Goal: Task Accomplishment & Management: Manage account settings

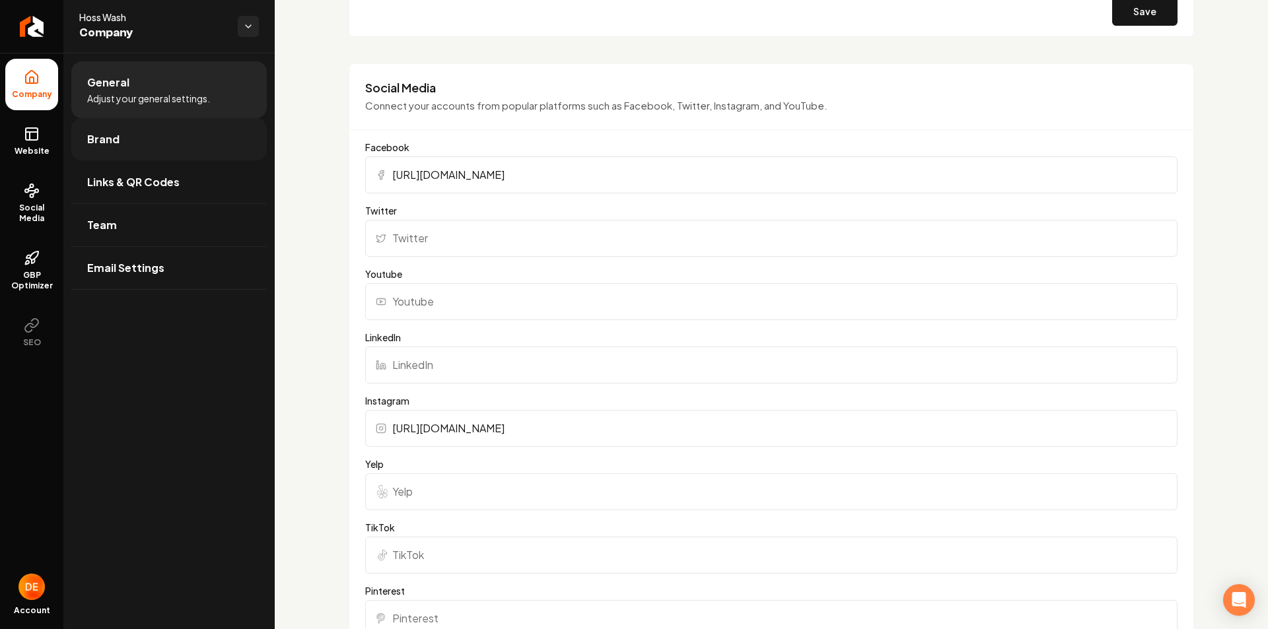
click at [166, 123] on link "Brand" at bounding box center [168, 139] width 195 height 42
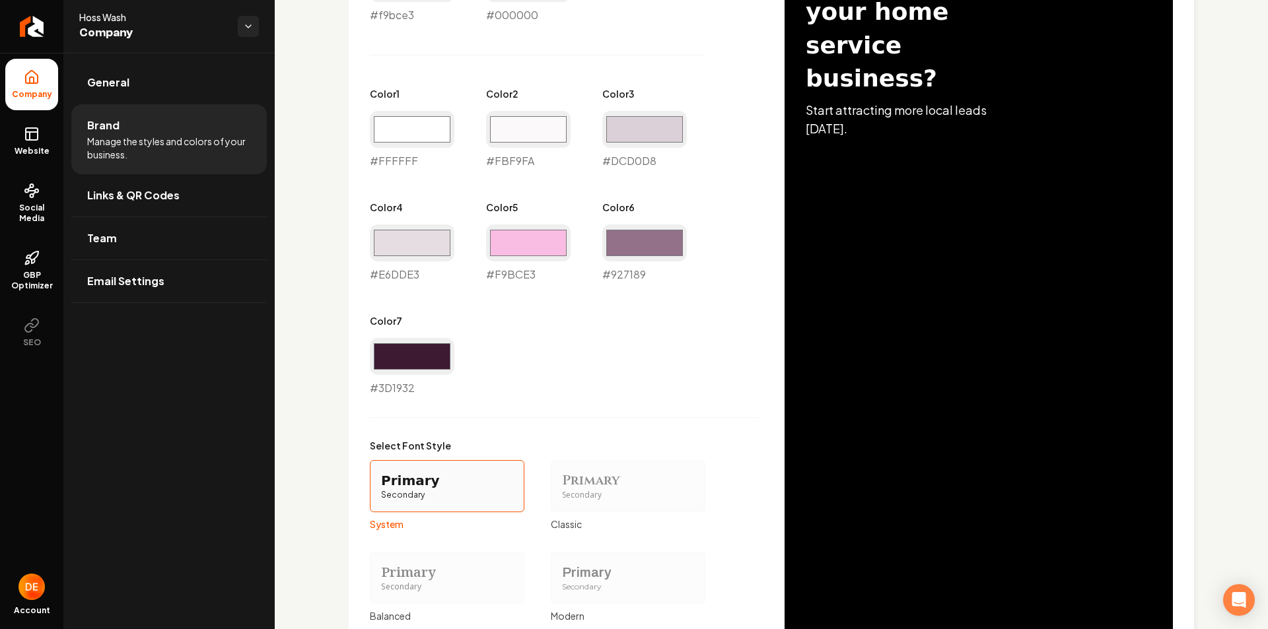
scroll to position [897, 0]
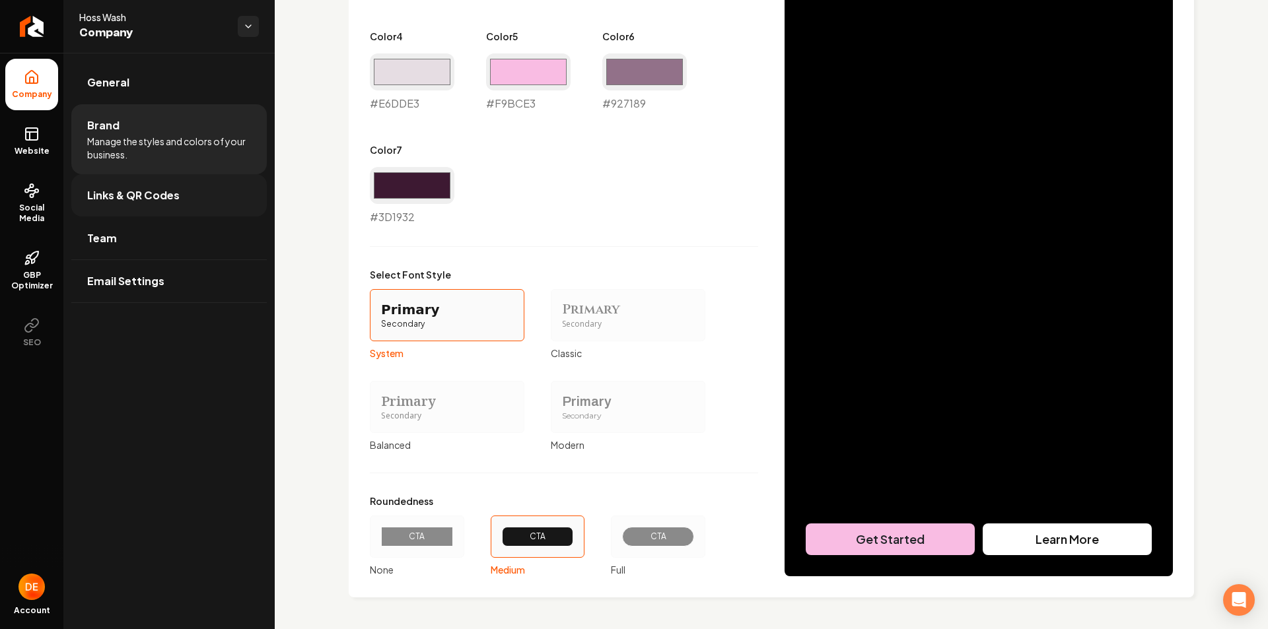
click at [168, 176] on link "Links & QR Codes" at bounding box center [168, 195] width 195 height 42
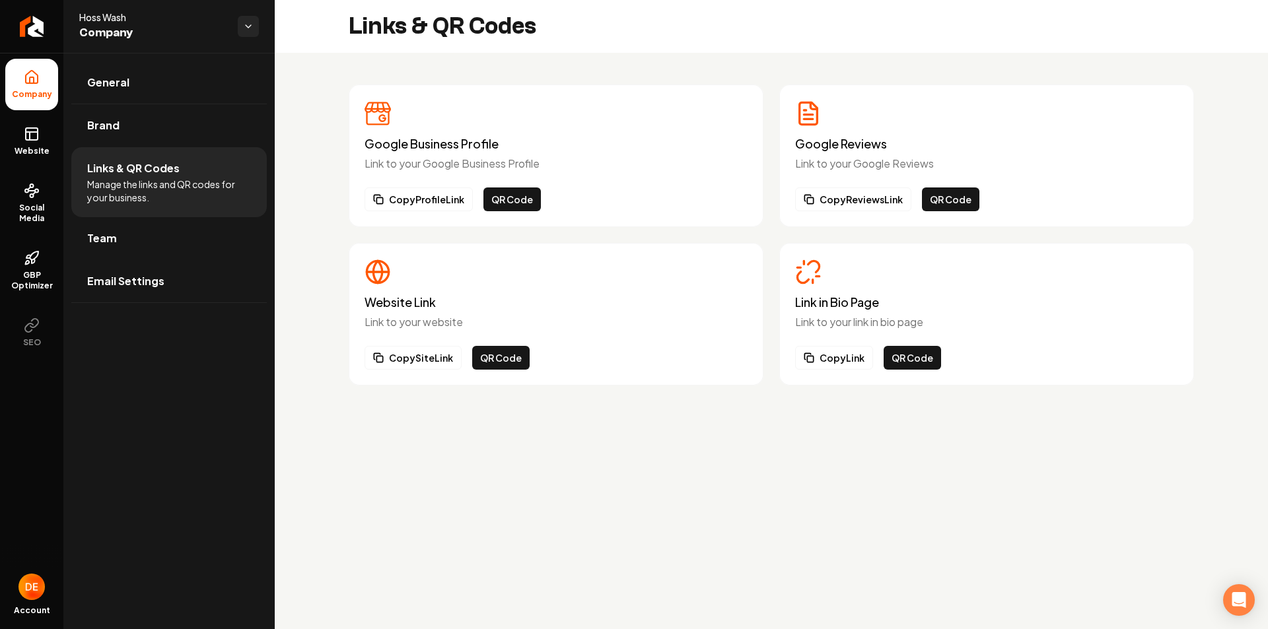
click at [225, 228] on link "Team" at bounding box center [168, 238] width 195 height 42
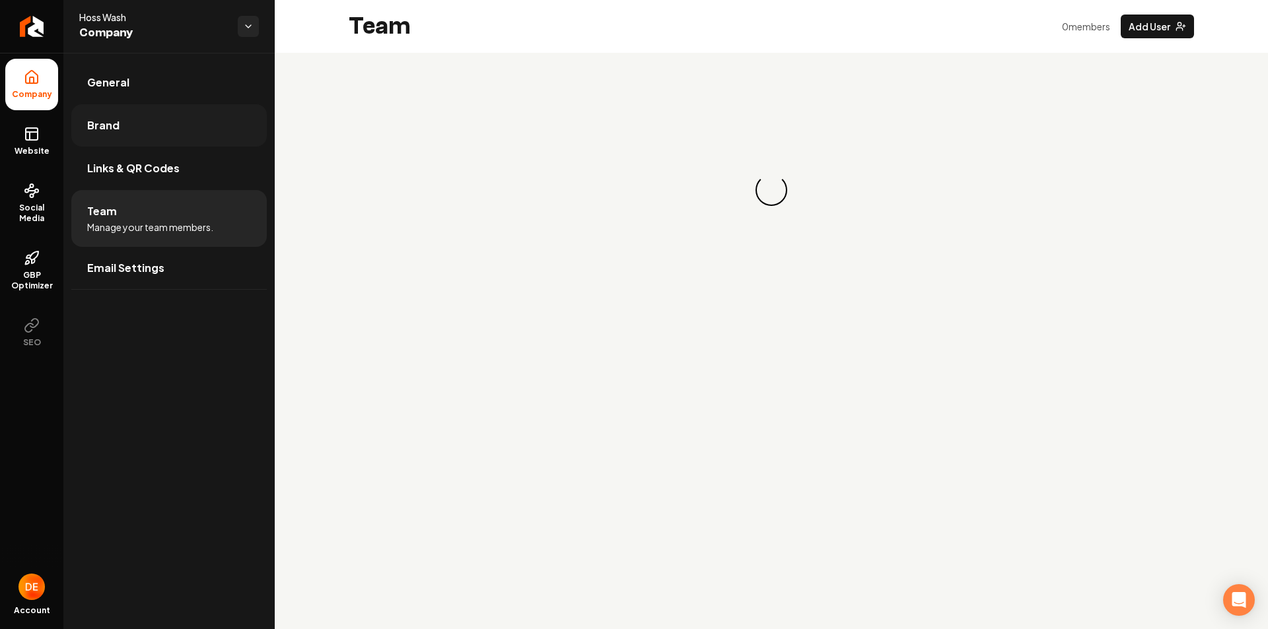
click at [196, 115] on link "Brand" at bounding box center [168, 125] width 195 height 42
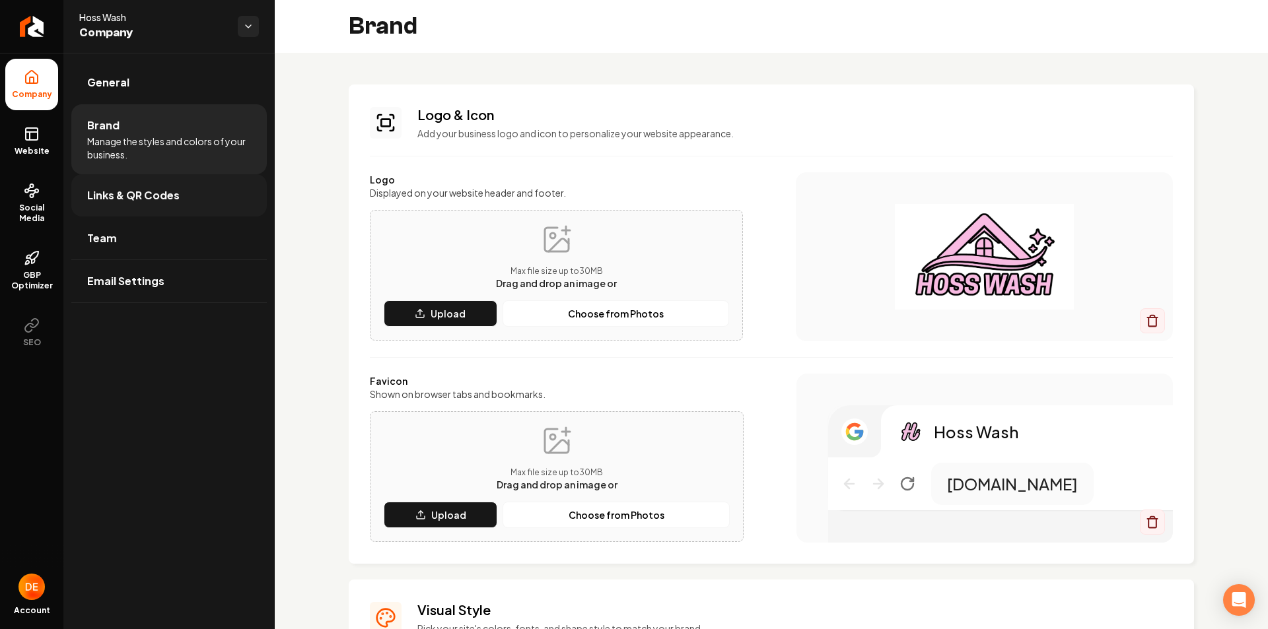
click at [197, 175] on link "Links & QR Codes" at bounding box center [168, 195] width 195 height 42
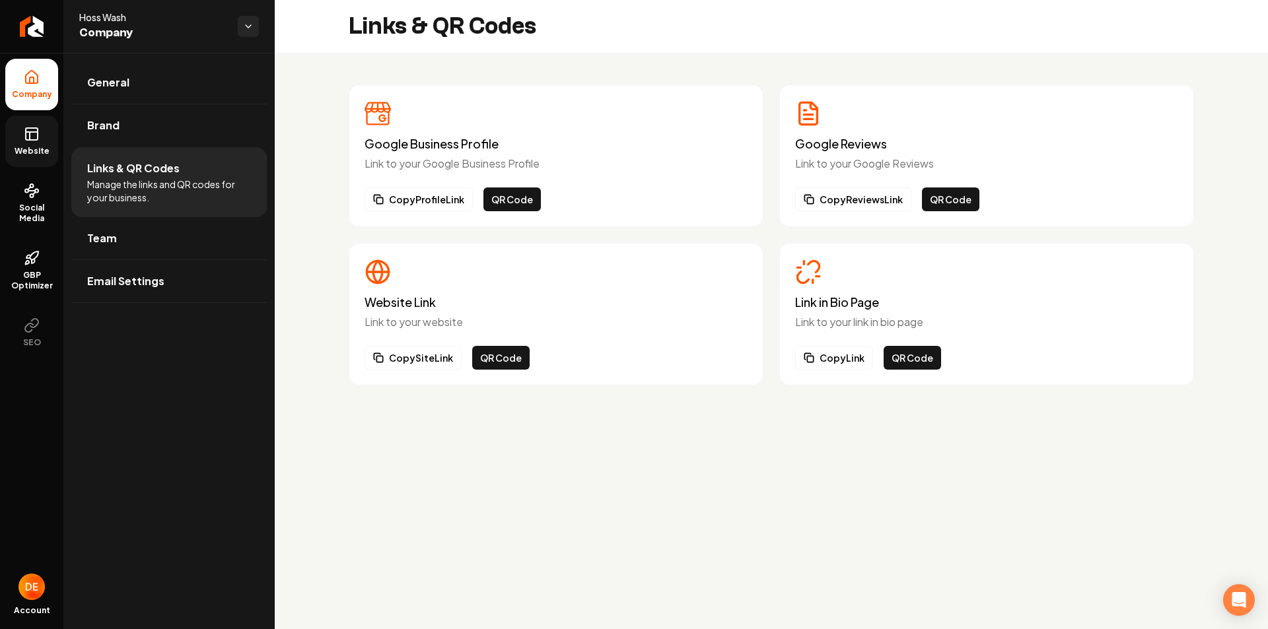
click at [53, 149] on link "Website" at bounding box center [31, 142] width 53 height 52
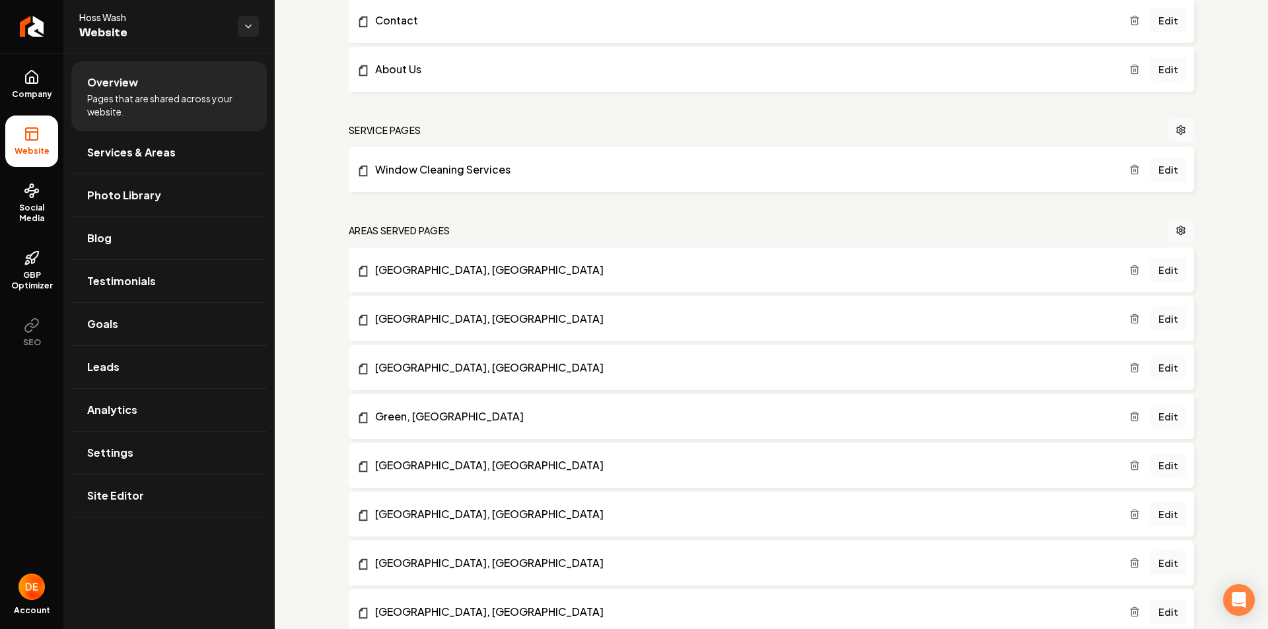
scroll to position [427, 0]
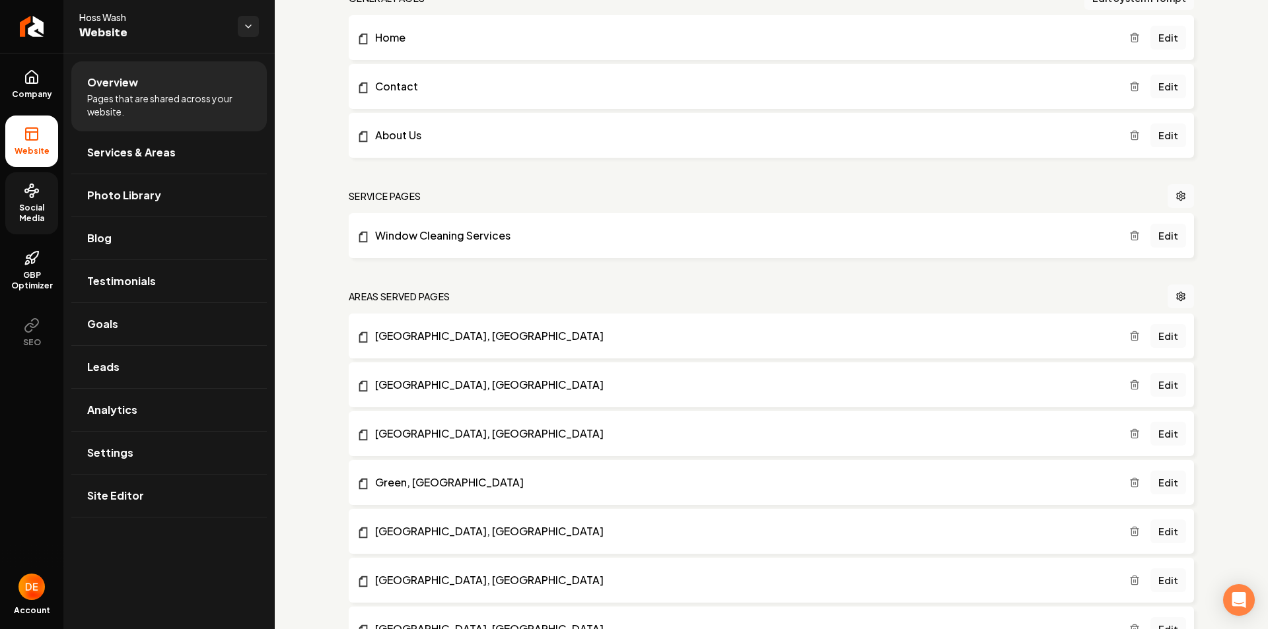
click at [41, 213] on span "Social Media" at bounding box center [31, 213] width 53 height 21
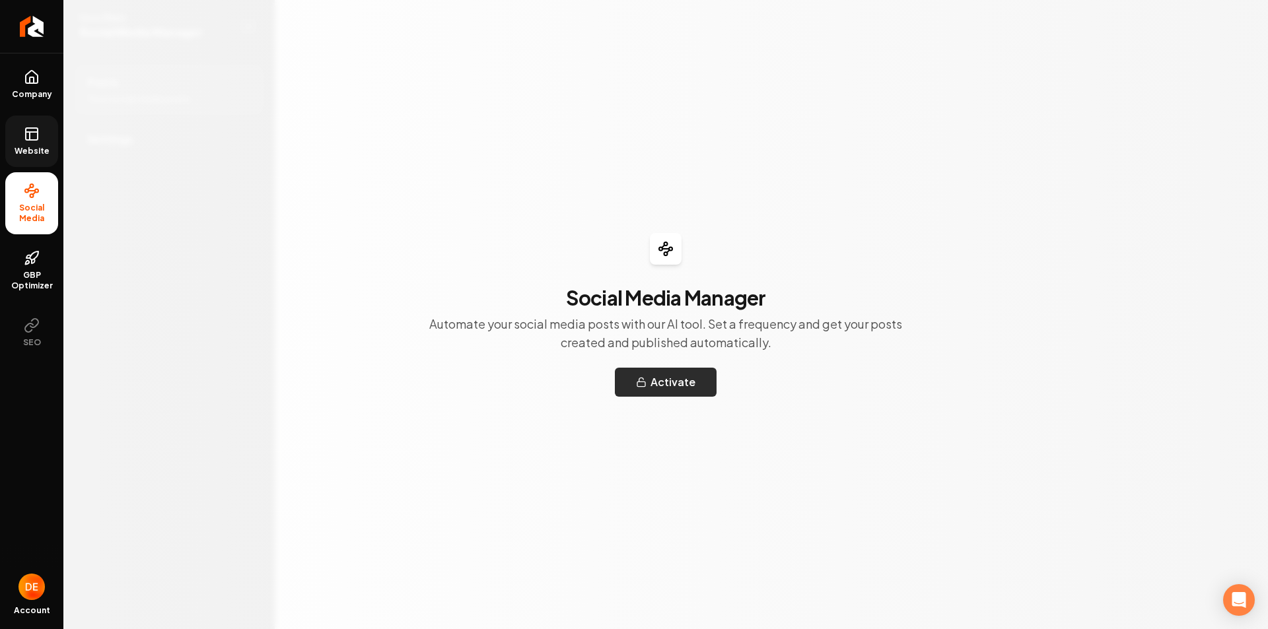
click at [668, 377] on button "Activate" at bounding box center [666, 382] width 102 height 29
click at [36, 151] on span "Website" at bounding box center [32, 151] width 46 height 11
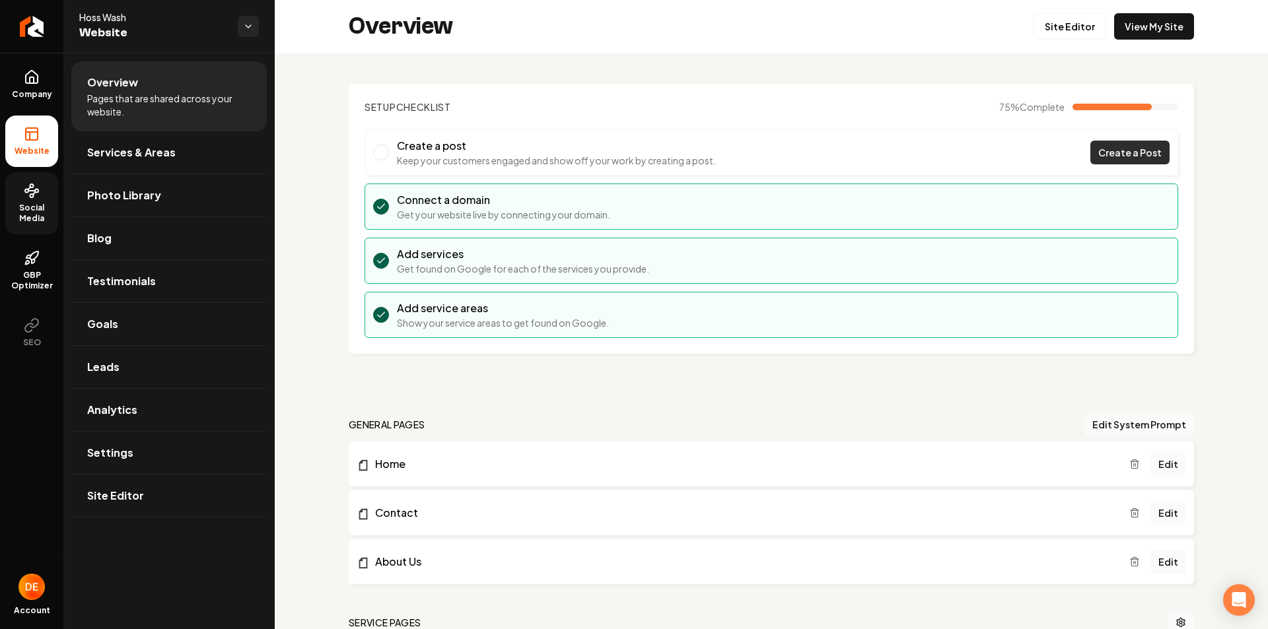
click at [1111, 141] on link "Create a Post" at bounding box center [1129, 153] width 79 height 24
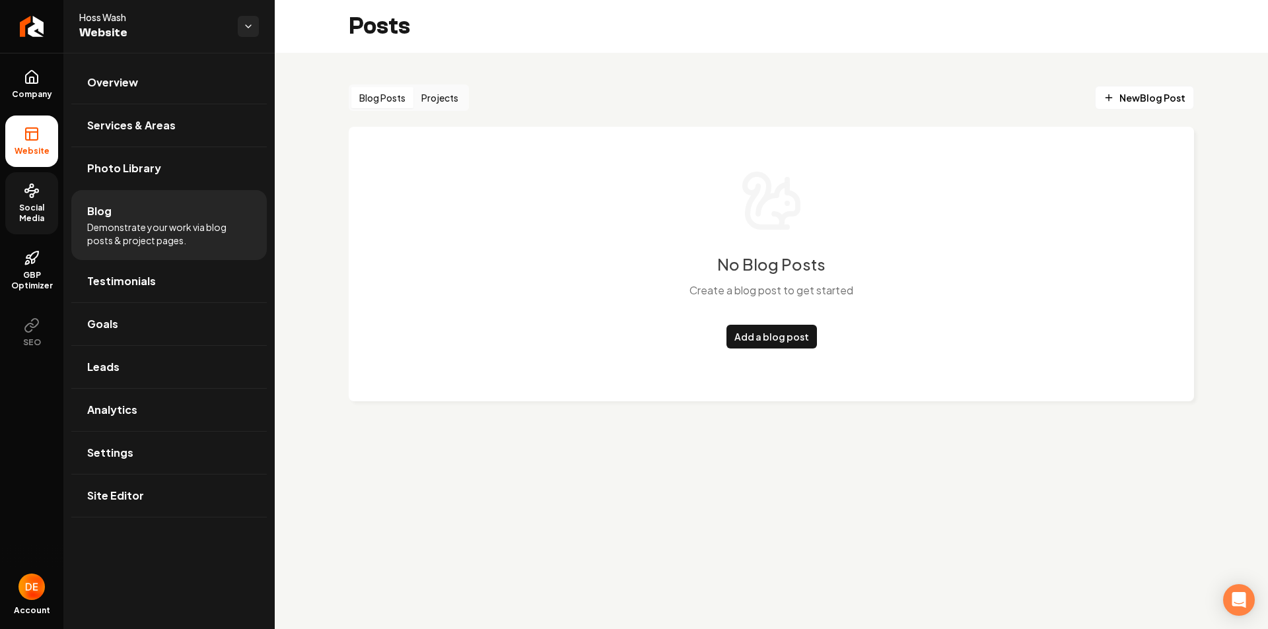
click at [440, 96] on button "Projects" at bounding box center [439, 97] width 53 height 21
click at [396, 100] on button "Blog Posts" at bounding box center [382, 97] width 62 height 21
click at [182, 180] on link "Photo Library" at bounding box center [168, 168] width 195 height 42
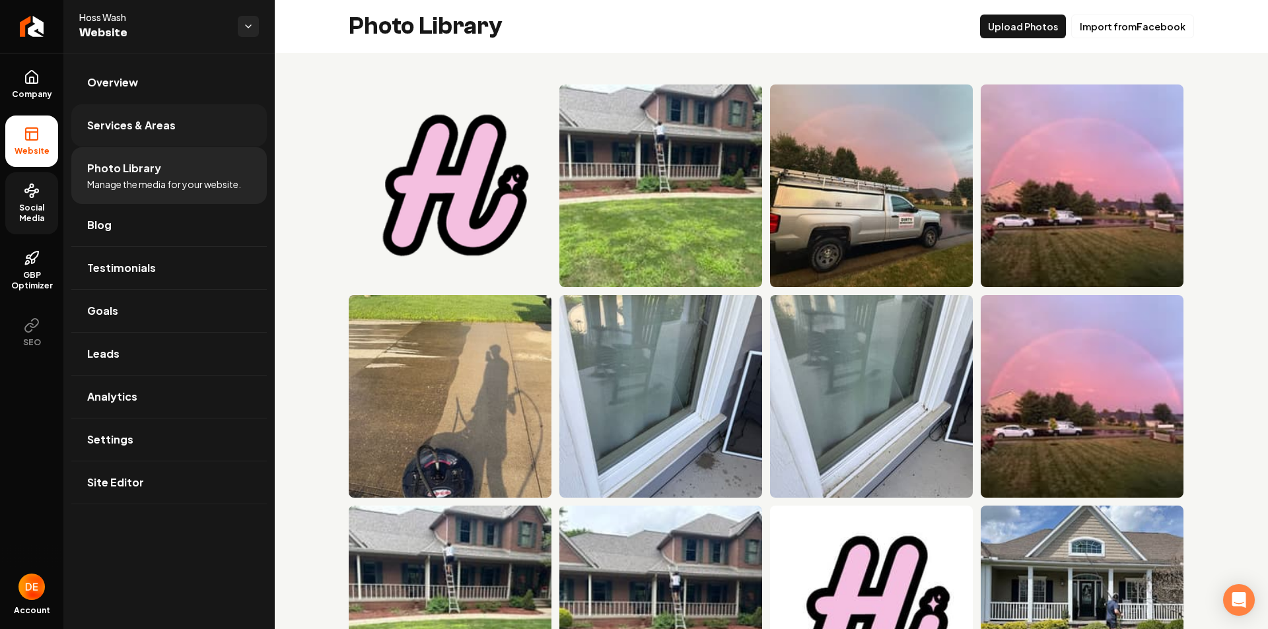
click at [184, 123] on link "Services & Areas" at bounding box center [168, 125] width 195 height 42
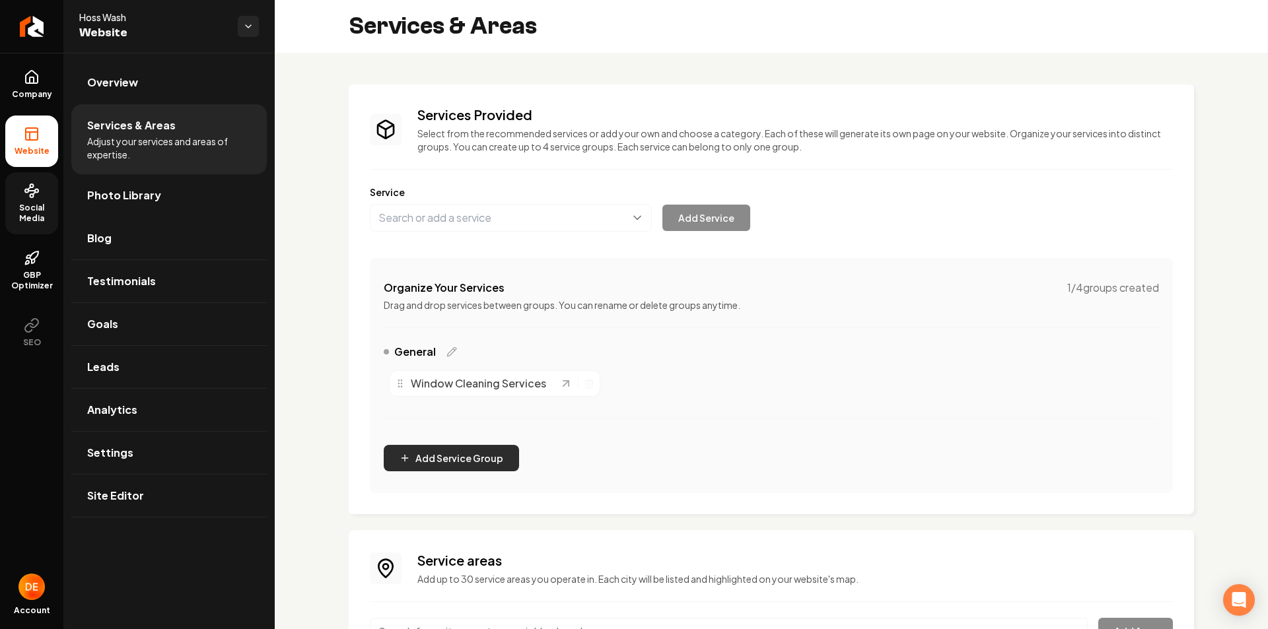
click at [463, 453] on button "Add Service Group" at bounding box center [451, 458] width 135 height 26
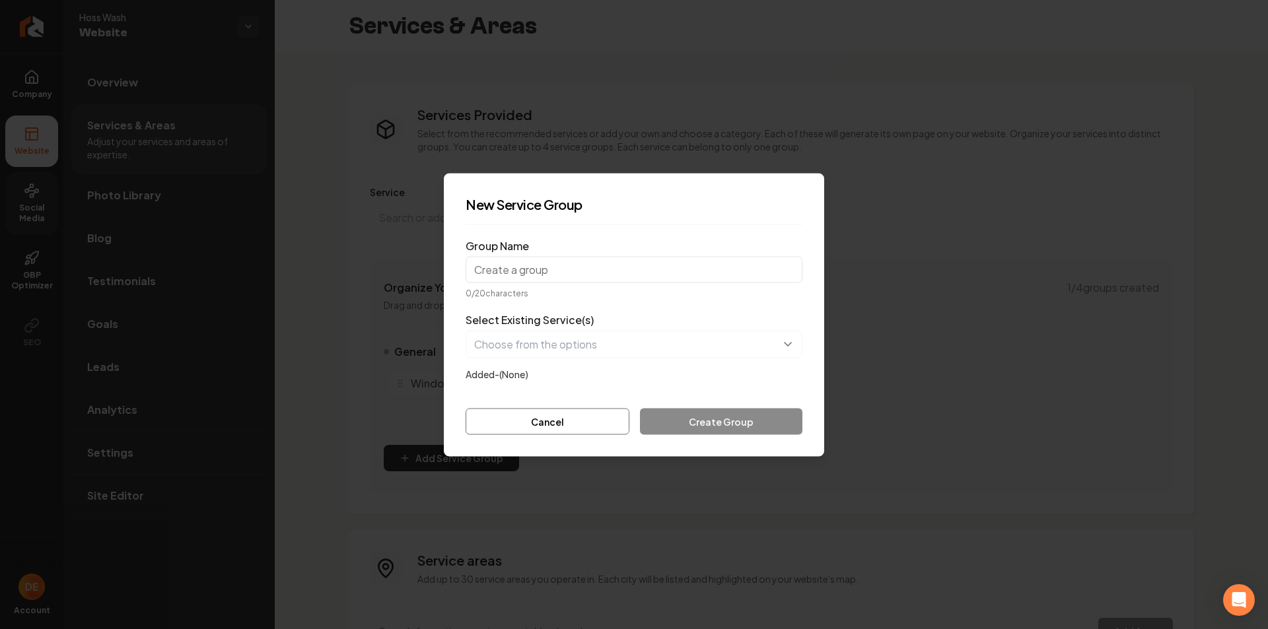
click at [607, 262] on input "Group Name" at bounding box center [634, 269] width 337 height 26
click at [785, 336] on button "button" at bounding box center [634, 344] width 337 height 28
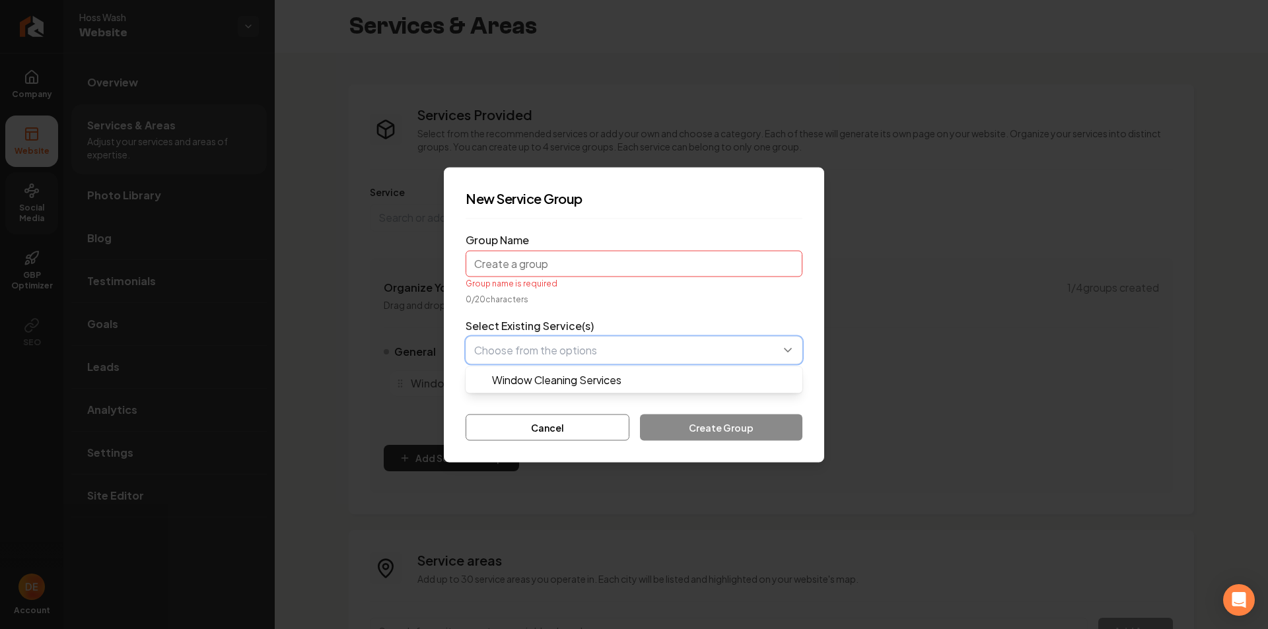
click at [707, 346] on button "button" at bounding box center [634, 350] width 337 height 28
click at [675, 360] on button "button" at bounding box center [634, 350] width 337 height 28
click at [678, 353] on button "button" at bounding box center [634, 350] width 337 height 28
click at [574, 268] on input "Group Name" at bounding box center [634, 263] width 337 height 26
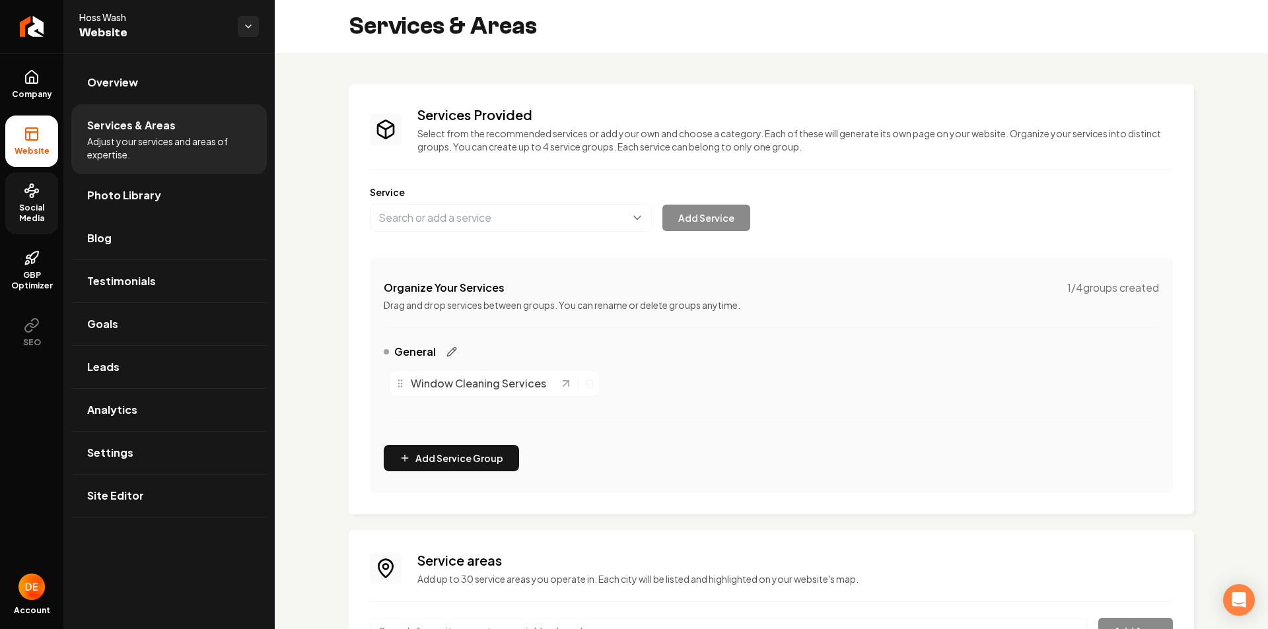
click at [450, 349] on icon "Main content area" at bounding box center [451, 352] width 11 height 11
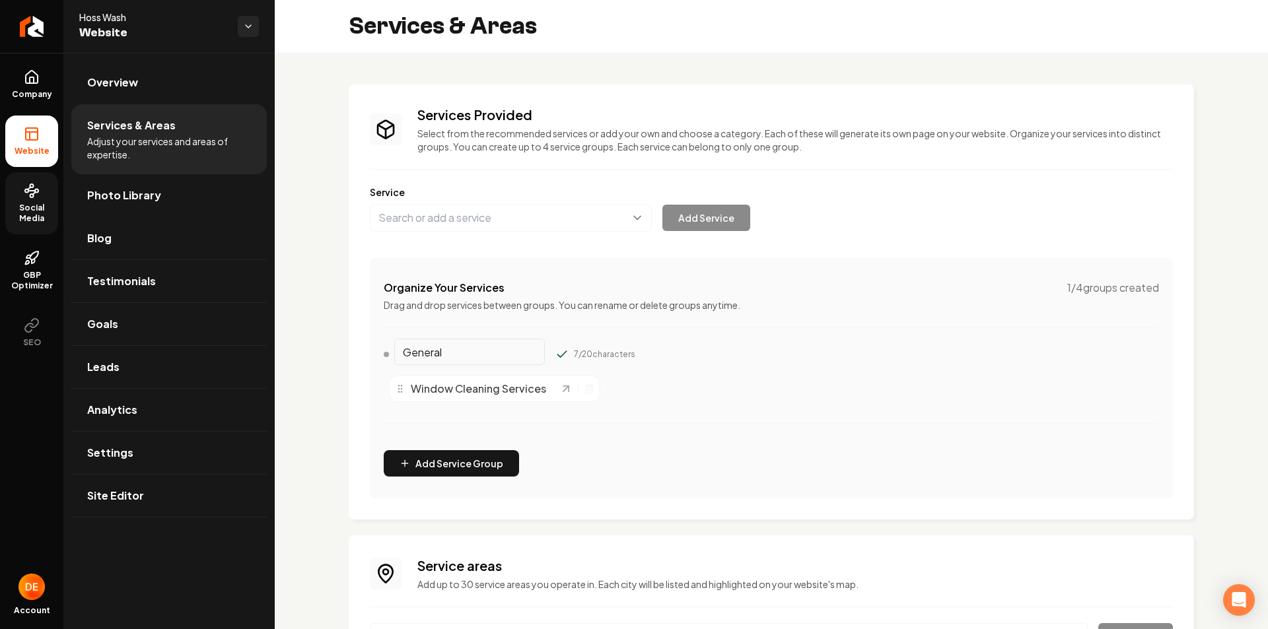
click at [761, 398] on div "Window Cleaning Services" at bounding box center [771, 388] width 775 height 37
click at [602, 392] on div "Window Cleaning Services" at bounding box center [771, 388] width 775 height 37
click at [483, 353] on input "General" at bounding box center [469, 352] width 151 height 26
drag, startPoint x: 648, startPoint y: 349, endPoint x: 540, endPoint y: 254, distance: 144.1
click at [645, 347] on div "General 7 / 20 characters" at bounding box center [771, 357] width 775 height 26
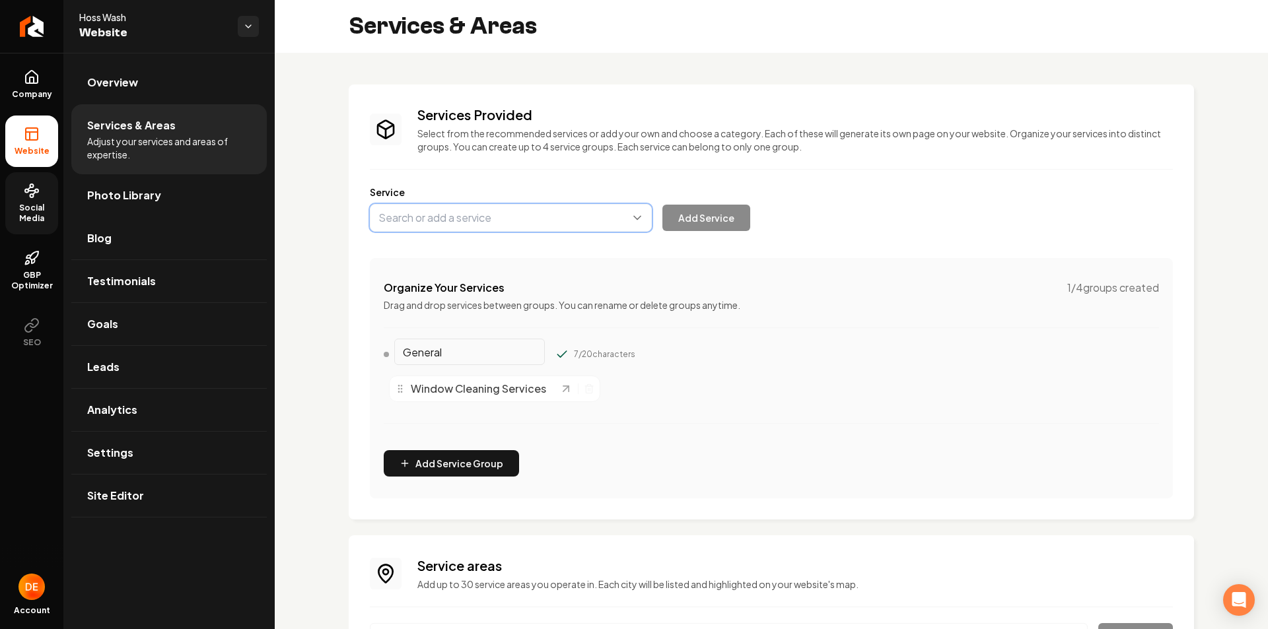
click at [531, 230] on button "Main content area" at bounding box center [511, 218] width 282 height 28
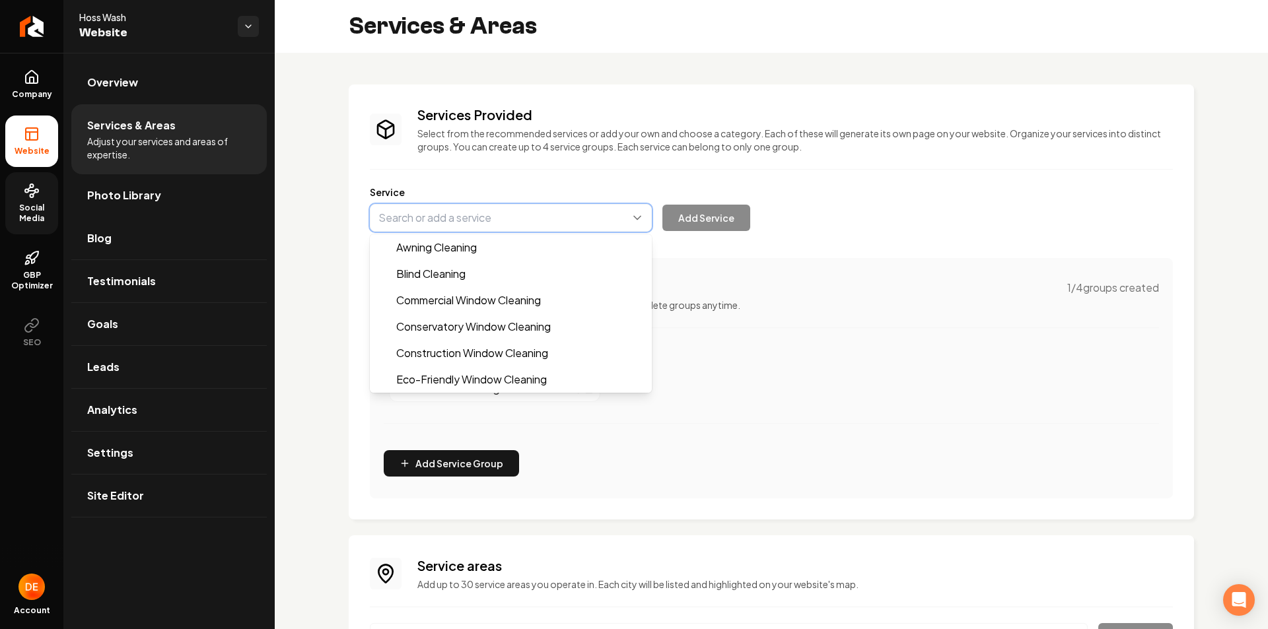
type input "Commercial Window Cleaning"
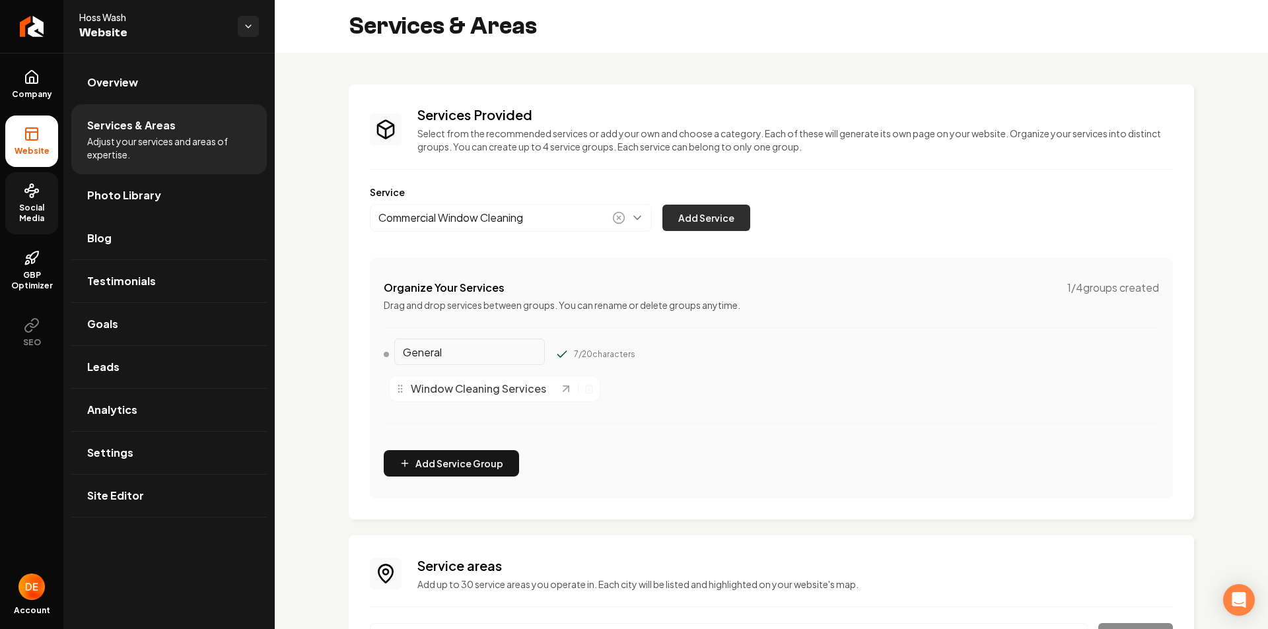
click at [717, 215] on button "Add Service" at bounding box center [706, 218] width 88 height 26
click at [483, 227] on button "Main content area" at bounding box center [511, 218] width 282 height 28
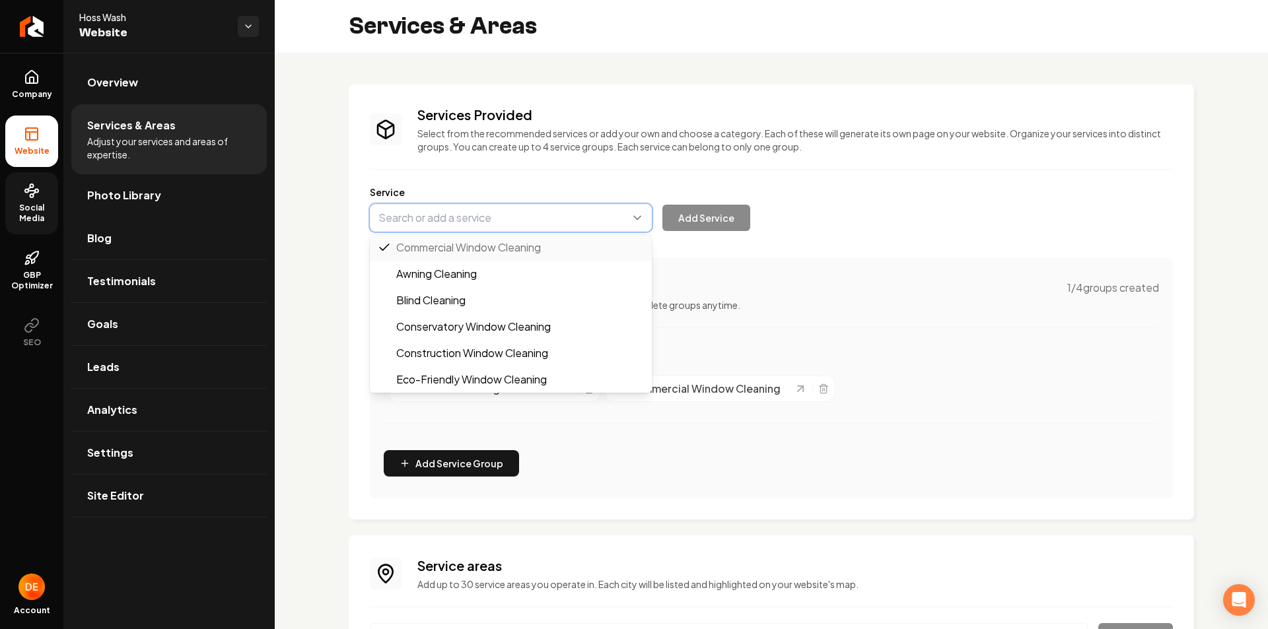
type input "Construction Window Cleaning"
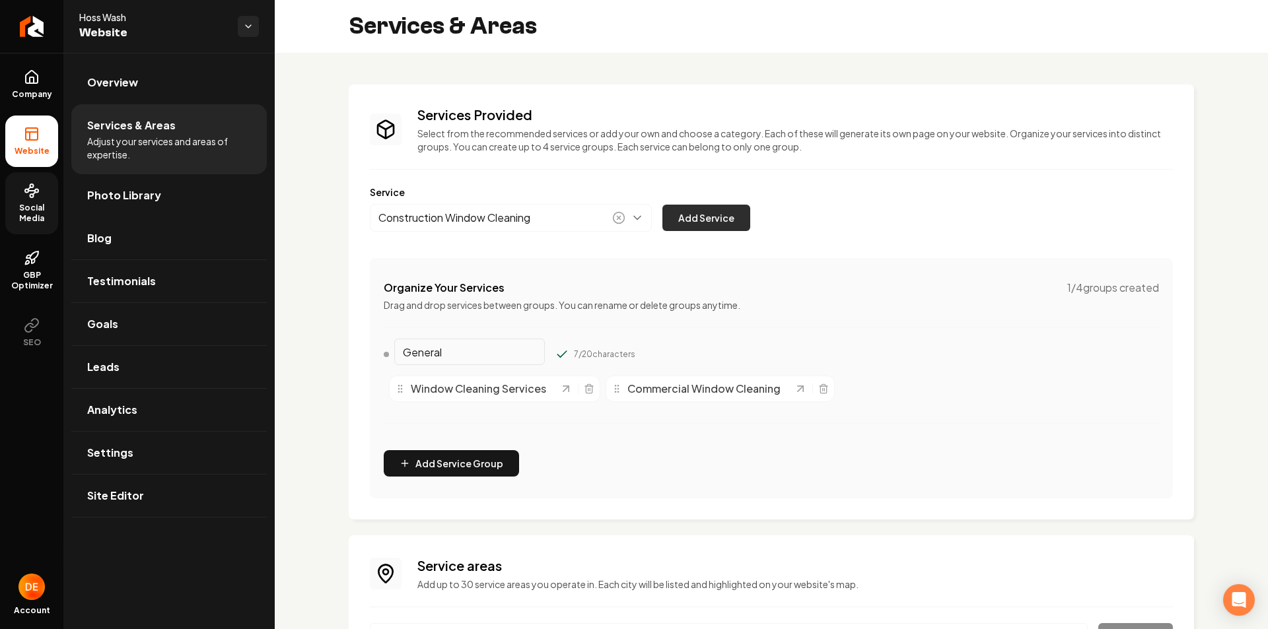
click at [724, 223] on button "Add Service" at bounding box center [706, 218] width 88 height 26
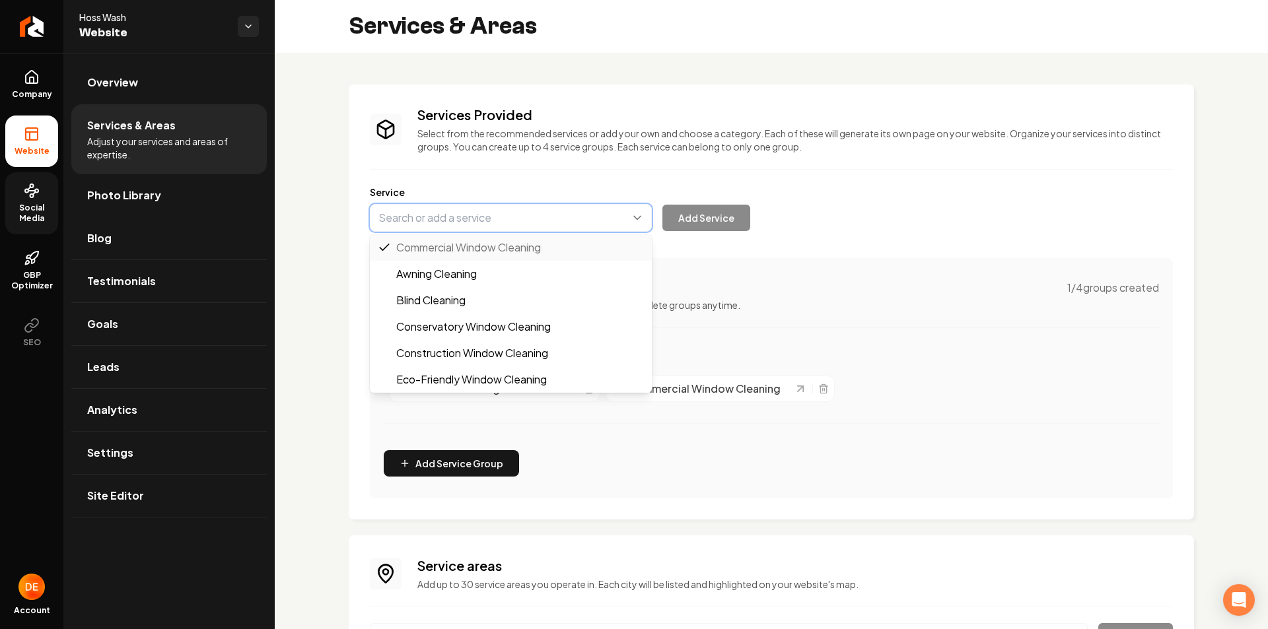
click at [553, 217] on button "Main content area" at bounding box center [511, 218] width 282 height 28
type input "Eco-Friendly Window Cleaning"
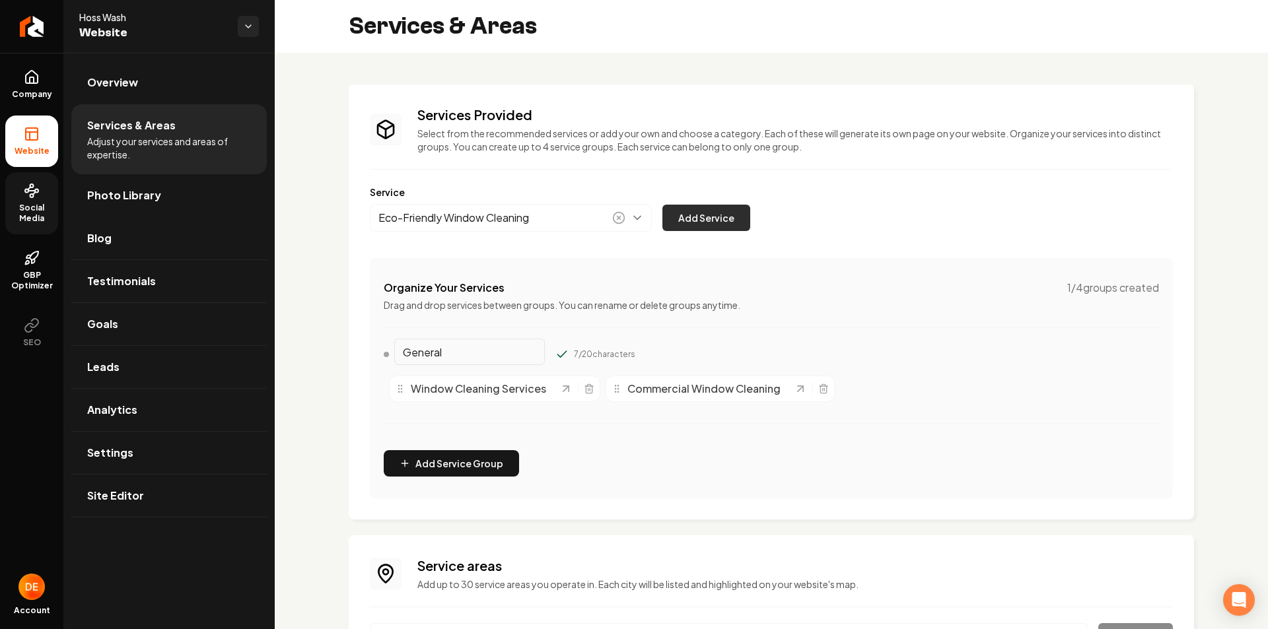
drag, startPoint x: 689, startPoint y: 250, endPoint x: 696, endPoint y: 230, distance: 20.9
click at [690, 250] on div "Services Provided Select from the recommended services or add your own and choo…" at bounding box center [771, 302] width 803 height 393
click at [697, 225] on button "Add Service" at bounding box center [706, 218] width 88 height 26
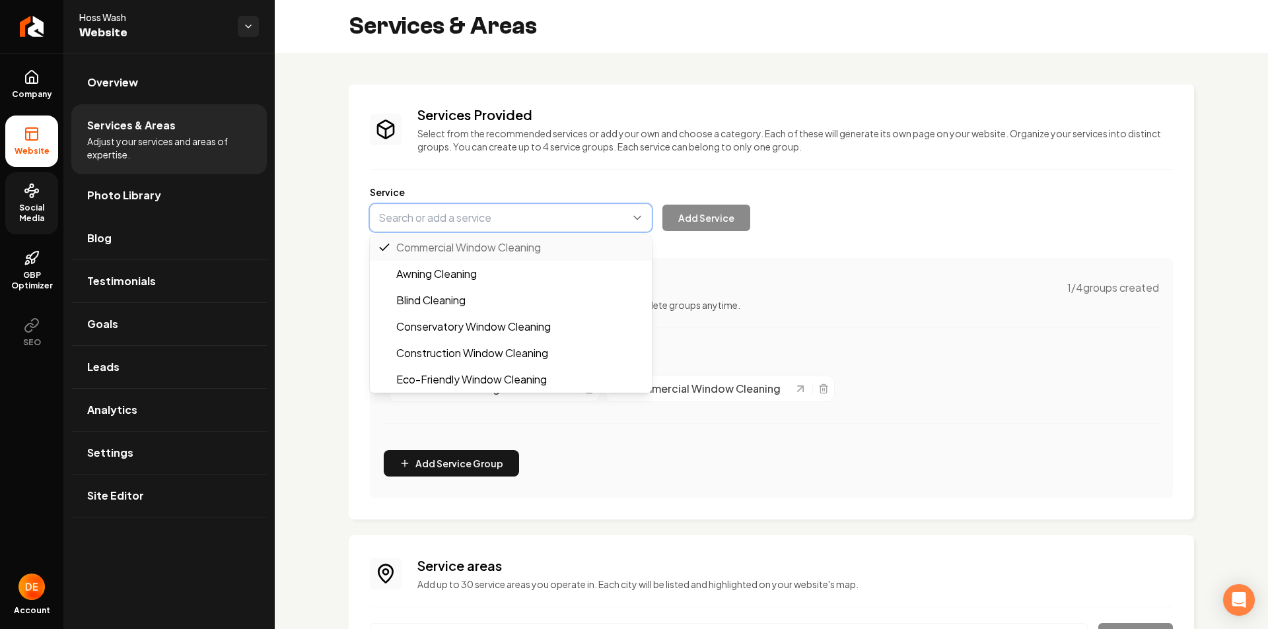
click at [591, 221] on button "Main content area" at bounding box center [511, 218] width 282 height 28
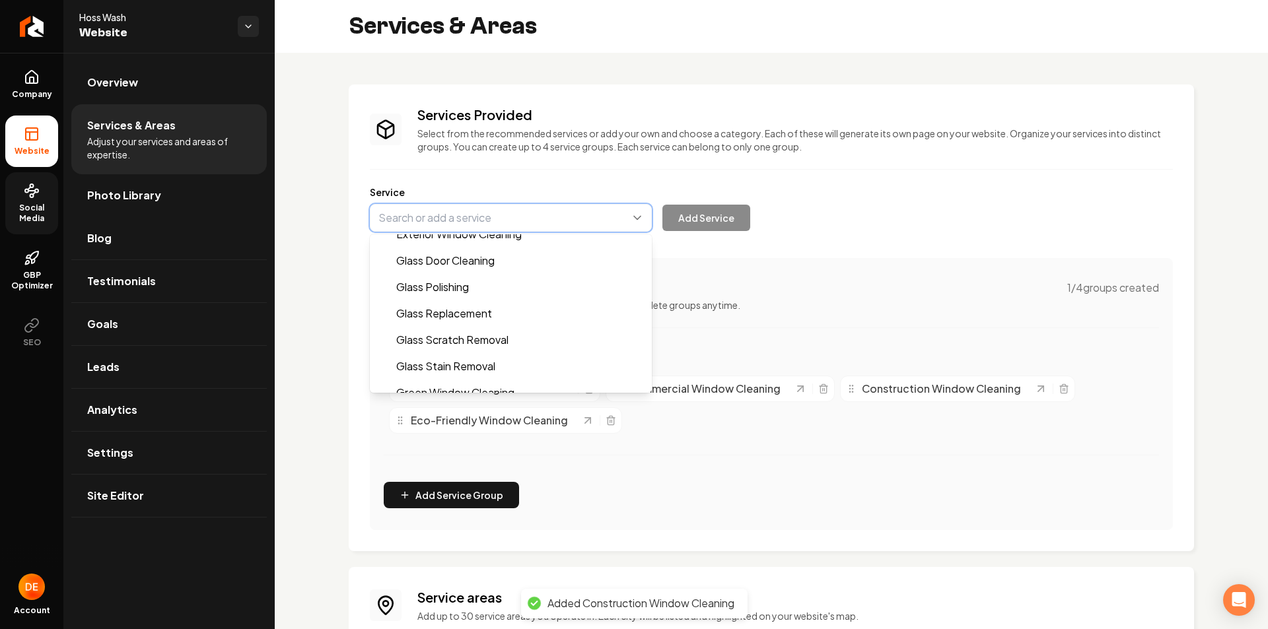
scroll to position [132, 0]
type input "Glass Door Cleaning"
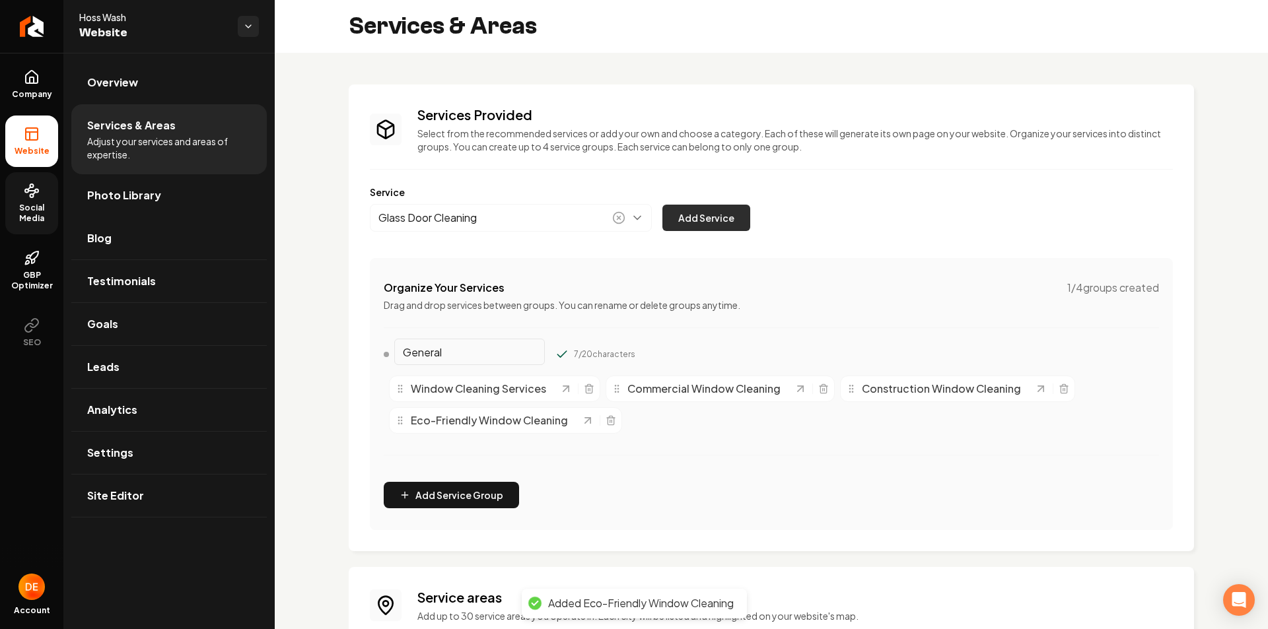
click at [693, 221] on button "Add Service" at bounding box center [706, 218] width 88 height 26
click at [592, 200] on div "Service Add Service" at bounding box center [771, 209] width 803 height 46
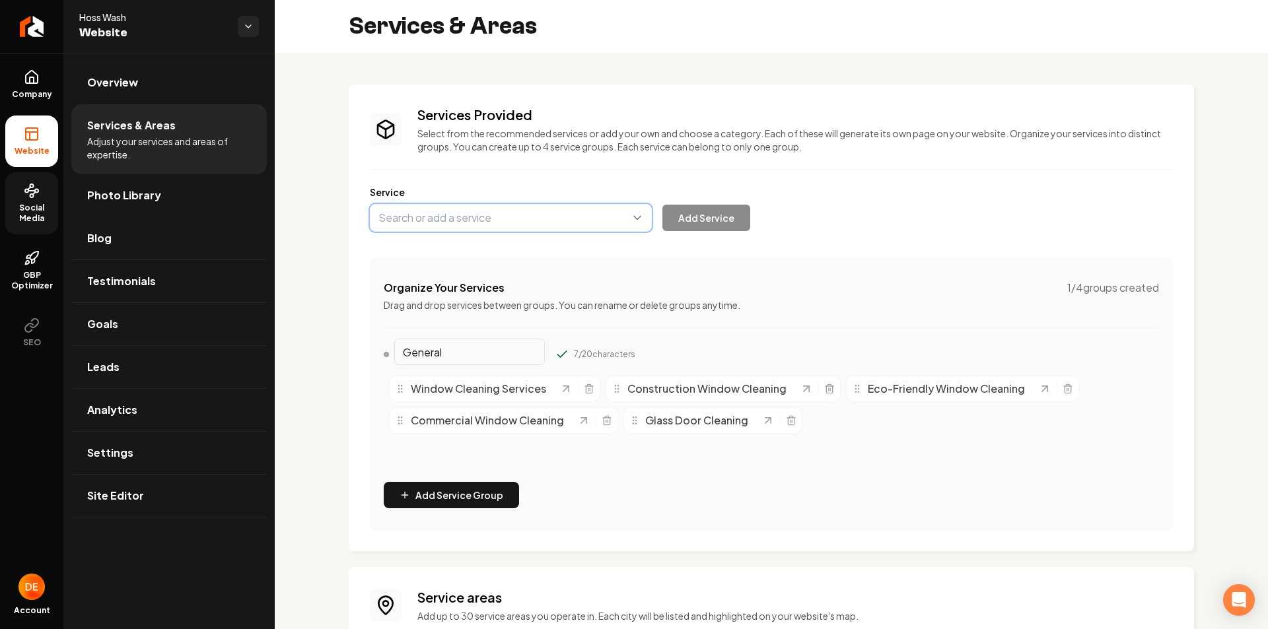
click at [590, 213] on button "Main content area" at bounding box center [511, 218] width 282 height 28
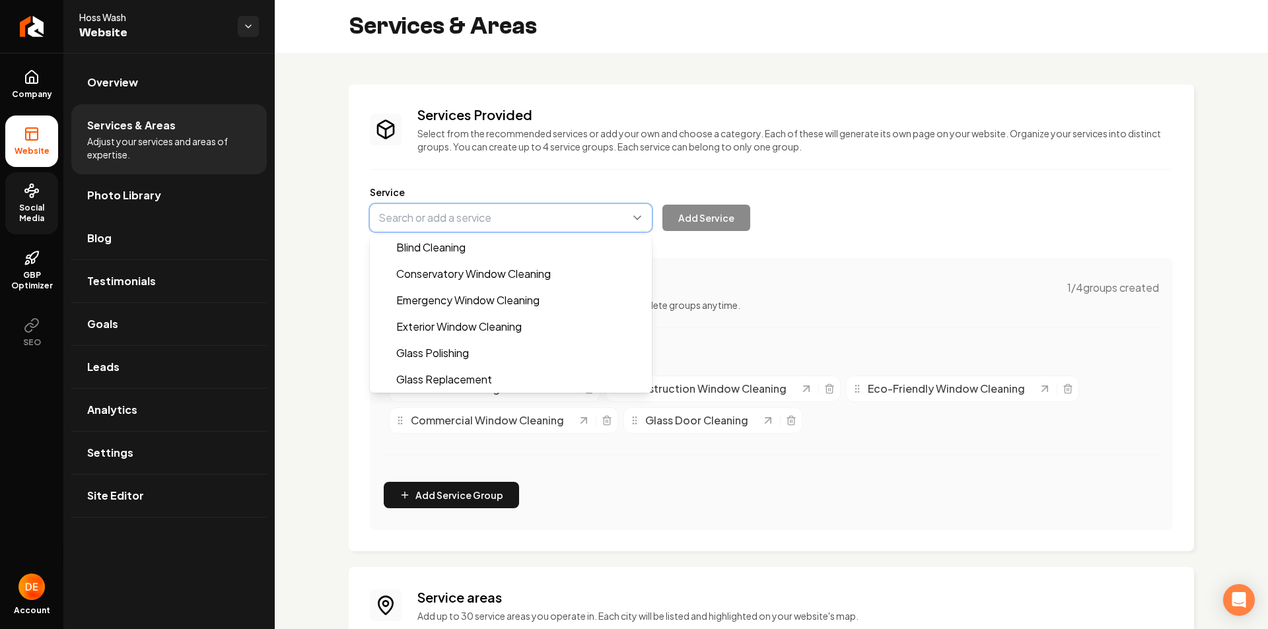
type input "Exterior Window Cleaning"
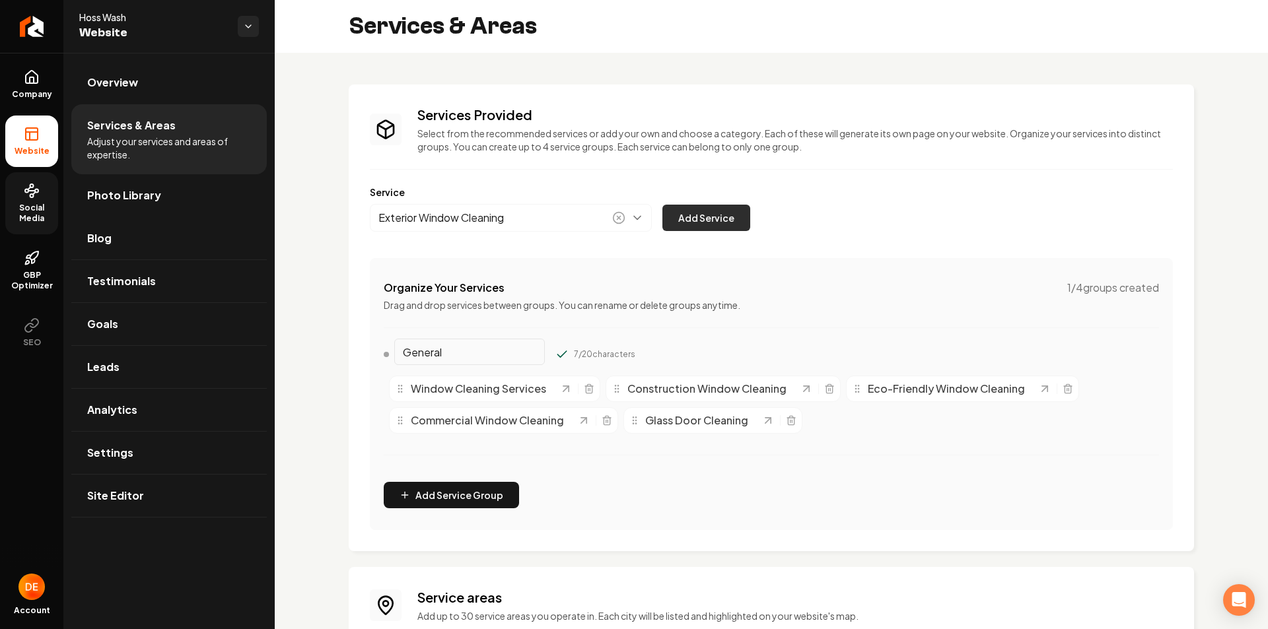
click at [709, 212] on button "Add Service" at bounding box center [706, 218] width 88 height 26
click at [635, 223] on button "Main content area" at bounding box center [511, 218] width 282 height 28
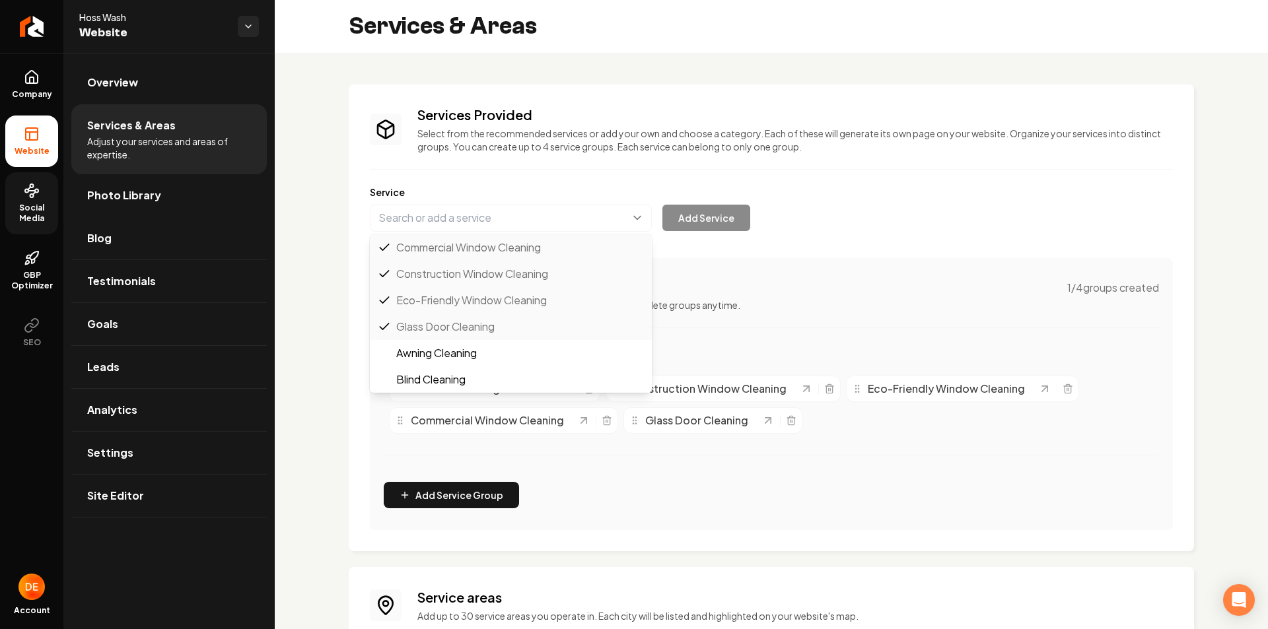
click at [816, 254] on div "Services Provided Select from the recommended services or add your own and choo…" at bounding box center [771, 318] width 803 height 425
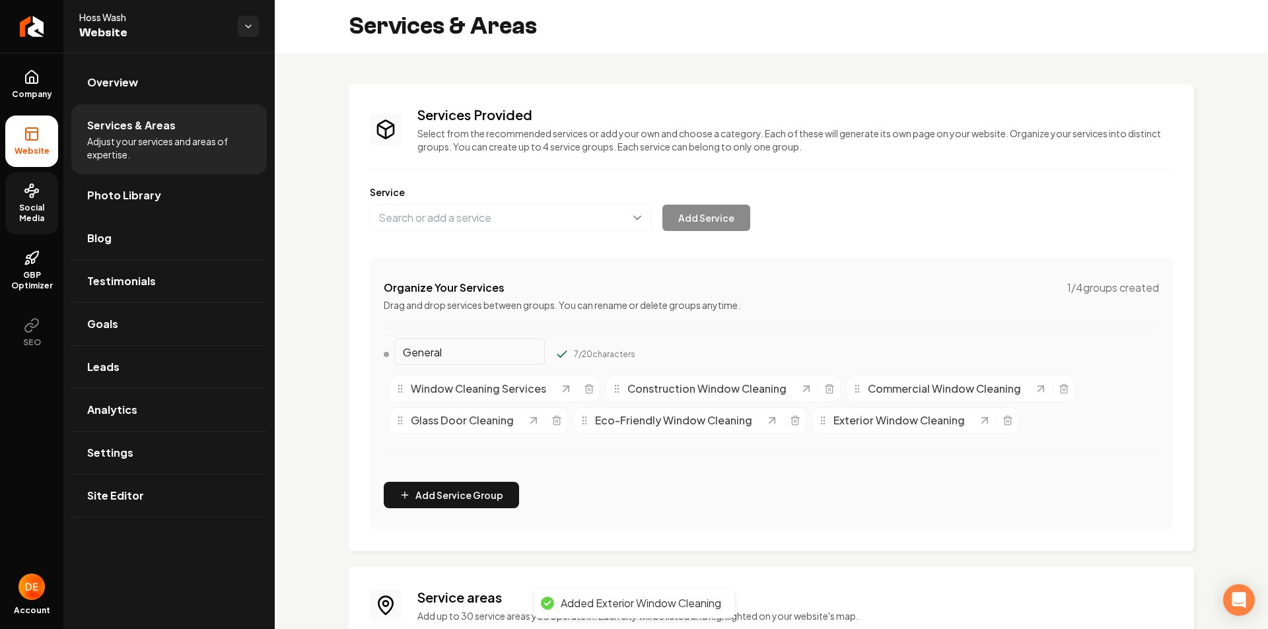
drag, startPoint x: 495, startPoint y: 353, endPoint x: 326, endPoint y: 357, distance: 169.1
click at [326, 357] on div "Services Provided Select from the recommended services or add your own and choo…" at bounding box center [771, 508] width 993 height 911
type input "Window Cleaning"
click at [555, 348] on button "Main content area" at bounding box center [561, 354] width 13 height 13
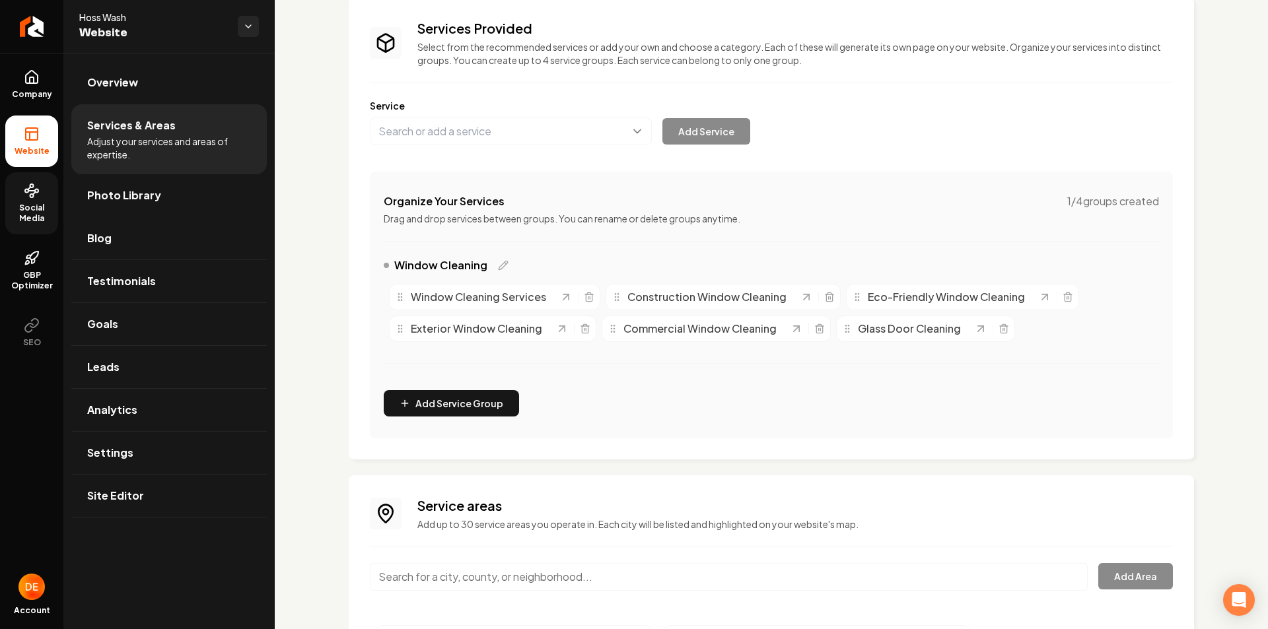
scroll to position [0, 0]
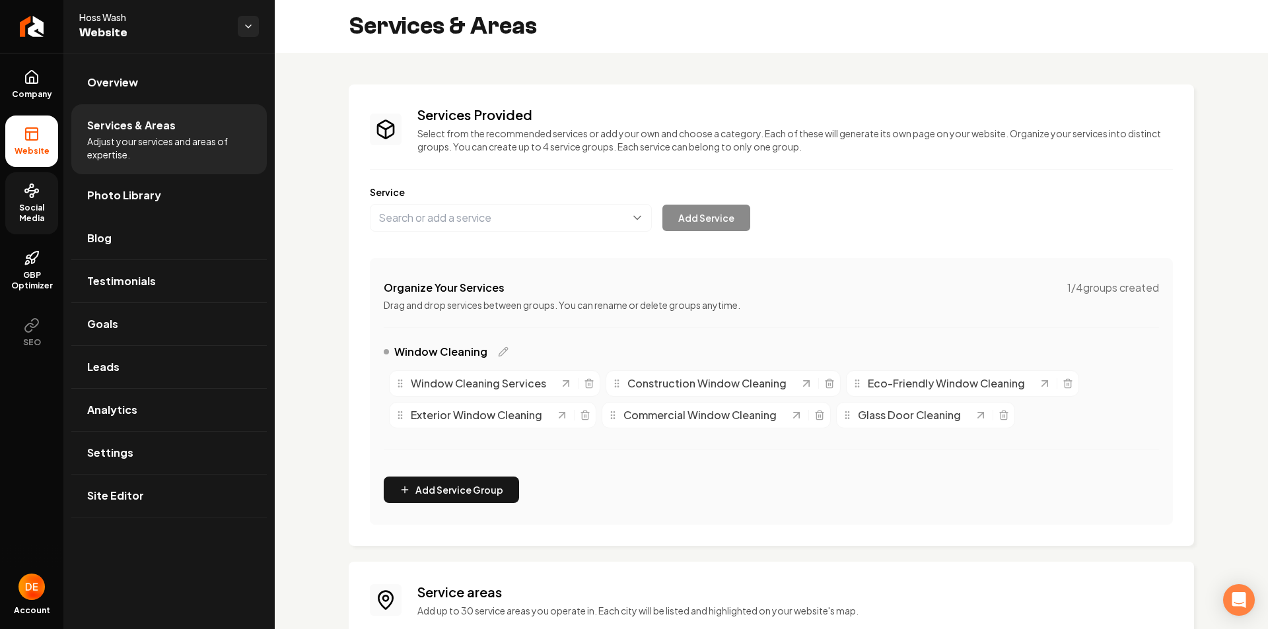
click at [736, 207] on div "Add Service" at bounding box center [560, 218] width 380 height 28
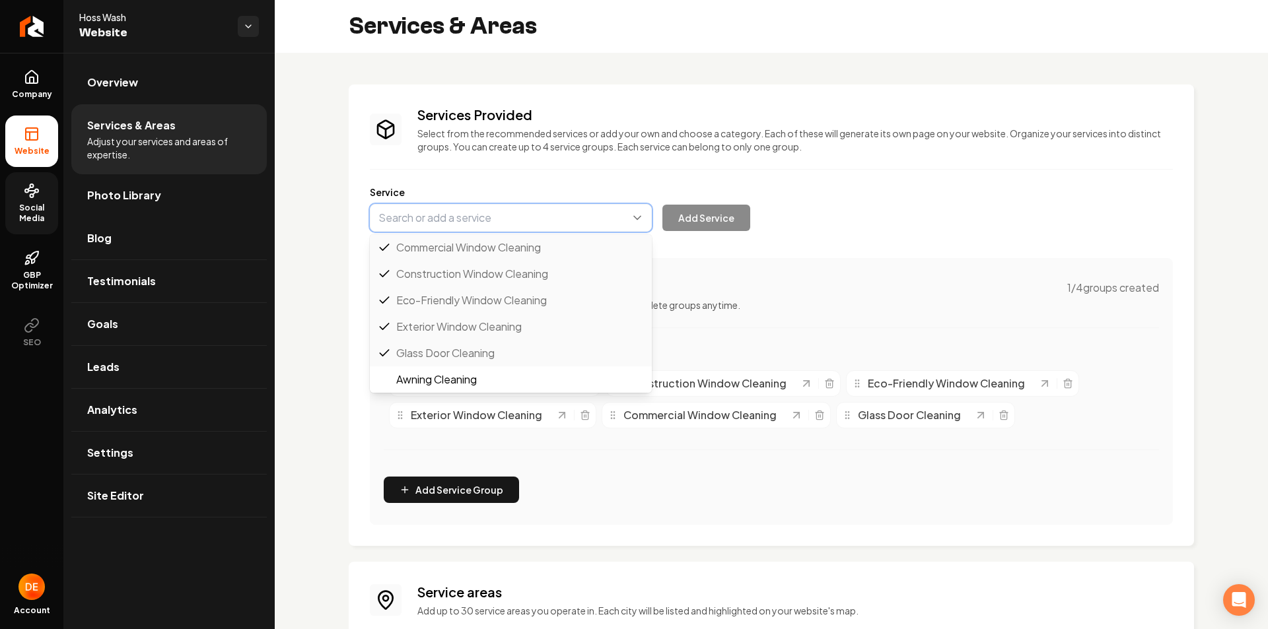
click at [634, 215] on button "Main content area" at bounding box center [511, 218] width 282 height 28
type input "Interior Window Cleaning"
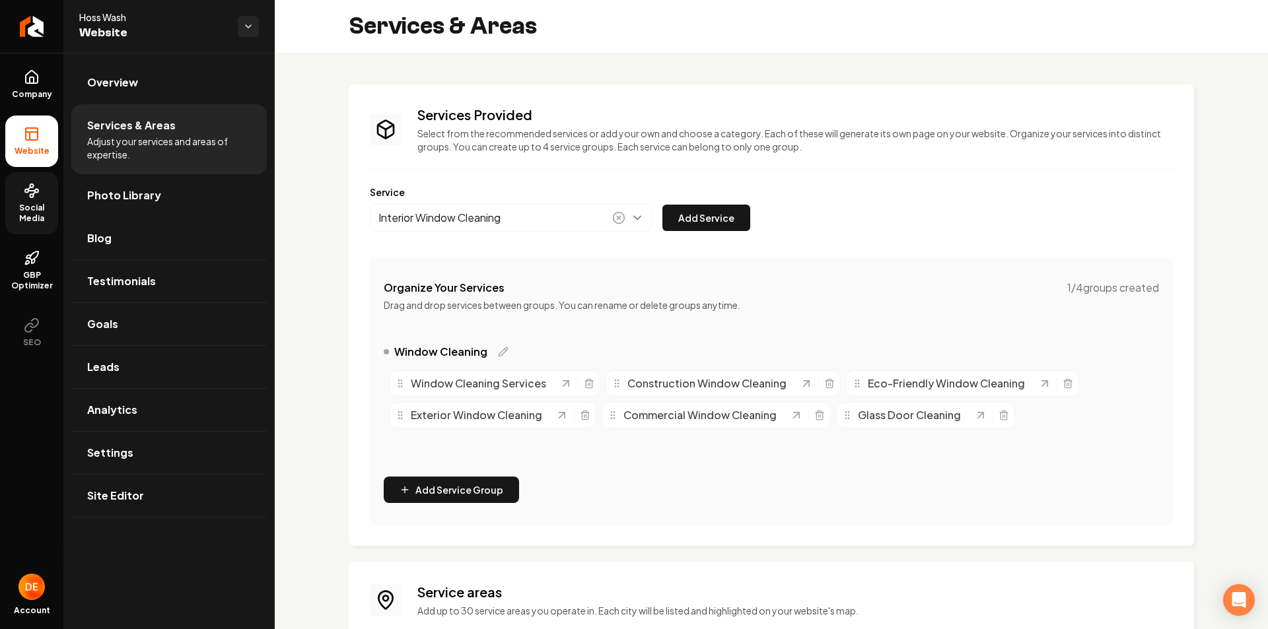
drag, startPoint x: 746, startPoint y: 219, endPoint x: 736, endPoint y: 216, distance: 9.8
click at [742, 217] on button "Add Service" at bounding box center [706, 218] width 88 height 26
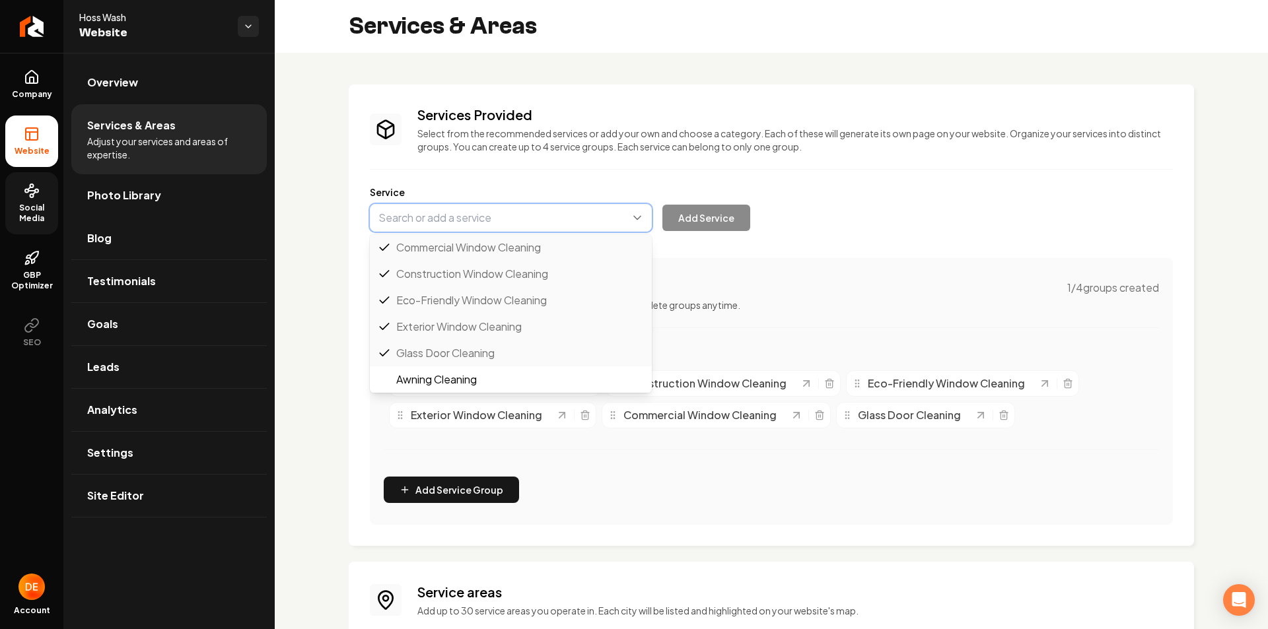
click at [623, 217] on button "Main content area" at bounding box center [511, 218] width 282 height 28
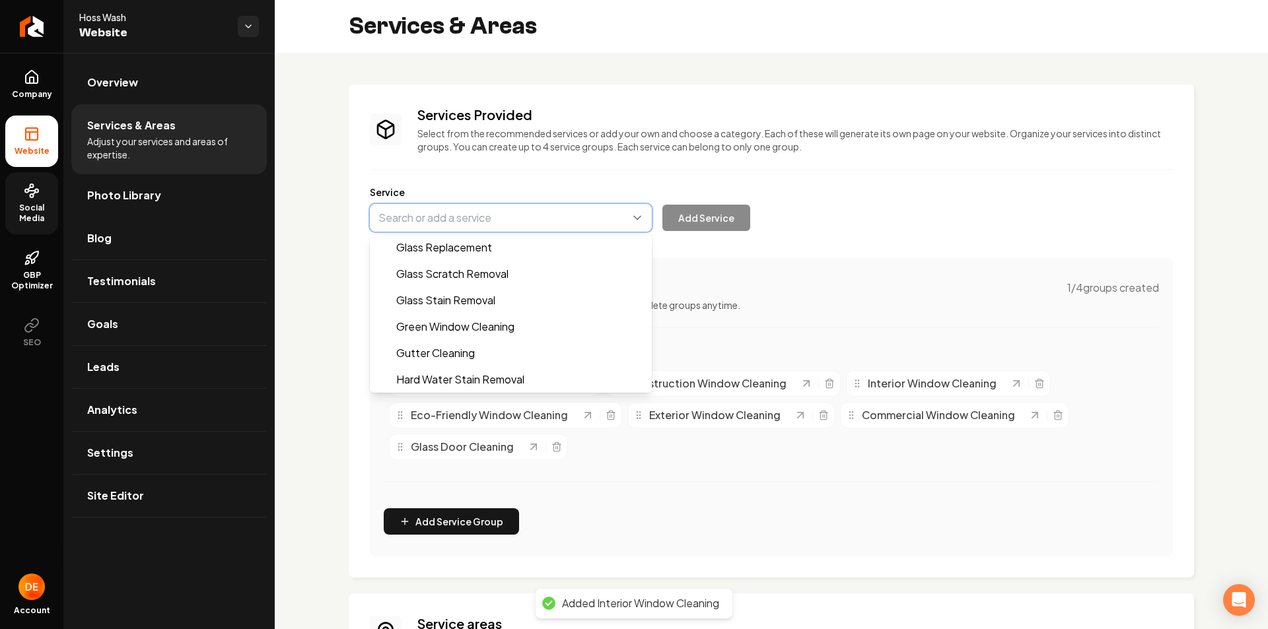
scroll to position [423, 0]
type input "Hard Water Stain Removal"
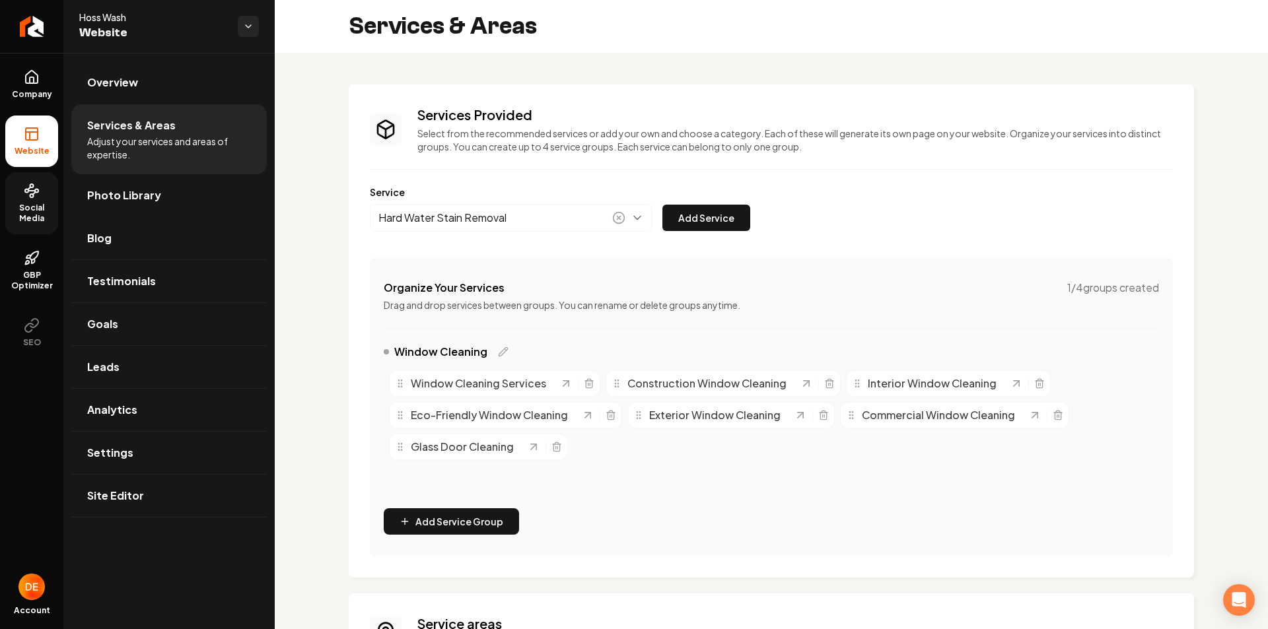
click at [716, 222] on button "Add Service" at bounding box center [706, 218] width 88 height 26
click at [611, 218] on button "Main content area" at bounding box center [511, 218] width 282 height 28
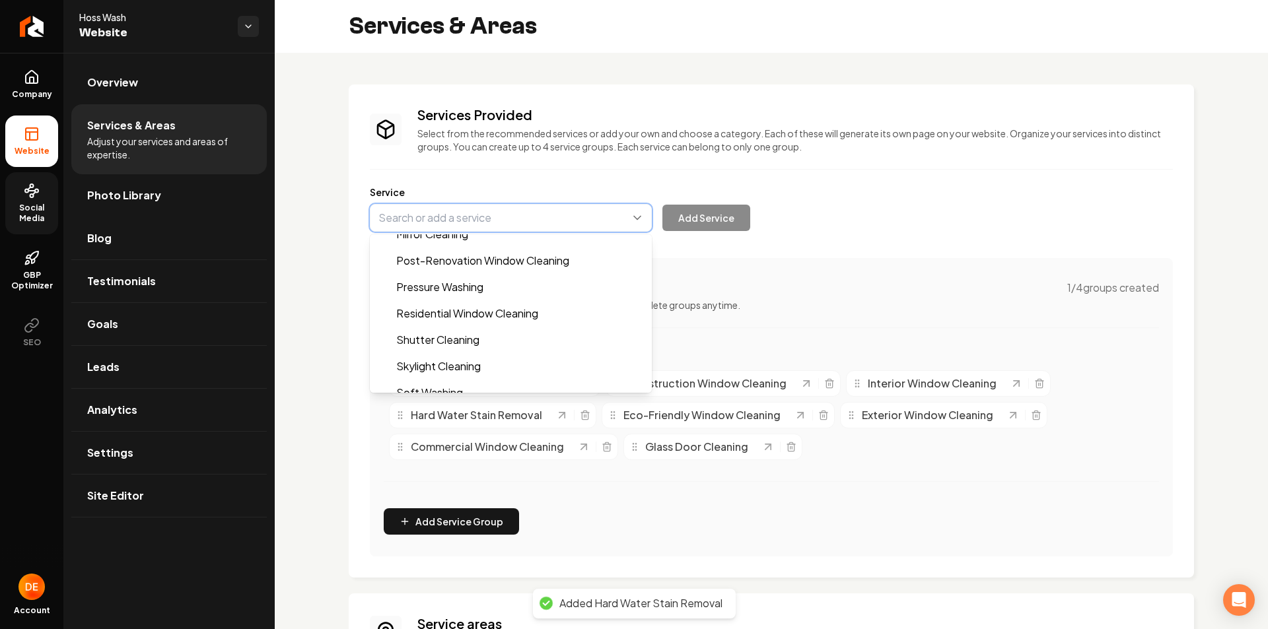
scroll to position [555, 0]
type input "Skylight Cleaning"
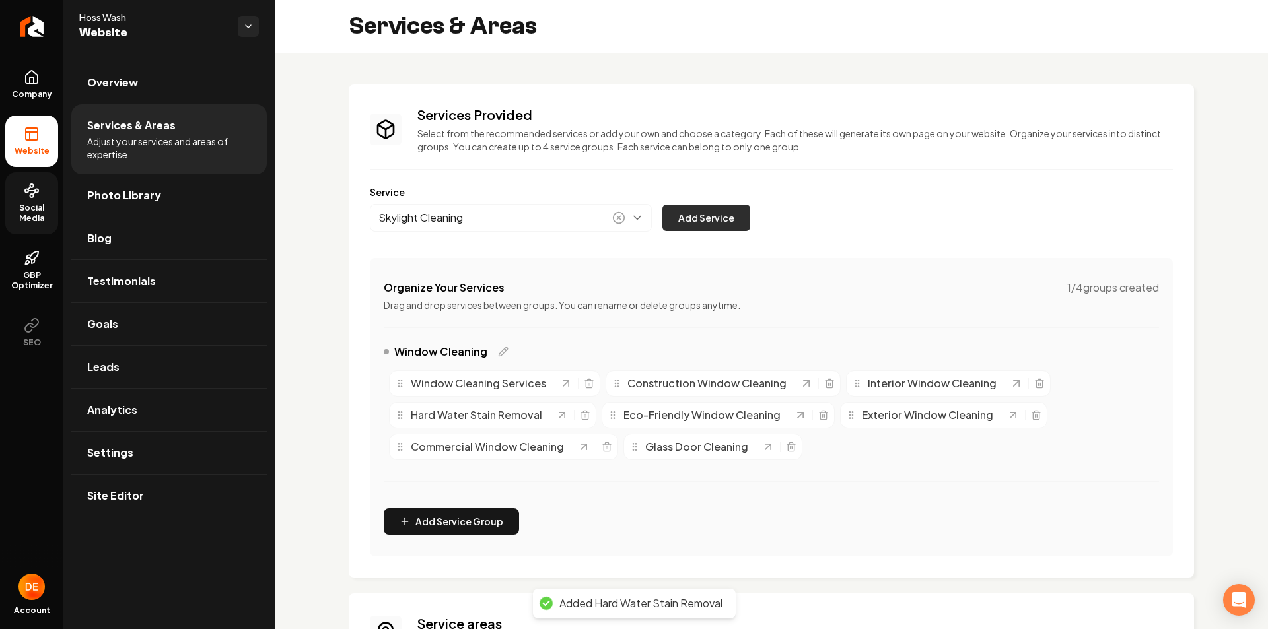
click at [747, 214] on button "Add Service" at bounding box center [706, 218] width 88 height 26
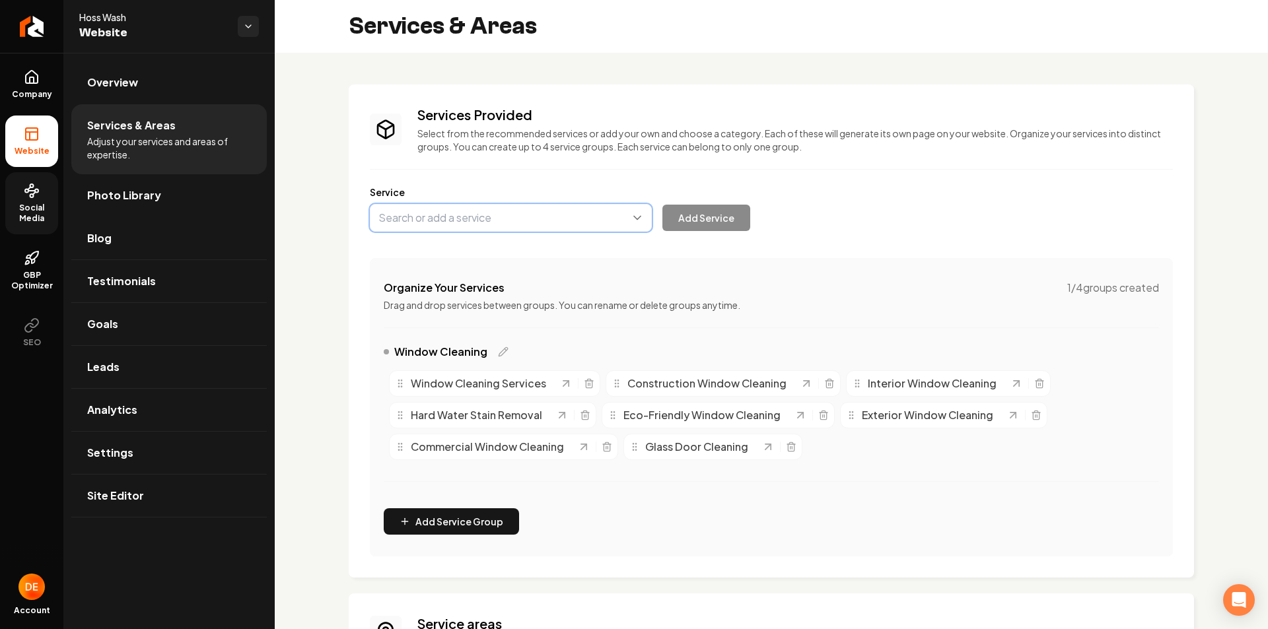
click at [590, 215] on button "Main content area" at bounding box center [511, 218] width 282 height 28
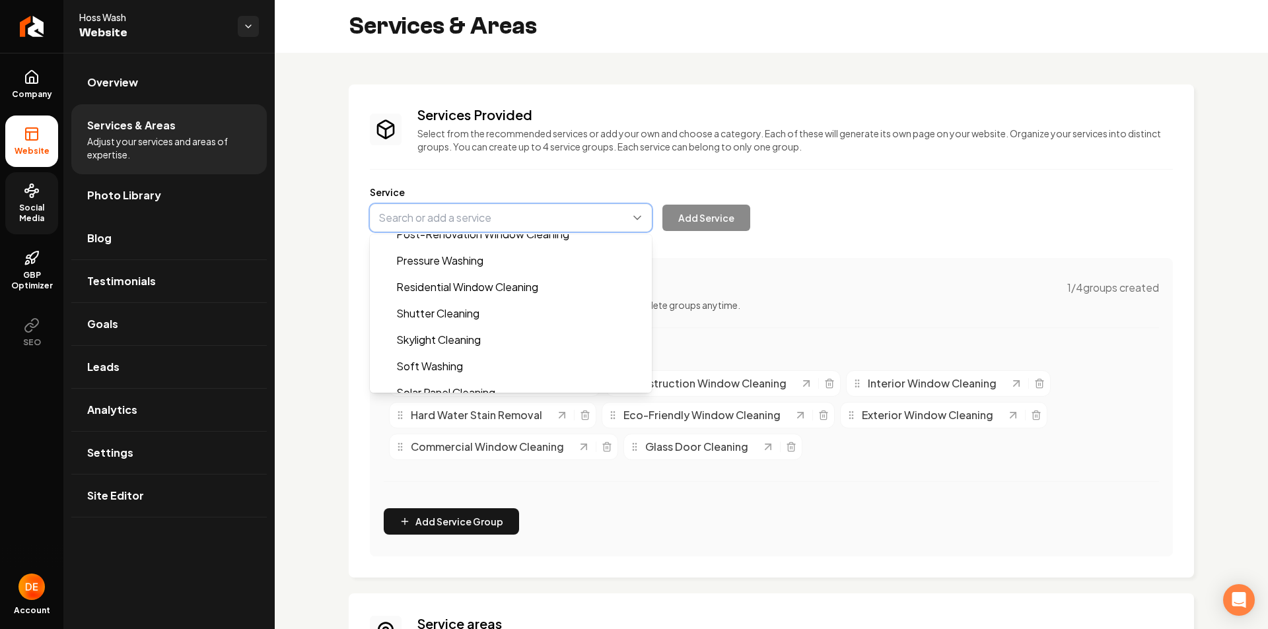
scroll to position [449, 0]
type input "Post-Renovation Window Cleaning"
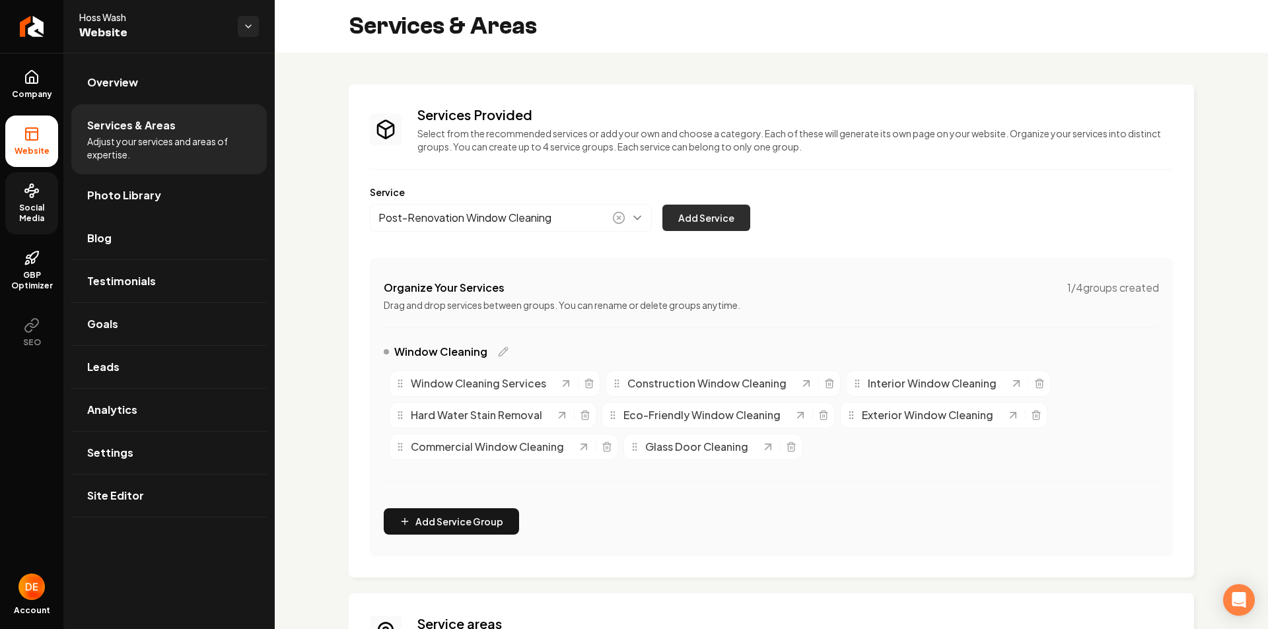
click at [678, 227] on button "Add Service" at bounding box center [706, 218] width 88 height 26
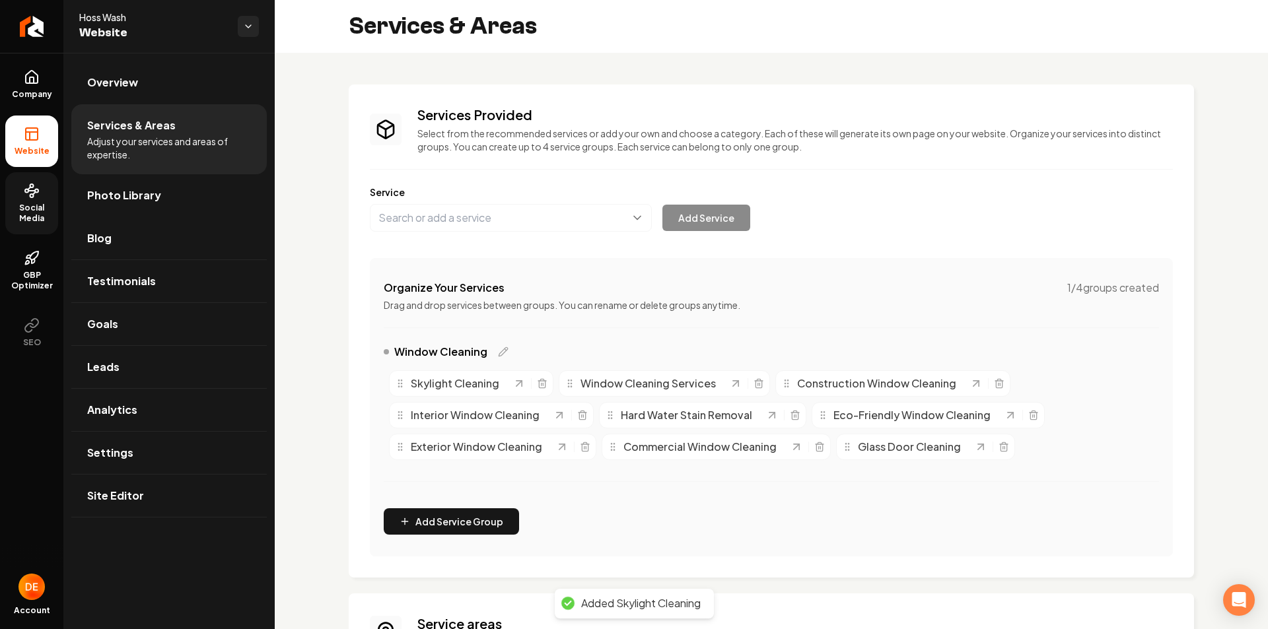
click at [605, 232] on div "Services Provided Select from the recommended services or add your own and choo…" at bounding box center [771, 331] width 803 height 451
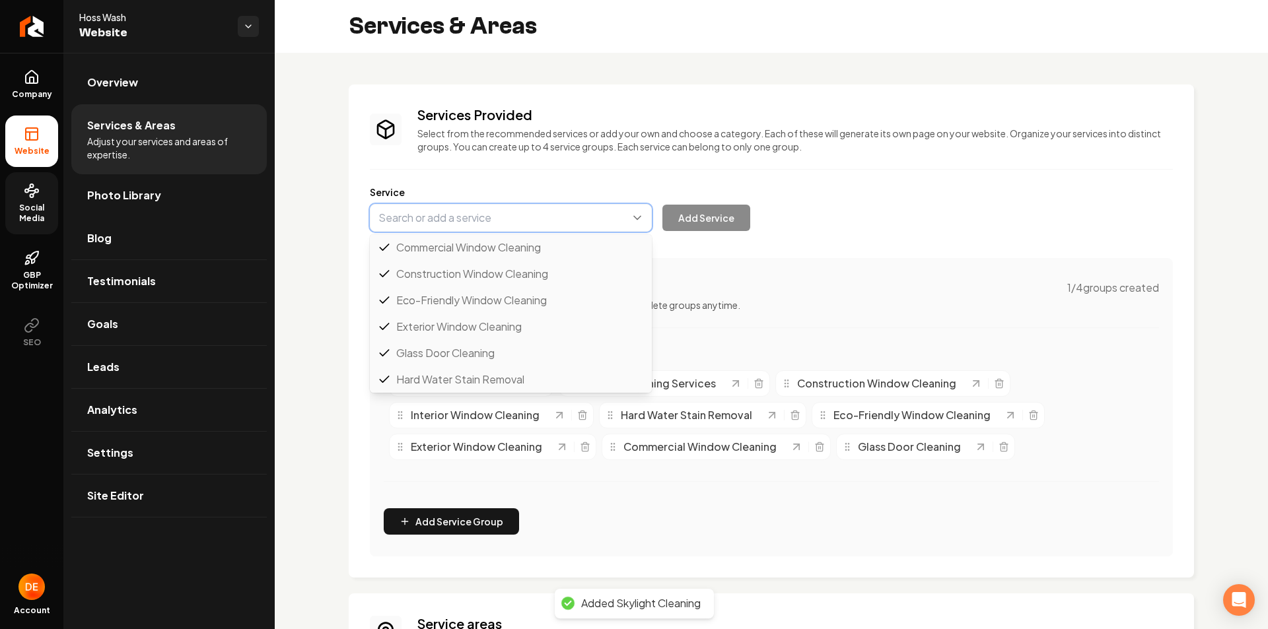
click at [597, 215] on button "Main content area" at bounding box center [511, 218] width 282 height 28
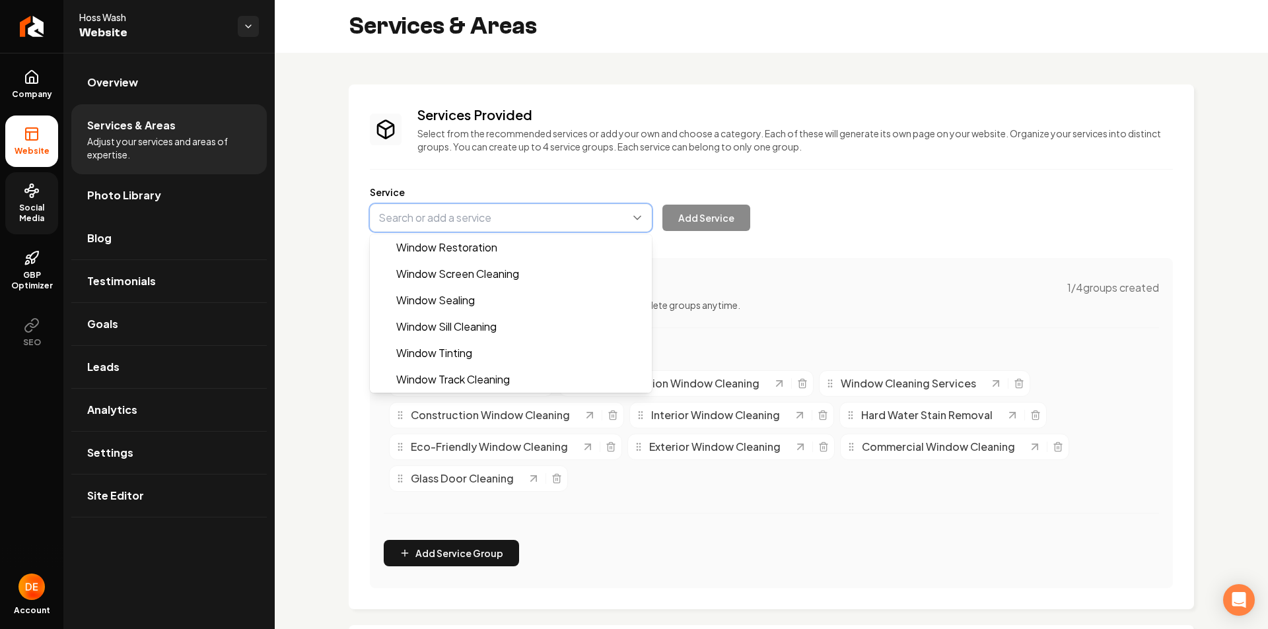
scroll to position [1162, 0]
type input "Window Sill Cleaning"
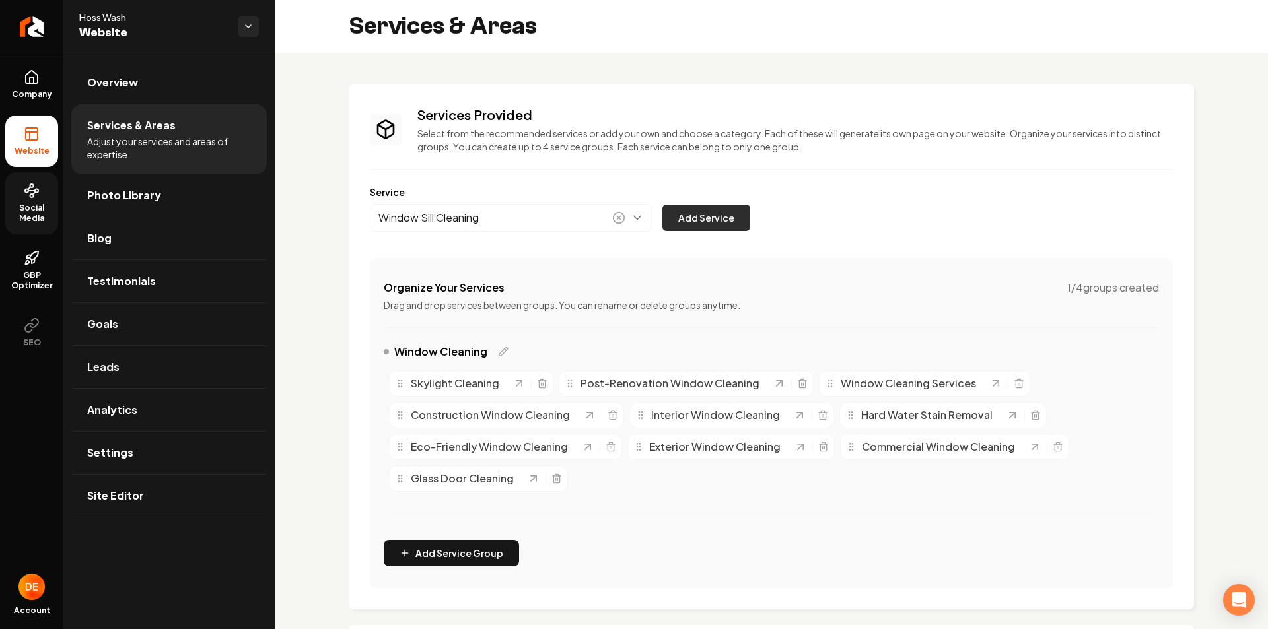
click at [691, 219] on button "Add Service" at bounding box center [706, 218] width 88 height 26
click at [593, 222] on button "Main content area" at bounding box center [511, 218] width 282 height 28
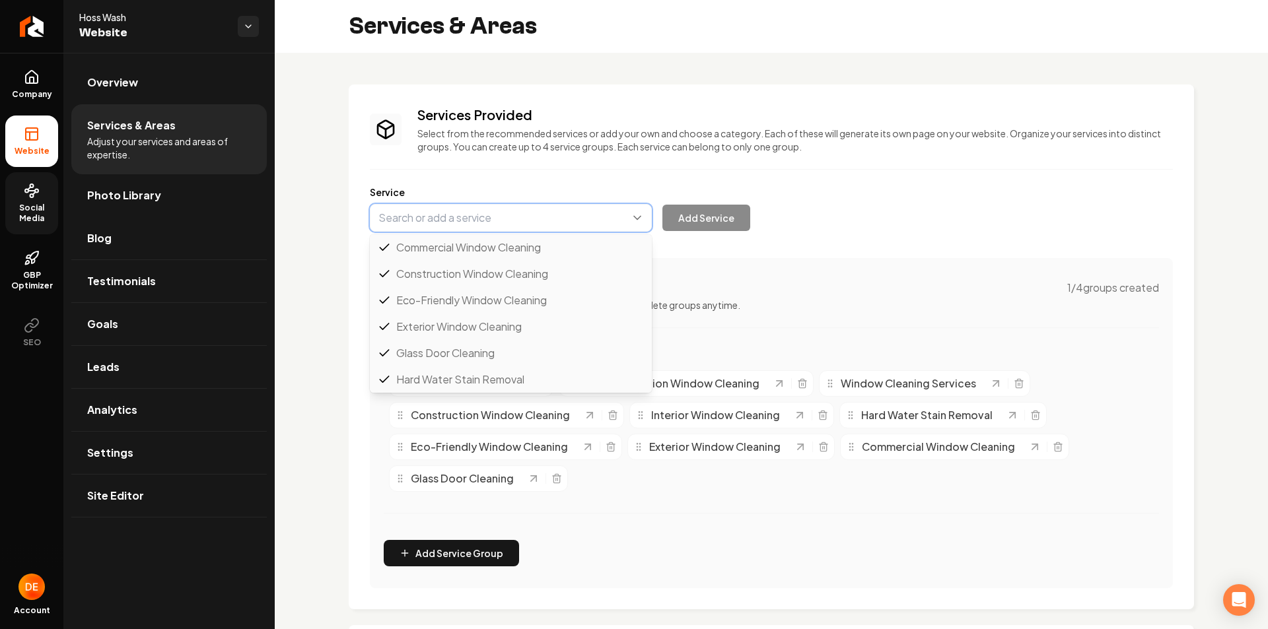
scroll to position [106, 0]
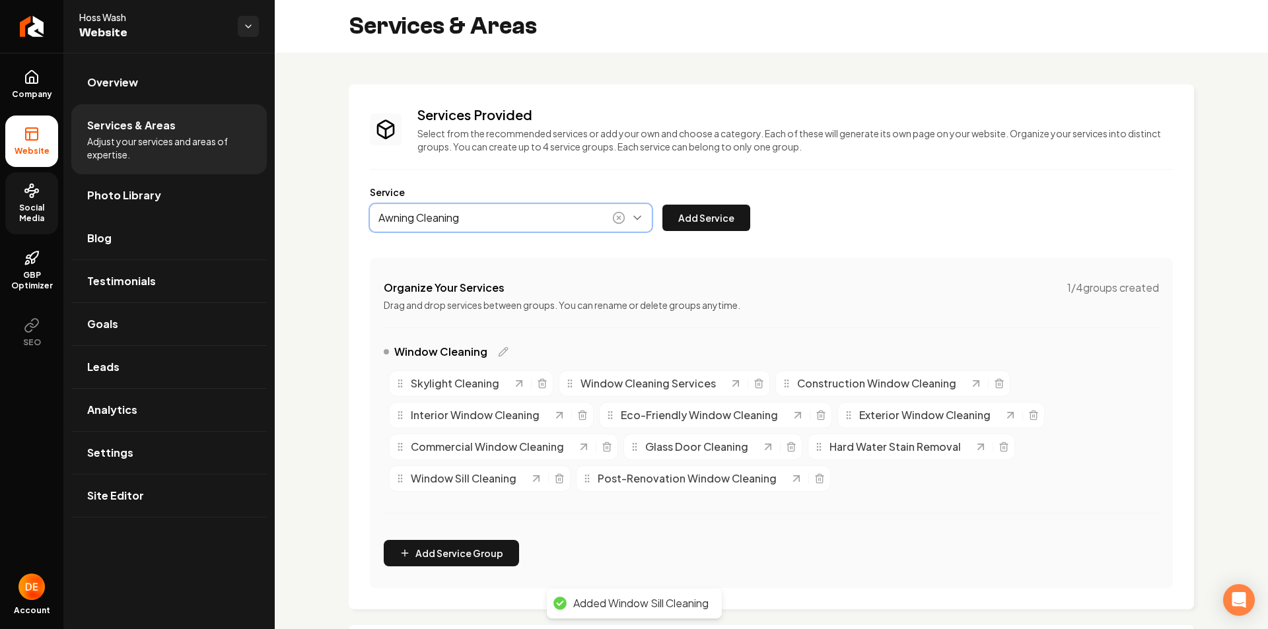
type input "Awning Cleaning"
click at [621, 218] on icon "Main content area" at bounding box center [618, 218] width 3 height 3
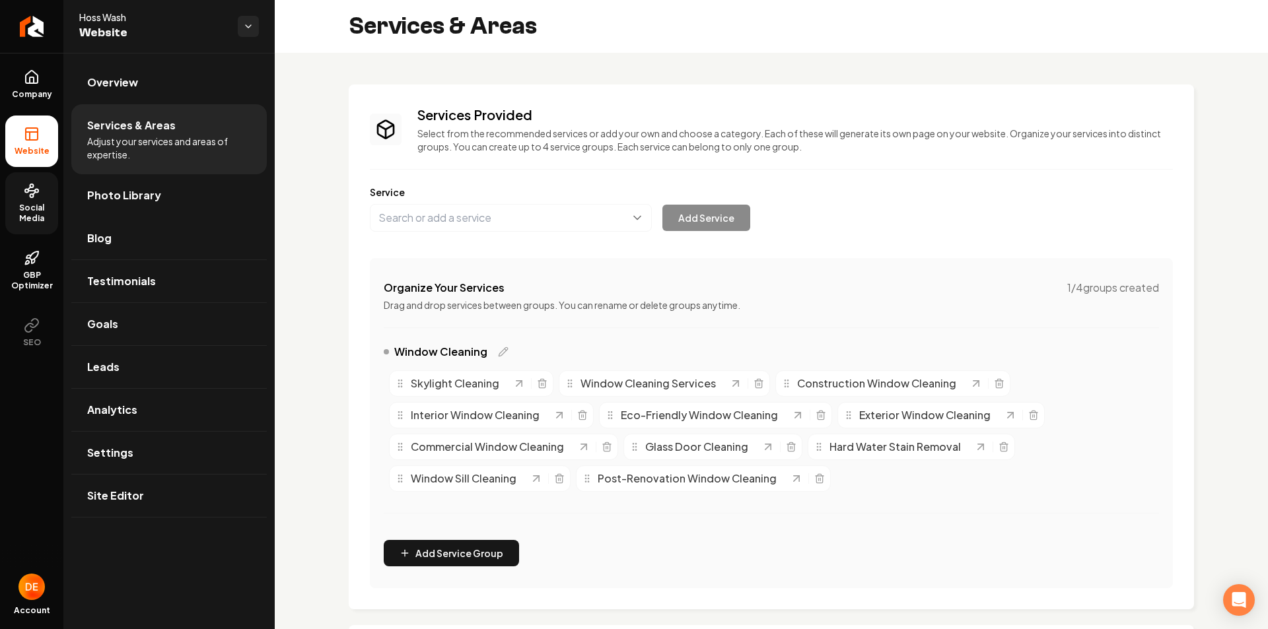
scroll to position [132, 0]
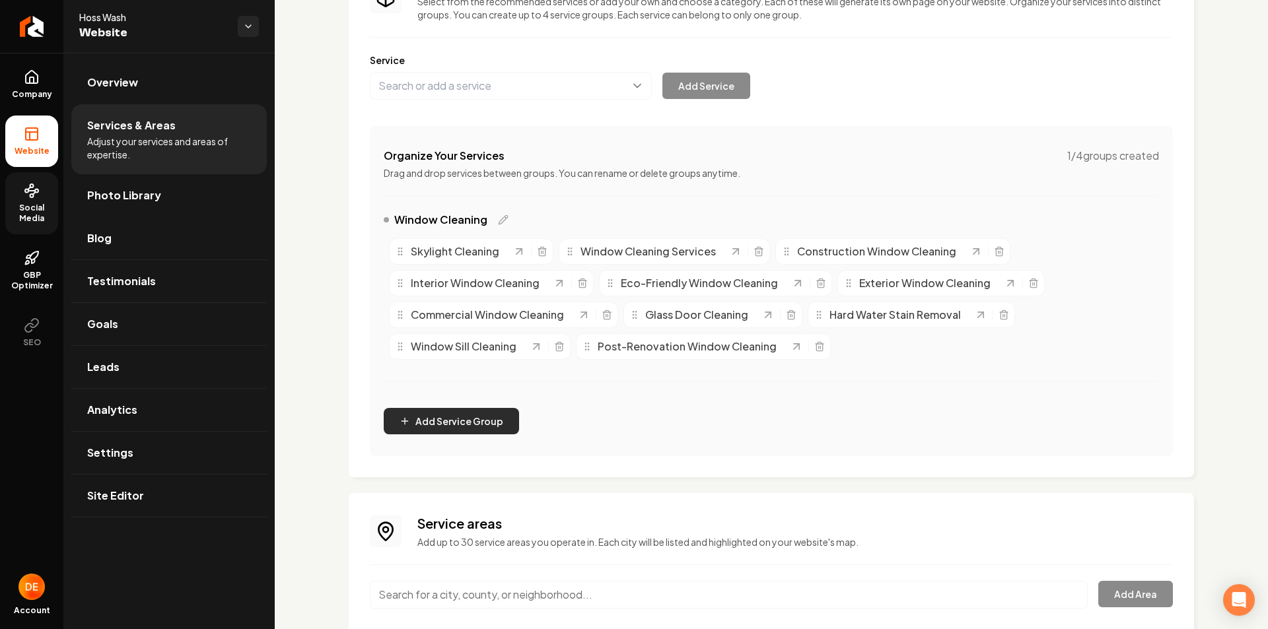
click at [466, 409] on button "Add Service Group" at bounding box center [451, 421] width 135 height 26
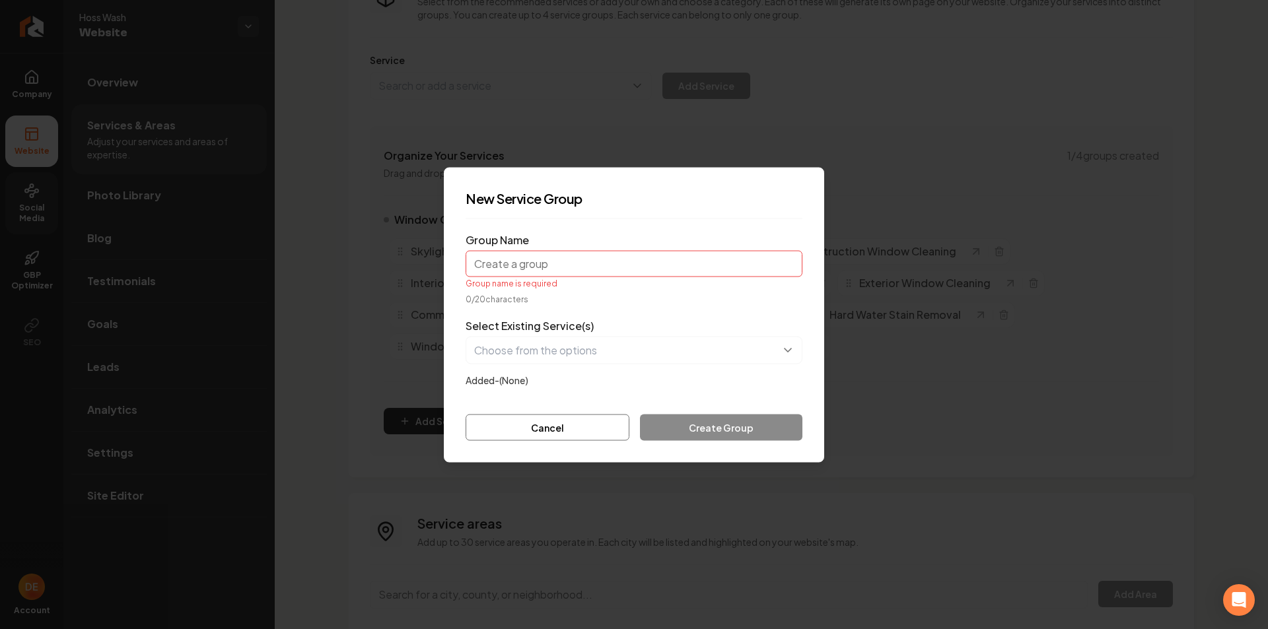
click at [607, 283] on form "Group Name Group name is required 0 / 20 characters Select Existing Service(s) …" at bounding box center [634, 334] width 337 height 211
click at [605, 270] on input "Group Name" at bounding box center [634, 263] width 337 height 26
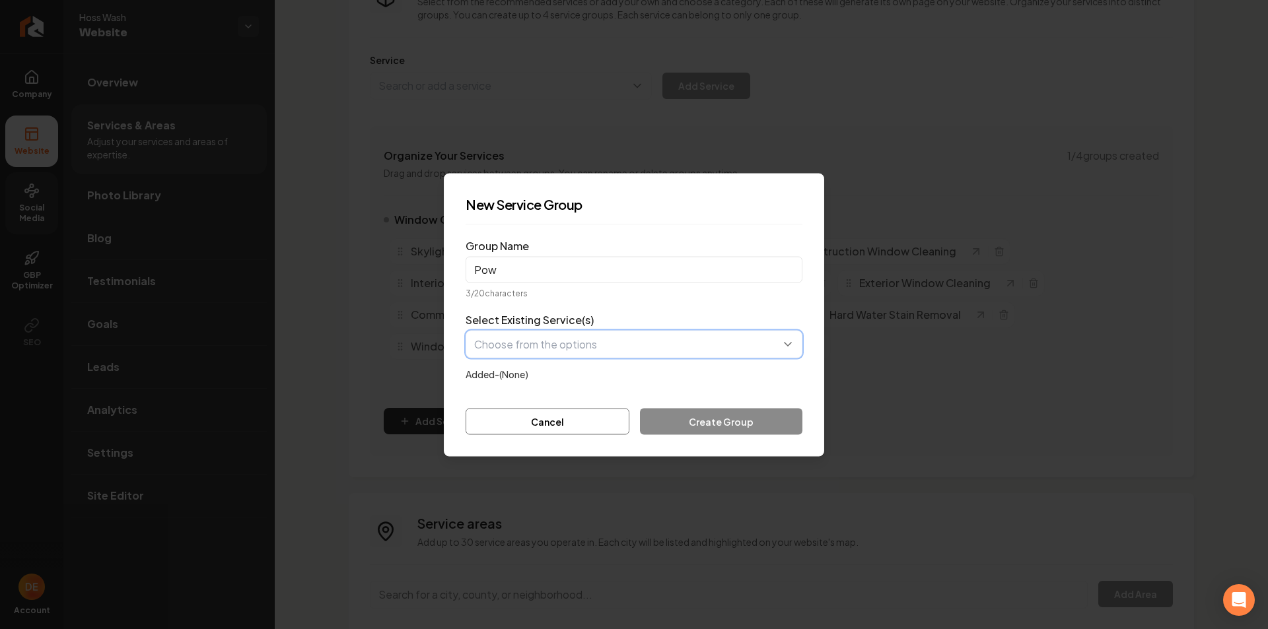
click at [610, 337] on button "button" at bounding box center [634, 344] width 337 height 28
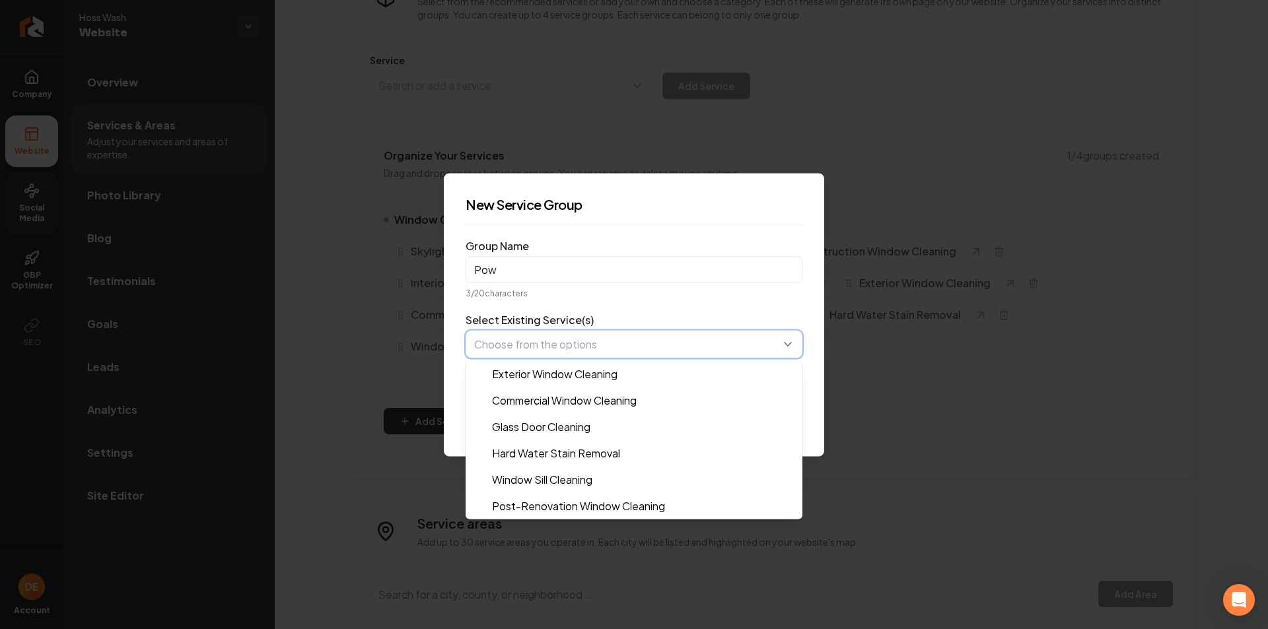
scroll to position [0, 0]
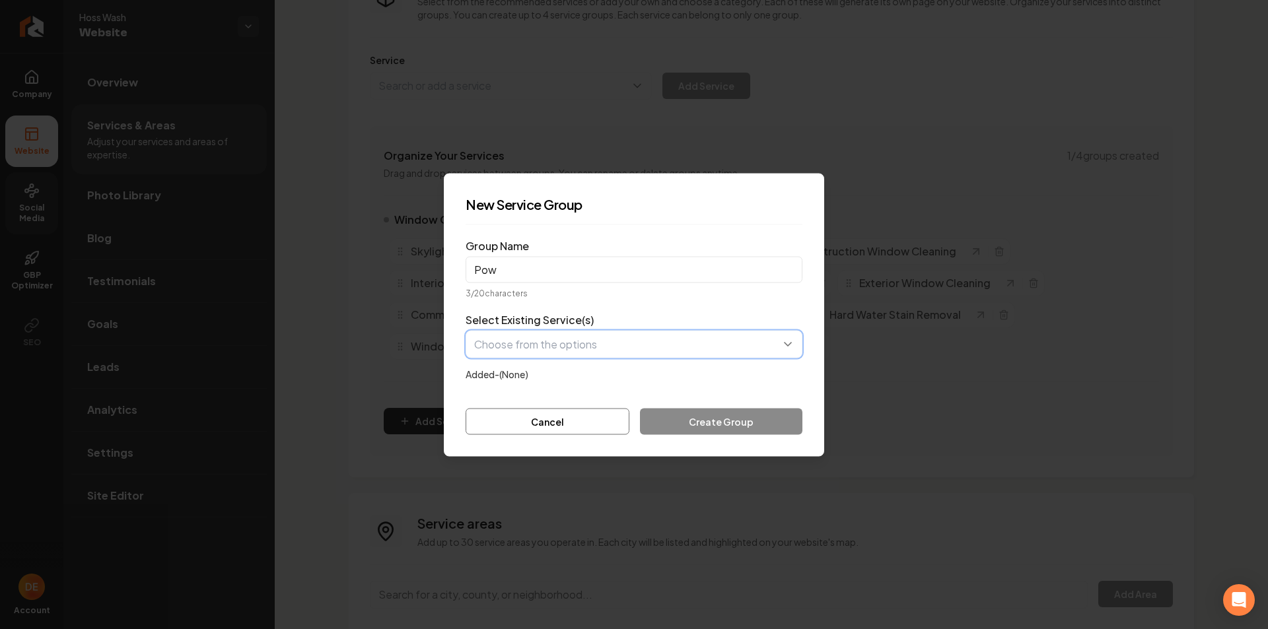
click at [576, 343] on button "button" at bounding box center [634, 344] width 337 height 28
click at [576, 279] on input "Pow" at bounding box center [634, 269] width 337 height 26
type input "Power Washing"
click at [645, 357] on button "button" at bounding box center [634, 344] width 337 height 28
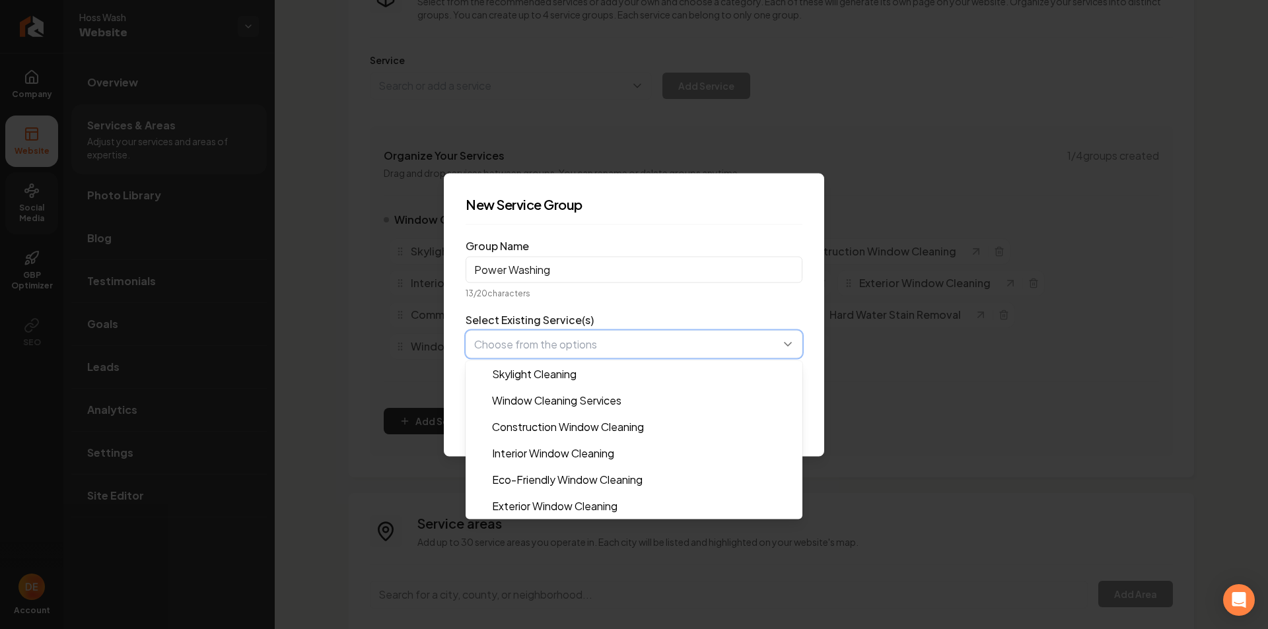
click at [627, 335] on button "button" at bounding box center [634, 344] width 337 height 28
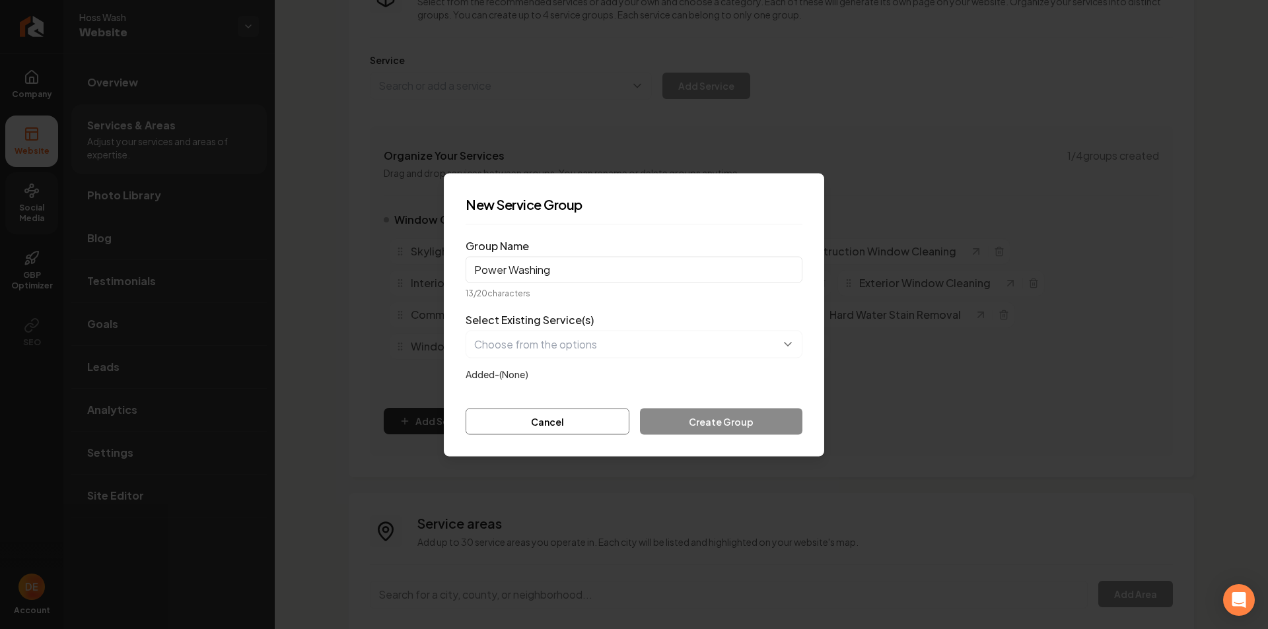
click at [687, 415] on div "Cancel Create Group" at bounding box center [634, 421] width 337 height 26
click at [602, 345] on button "button" at bounding box center [634, 344] width 337 height 28
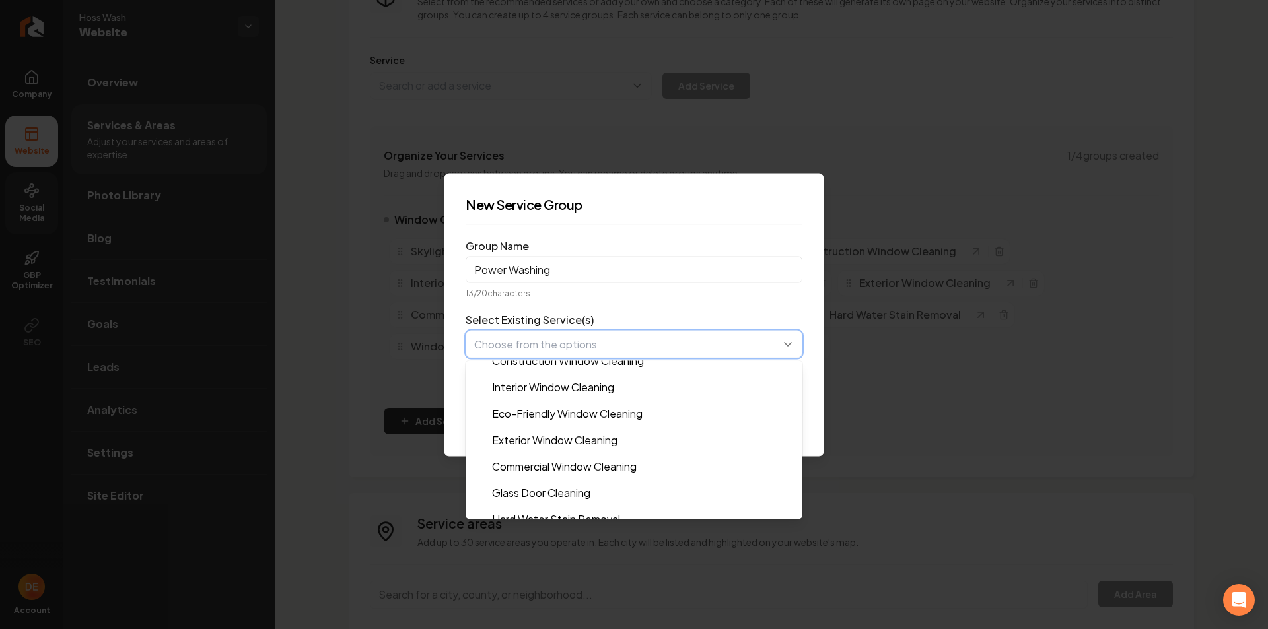
scroll to position [132, 0]
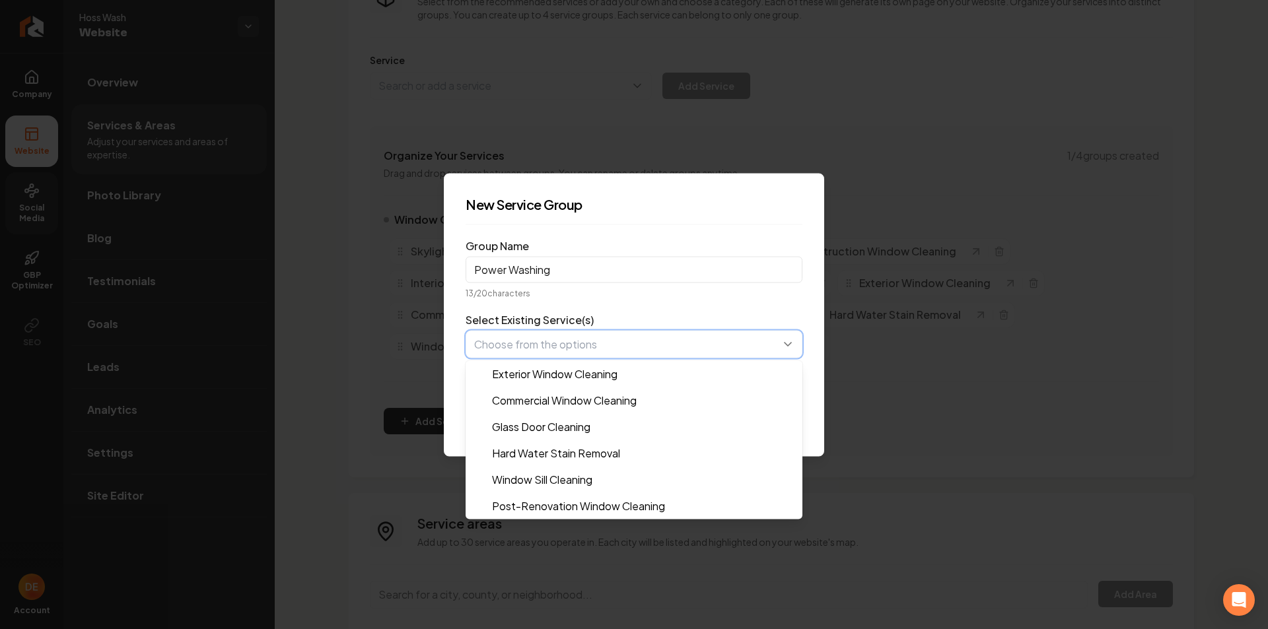
click at [583, 342] on button "button" at bounding box center [634, 344] width 337 height 28
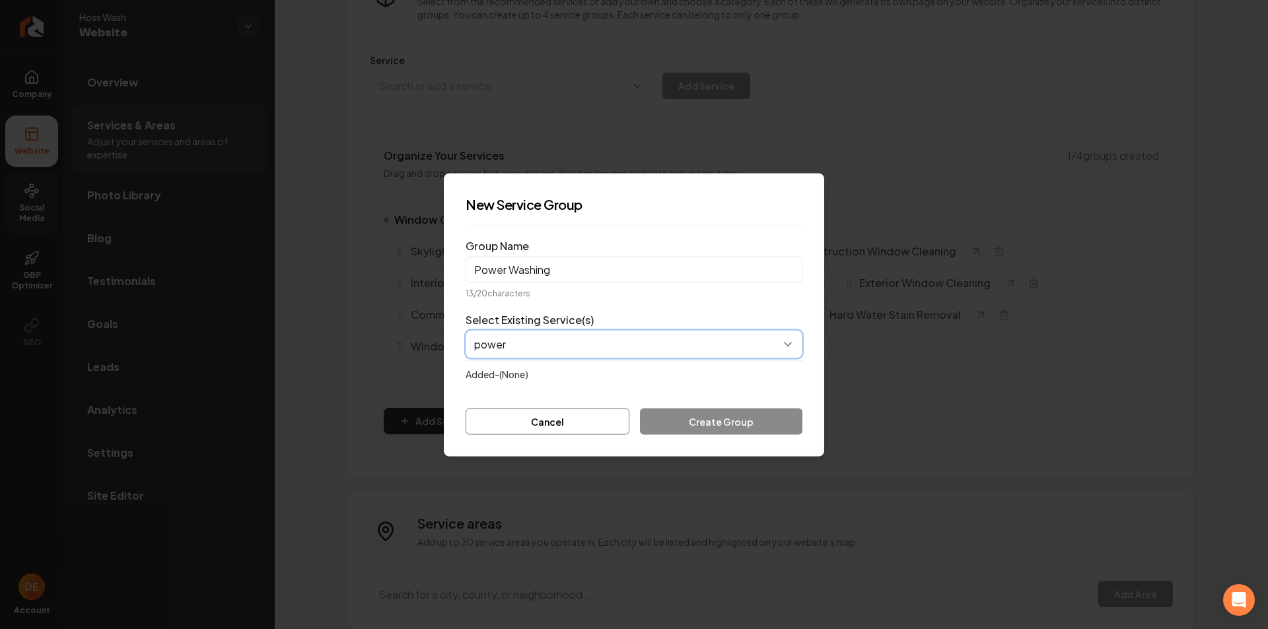
type input "power"
click at [571, 377] on div "Select Existing Service(s) Added- (None)" at bounding box center [634, 347] width 337 height 70
click at [568, 344] on button "button" at bounding box center [634, 344] width 337 height 28
drag, startPoint x: 685, startPoint y: 415, endPoint x: 672, endPoint y: 416, distance: 12.6
click at [683, 415] on form "Group Name Power Washing 13 / 20 characters Select Existing Service(s) Added- (…" at bounding box center [634, 334] width 337 height 199
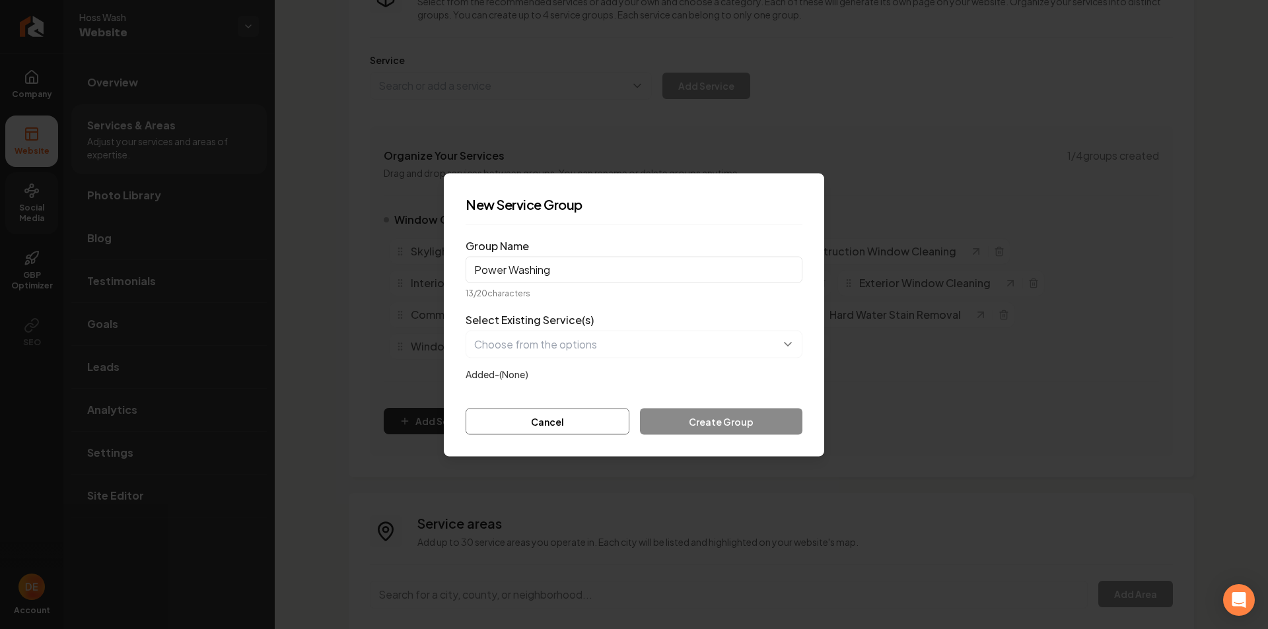
click at [566, 276] on input "Power Washing" at bounding box center [634, 269] width 337 height 26
click at [545, 371] on div "Added- (None)" at bounding box center [634, 374] width 337 height 16
click at [545, 346] on button "button" at bounding box center [634, 344] width 337 height 28
drag, startPoint x: 777, startPoint y: 342, endPoint x: 790, endPoint y: 345, distance: 14.1
click at [780, 343] on button "button" at bounding box center [634, 344] width 337 height 28
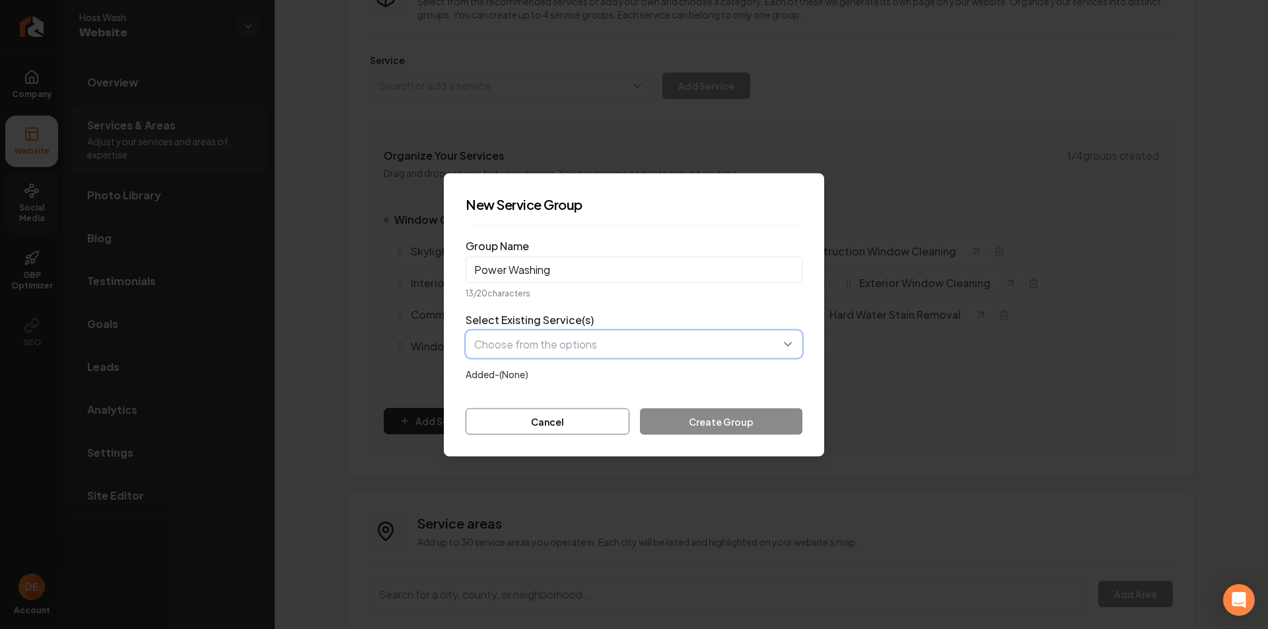
click at [790, 345] on button "button" at bounding box center [634, 344] width 337 height 28
type input "powe"
click at [552, 421] on form "Group Name Power Washing 13 / 20 characters Select Existing Service(s) Added- (…" at bounding box center [634, 334] width 337 height 199
click at [575, 419] on button "Cancel" at bounding box center [548, 421] width 164 height 26
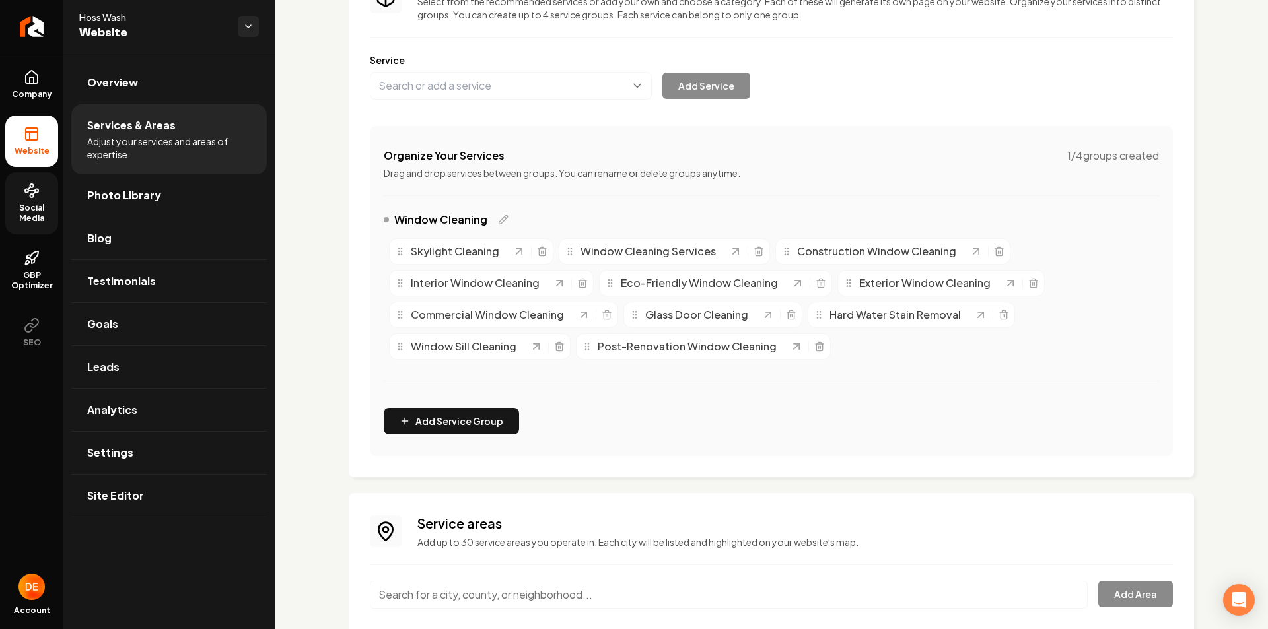
click at [497, 102] on div "Services Provided Select from the recommended services or add your own and choo…" at bounding box center [771, 215] width 803 height 483
click at [499, 87] on button "Main content area" at bounding box center [511, 86] width 282 height 28
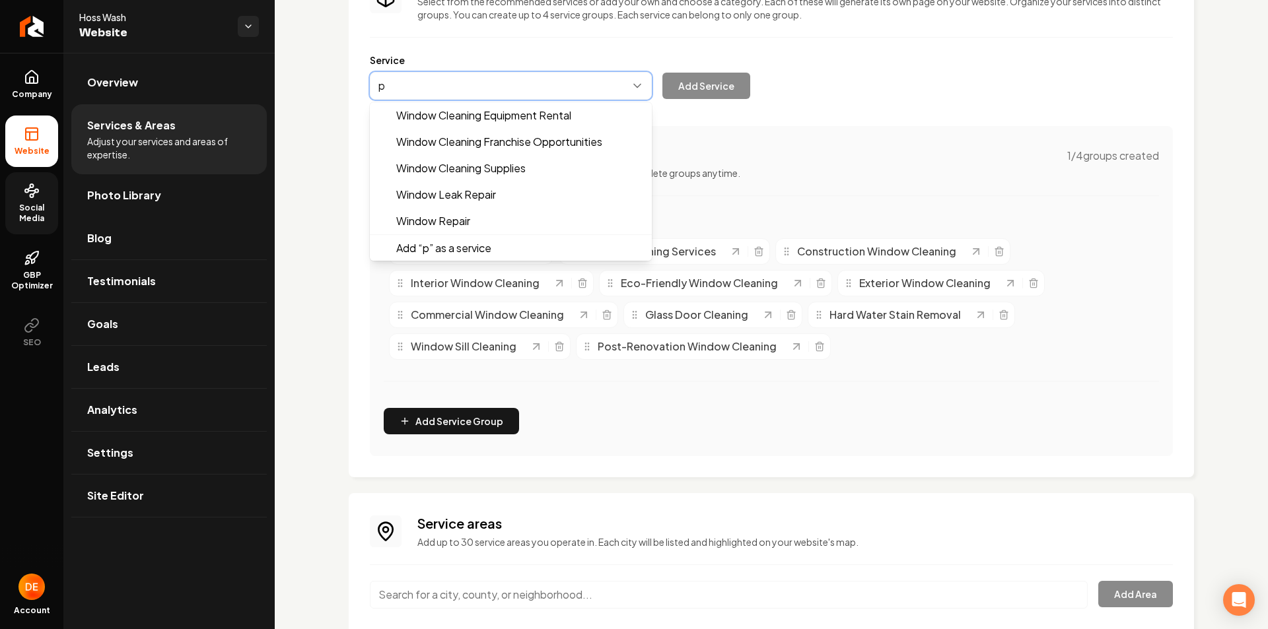
scroll to position [0, 0]
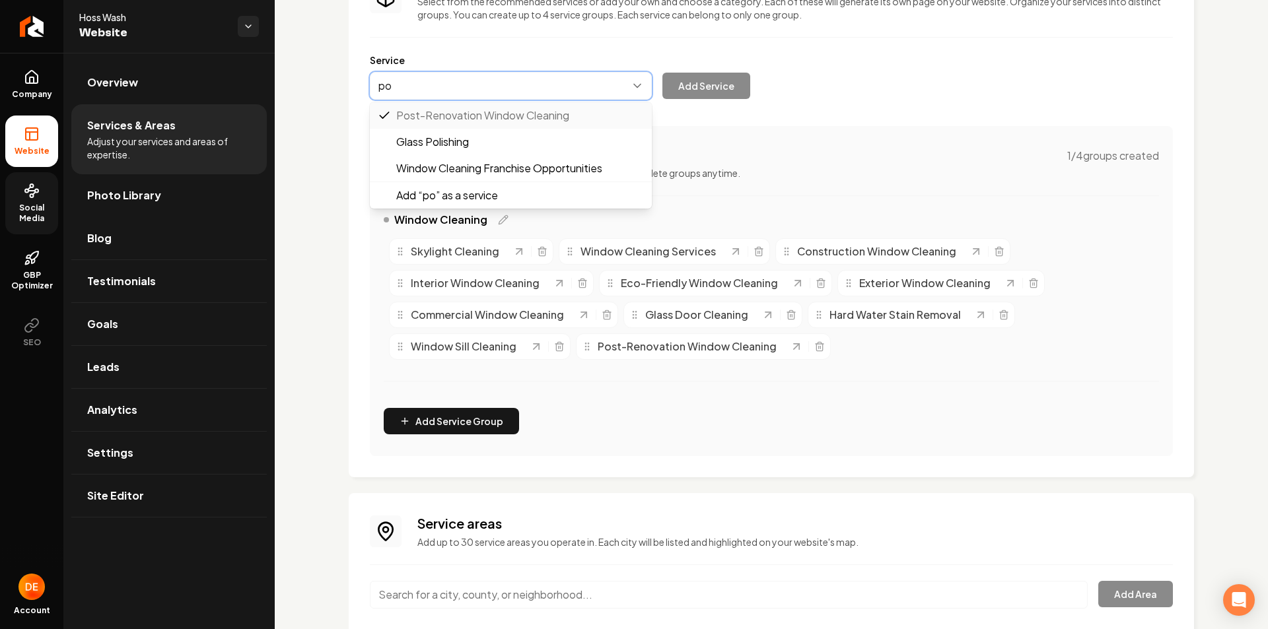
type input "p"
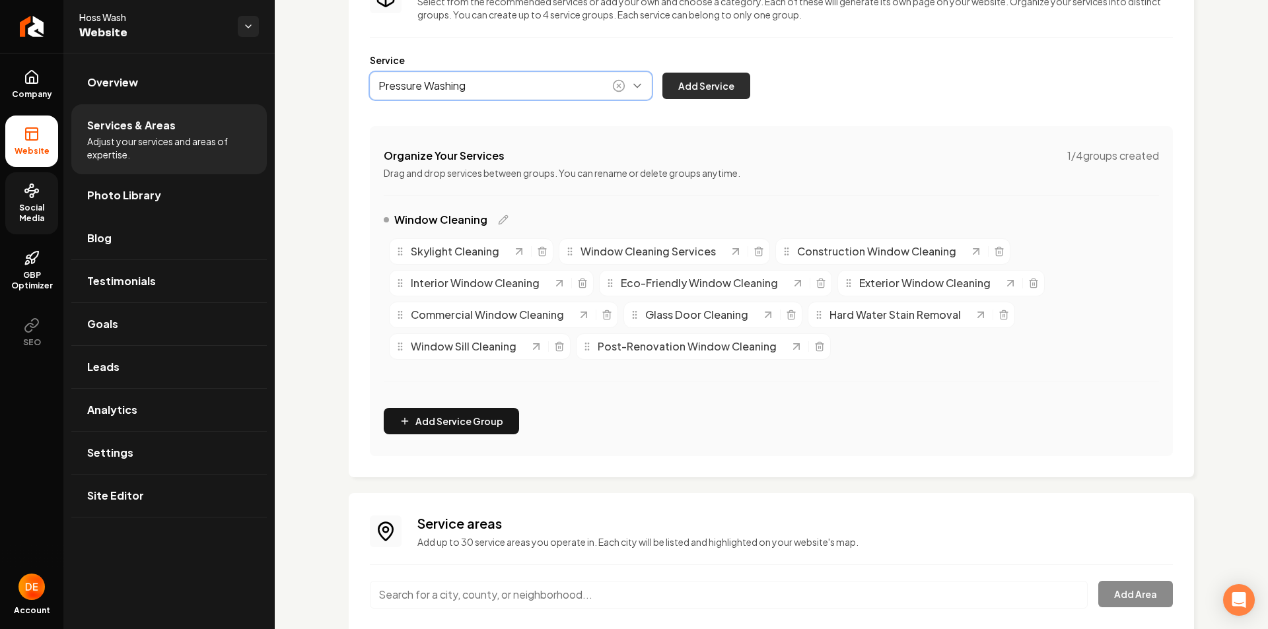
type input "Pressure Washing"
click at [697, 95] on button "Add Service" at bounding box center [706, 86] width 88 height 26
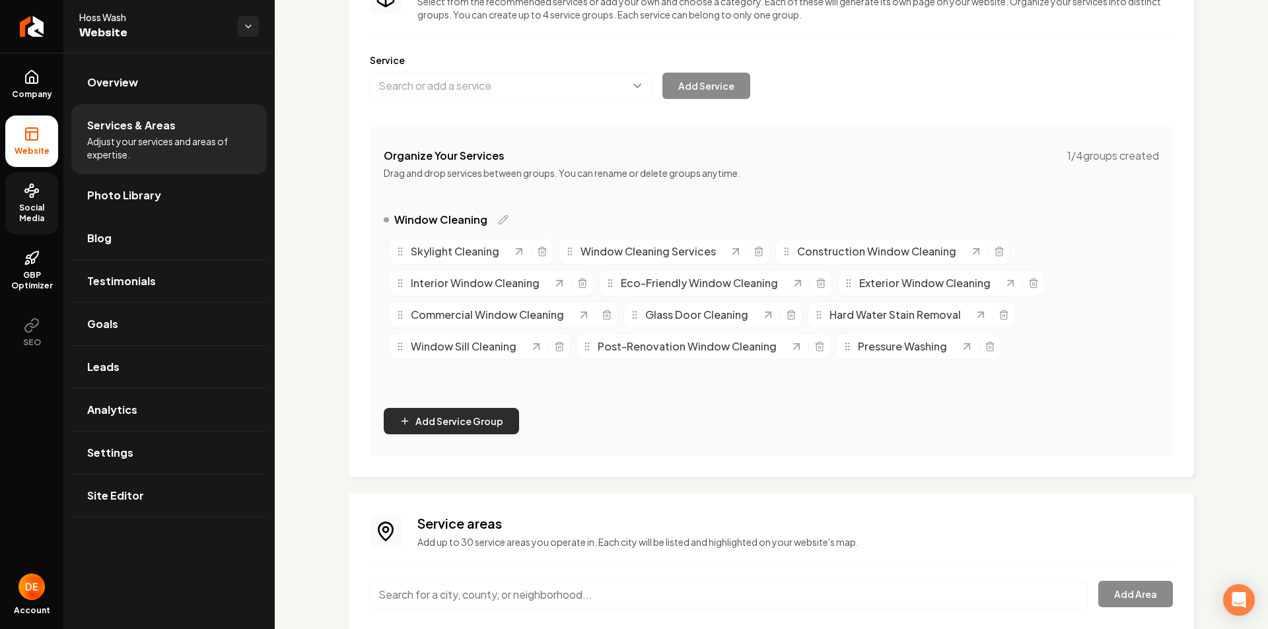
click at [466, 413] on button "Add Service Group" at bounding box center [451, 421] width 135 height 26
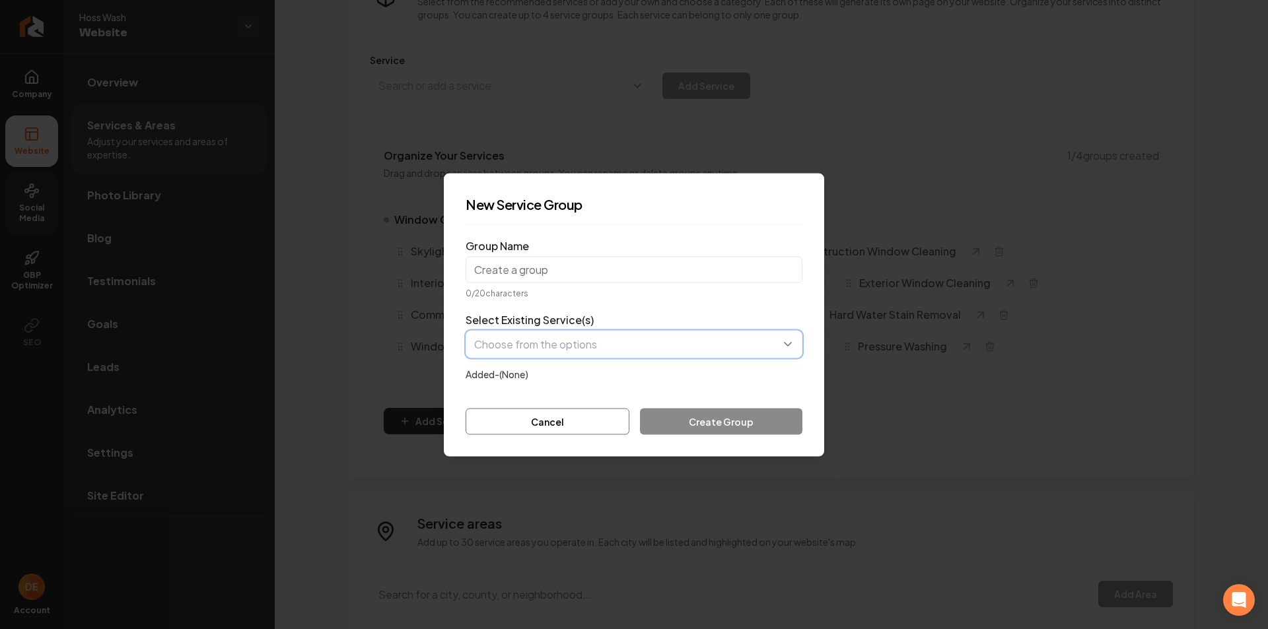
click at [571, 343] on button "button" at bounding box center [634, 344] width 337 height 28
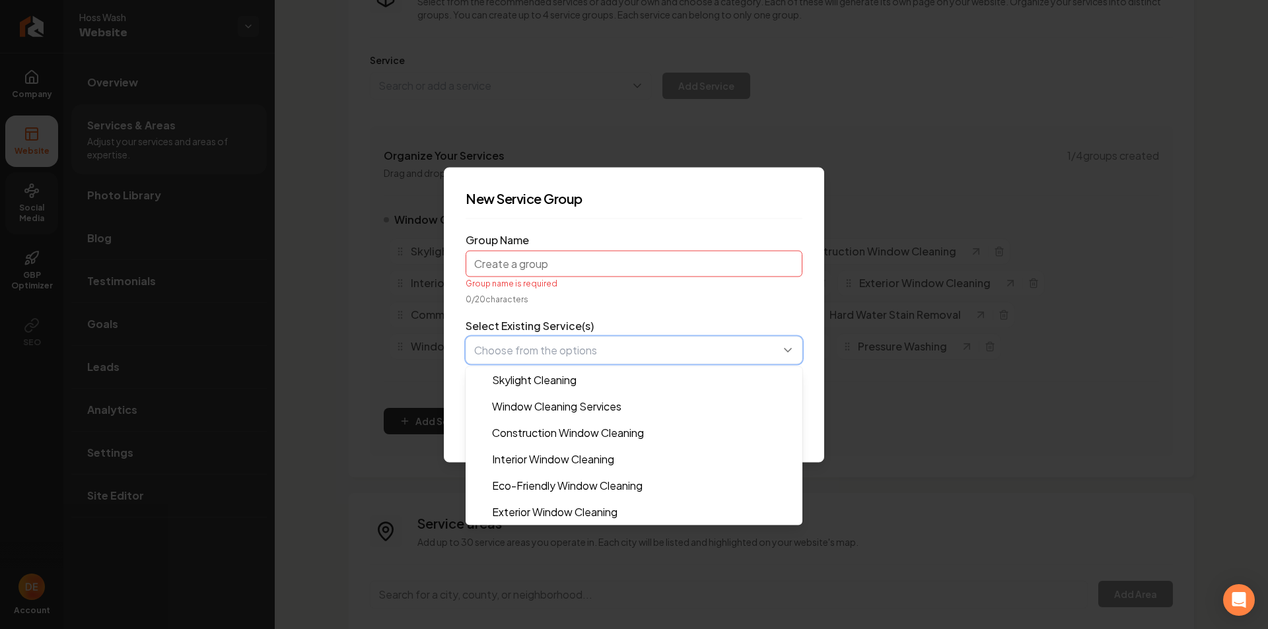
type input "p"
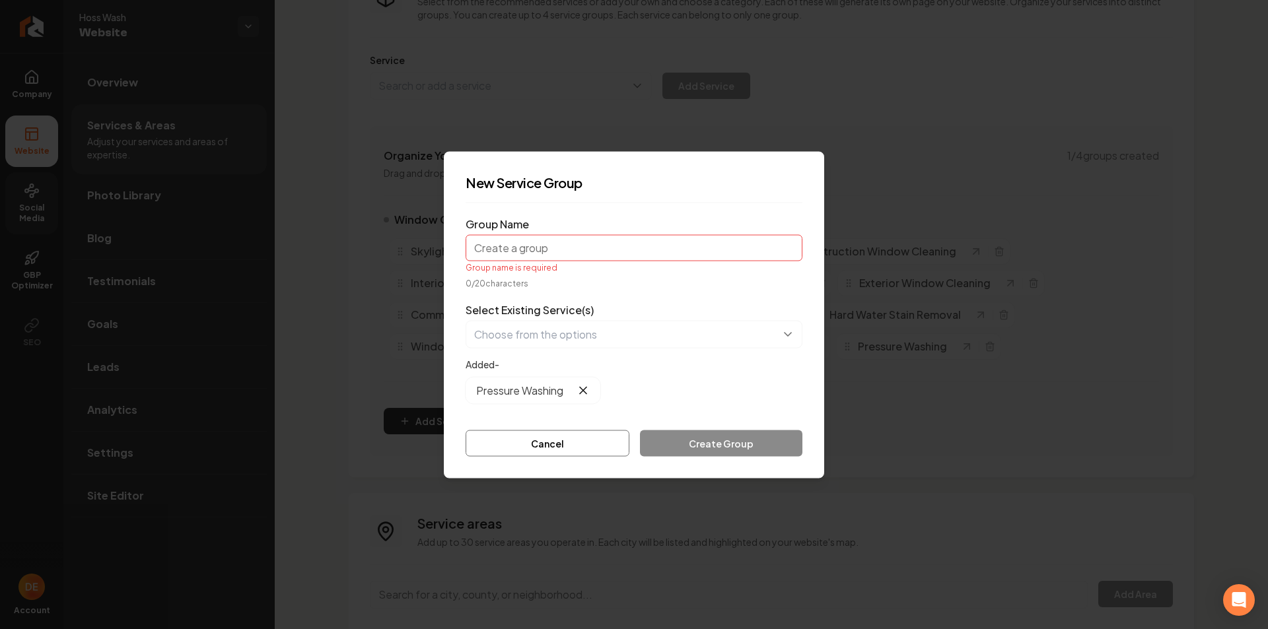
drag, startPoint x: 571, startPoint y: 262, endPoint x: 571, endPoint y: 254, distance: 7.9
click at [571, 261] on div "Group Name Group name is required" at bounding box center [634, 244] width 337 height 57
click at [573, 250] on input "Group Name" at bounding box center [634, 247] width 337 height 26
click at [574, 247] on input "Group Name" at bounding box center [634, 247] width 337 height 26
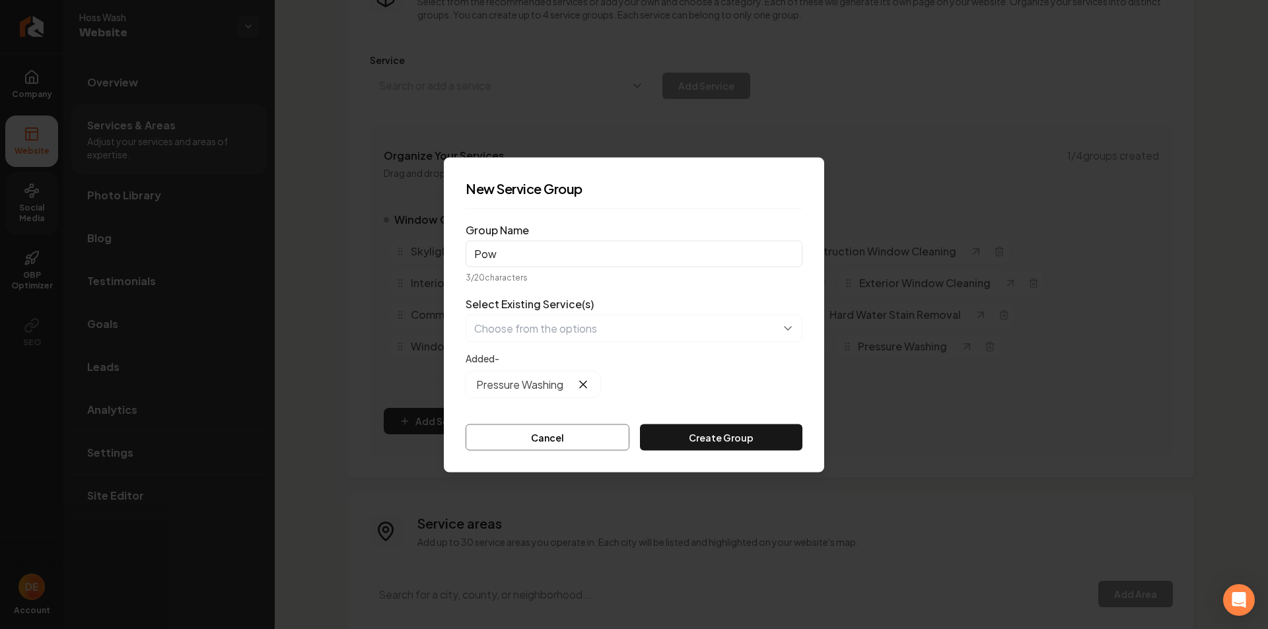
type input "Power Washing"
drag, startPoint x: 702, startPoint y: 409, endPoint x: 711, endPoint y: 419, distance: 13.1
click at [703, 411] on form "Group Name Power Washing 13 / 20 characters Select Existing Service(s) Added- P…" at bounding box center [634, 334] width 337 height 231
click at [715, 426] on button "Create Group" at bounding box center [721, 437] width 162 height 26
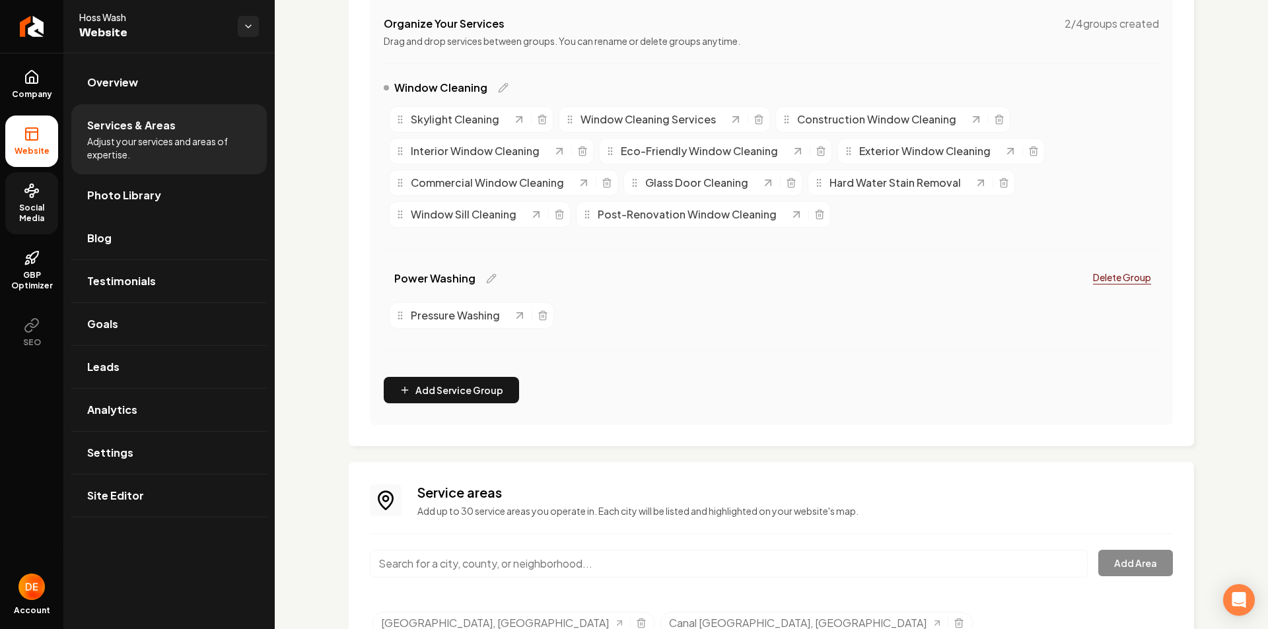
scroll to position [132, 0]
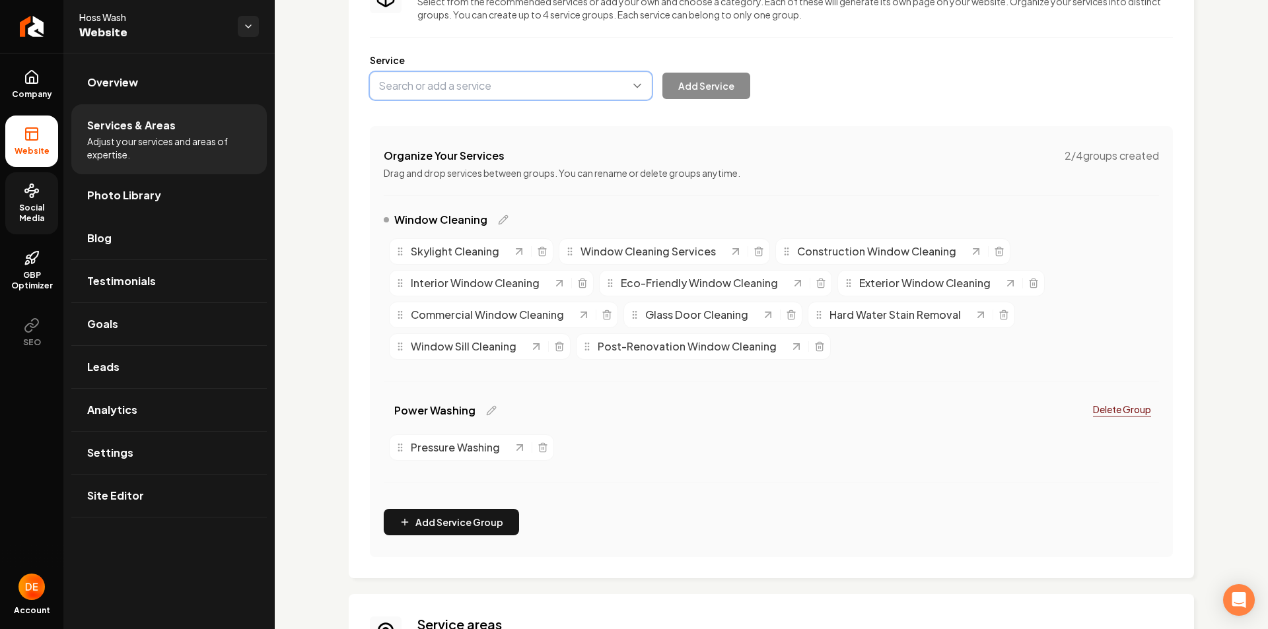
click at [503, 92] on button "Main content area" at bounding box center [511, 86] width 282 height 28
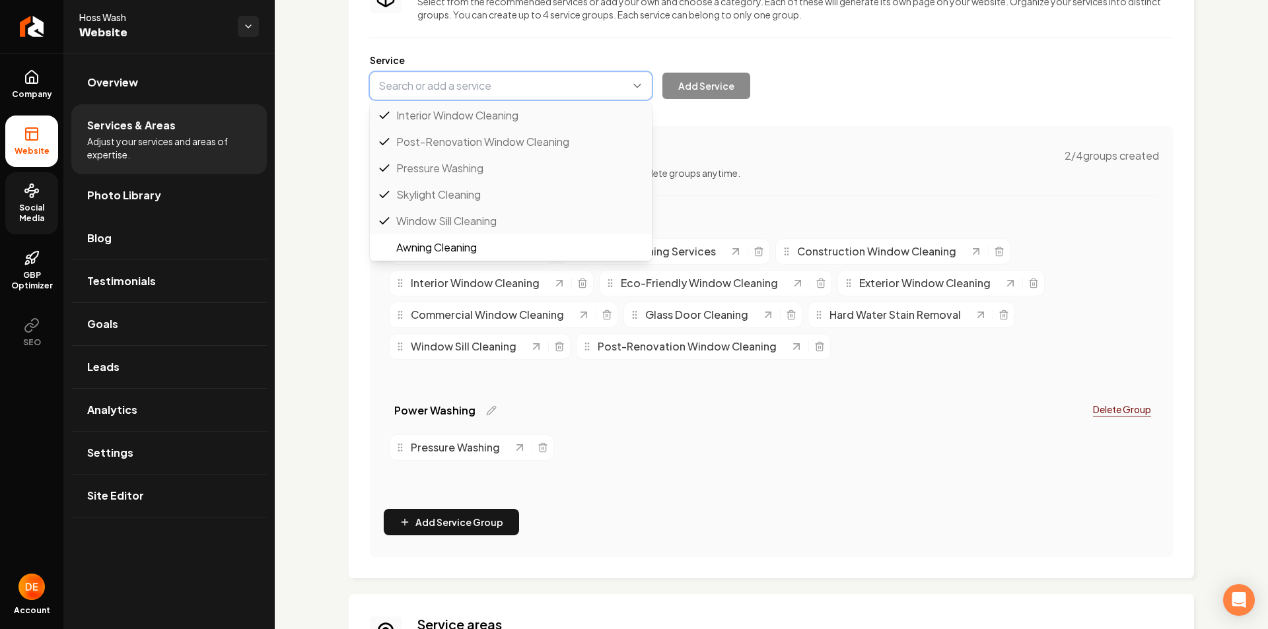
scroll to position [489, 0]
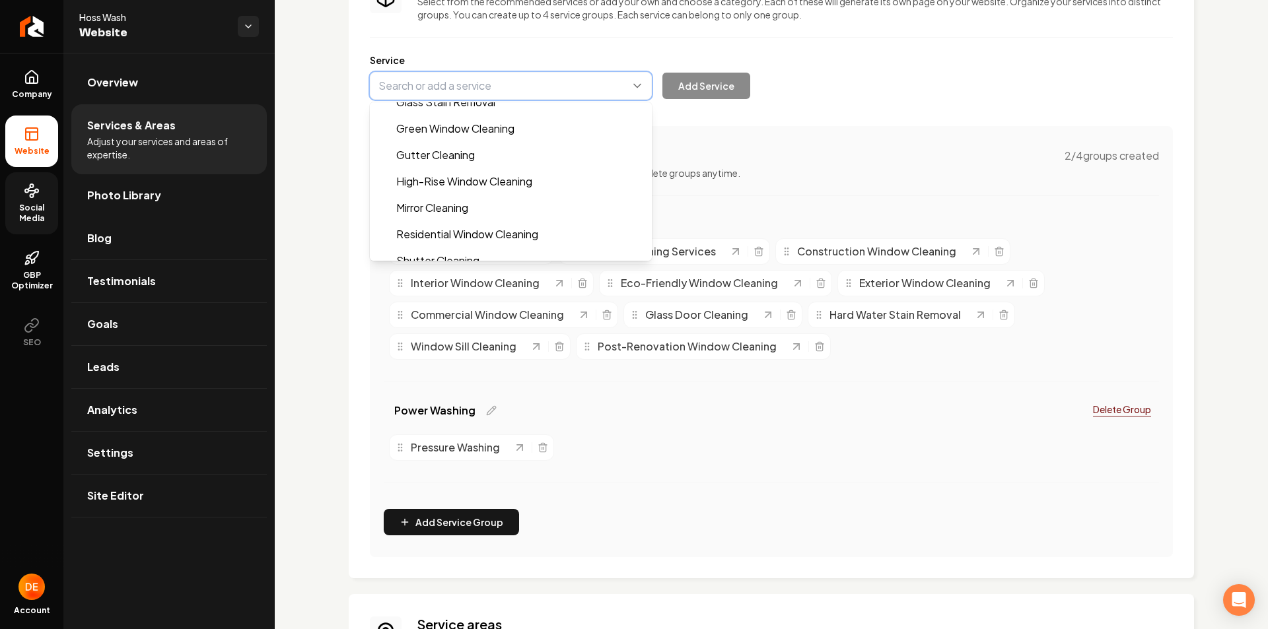
type input "Shutter Cleaning"
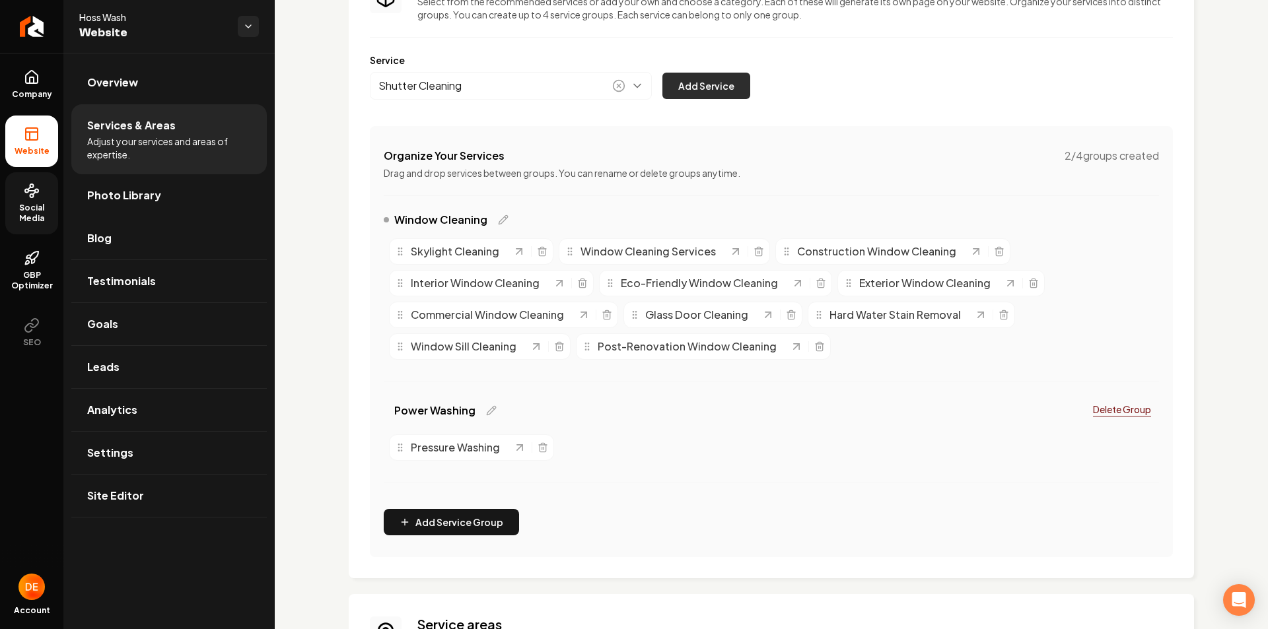
click at [699, 85] on button "Add Service" at bounding box center [706, 86] width 88 height 26
drag, startPoint x: 910, startPoint y: 351, endPoint x: 901, endPoint y: 359, distance: 12.2
click at [901, 398] on span "Shutter Cleaning" at bounding box center [874, 406] width 85 height 16
click at [983, 350] on icon "Main content area" at bounding box center [986, 347] width 6 height 7
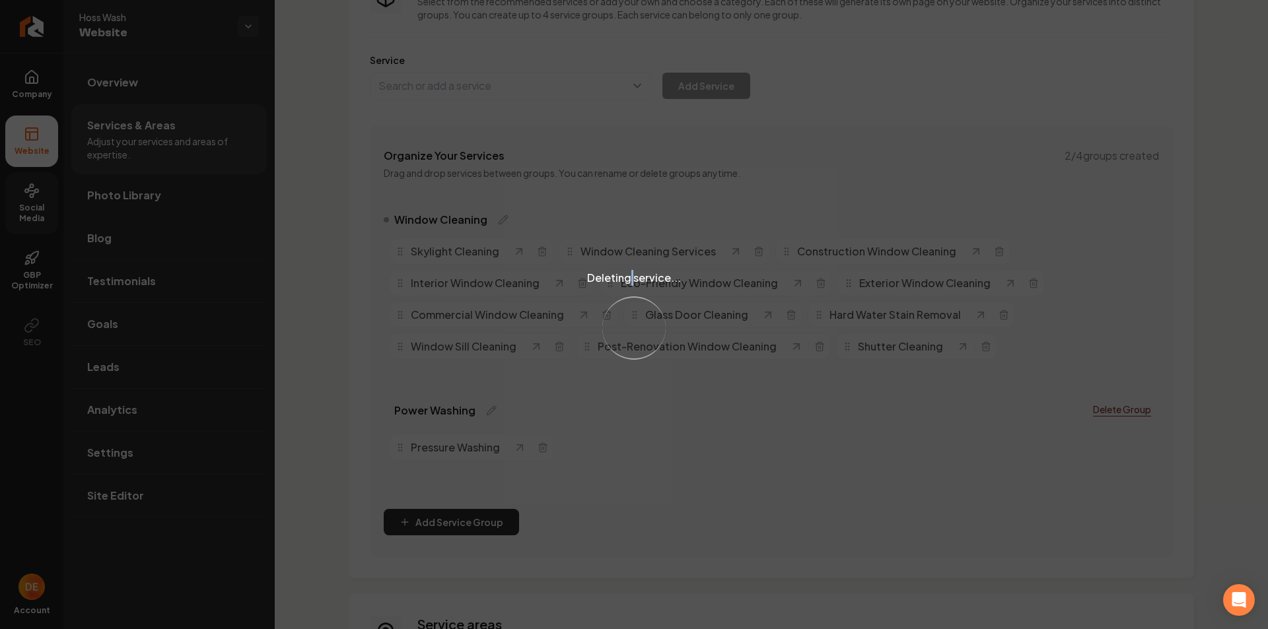
click at [629, 82] on div "Deleting service... Loading..." at bounding box center [634, 314] width 1268 height 629
click at [619, 88] on div "Deleting service... Loading..." at bounding box center [634, 314] width 1268 height 629
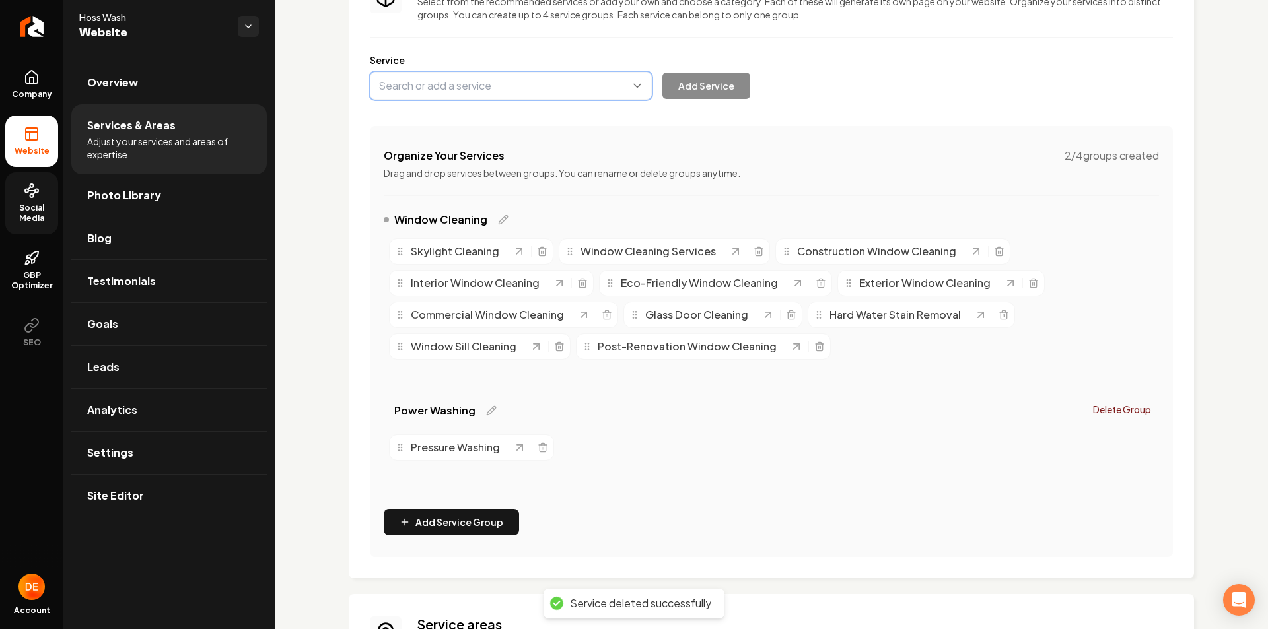
click at [604, 83] on button "Main content area" at bounding box center [511, 86] width 282 height 28
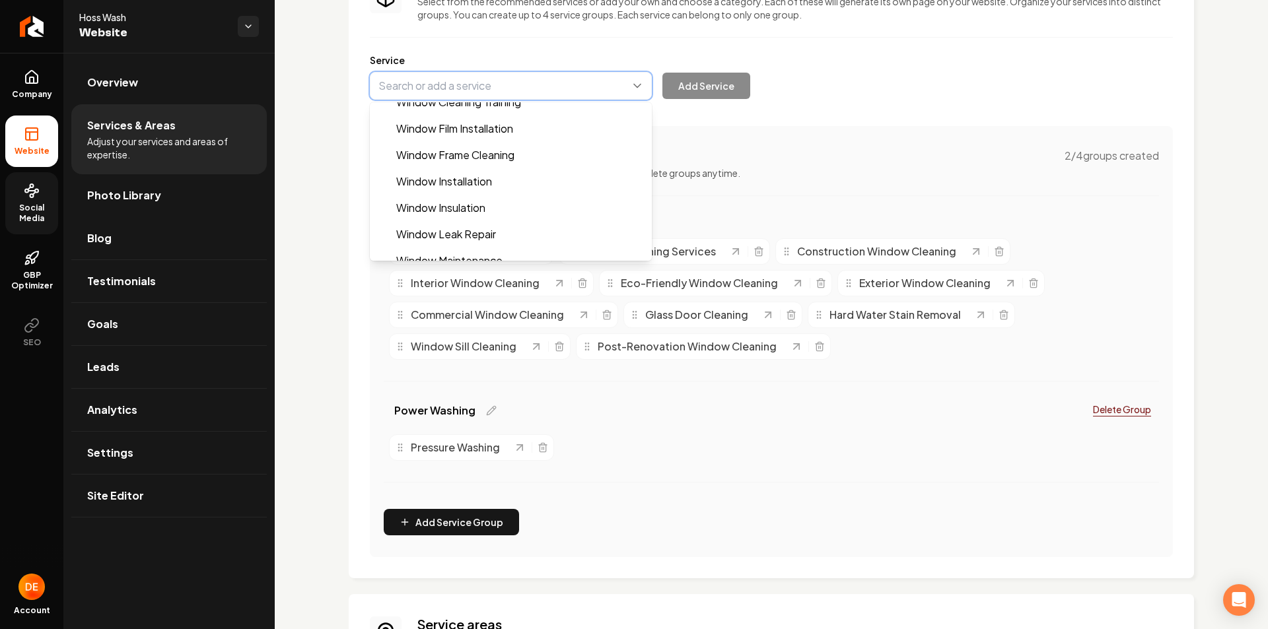
scroll to position [1162, 0]
type input "Window Washing"
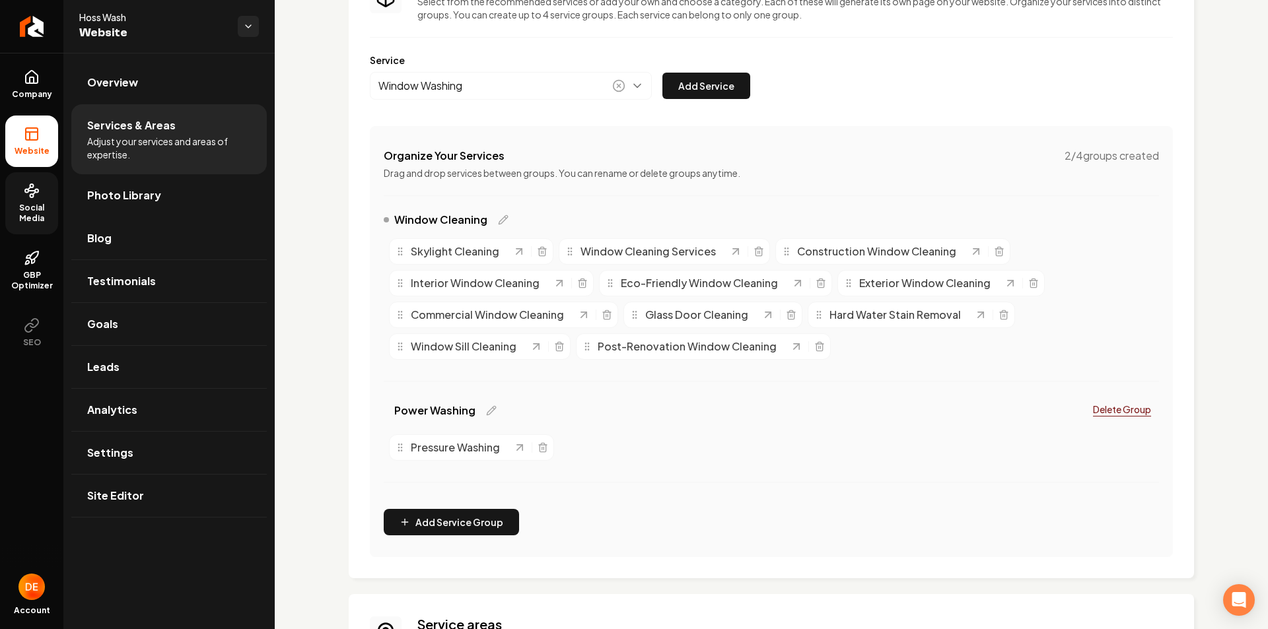
click at [727, 55] on label "Service" at bounding box center [771, 59] width 803 height 13
click at [719, 75] on button "Add Service" at bounding box center [706, 86] width 88 height 26
click at [606, 84] on button "Main content area" at bounding box center [511, 86] width 282 height 28
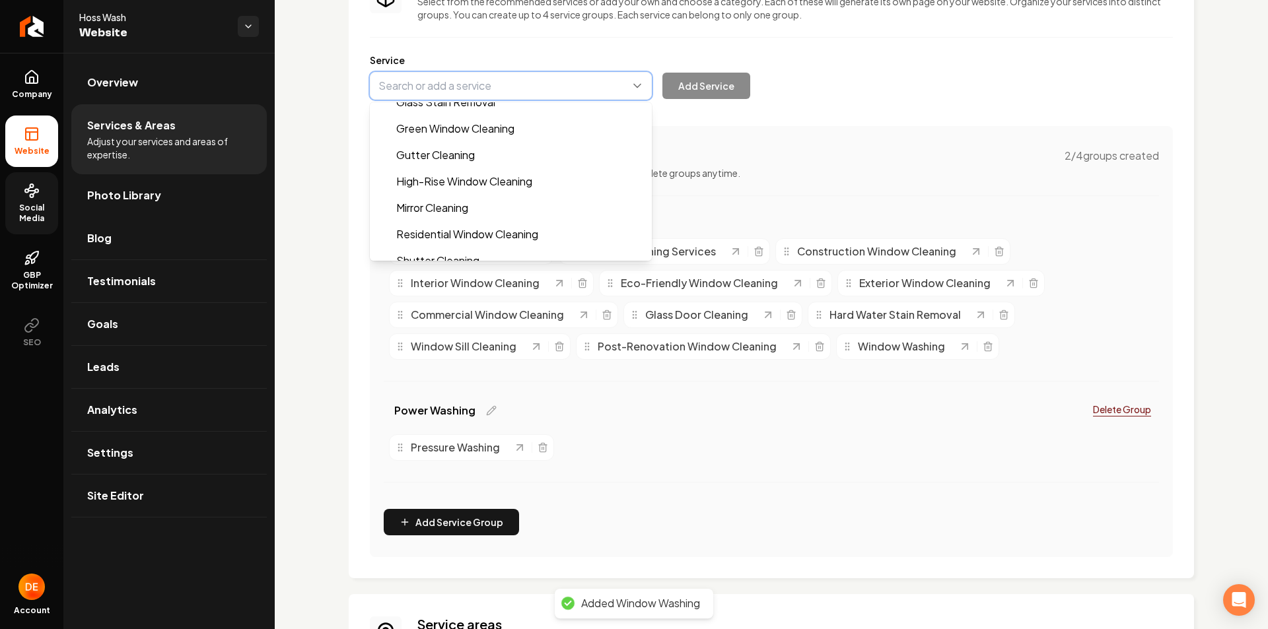
scroll to position [647, 0]
click at [674, 427] on div "Services Provided Select from the recommended services or add your own and choo…" at bounding box center [771, 266] width 803 height 584
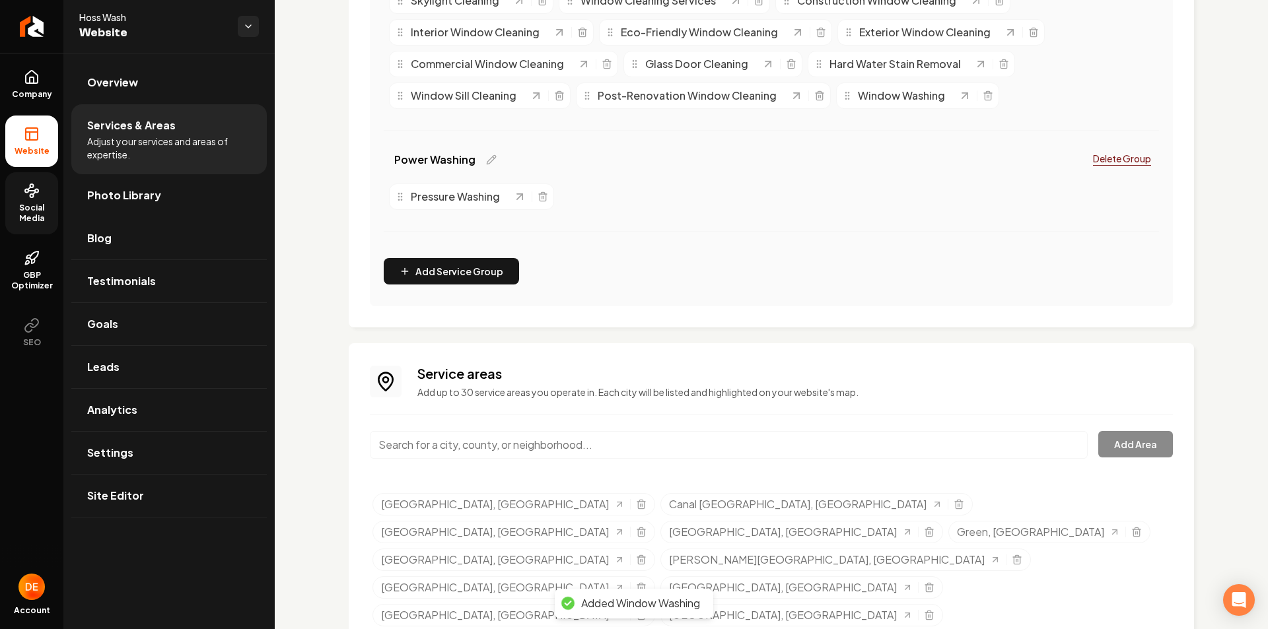
scroll to position [53, 0]
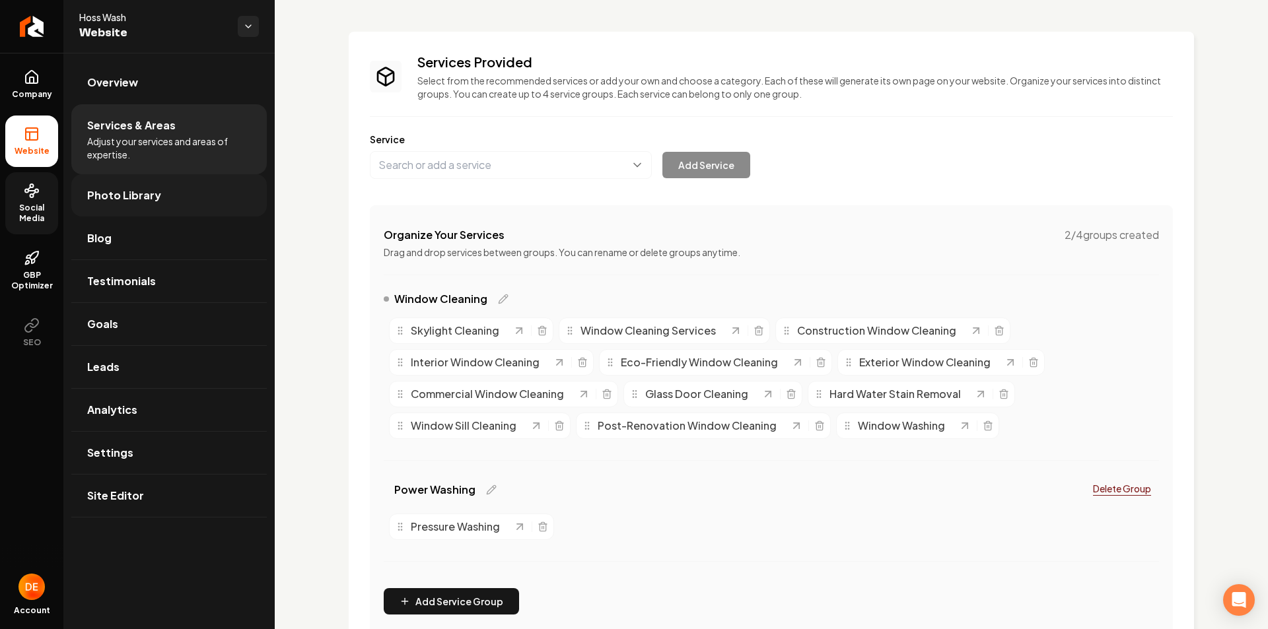
click at [177, 195] on link "Photo Library" at bounding box center [168, 195] width 195 height 42
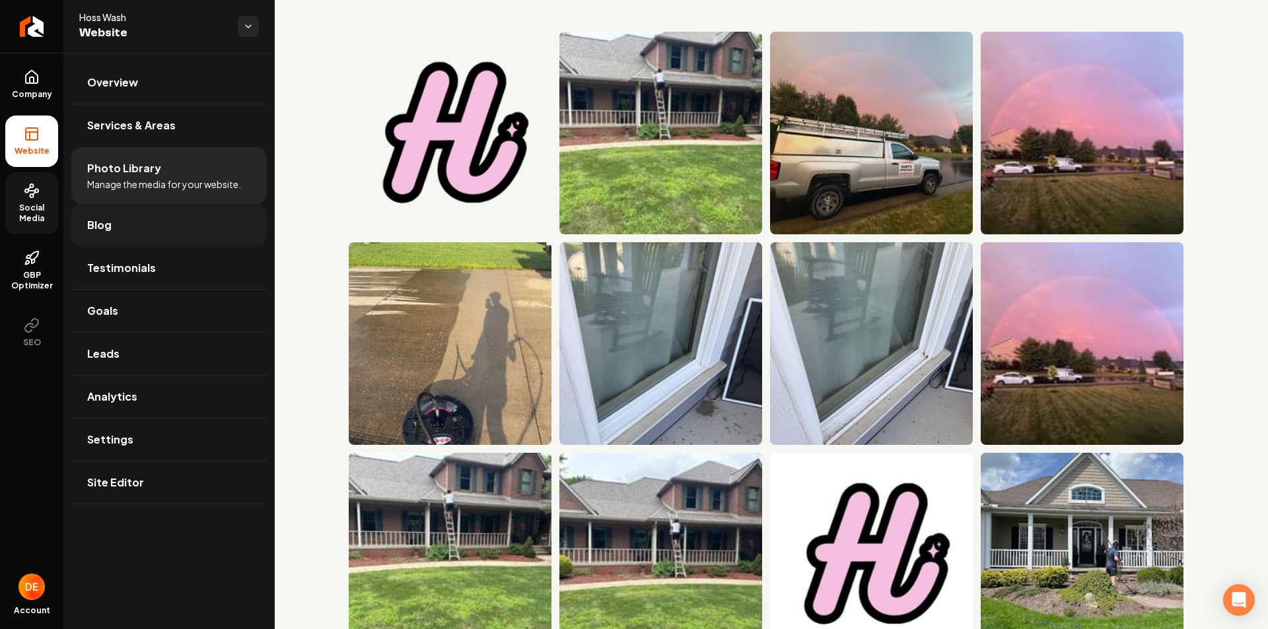
click at [175, 244] on link "Blog" at bounding box center [168, 225] width 195 height 42
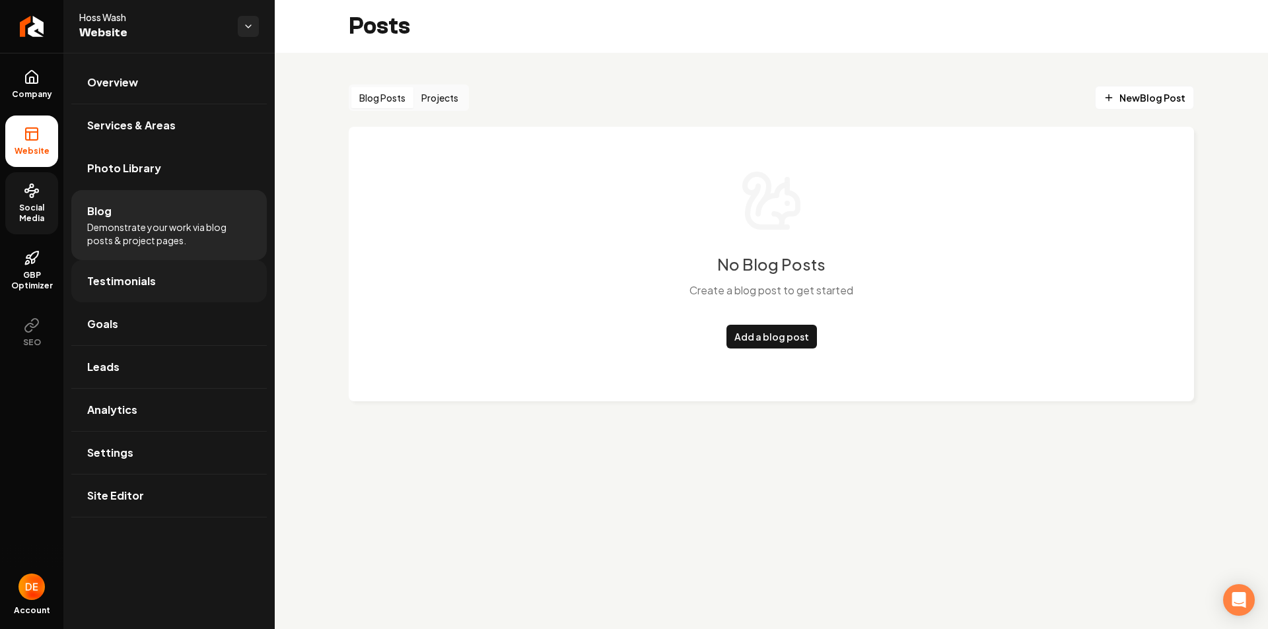
click at [190, 282] on link "Testimonials" at bounding box center [168, 281] width 195 height 42
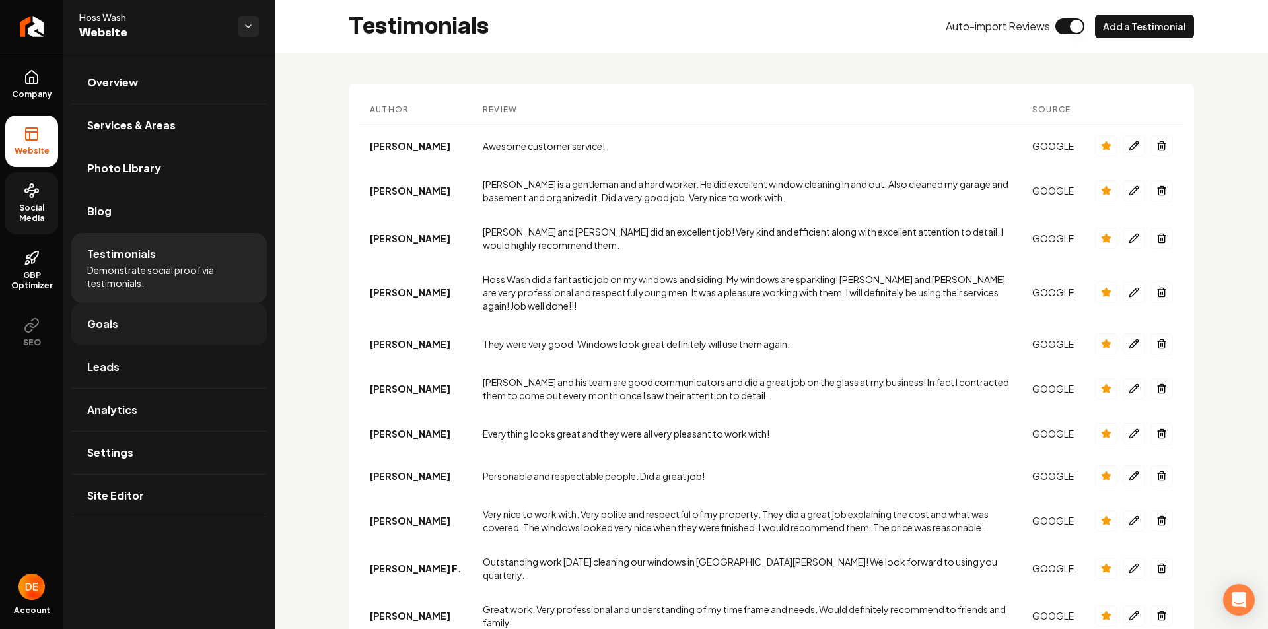
click at [141, 332] on link "Goals" at bounding box center [168, 324] width 195 height 42
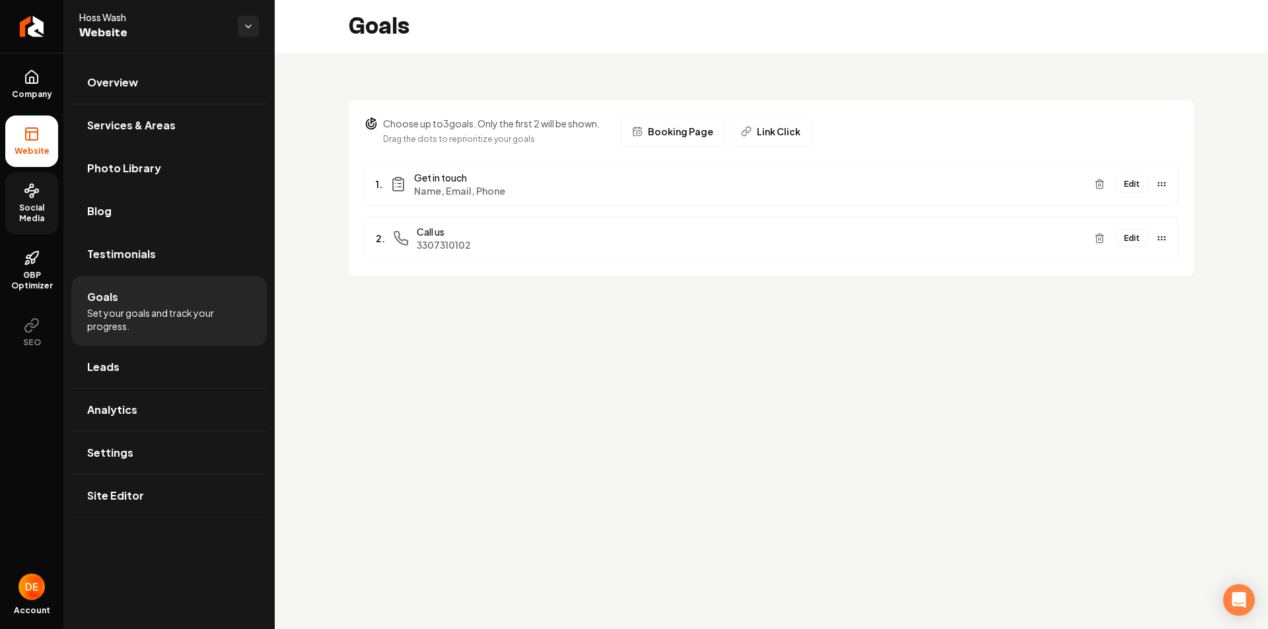
click at [1129, 180] on button "Edit" at bounding box center [1131, 184] width 33 height 17
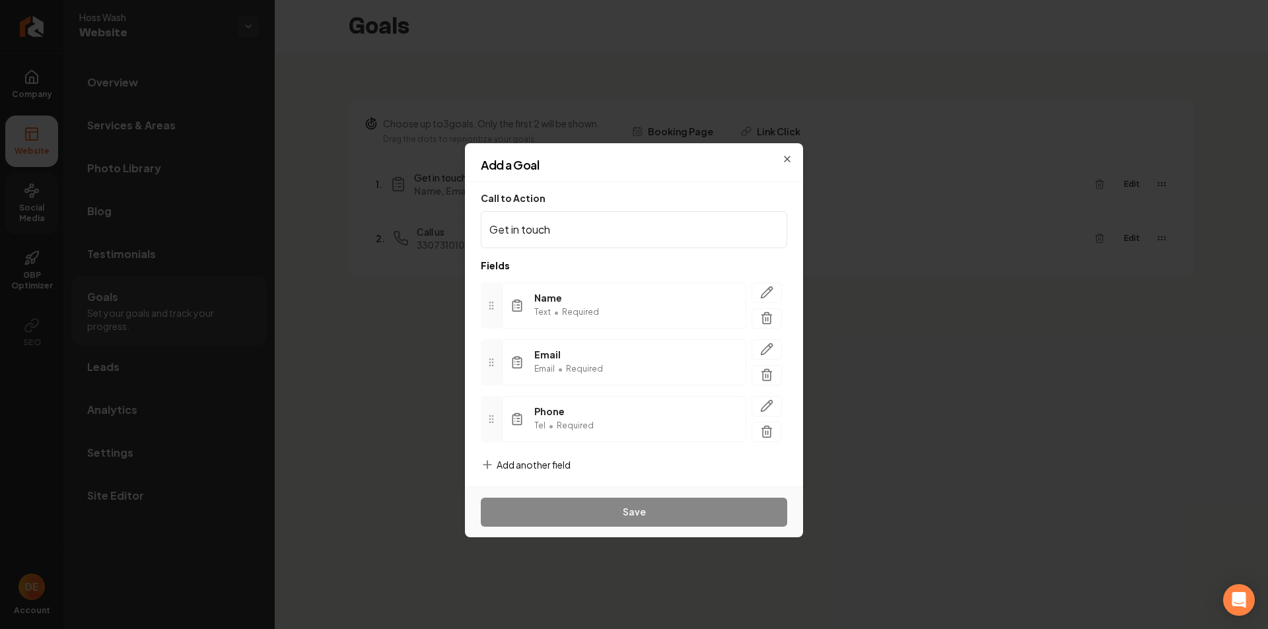
click at [658, 228] on input "Get in touch" at bounding box center [634, 229] width 306 height 37
click at [575, 468] on form "Call to Action Get in touch Fields Name Text • Required Email Email • Required …" at bounding box center [634, 333] width 306 height 281
click at [558, 465] on span "Add another field" at bounding box center [534, 464] width 74 height 13
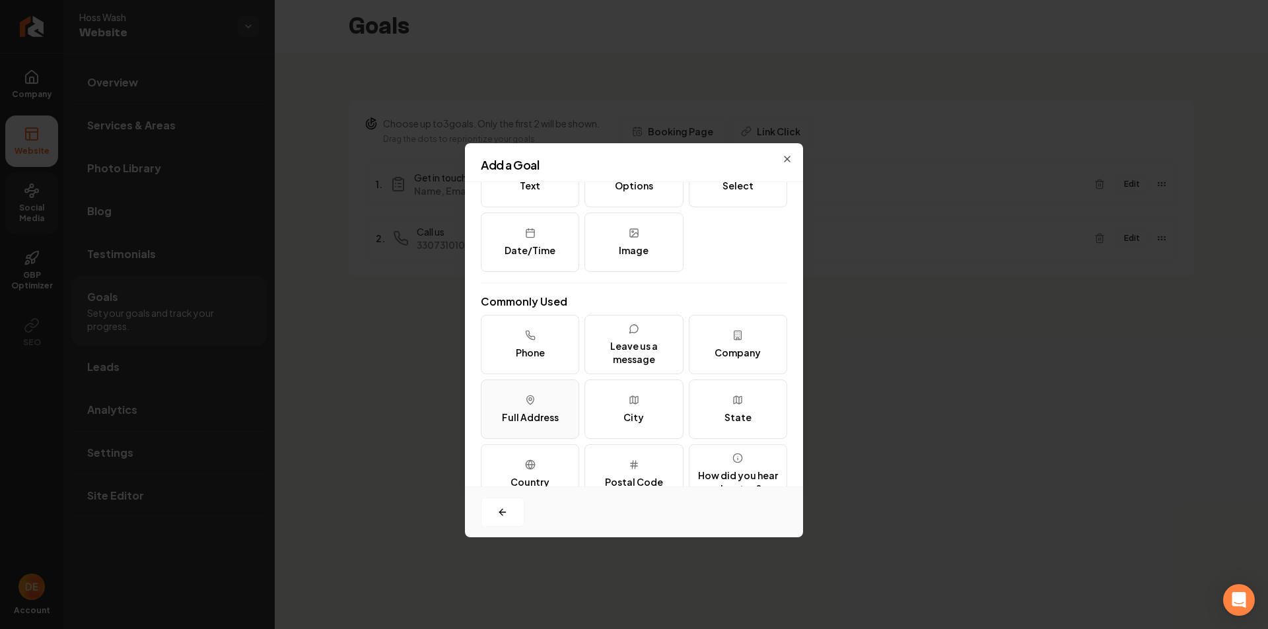
scroll to position [132, 0]
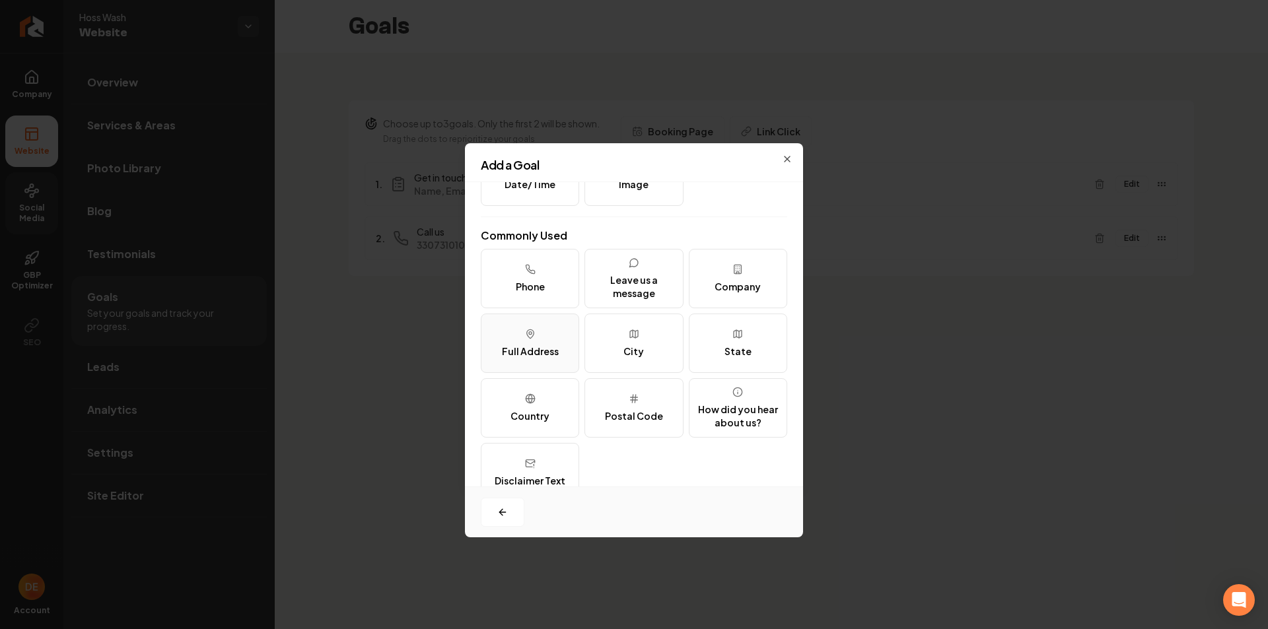
click at [555, 349] on button "Full Address" at bounding box center [530, 343] width 98 height 59
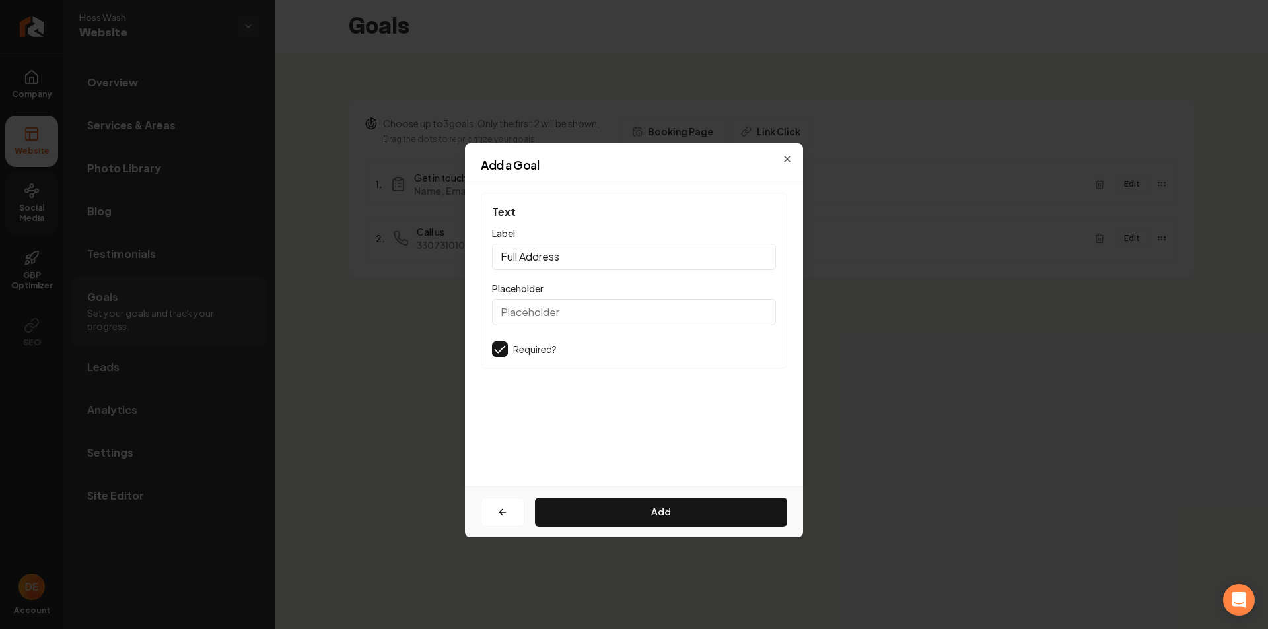
click at [565, 305] on input "Placeholder" at bounding box center [634, 312] width 284 height 26
click at [581, 355] on div "Required?" at bounding box center [634, 349] width 284 height 16
click at [502, 346] on button "button" at bounding box center [500, 349] width 16 height 16
click at [511, 347] on div "Required?" at bounding box center [634, 349] width 284 height 16
click at [490, 347] on div "Text Label Full Address Placeholder Required?" at bounding box center [634, 281] width 306 height 176
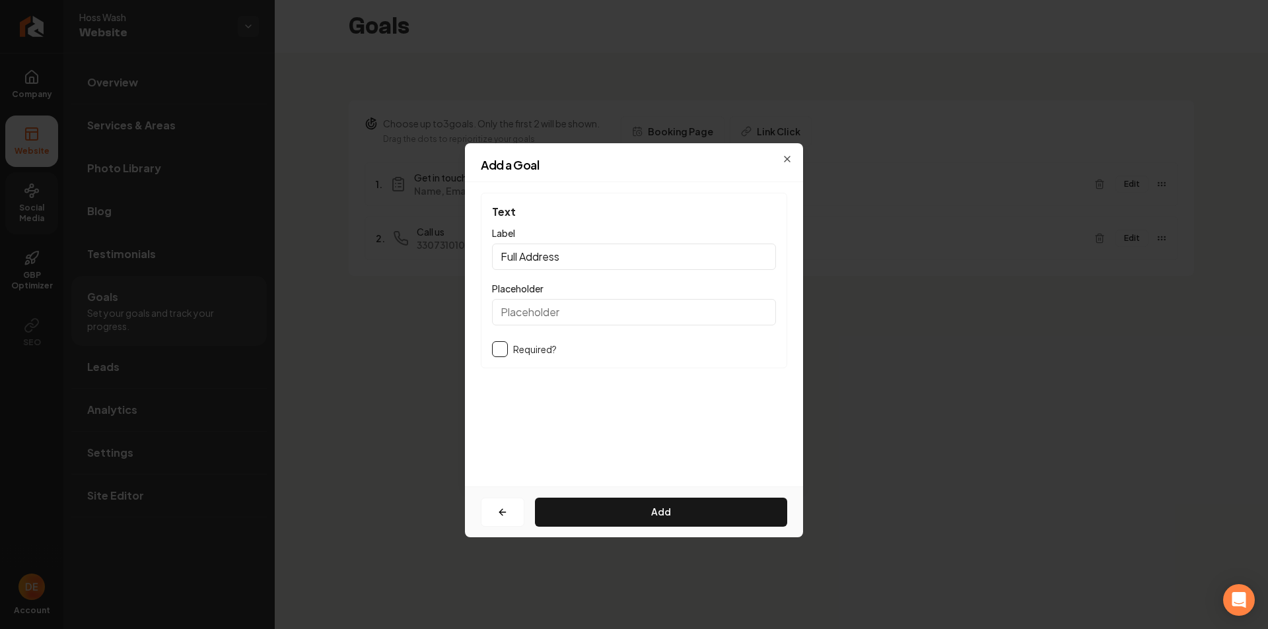
click at [495, 339] on div "Text Label Full Address Placeholder Required?" at bounding box center [634, 281] width 306 height 176
click at [503, 352] on button "button" at bounding box center [500, 349] width 16 height 16
click at [642, 508] on button "Add" at bounding box center [661, 512] width 252 height 29
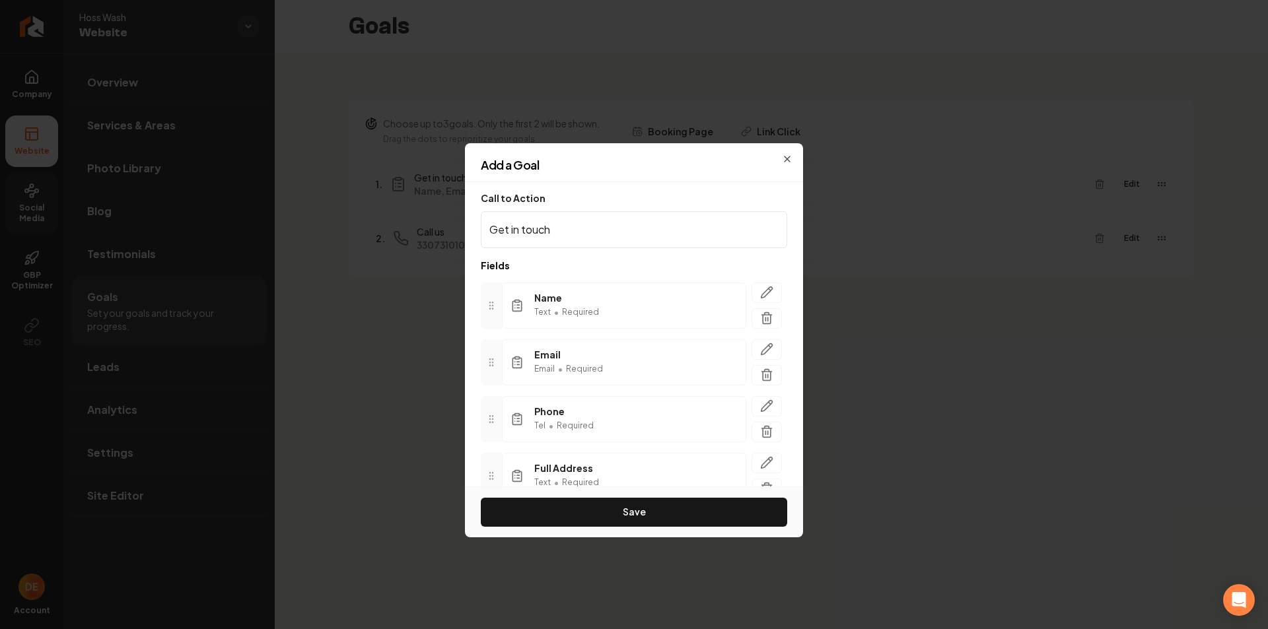
scroll to position [63, 0]
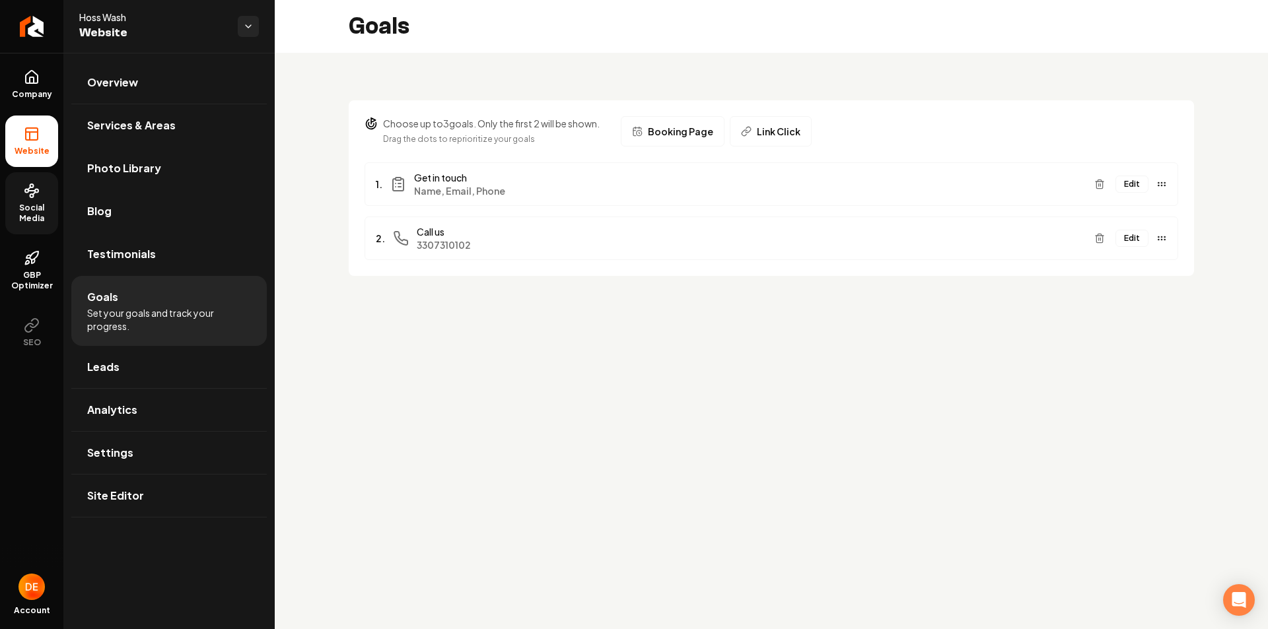
click at [1138, 184] on button "Edit" at bounding box center [1131, 184] width 33 height 17
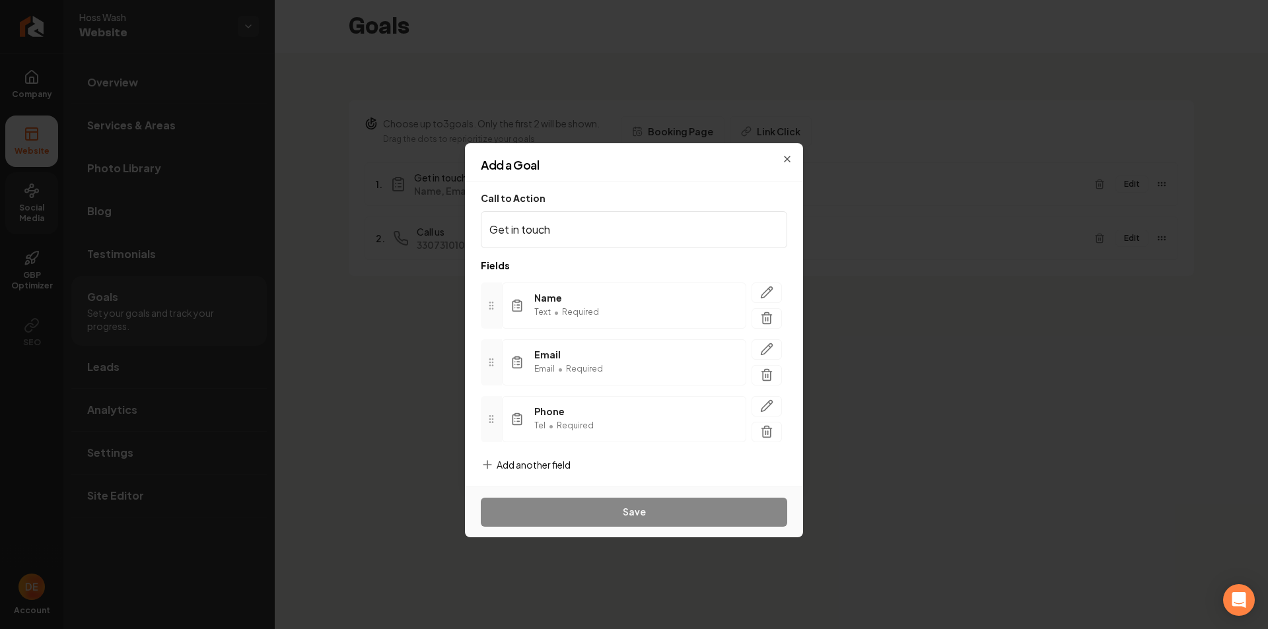
scroll to position [6, 0]
click at [611, 233] on input "Get in touch" at bounding box center [634, 223] width 306 height 37
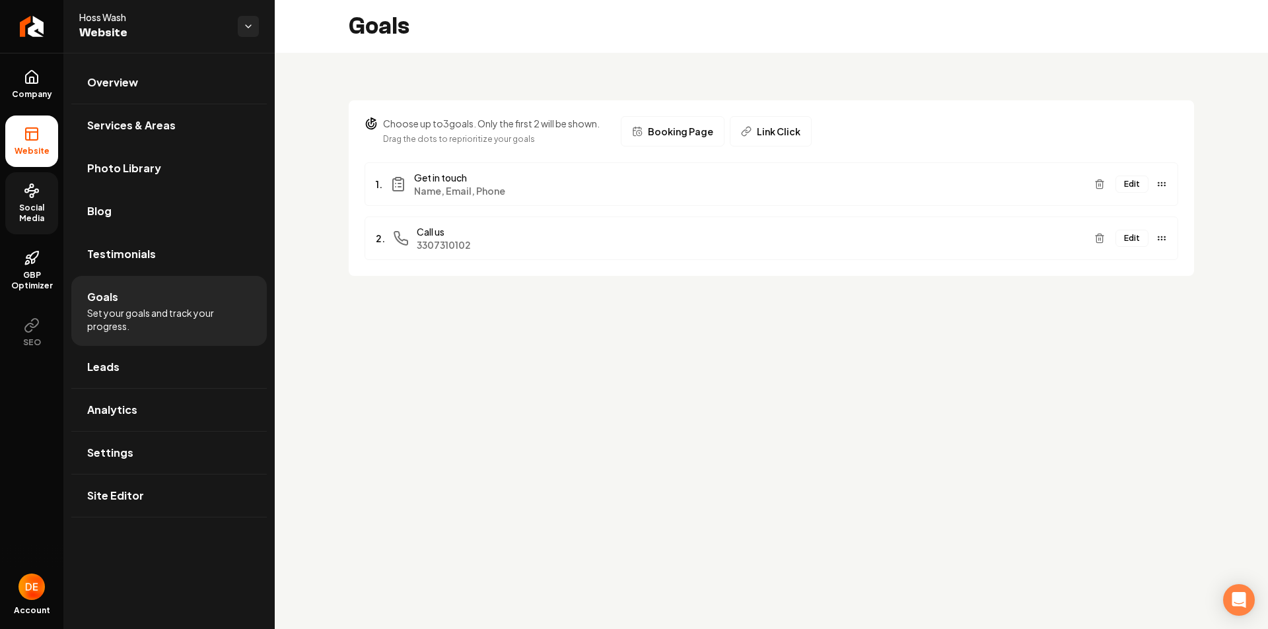
click at [1133, 186] on button "Edit" at bounding box center [1131, 184] width 33 height 17
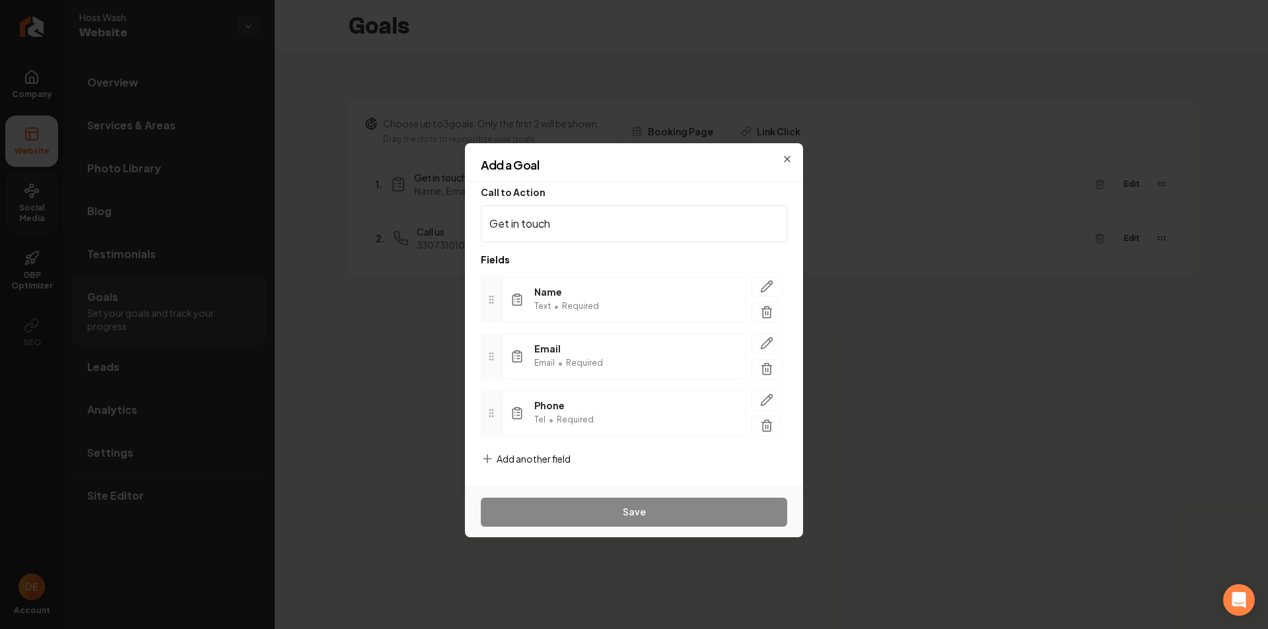
click at [571, 464] on form "Call to Action Get in touch Fields Name Text • Required Email Email • Required …" at bounding box center [634, 327] width 306 height 281
click at [533, 463] on span "Add another field" at bounding box center [534, 458] width 74 height 13
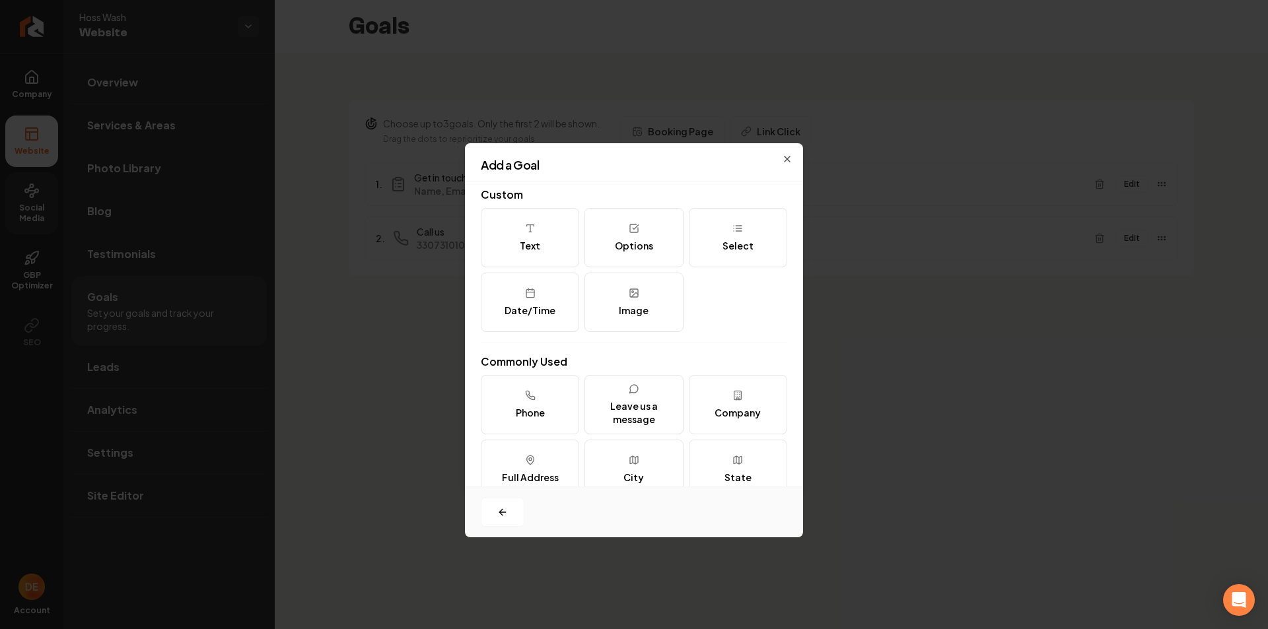
scroll to position [161, 0]
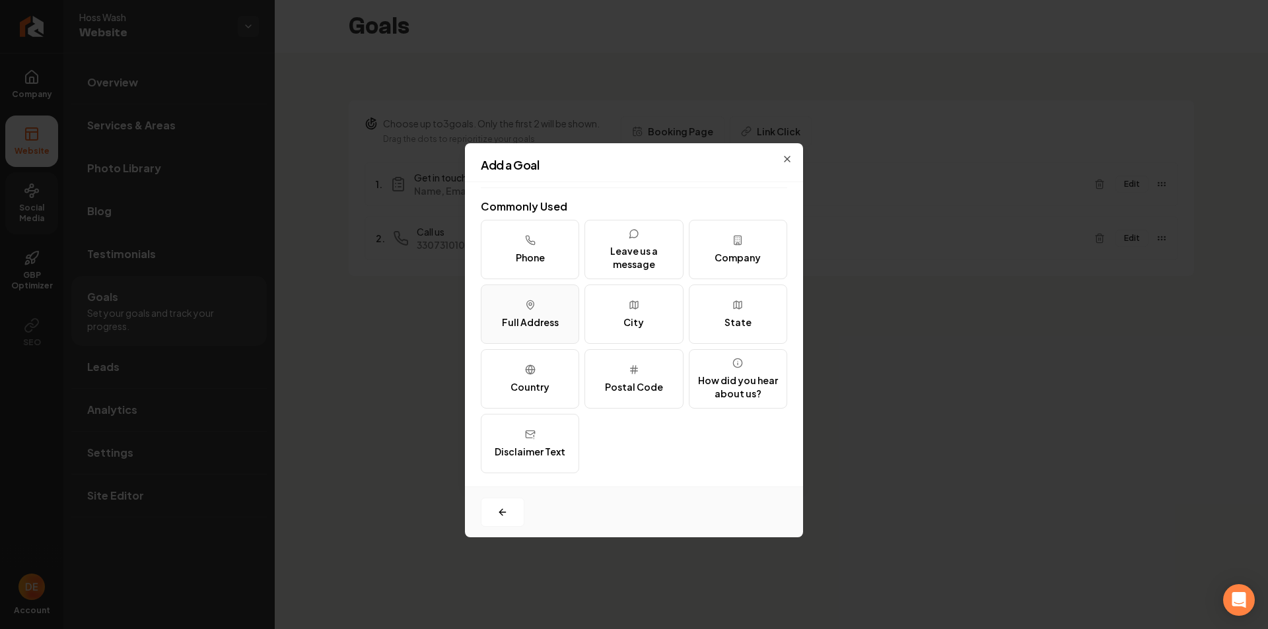
click at [525, 316] on div "Full Address" at bounding box center [530, 322] width 57 height 13
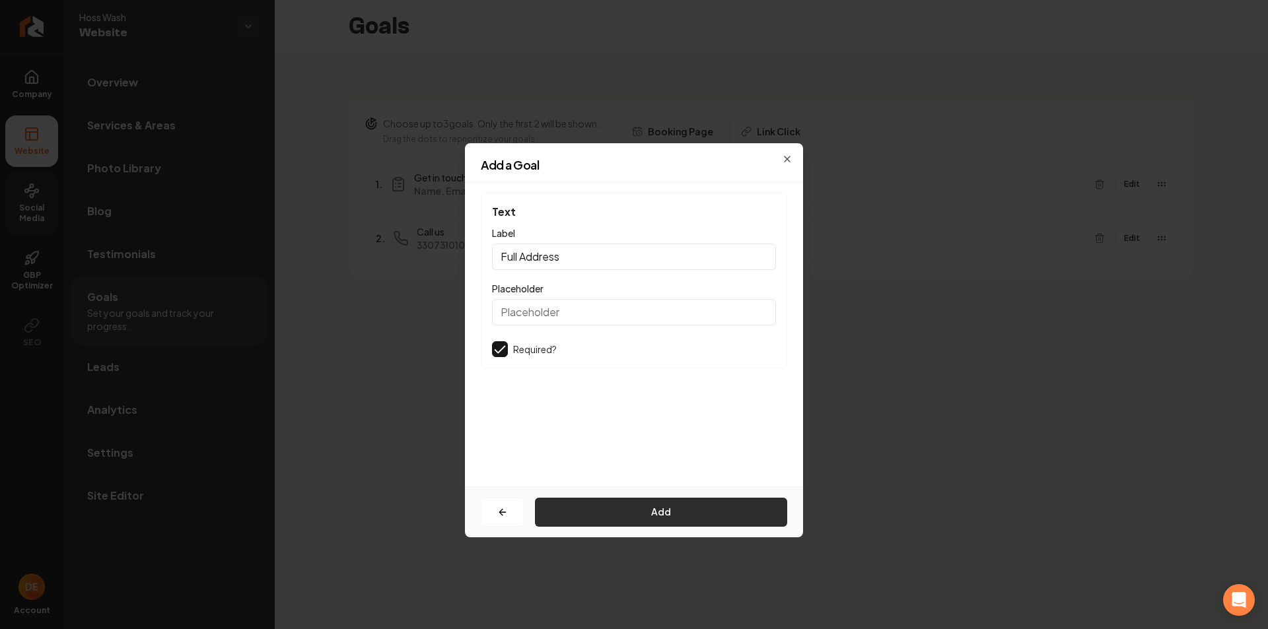
drag, startPoint x: 590, startPoint y: 491, endPoint x: 589, endPoint y: 498, distance: 6.6
click at [589, 493] on div "Add" at bounding box center [634, 512] width 338 height 51
click at [589, 498] on button "Add" at bounding box center [661, 512] width 252 height 29
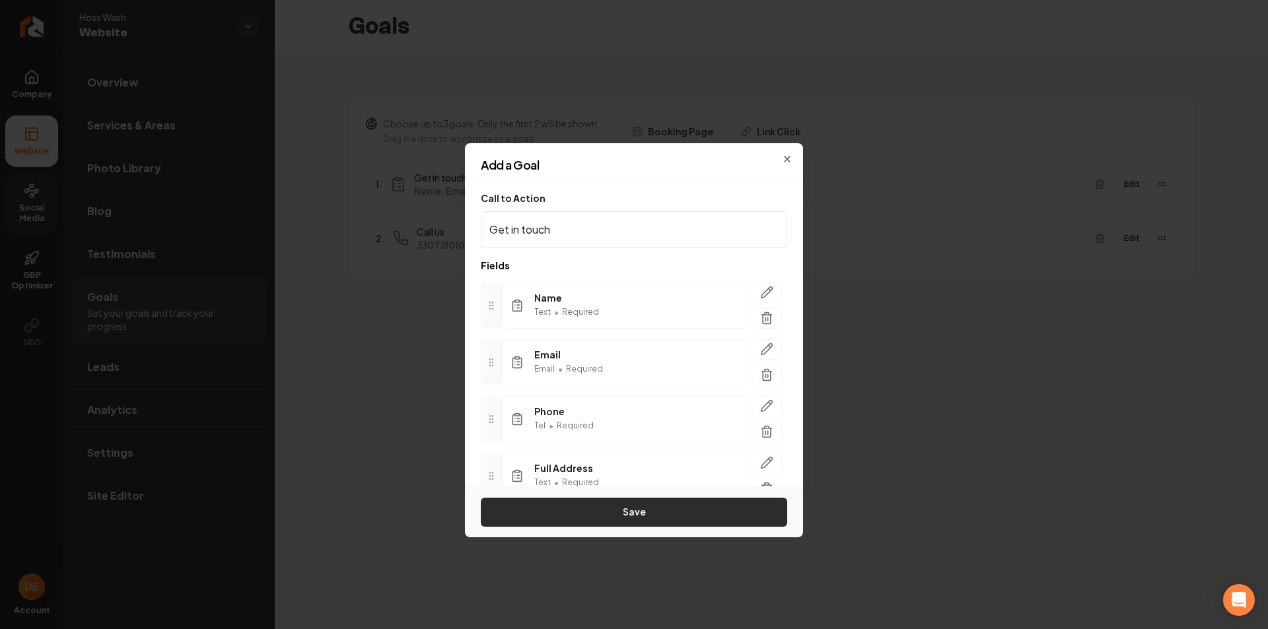
click at [662, 514] on button "Save" at bounding box center [634, 512] width 306 height 29
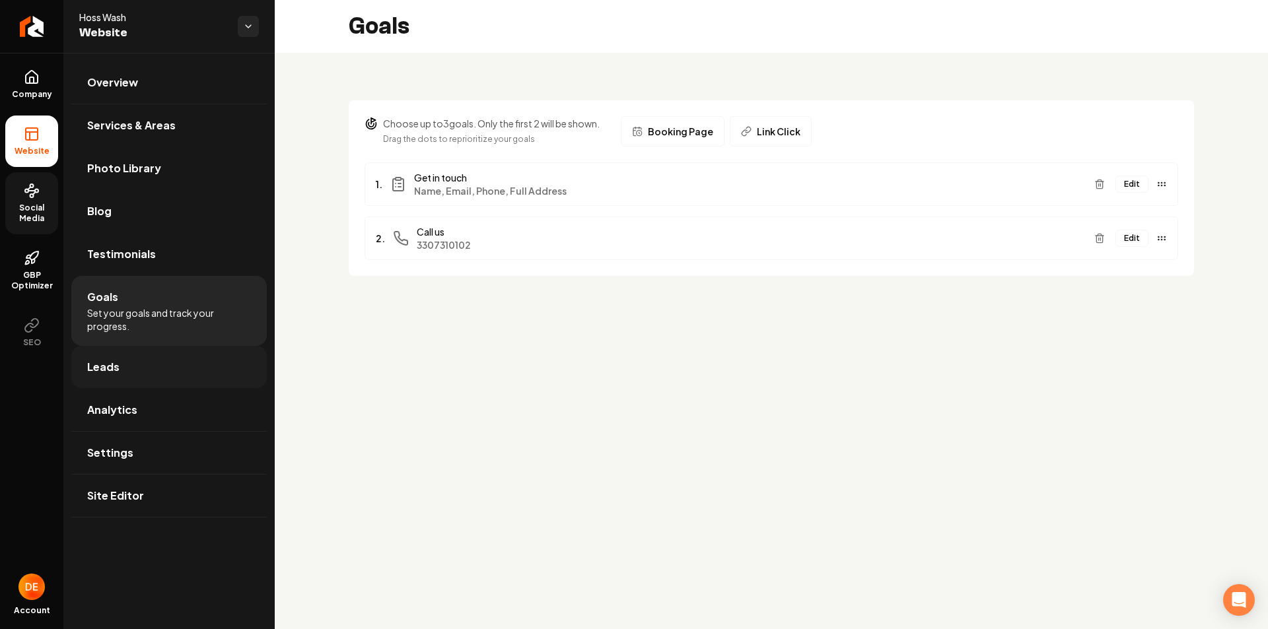
click at [179, 370] on link "Leads" at bounding box center [168, 367] width 195 height 42
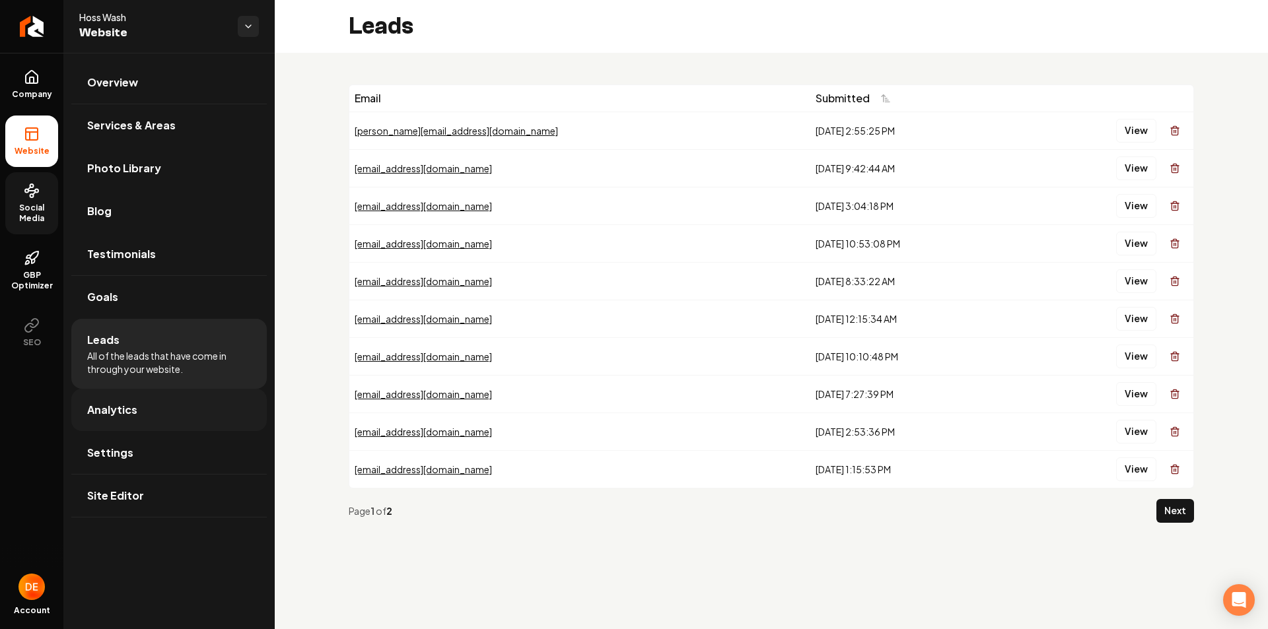
click at [141, 401] on link "Analytics" at bounding box center [168, 410] width 195 height 42
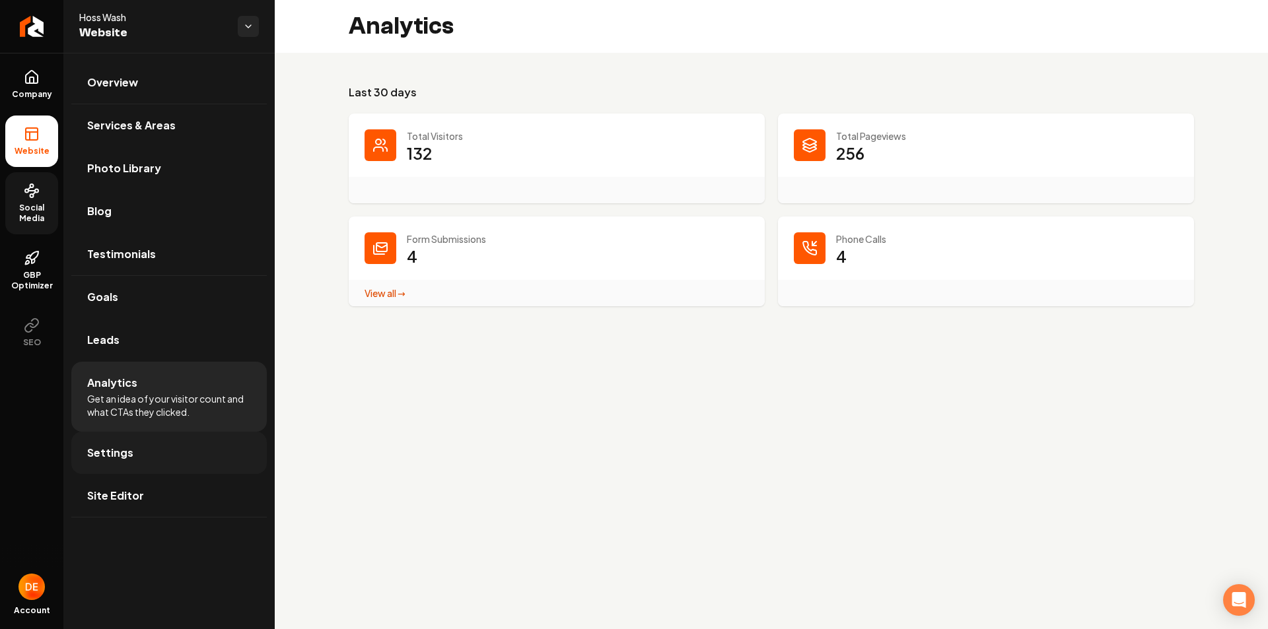
click at [90, 453] on span "Settings" at bounding box center [110, 453] width 46 height 16
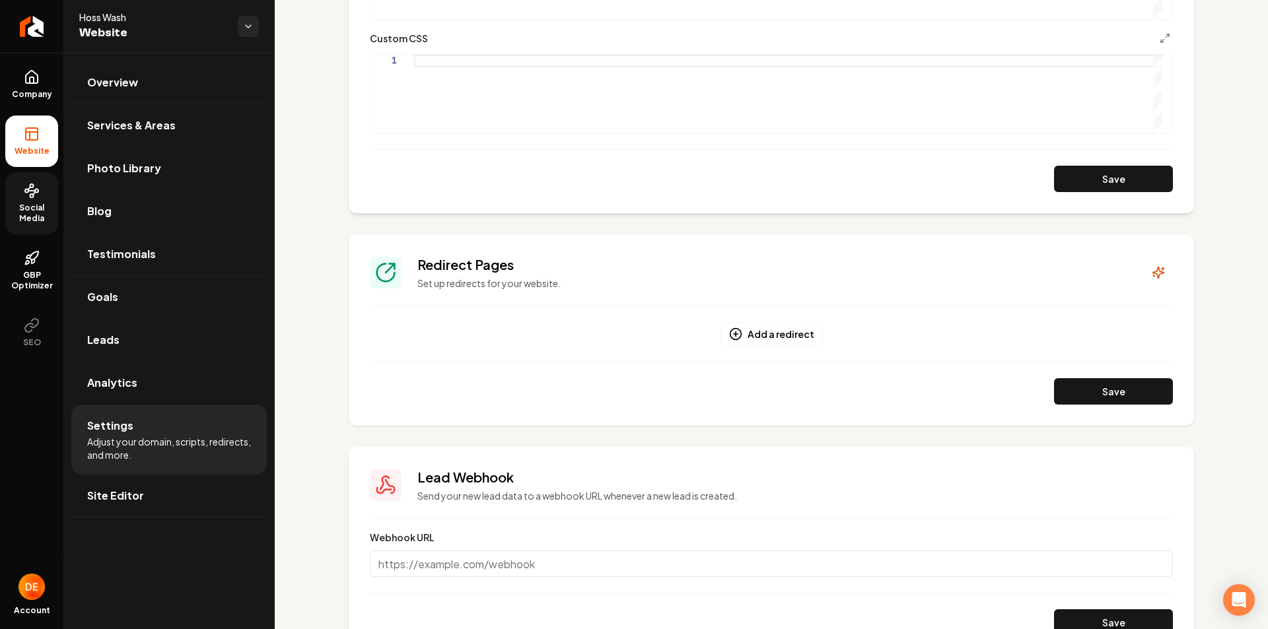
scroll to position [984, 0]
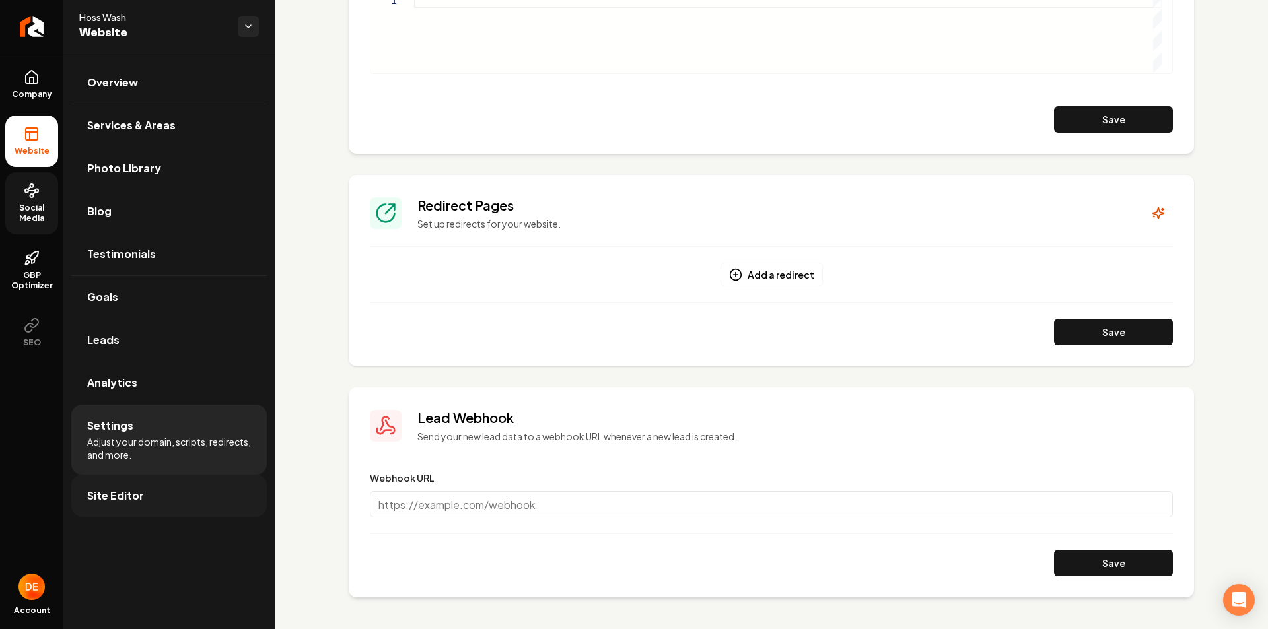
click at [215, 494] on link "Site Editor" at bounding box center [168, 496] width 195 height 42
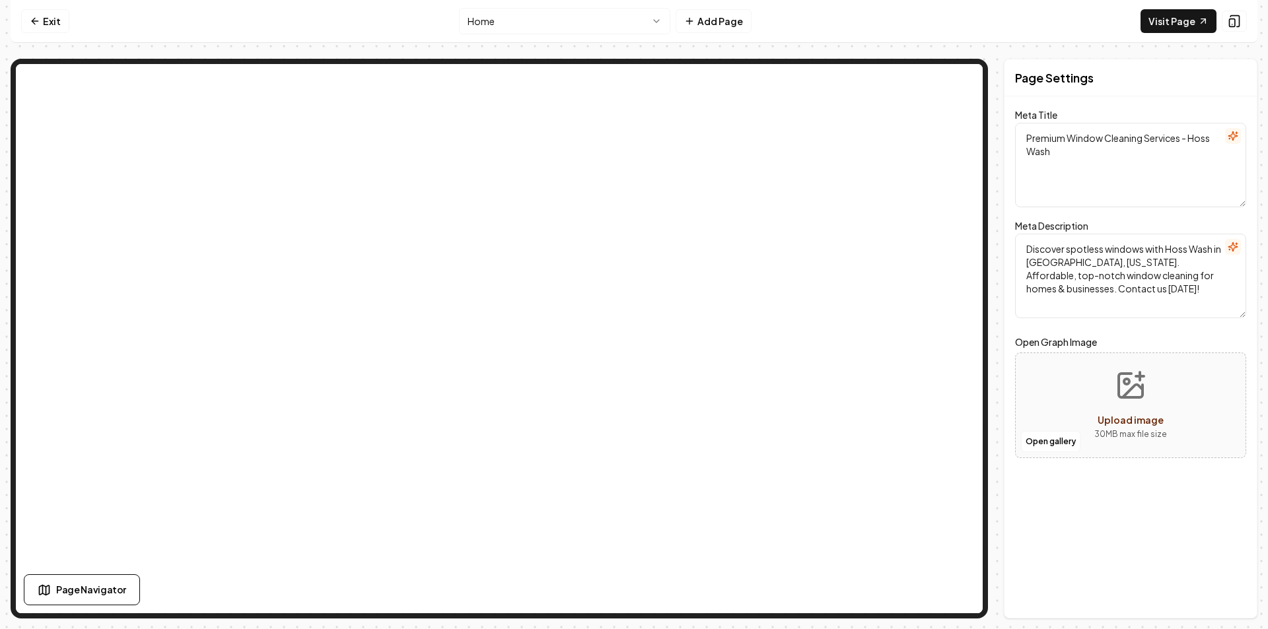
click at [583, 22] on html "Computer Required This feature is only available on a computer. Please switch t…" at bounding box center [634, 314] width 1268 height 629
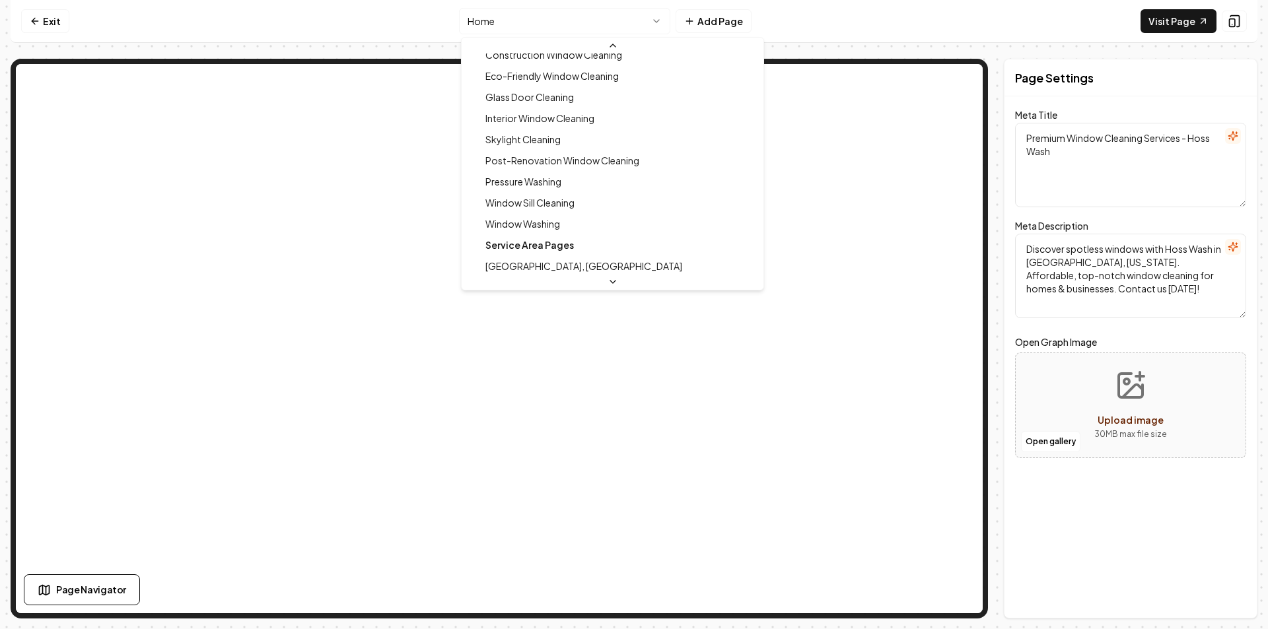
scroll to position [4, 0]
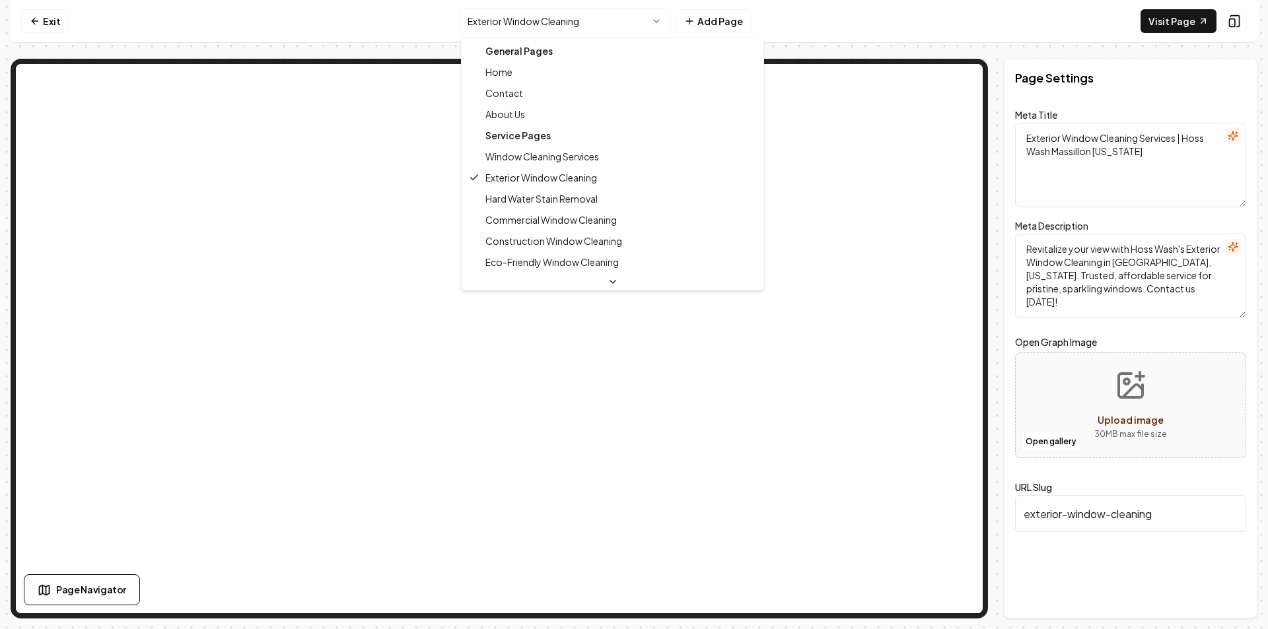
click at [534, 18] on html "Computer Required This feature is only available on a computer. Please switch t…" at bounding box center [634, 314] width 1268 height 629
click at [526, 47] on div "General Pages" at bounding box center [612, 50] width 297 height 21
type textarea "Premium Window Cleaning Services - Hoss Wash"
type textarea "Discover spotless windows with Hoss Wash in [GEOGRAPHIC_DATA], [US_STATE]. Affo…"
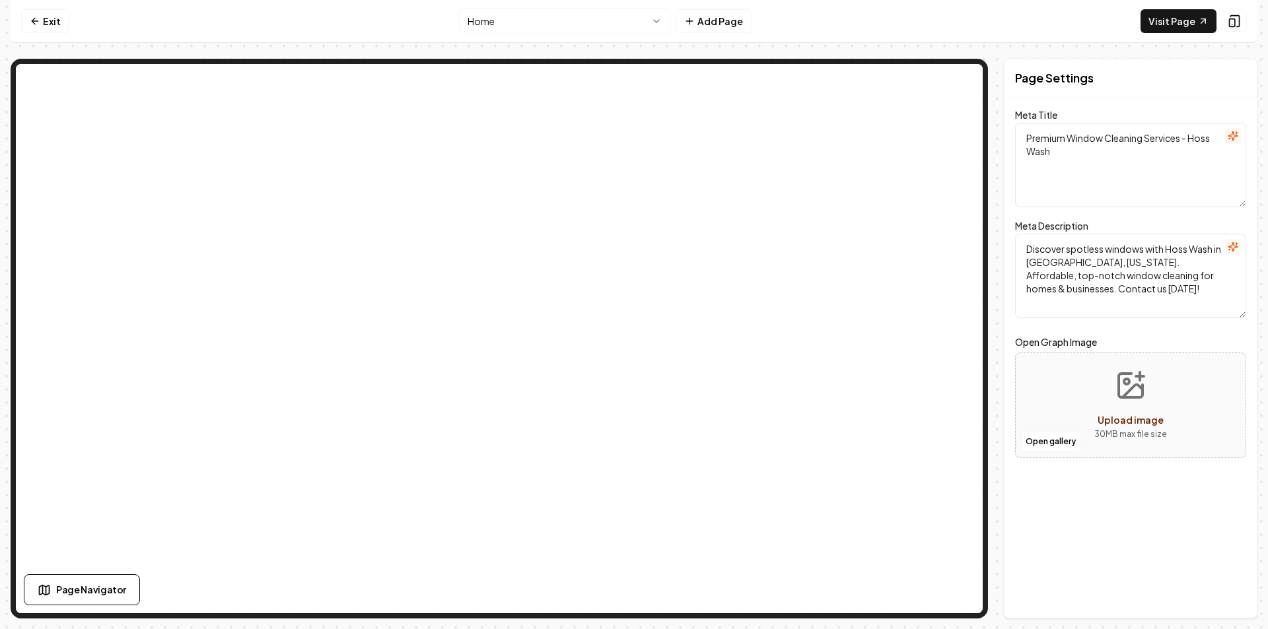
drag, startPoint x: 1118, startPoint y: 524, endPoint x: 1079, endPoint y: 494, distance: 49.0
click at [1117, 524] on div "Page Settings Meta Title Premium Window Cleaning Services - Hoss Wash Meta Desc…" at bounding box center [1131, 339] width 254 height 560
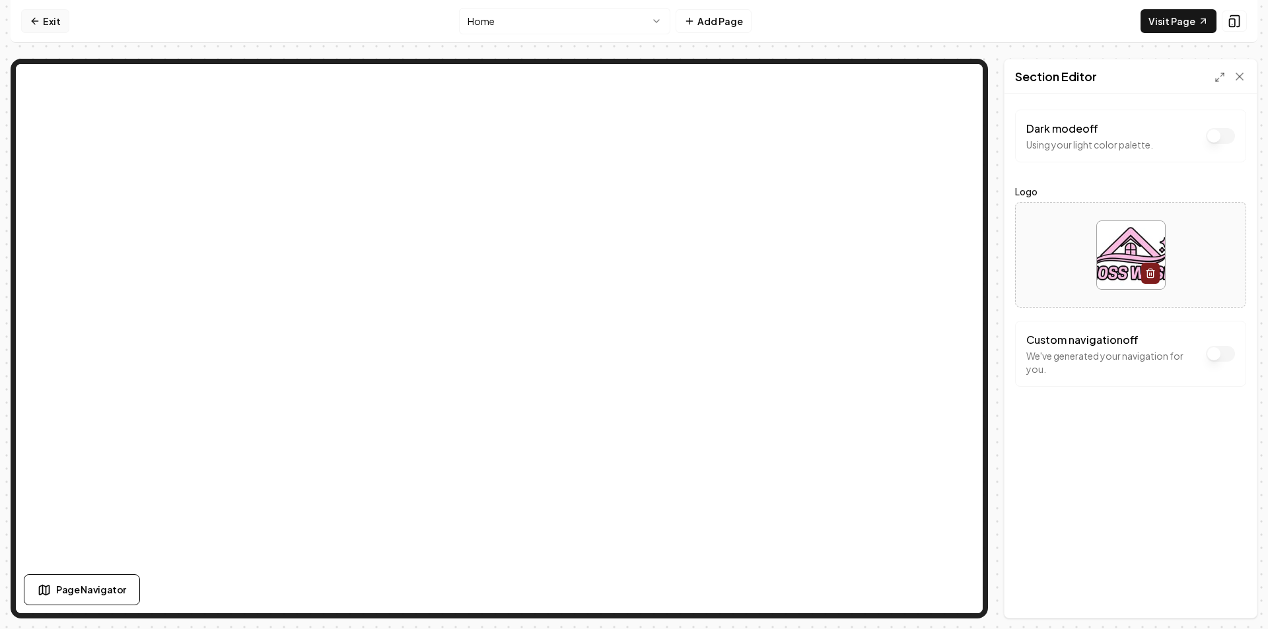
click at [44, 24] on link "Exit" at bounding box center [45, 21] width 48 height 24
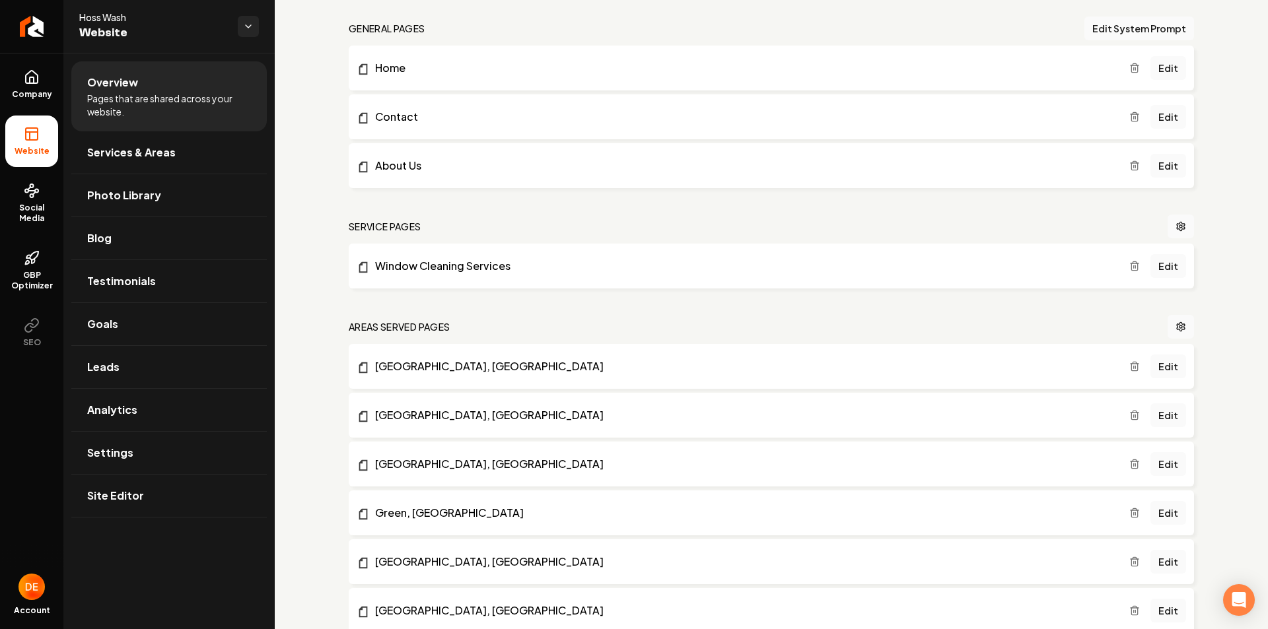
scroll to position [462, 0]
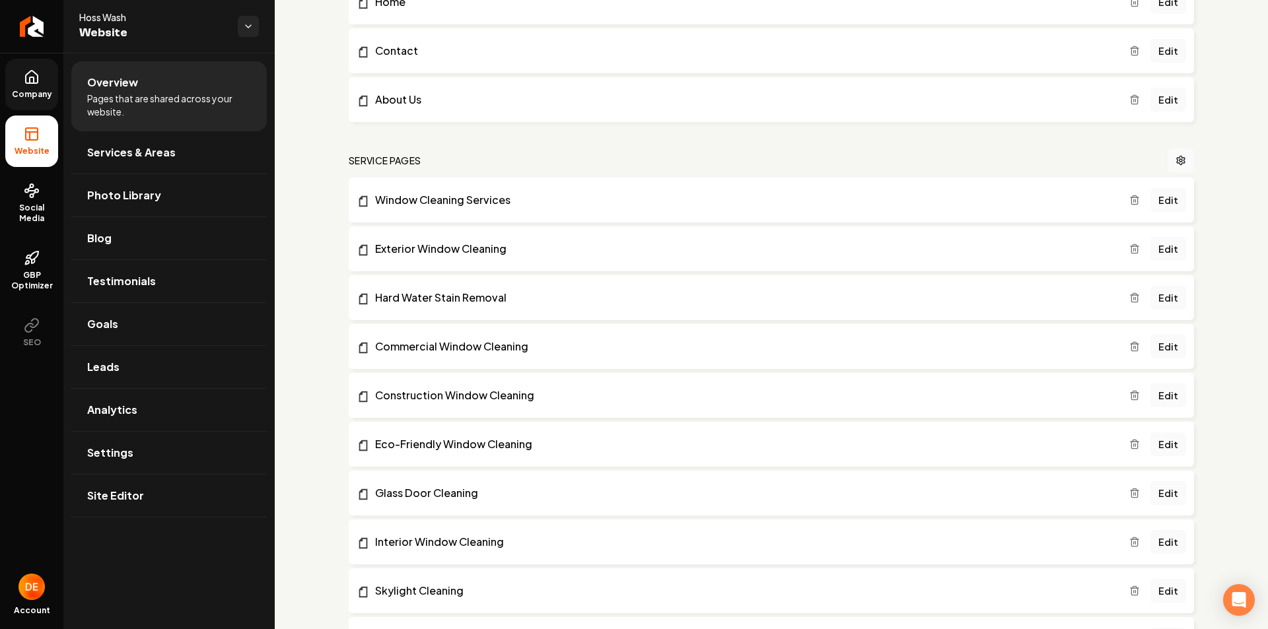
click at [38, 84] on icon at bounding box center [32, 77] width 16 height 16
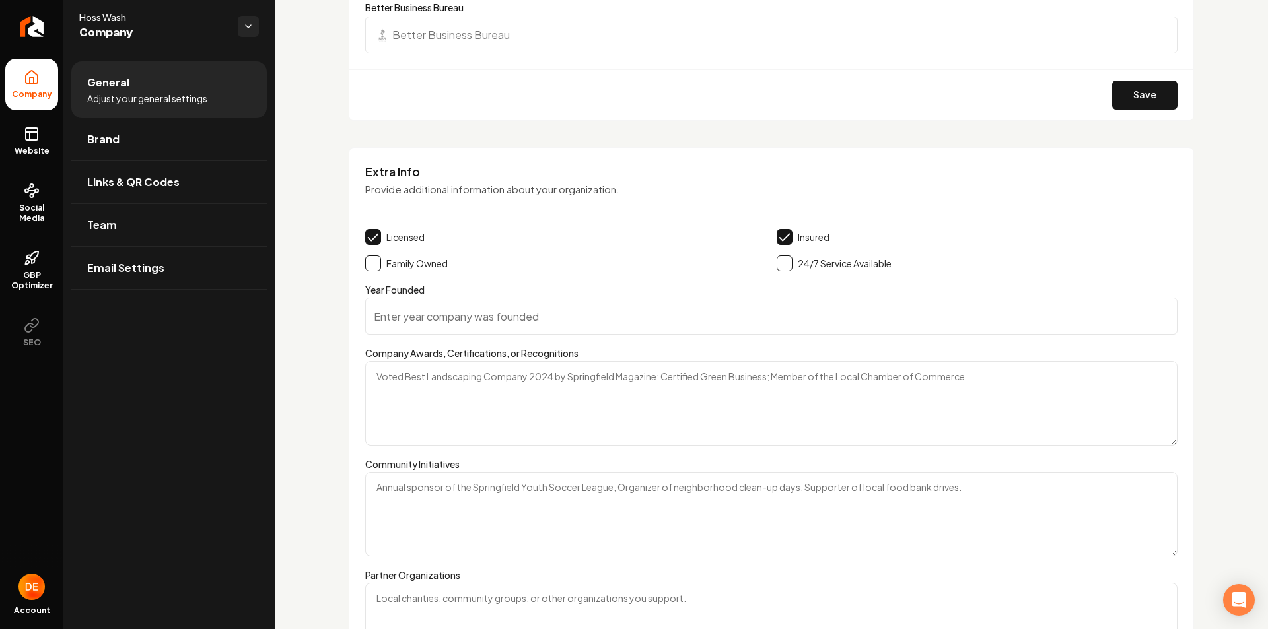
scroll to position [1743, 0]
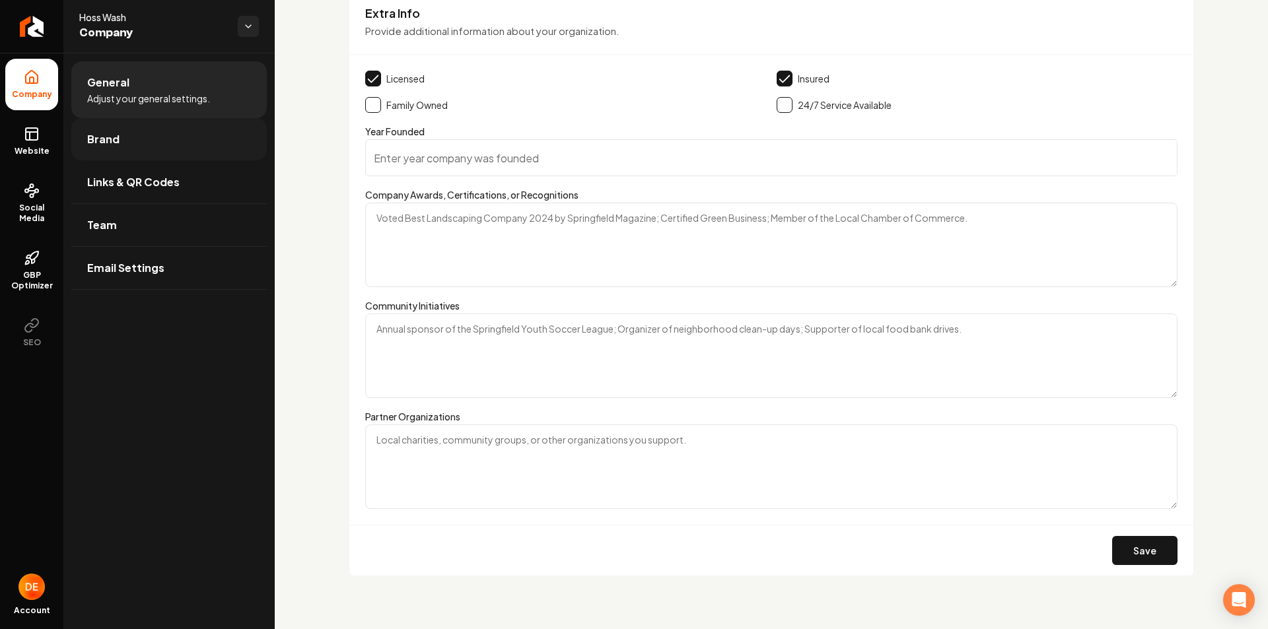
click at [191, 147] on link "Brand" at bounding box center [168, 139] width 195 height 42
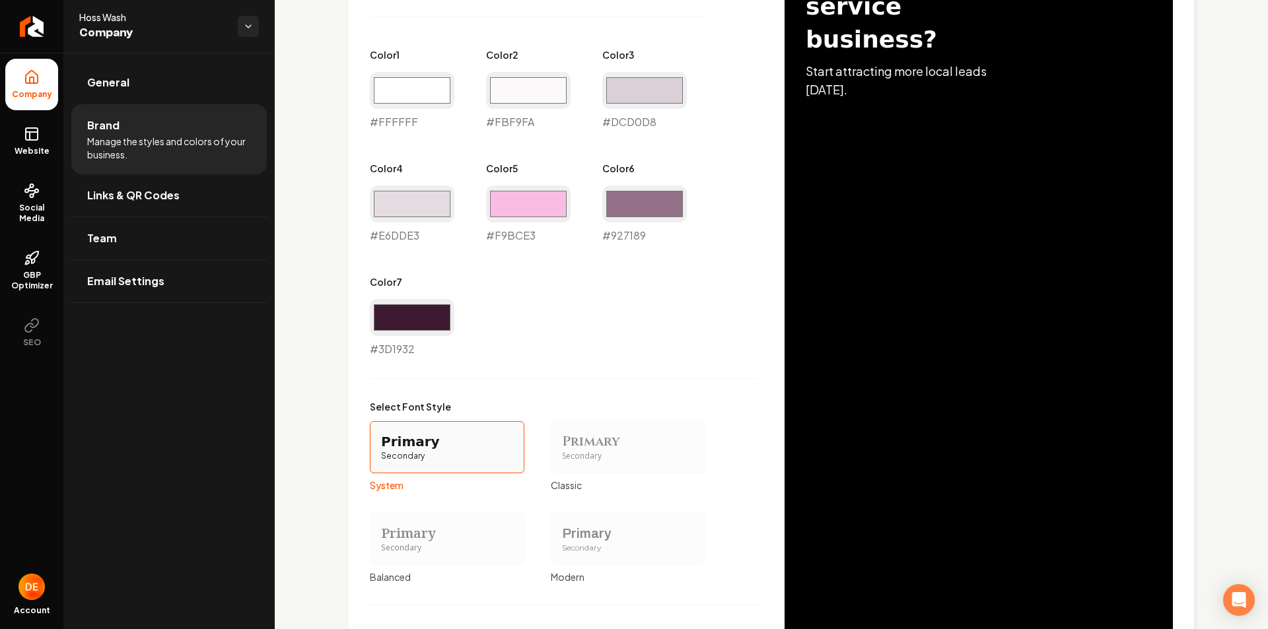
scroll to position [897, 0]
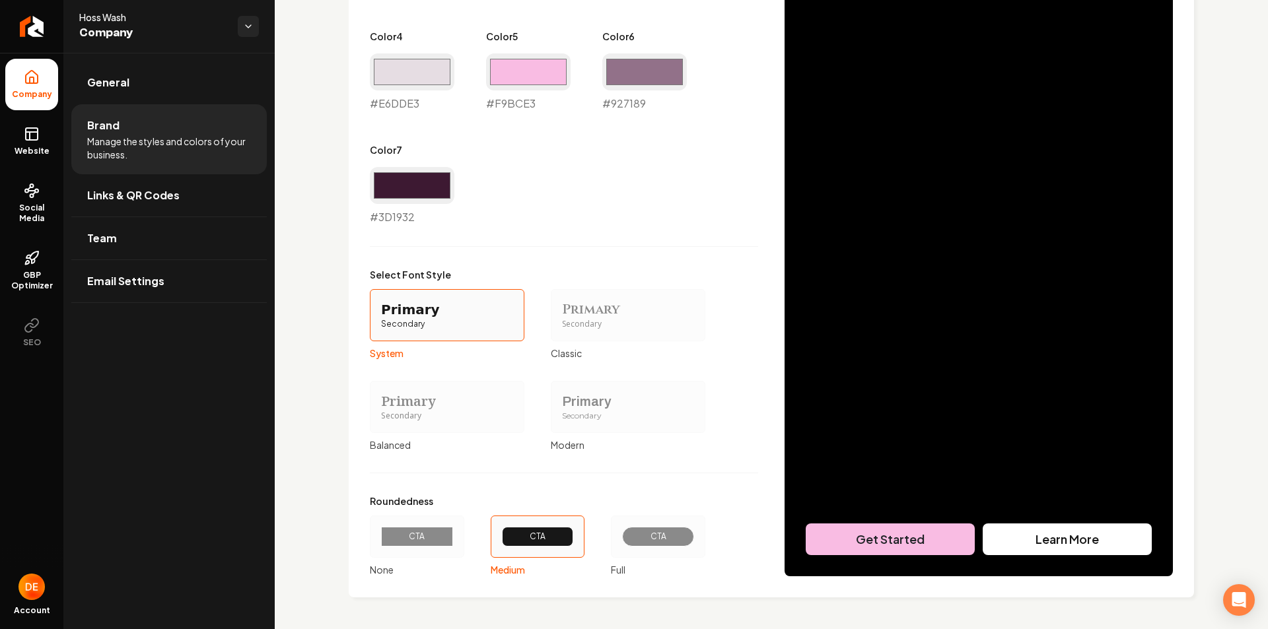
click at [648, 402] on div "Primary" at bounding box center [628, 401] width 132 height 18
click at [561, 402] on button "Primary Secondary Modern" at bounding box center [555, 407] width 11 height 11
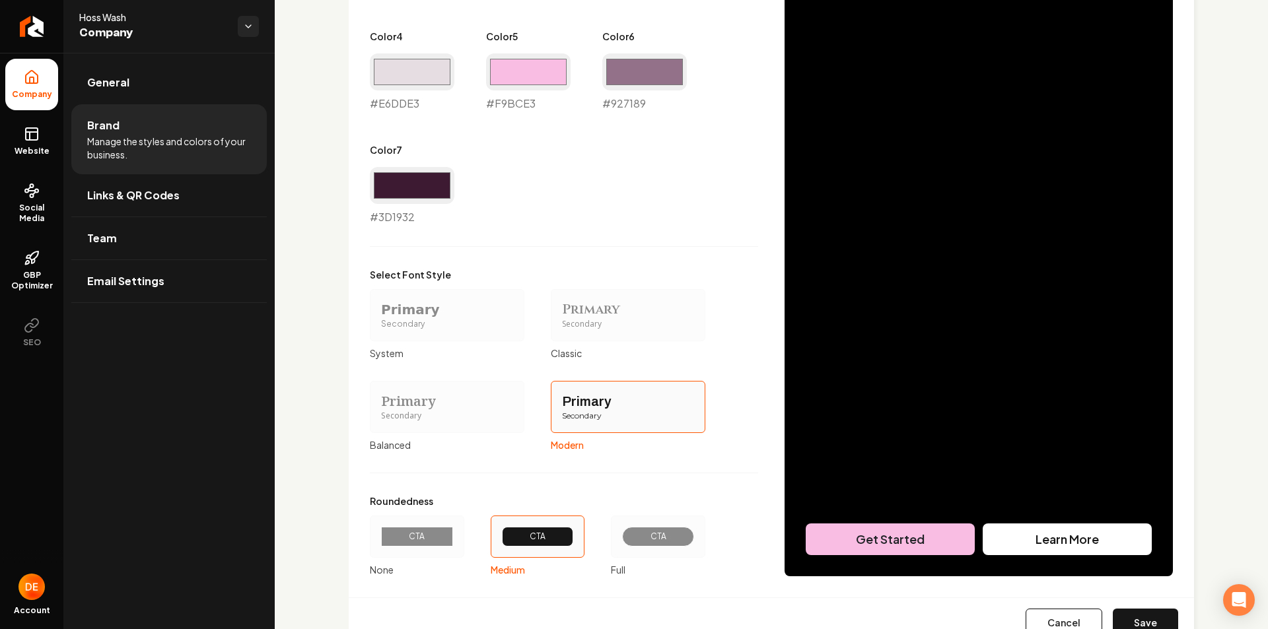
scroll to position [633, 0]
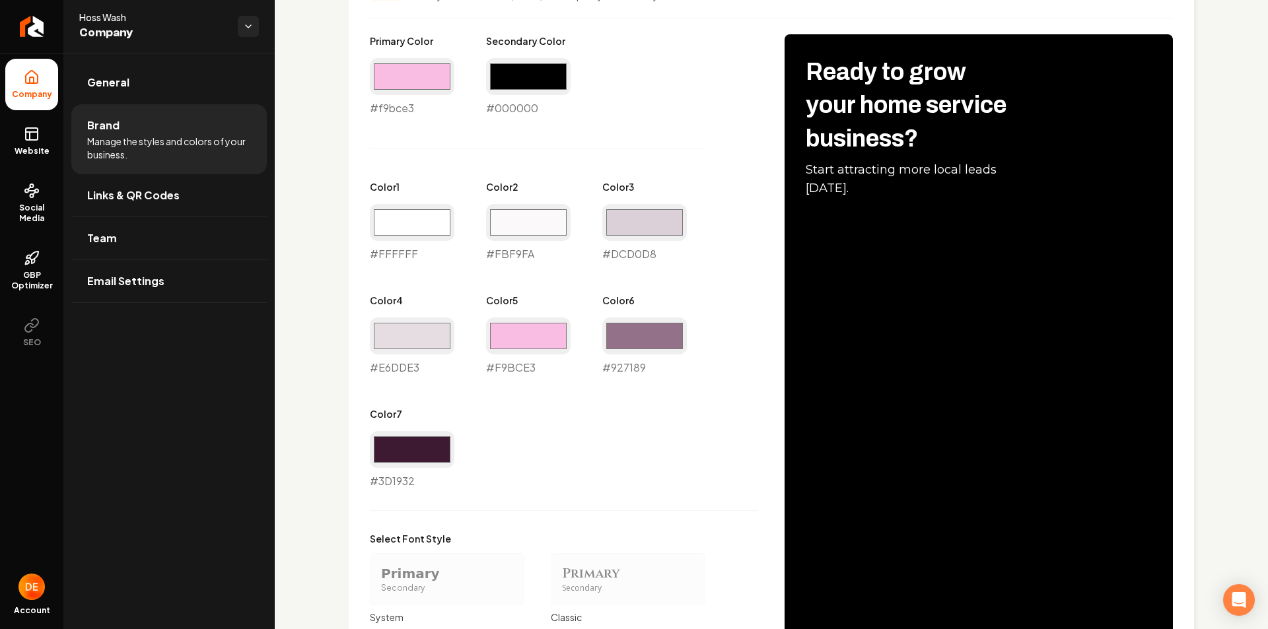
click at [434, 583] on div "Secondary" at bounding box center [447, 588] width 132 height 11
click at [380, 583] on button "Primary Secondary System" at bounding box center [374, 579] width 11 height 11
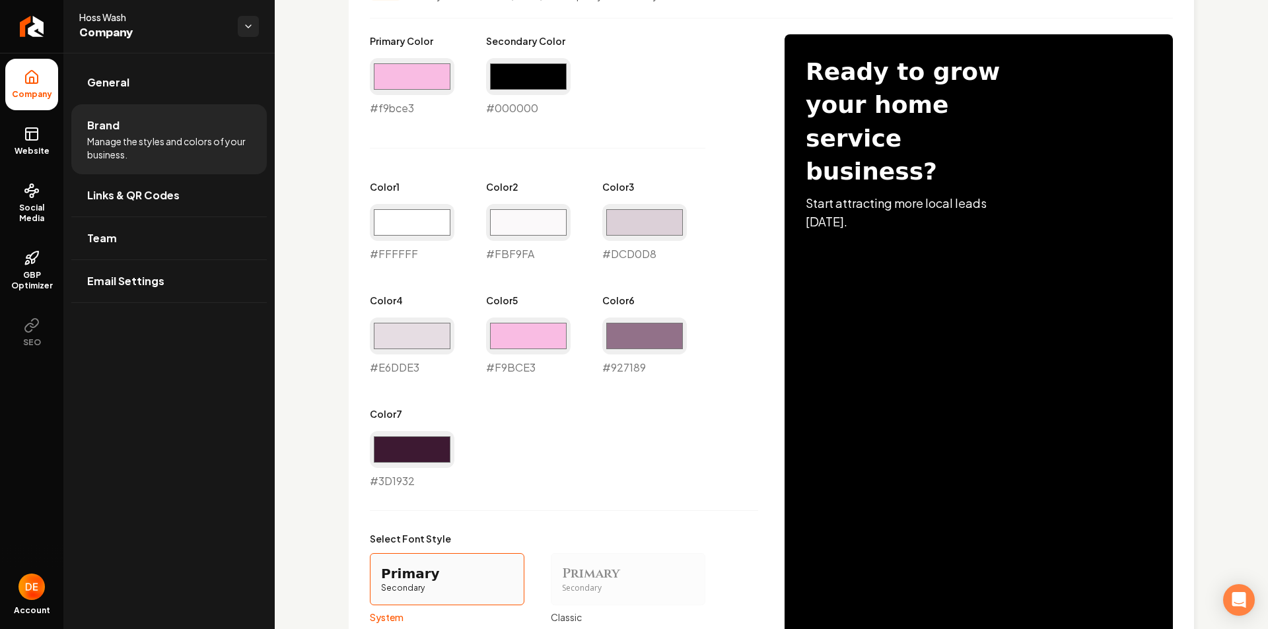
scroll to position [765, 0]
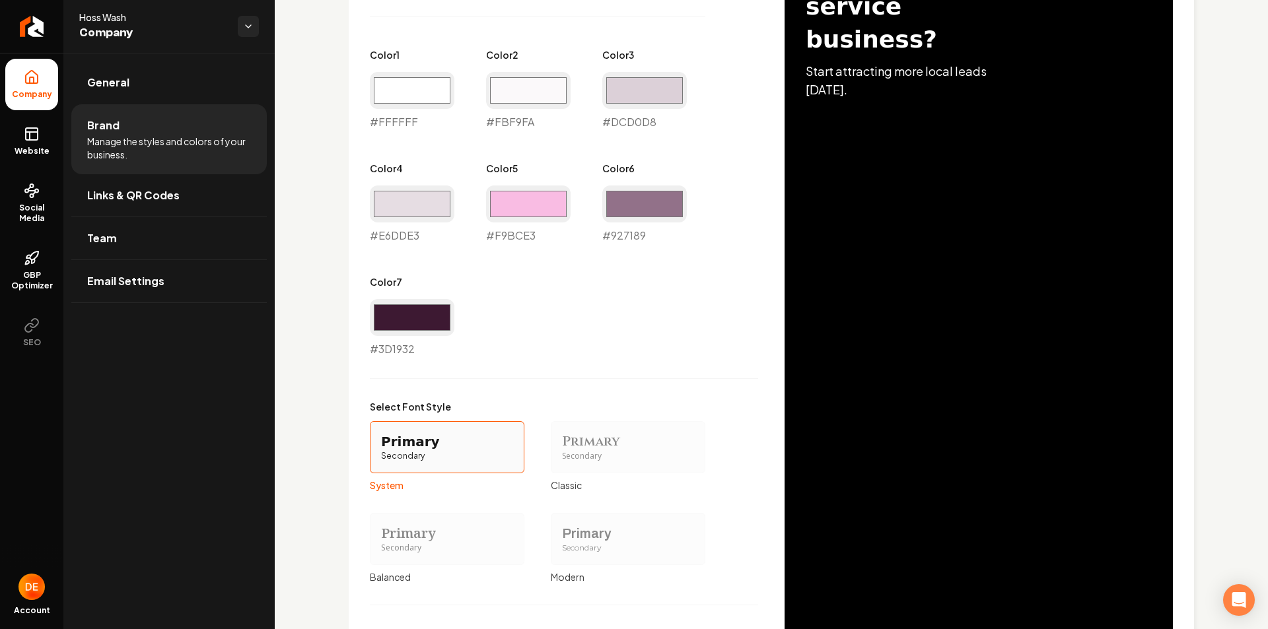
click at [571, 531] on div "Primary" at bounding box center [628, 533] width 132 height 18
click at [561, 534] on button "Primary Secondary Modern" at bounding box center [555, 539] width 11 height 11
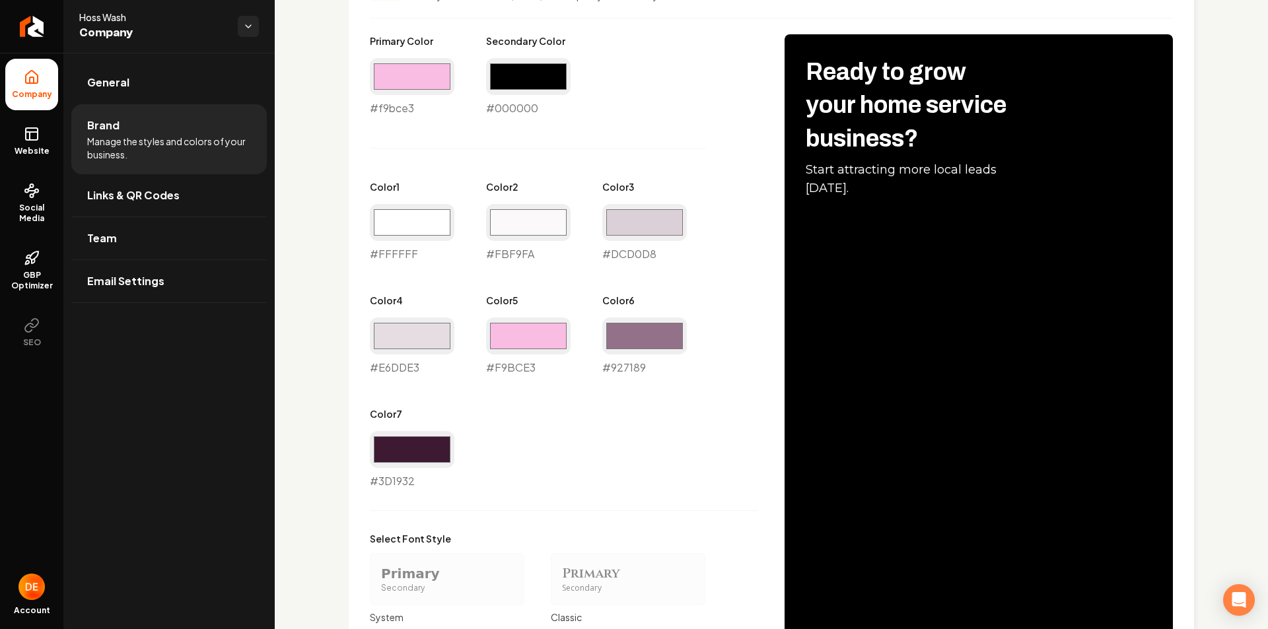
scroll to position [699, 0]
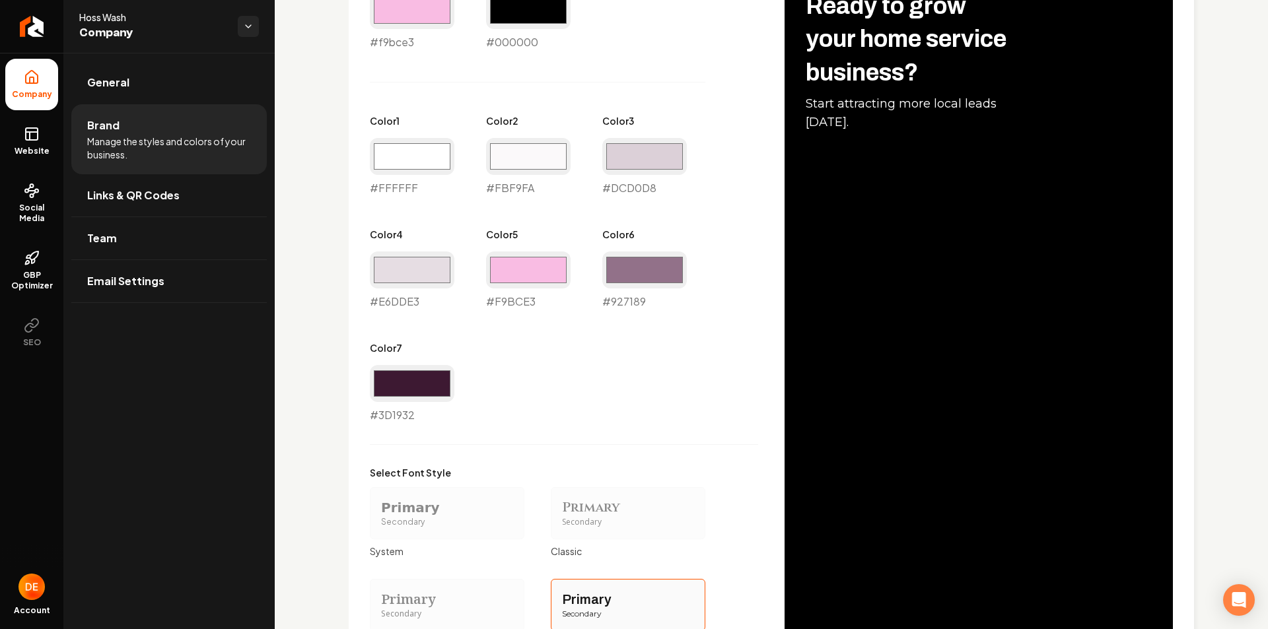
click at [461, 599] on div "Primary" at bounding box center [447, 599] width 132 height 18
click at [380, 600] on button "Primary Secondary Balanced" at bounding box center [374, 605] width 11 height 11
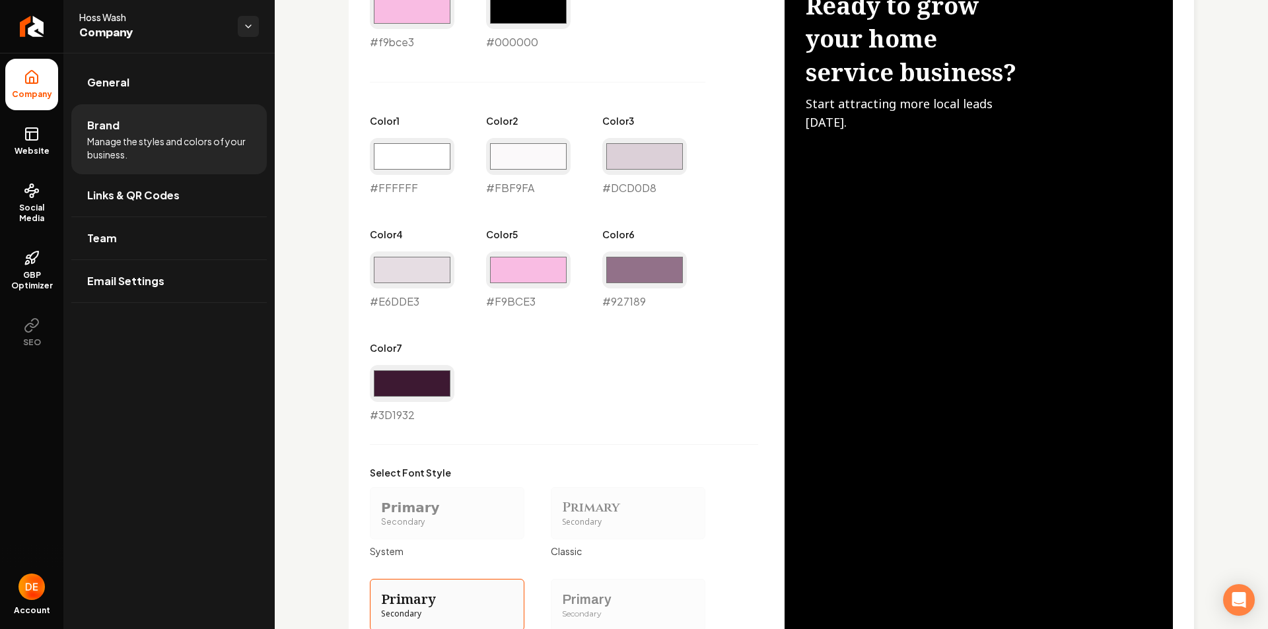
click at [580, 619] on div "Secondary" at bounding box center [628, 614] width 132 height 11
click at [561, 610] on button "Primary Secondary Modern" at bounding box center [555, 605] width 11 height 11
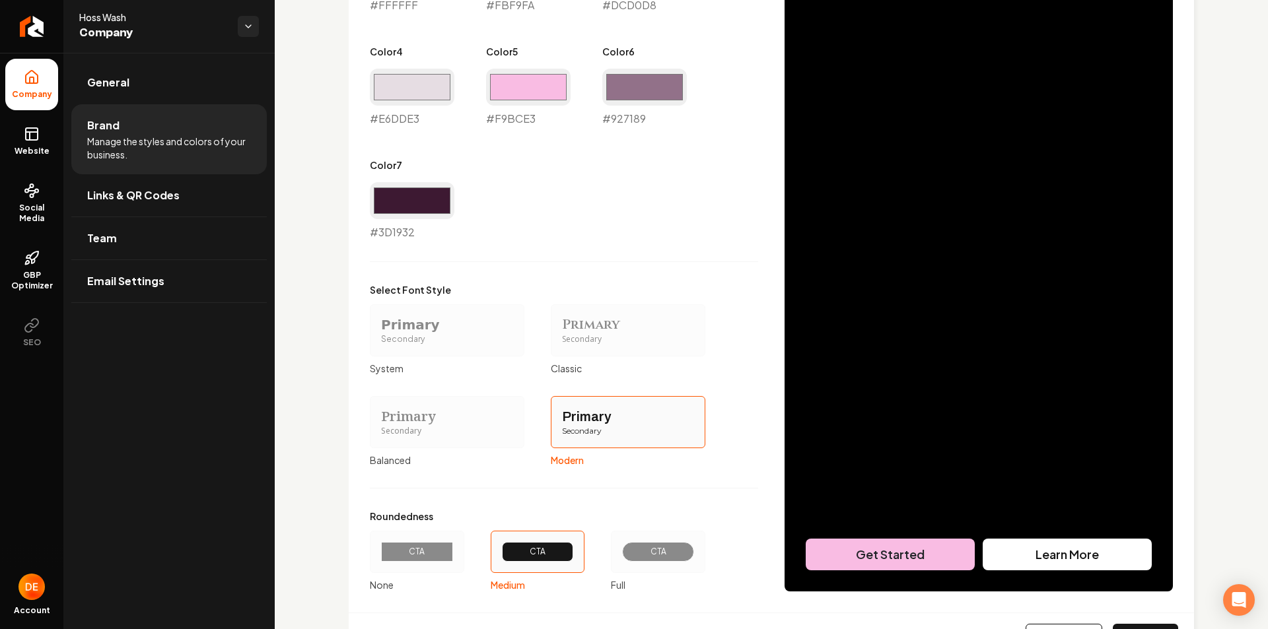
scroll to position [948, 0]
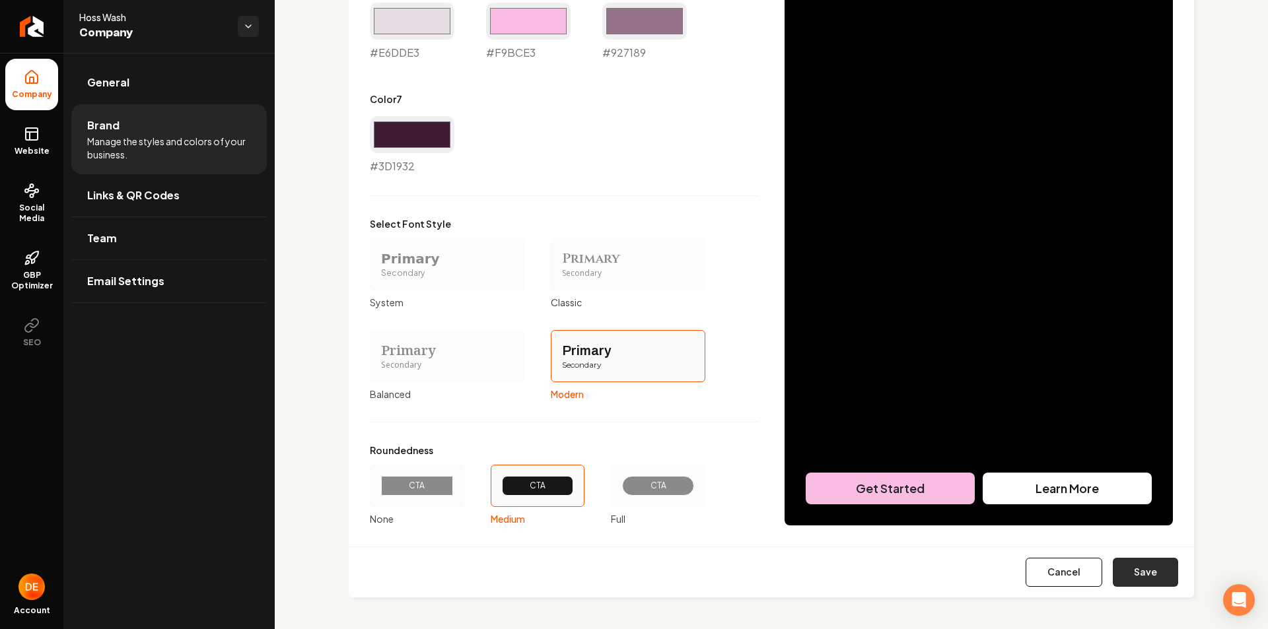
click at [1135, 568] on button "Save" at bounding box center [1145, 572] width 65 height 29
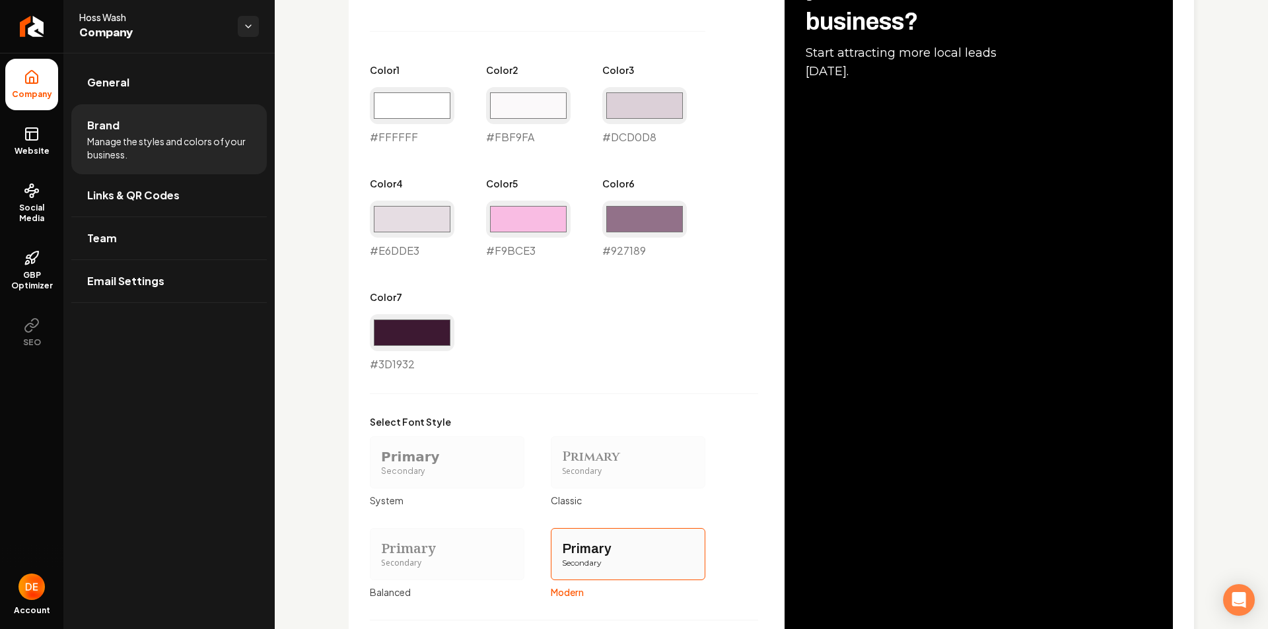
type input "#ffffff"
type input "#fbf9fa"
type input "#dcd0d8"
type input "#e6dde3"
type input "#f9bce3"
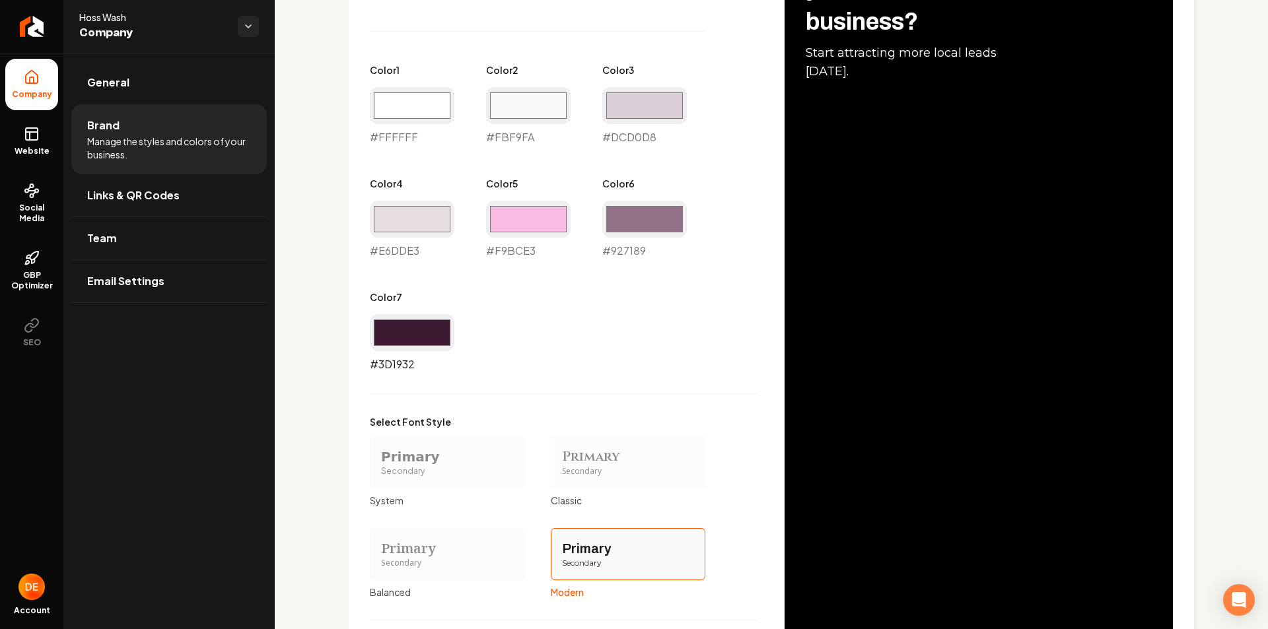
click at [424, 336] on input "#3d1932" at bounding box center [412, 332] width 85 height 37
type input "#000000"
click at [571, 393] on div "Primary Color #f9bce3 #f9bce3 Secondary Color #000000 #000000 Color 1 #ffffff #…" at bounding box center [564, 320] width 388 height 806
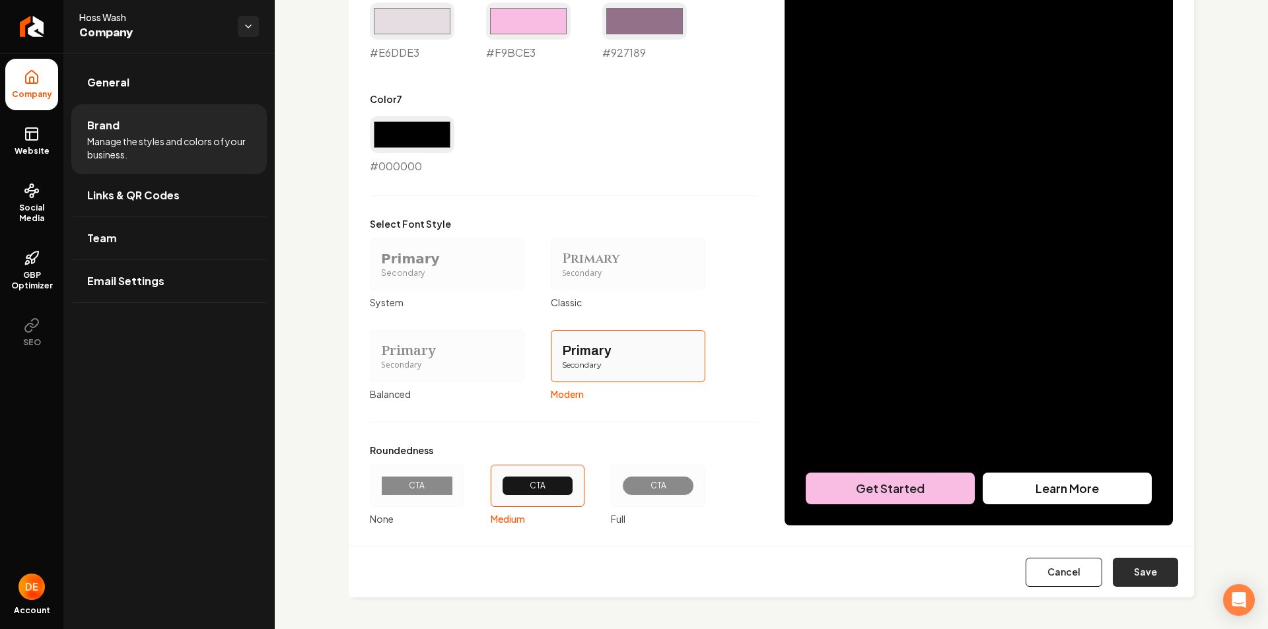
click at [1133, 571] on button "Save" at bounding box center [1145, 572] width 65 height 29
type input "#ffffff"
type input "#fbf9fa"
type input "#dcd0d8"
type input "#e6dde3"
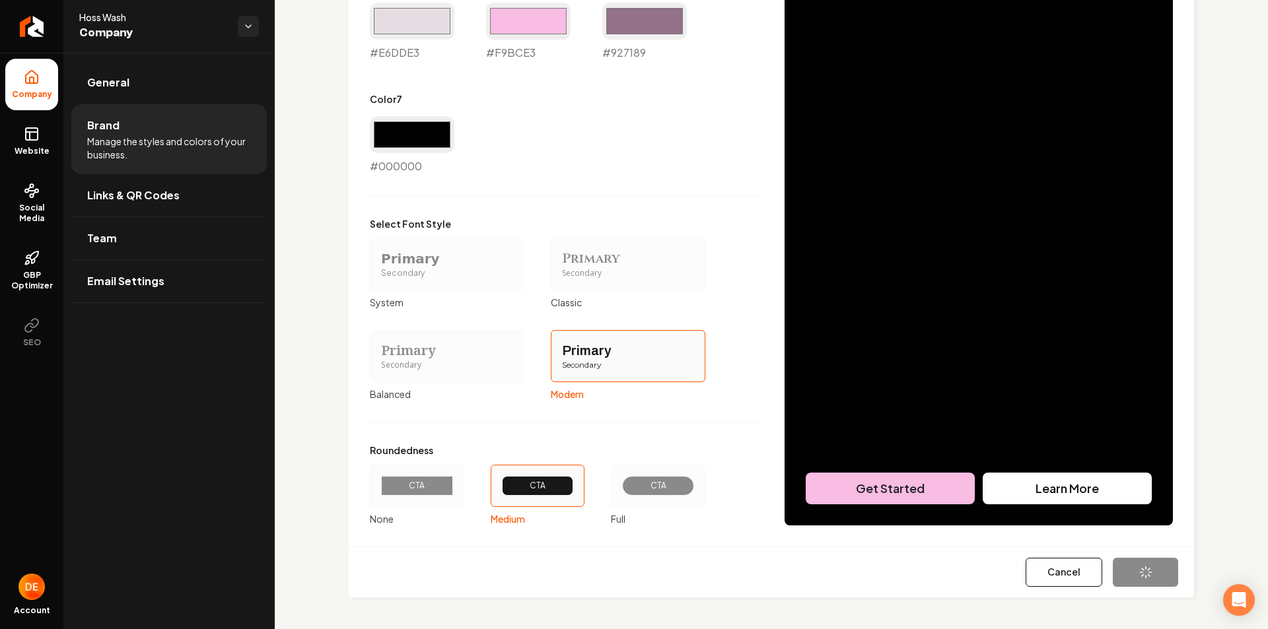
type input "#f9bce3"
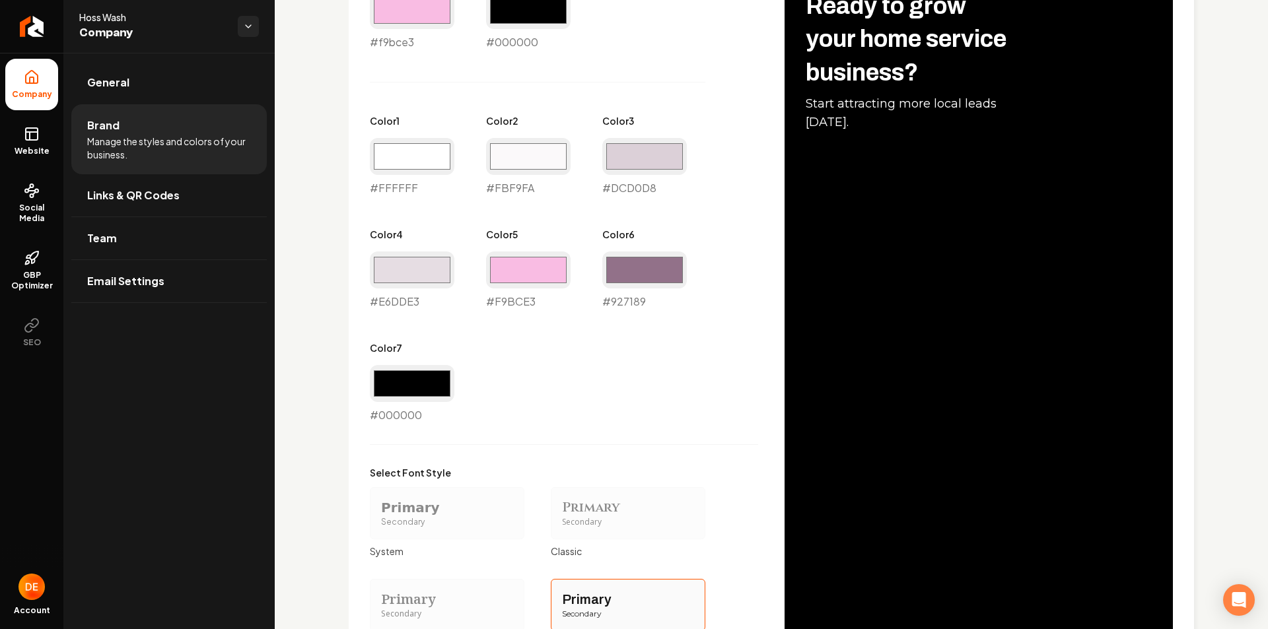
scroll to position [633, 0]
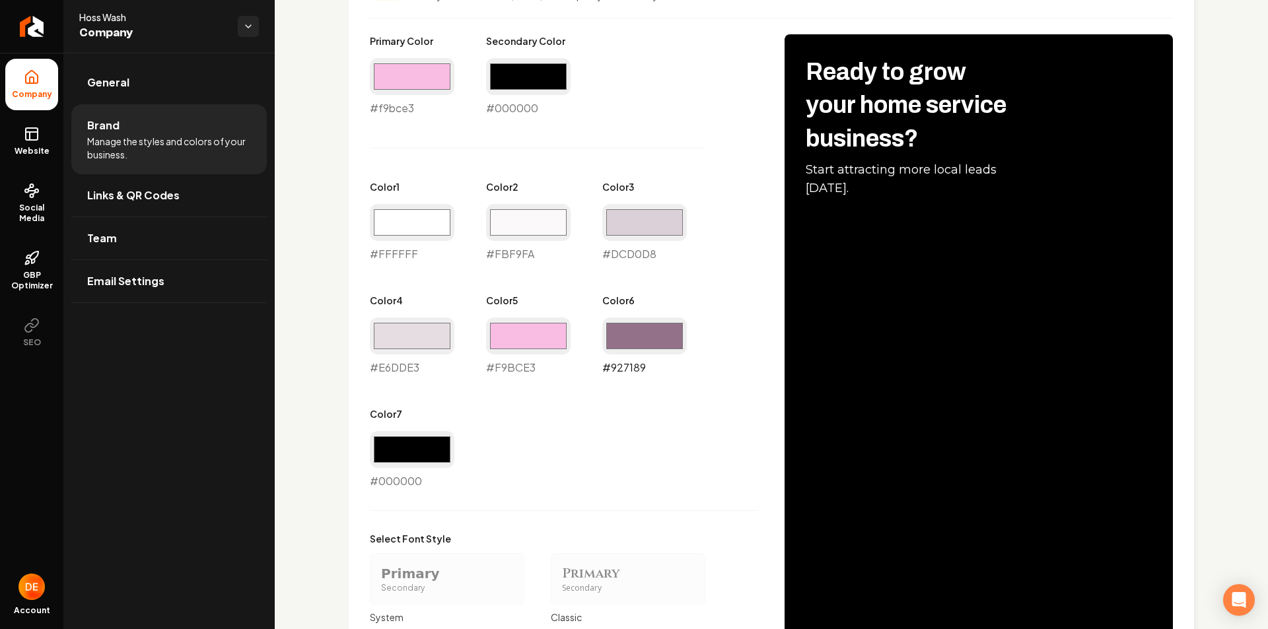
click at [658, 338] on input "#927189" at bounding box center [644, 336] width 85 height 37
type input "#000000"
click at [553, 467] on div "Primary Color #f9bce3 #f9bce3 Secondary Color #000000 #000000 Color 1 #ffffff #…" at bounding box center [564, 261] width 388 height 455
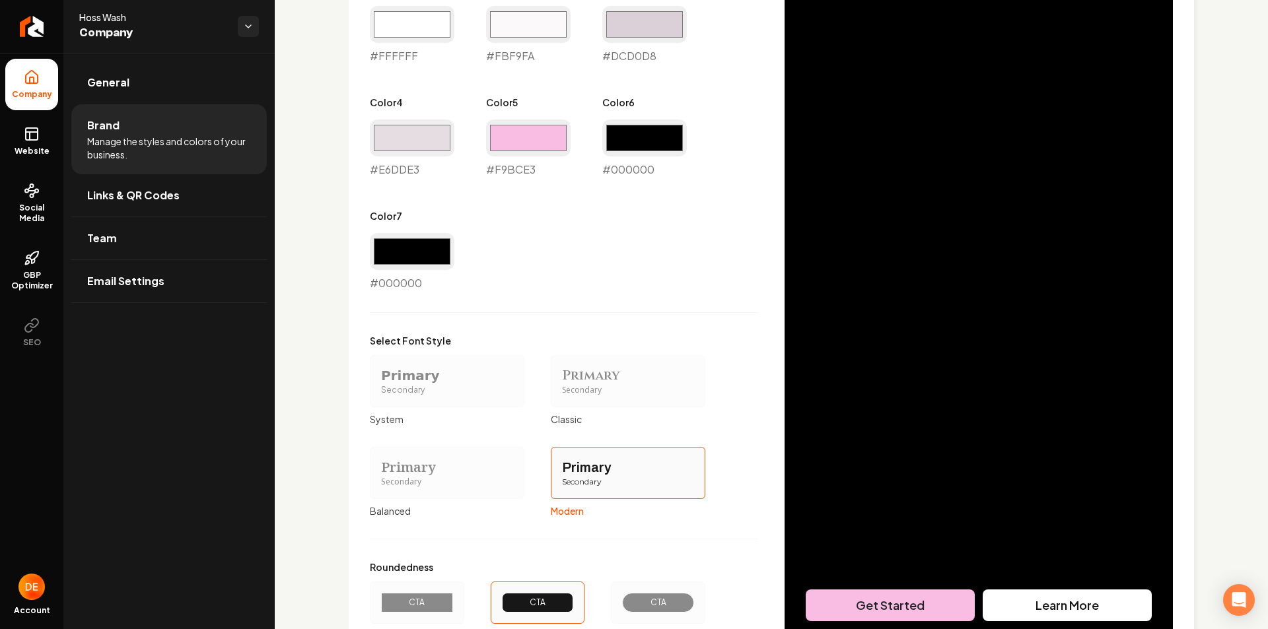
scroll to position [948, 0]
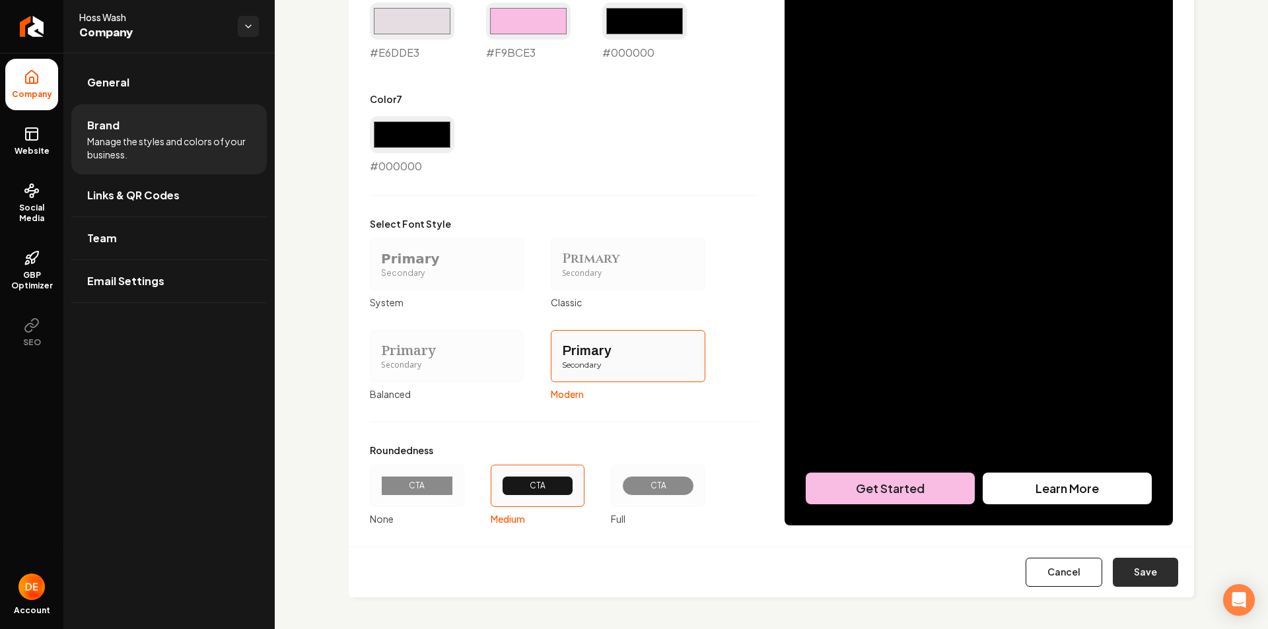
click at [1130, 567] on button "Save" at bounding box center [1145, 572] width 65 height 29
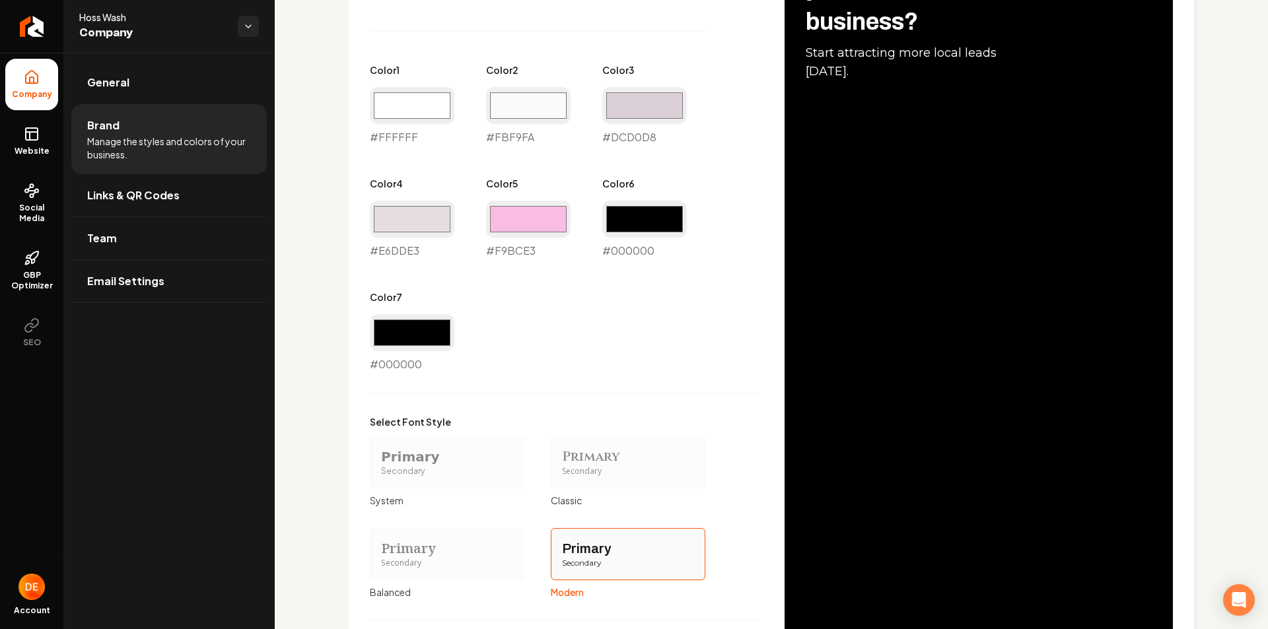
scroll to position [684, 0]
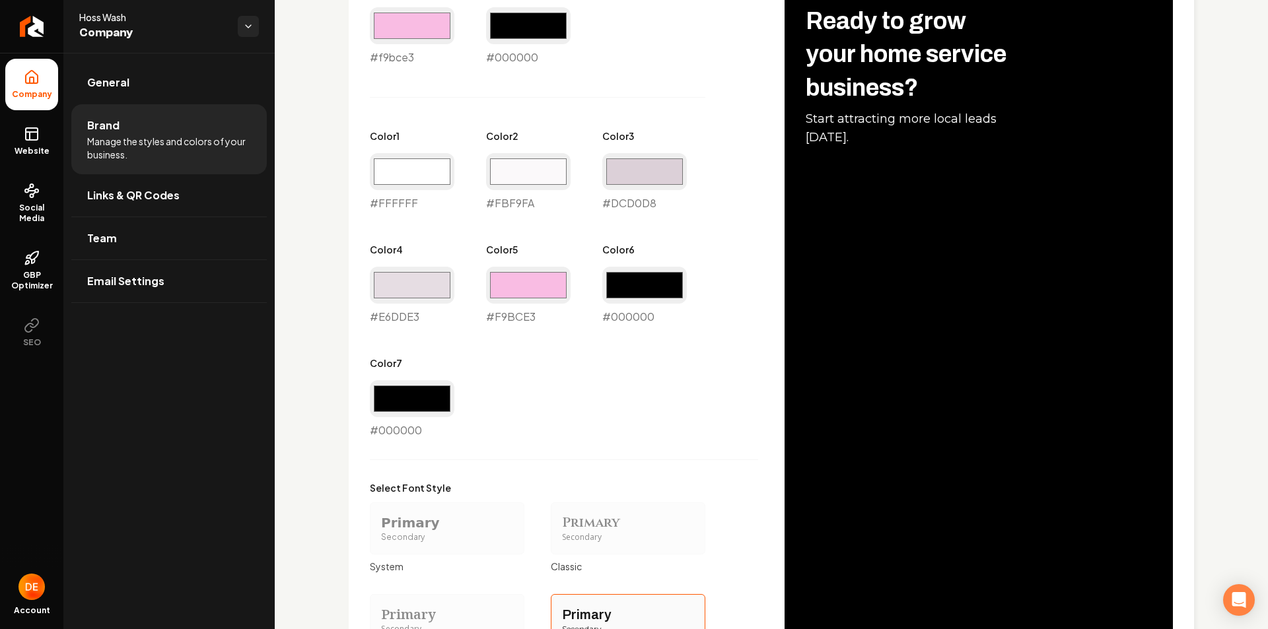
type input "#ffffff"
type input "#fbf9fa"
type input "#dcd0d8"
type input "#e6dde3"
type input "#f9bce3"
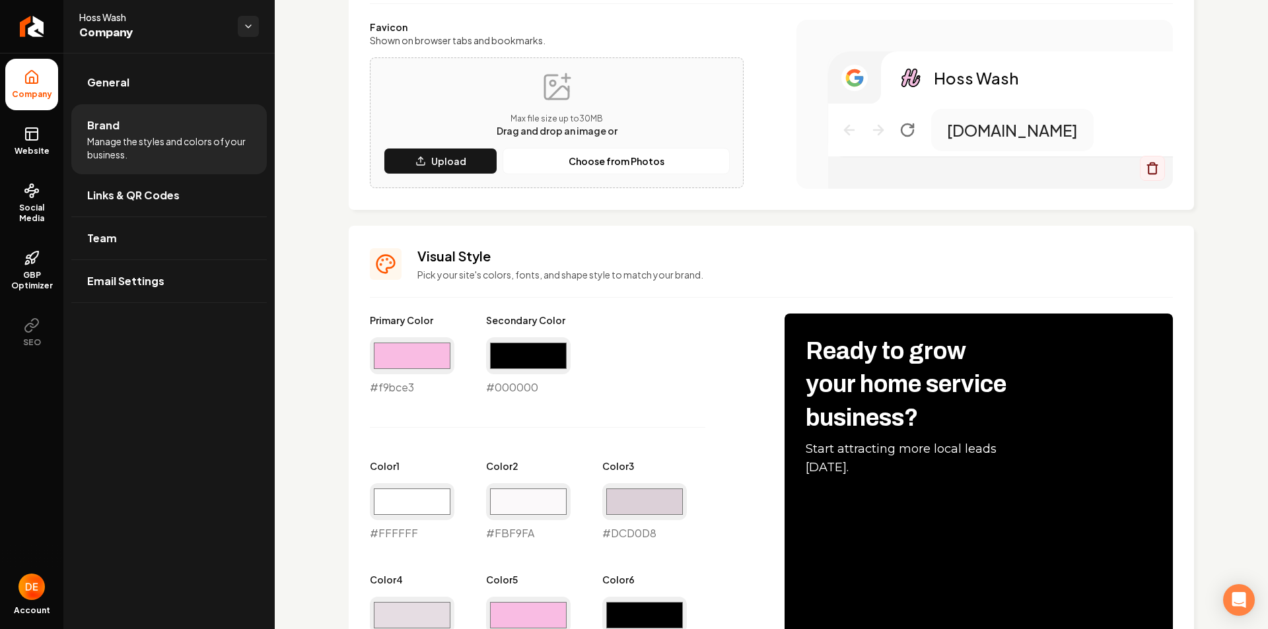
scroll to position [288, 0]
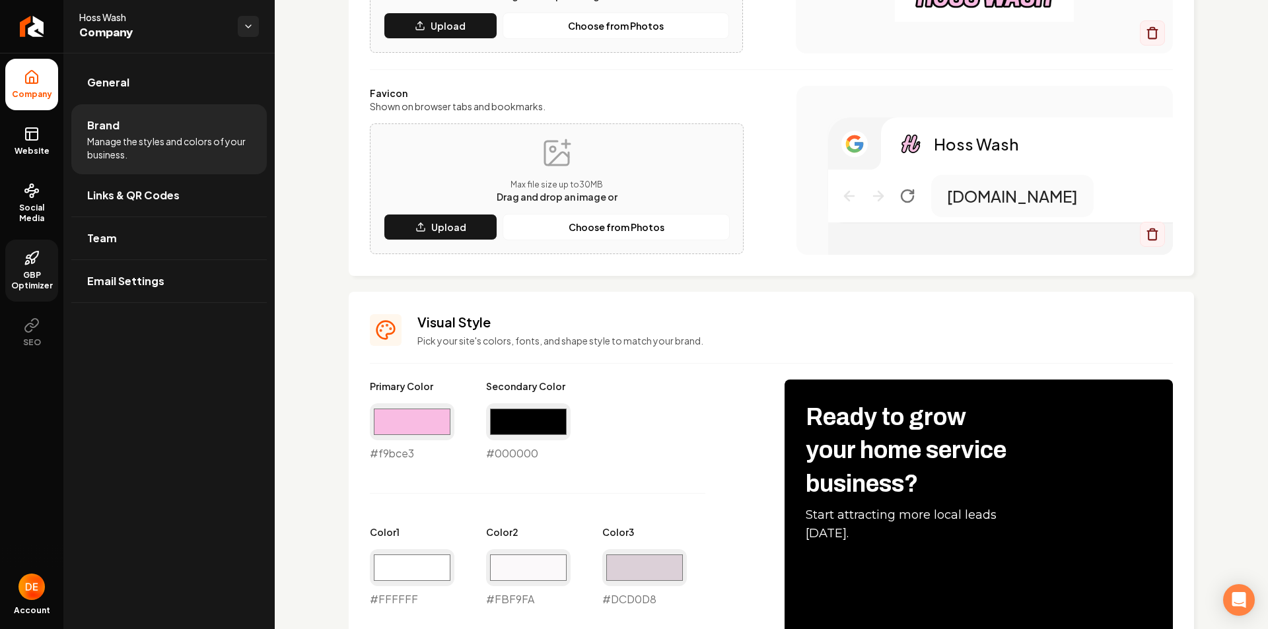
click at [37, 273] on span "GBP Optimizer" at bounding box center [31, 280] width 53 height 21
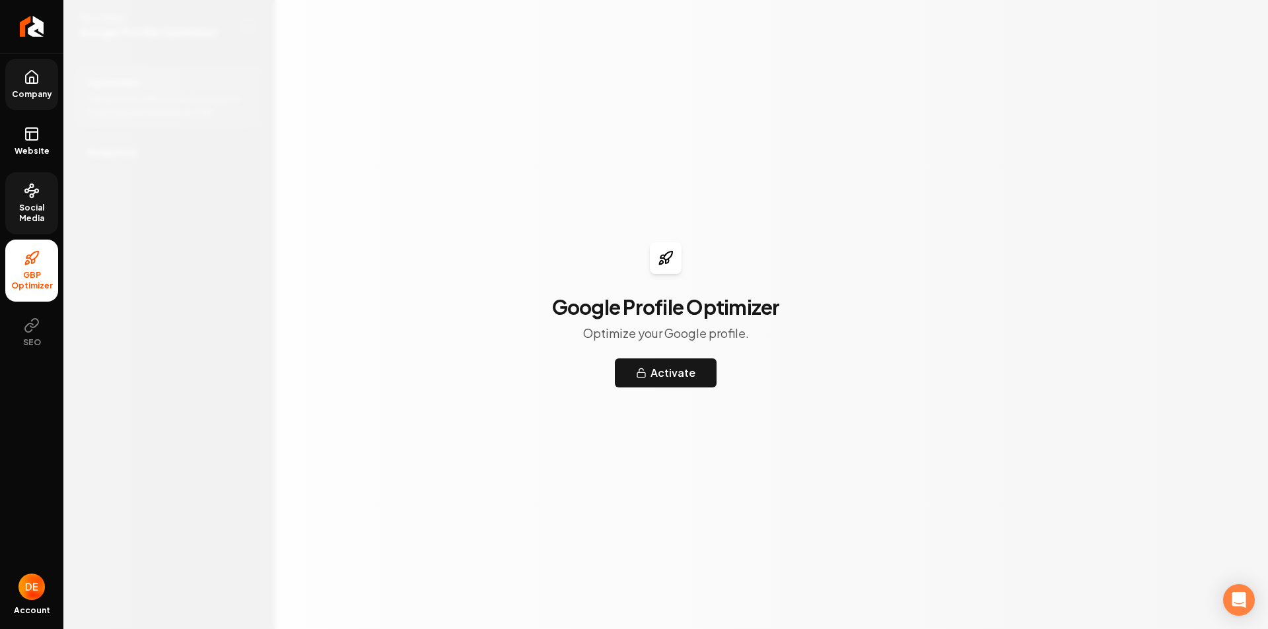
click at [37, 217] on span "Social Media" at bounding box center [31, 213] width 53 height 21
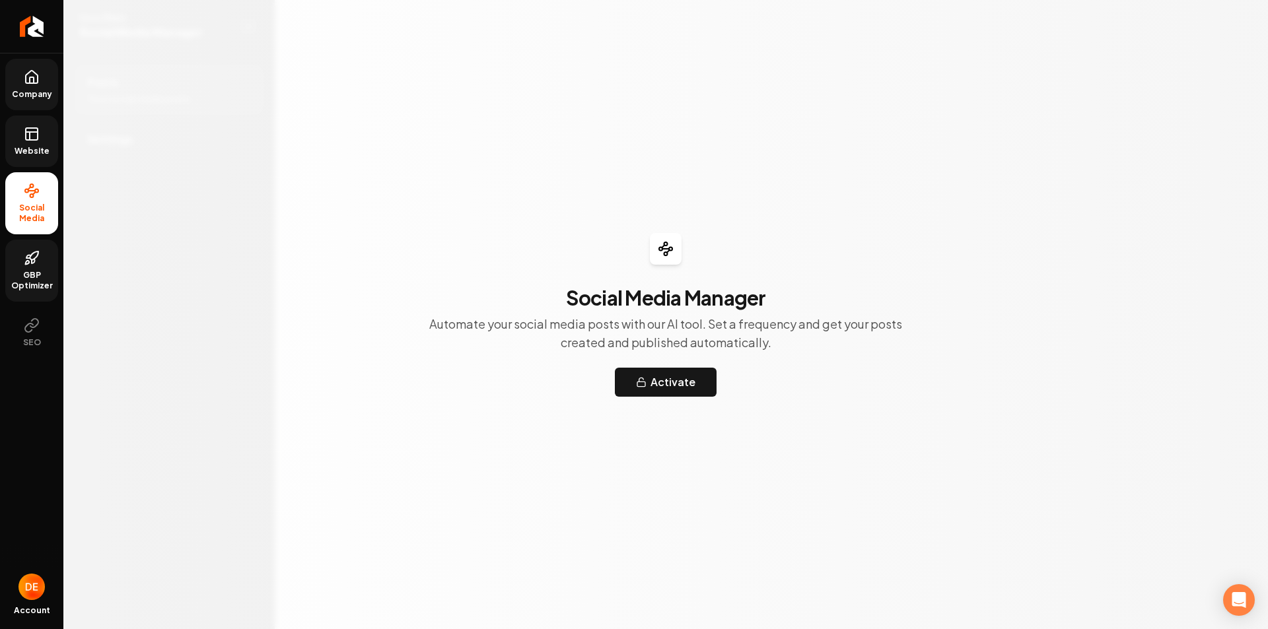
click at [22, 150] on span "Website" at bounding box center [32, 151] width 46 height 11
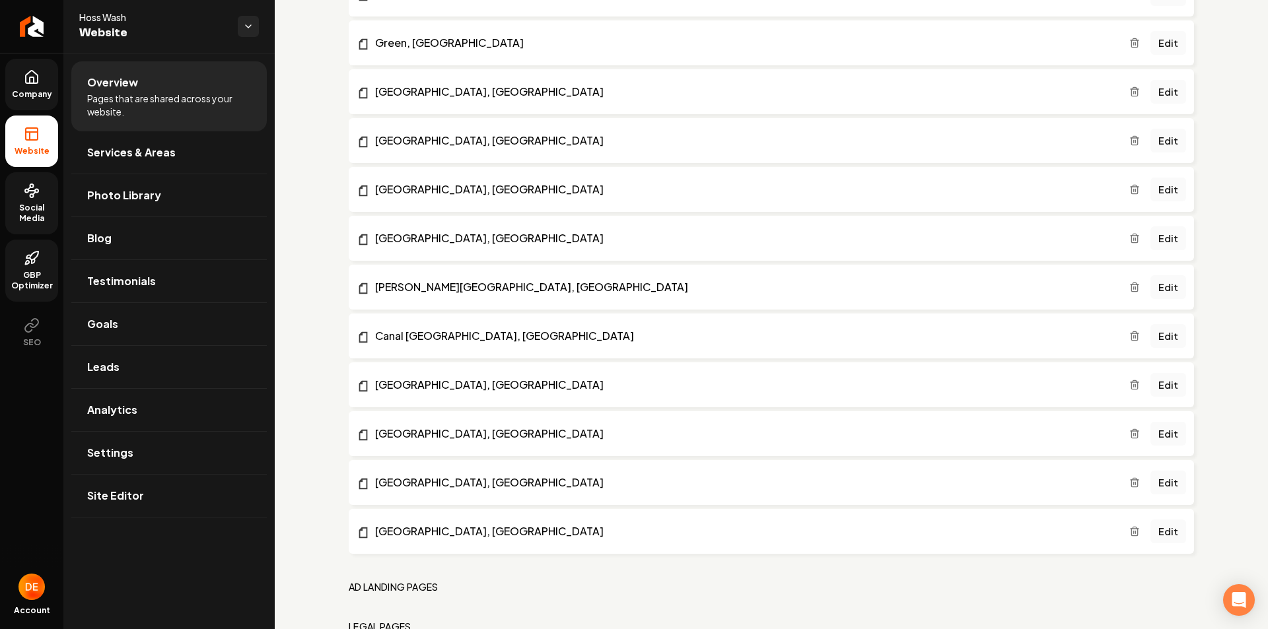
scroll to position [1541, 0]
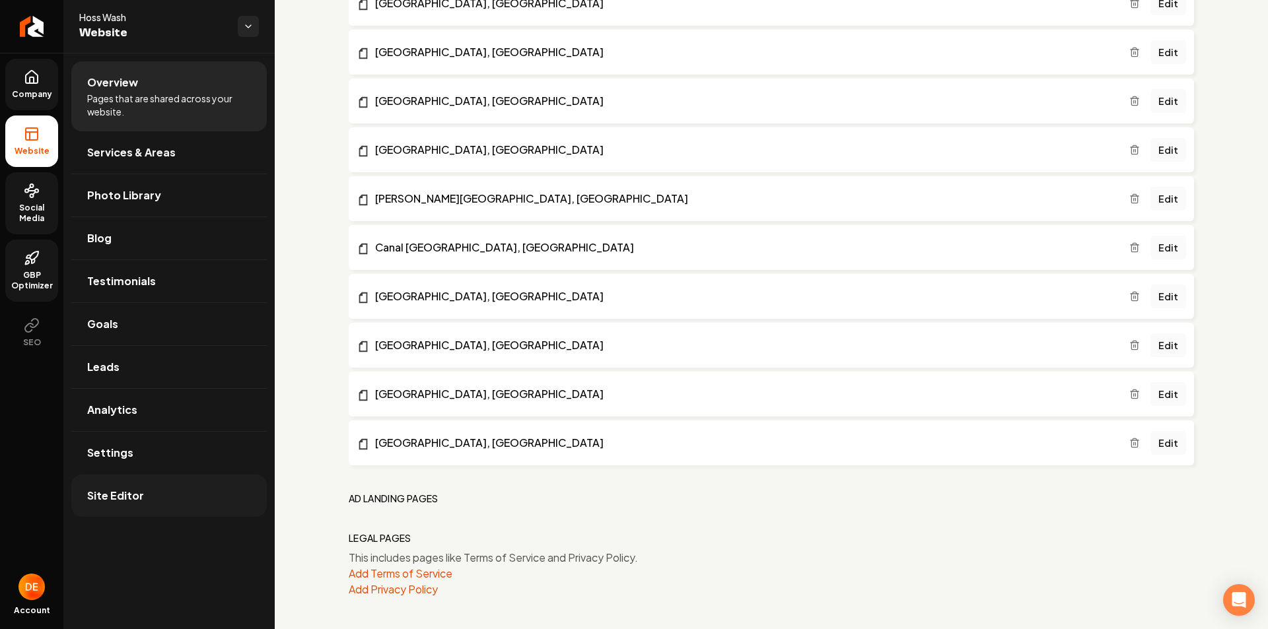
click at [191, 496] on link "Site Editor" at bounding box center [168, 496] width 195 height 42
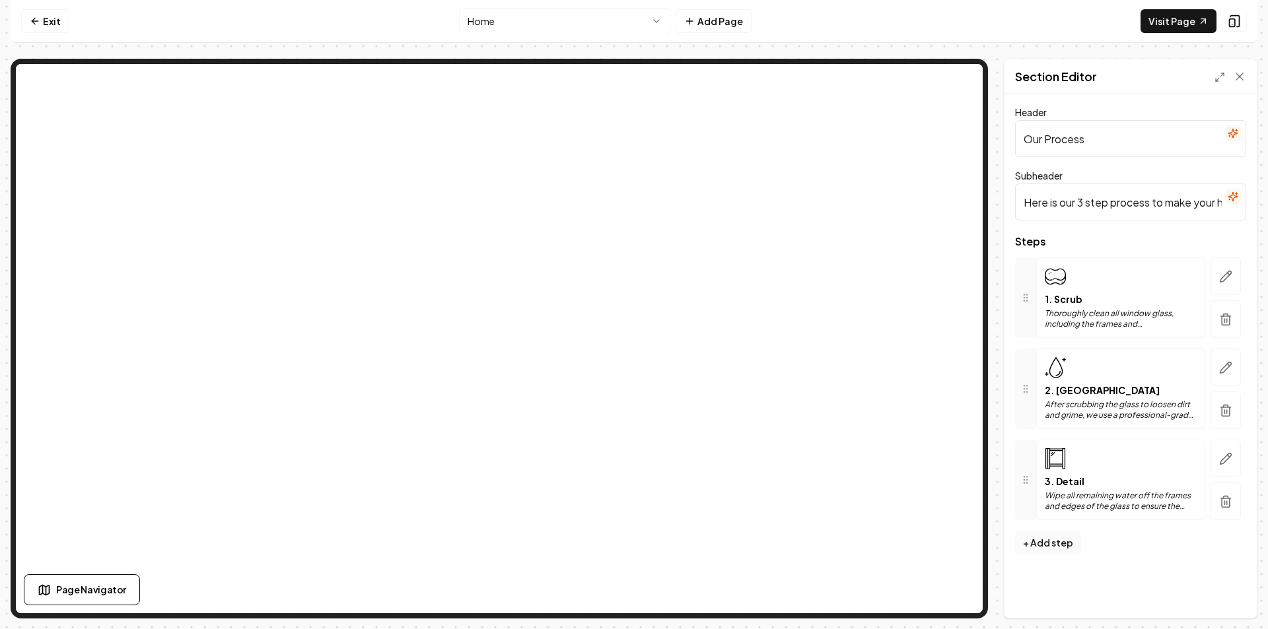
click at [1056, 279] on icon at bounding box center [1055, 277] width 21 height 17
click at [1220, 276] on icon "button" at bounding box center [1225, 276] width 13 height 13
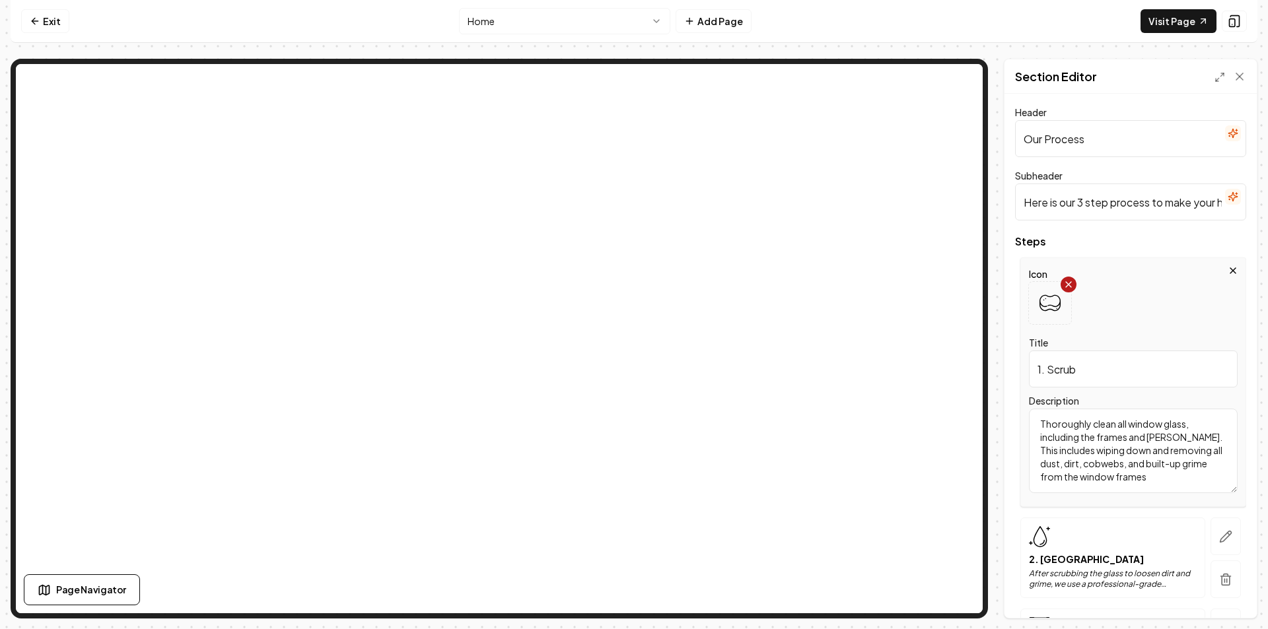
click at [1068, 289] on icon at bounding box center [1068, 284] width 11 height 11
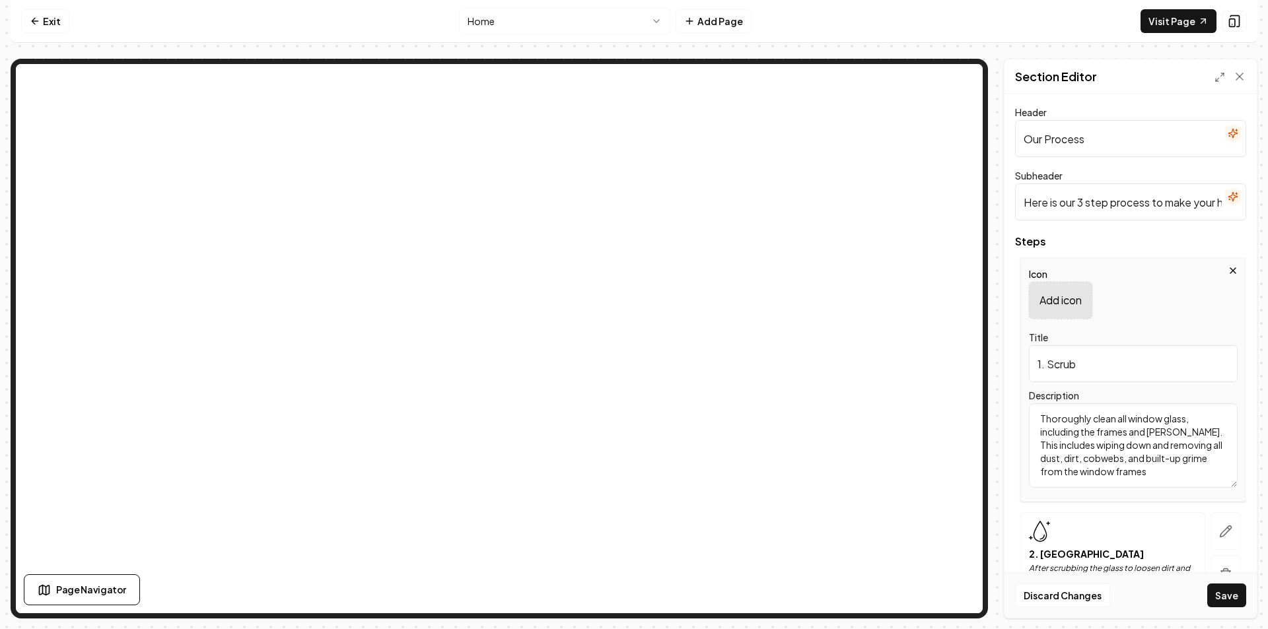
click at [1069, 298] on p "Add icon" at bounding box center [1060, 301] width 42 height 16
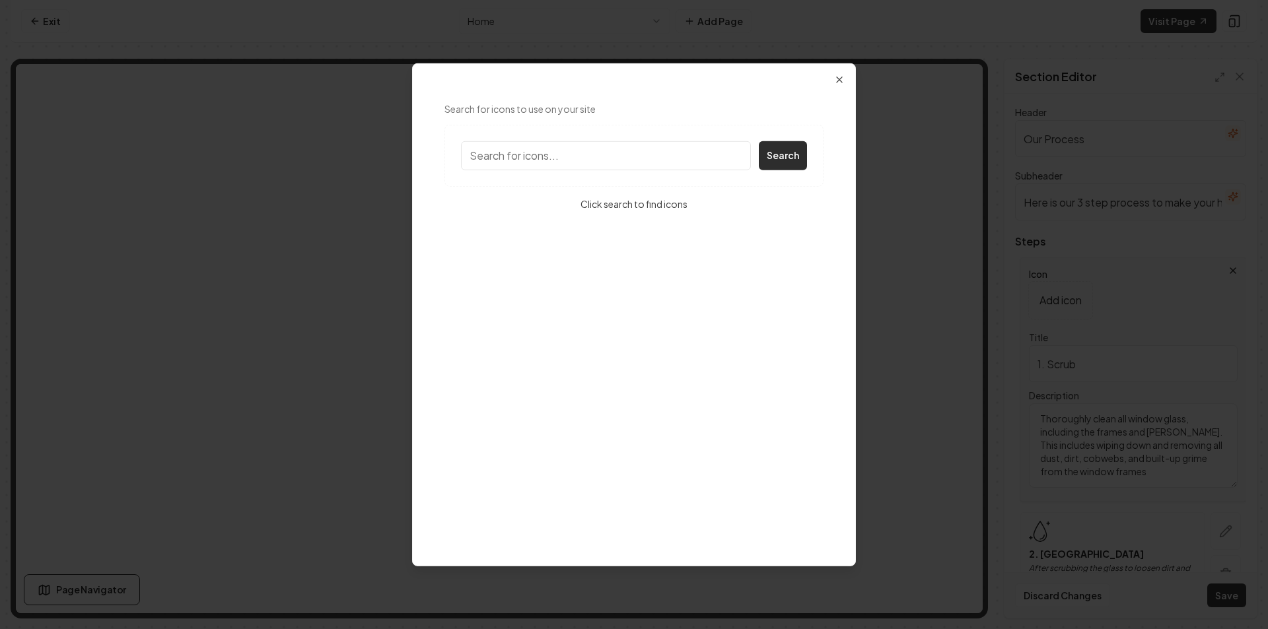
click at [774, 160] on button "Search" at bounding box center [783, 155] width 48 height 29
click at [682, 154] on input "Search for icons to use on your site" at bounding box center [606, 155] width 290 height 29
click at [764, 228] on div "Search for icons to use on your site Search query must be at least 1 character …" at bounding box center [634, 320] width 411 height 470
click at [643, 201] on div "Click search to find icons" at bounding box center [633, 203] width 379 height 13
click at [841, 77] on icon "button" at bounding box center [839, 79] width 11 height 11
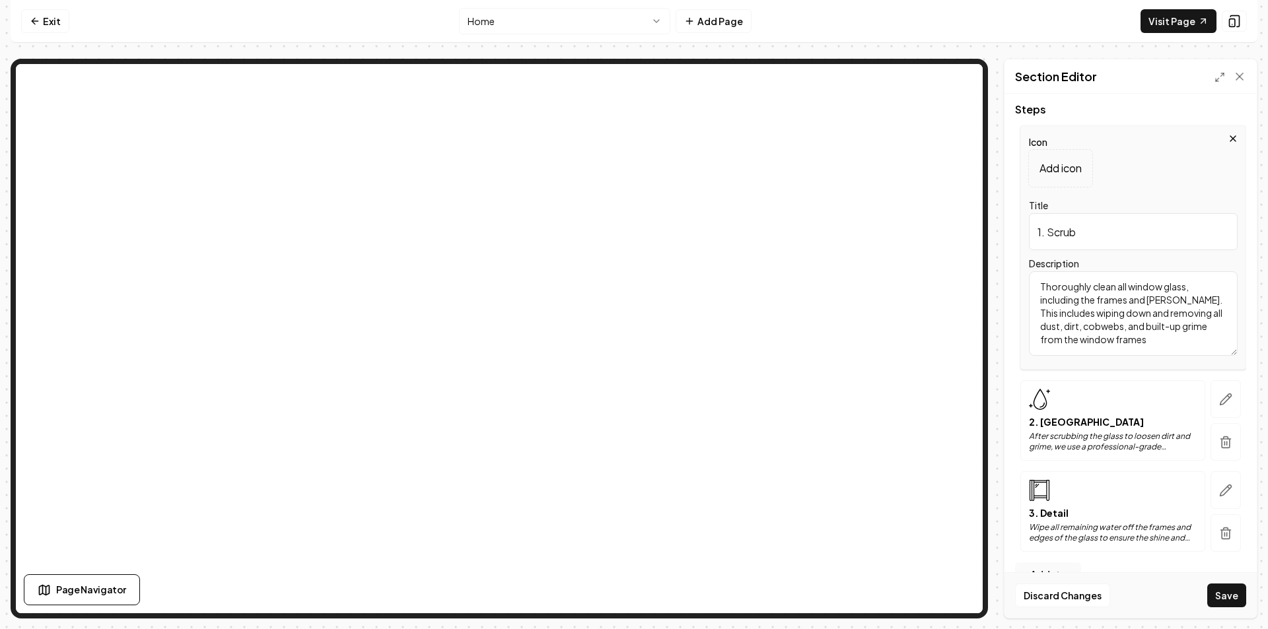
scroll to position [162, 0]
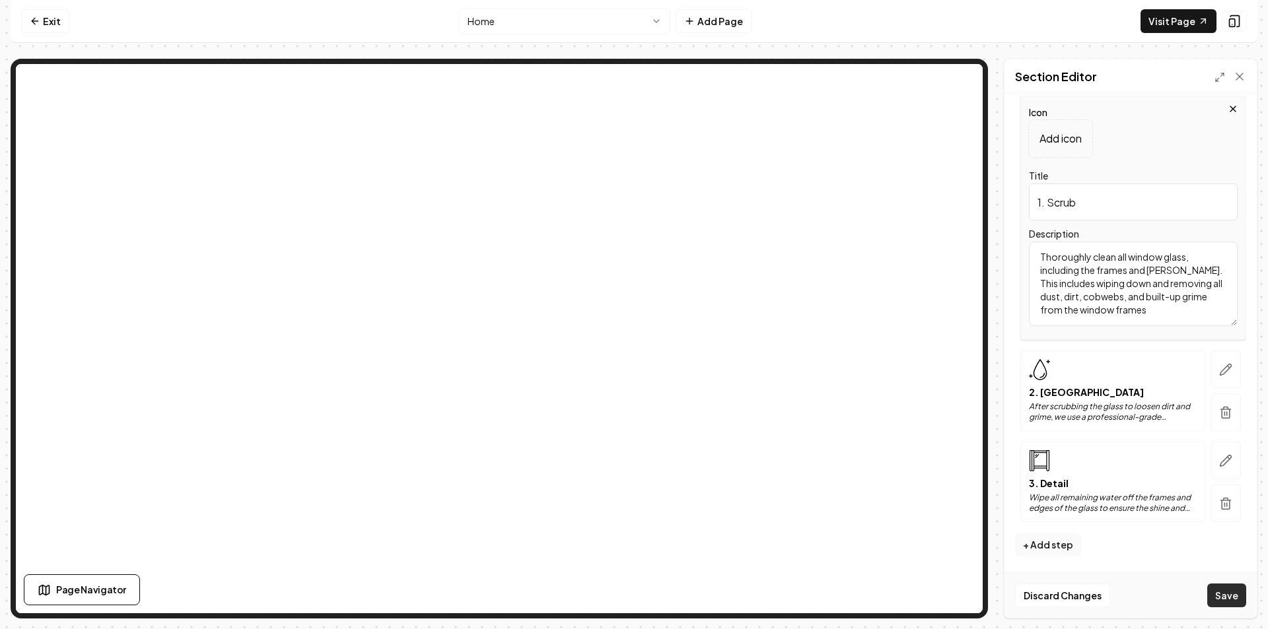
click at [1228, 586] on button "Save" at bounding box center [1226, 596] width 39 height 24
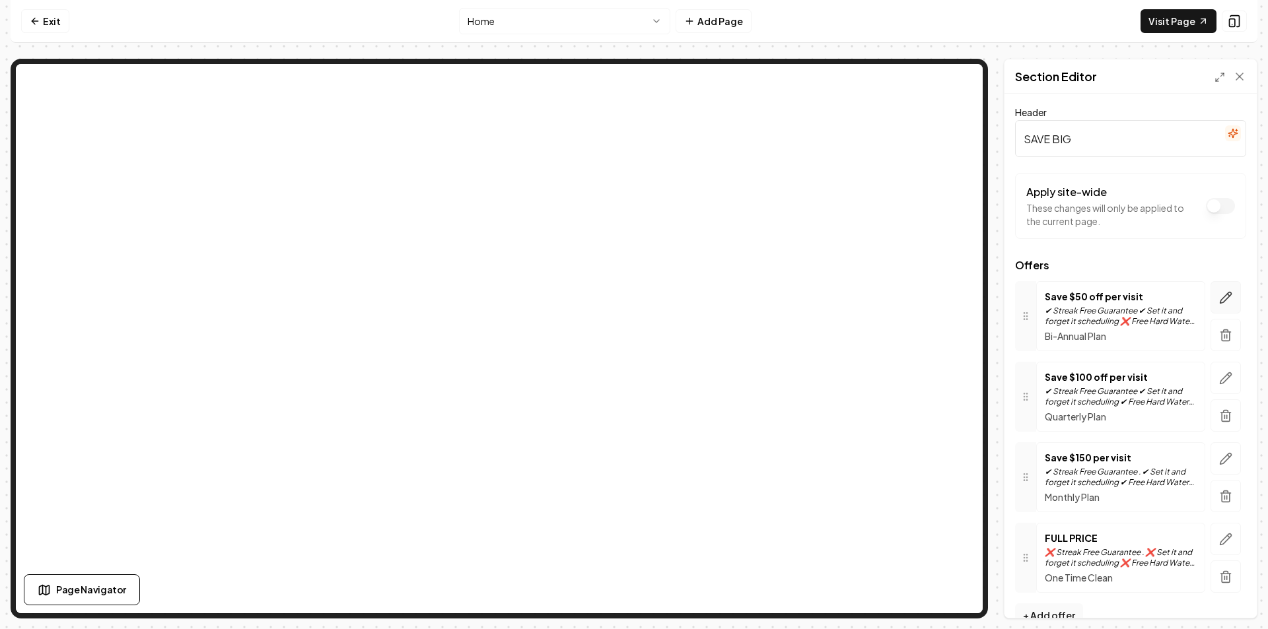
click at [1210, 302] on button "button" at bounding box center [1225, 297] width 30 height 32
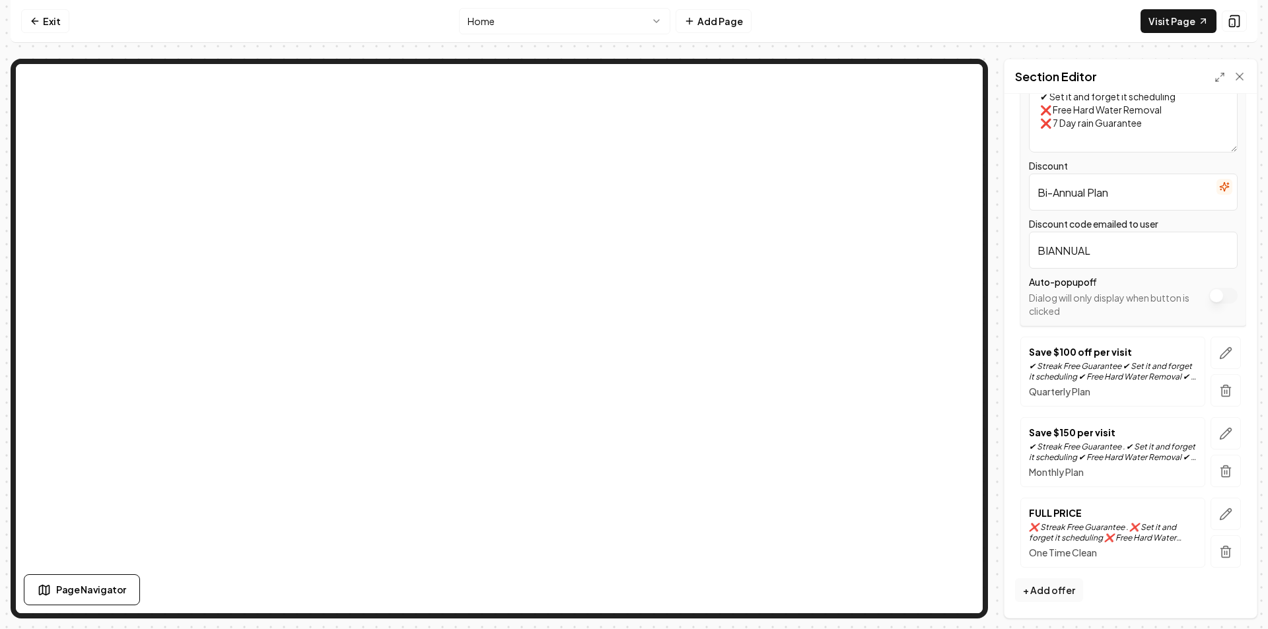
scroll to position [98, 0]
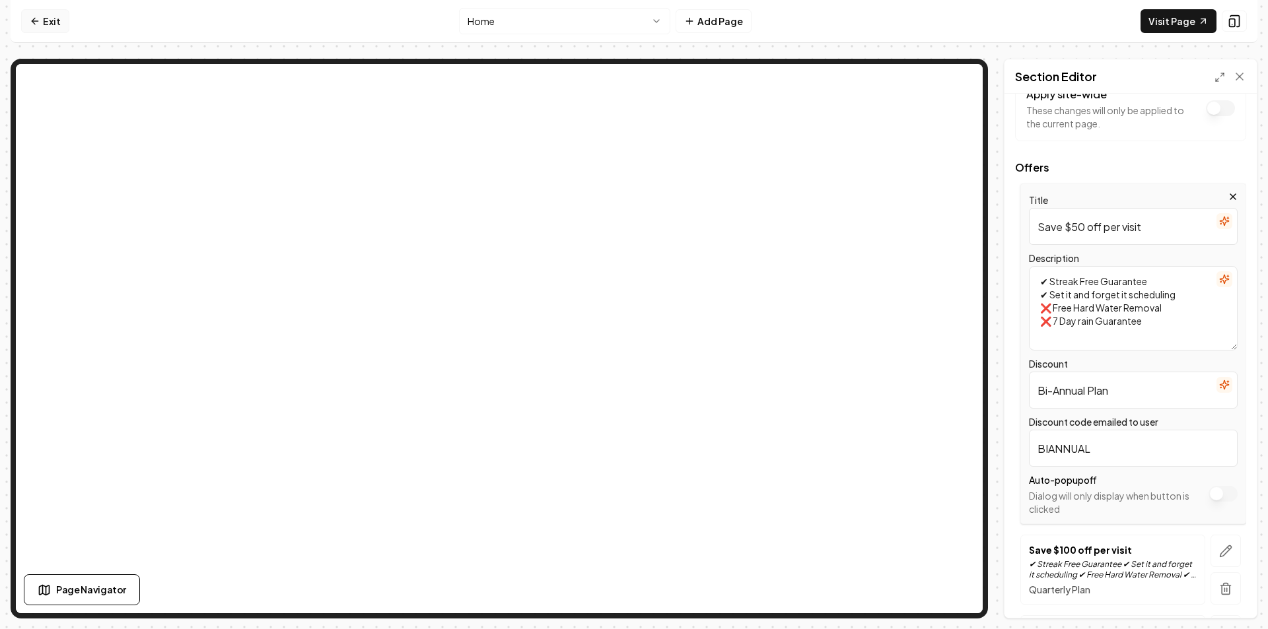
click at [61, 26] on link "Exit" at bounding box center [45, 21] width 48 height 24
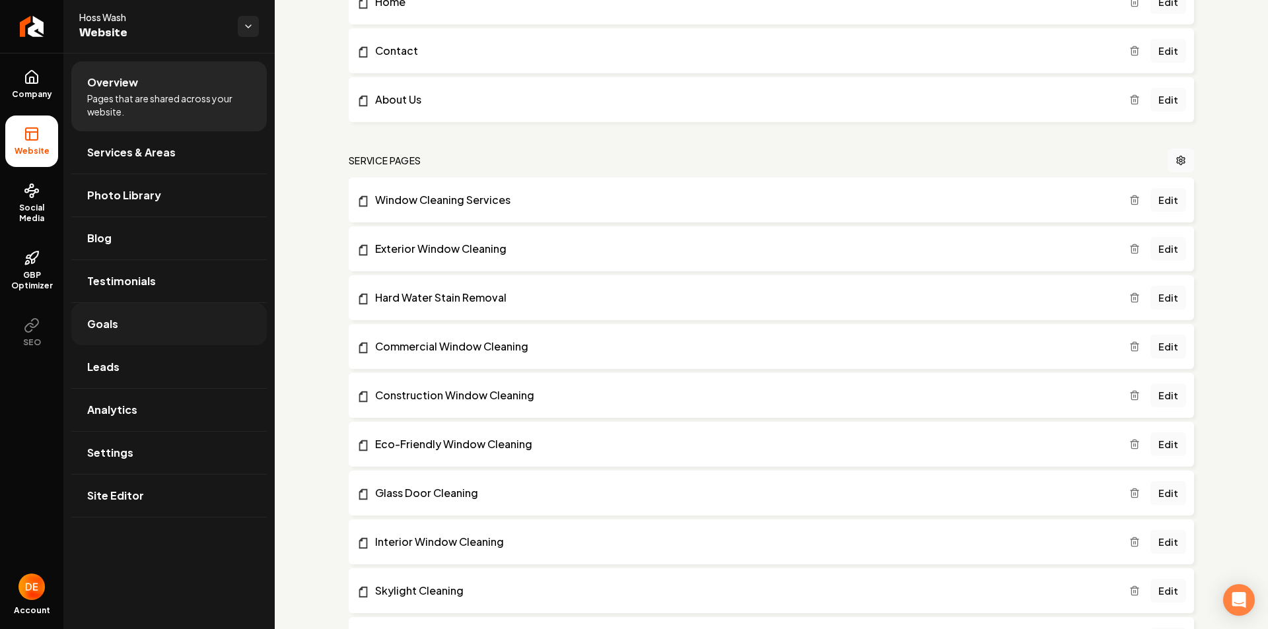
scroll to position [528, 0]
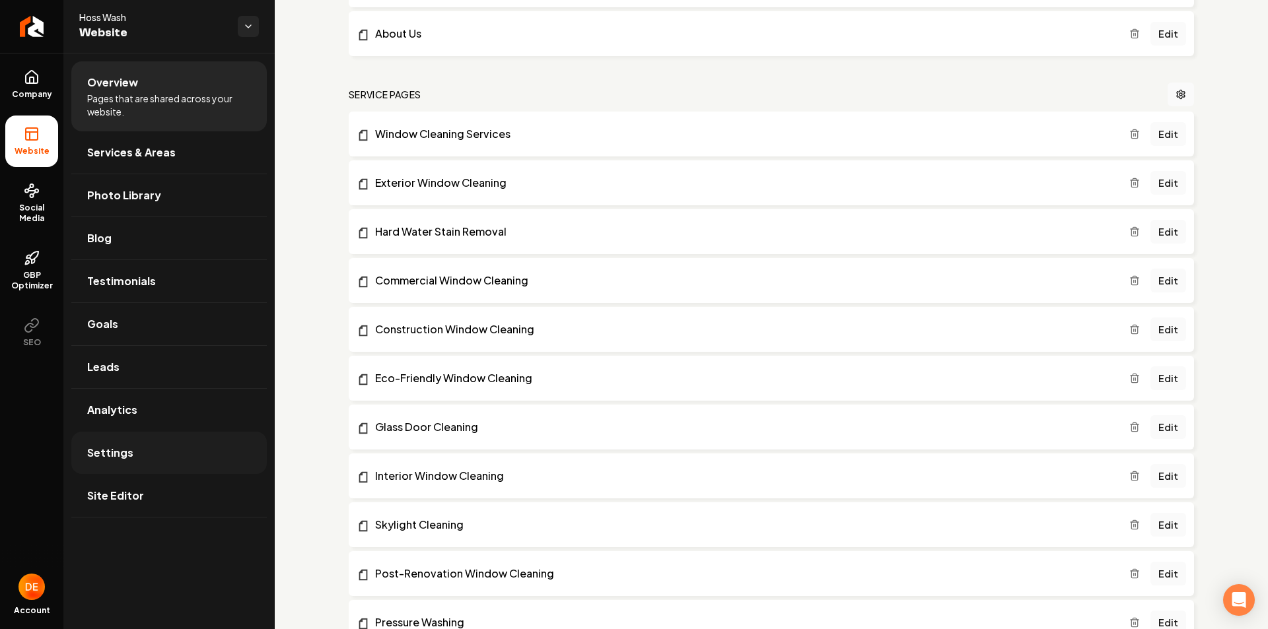
click at [138, 448] on link "Settings" at bounding box center [168, 453] width 195 height 42
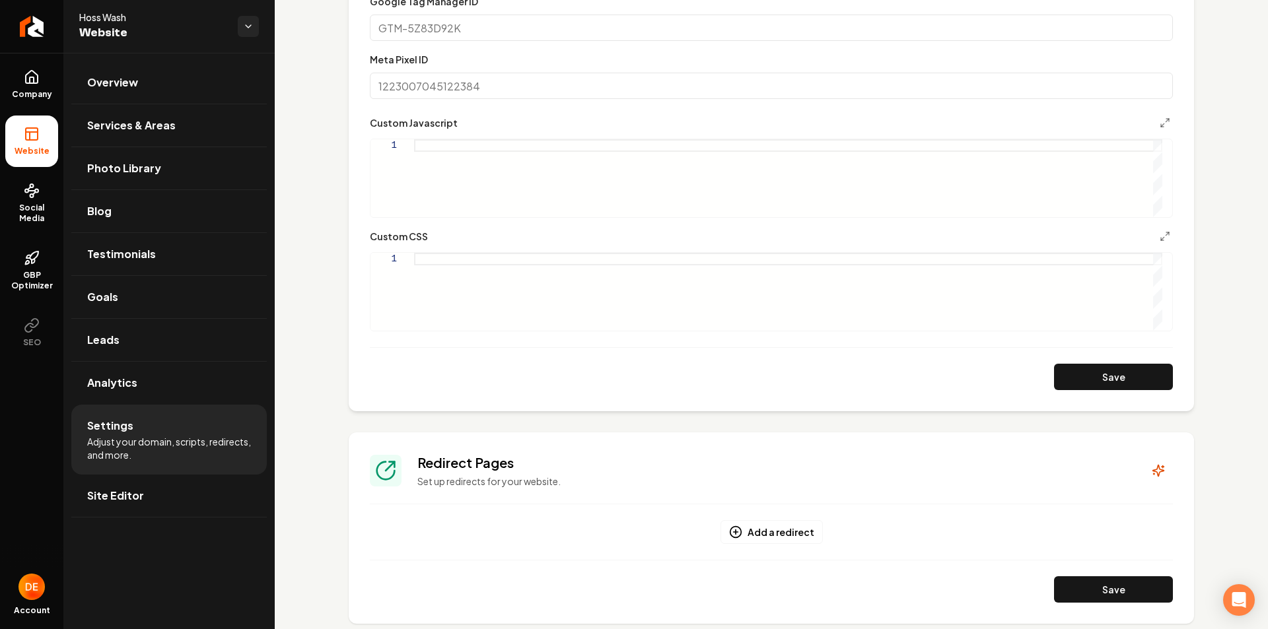
scroll to position [984, 0]
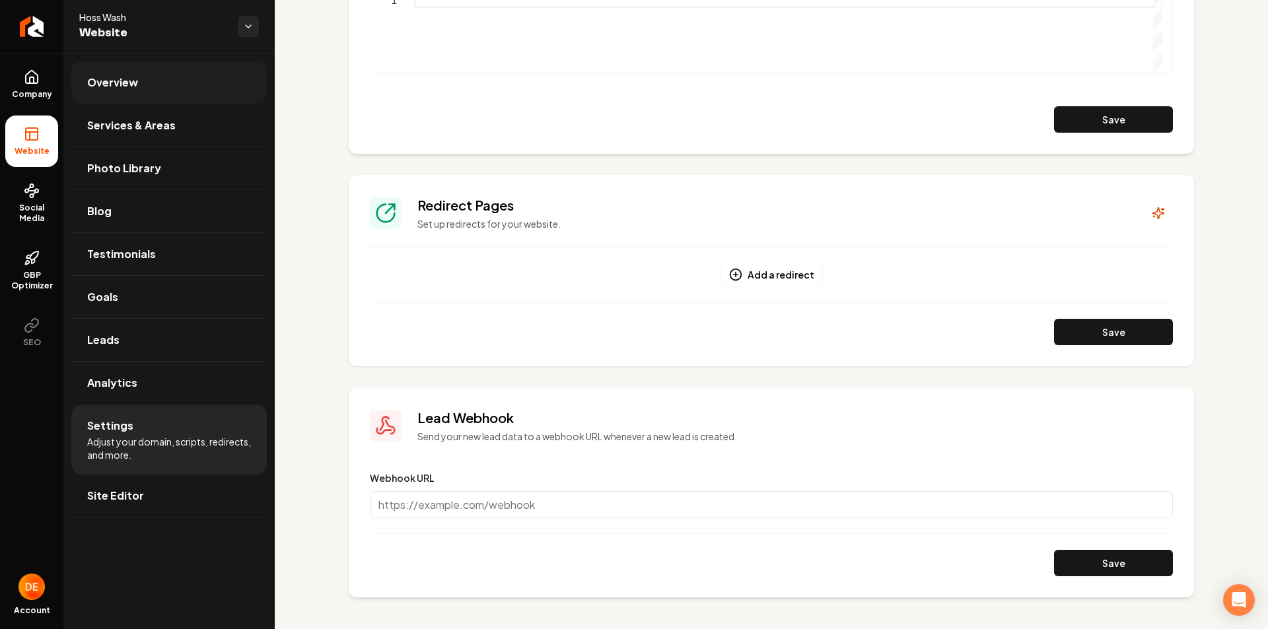
click at [108, 82] on span "Overview" at bounding box center [112, 83] width 51 height 16
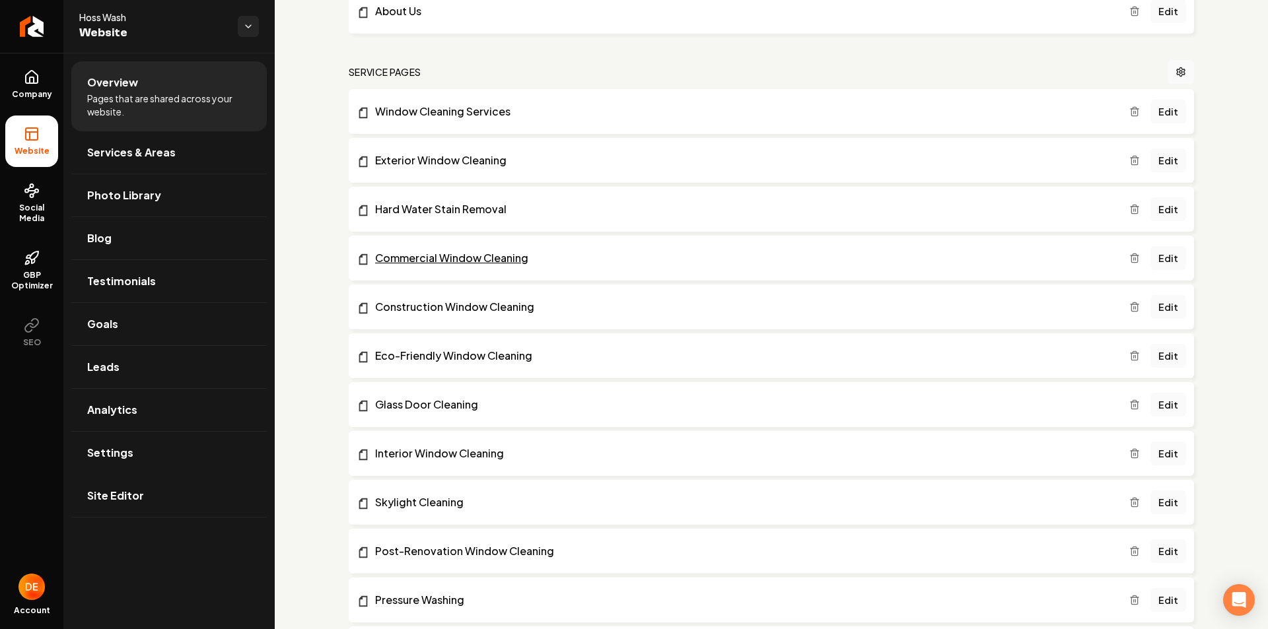
scroll to position [155, 0]
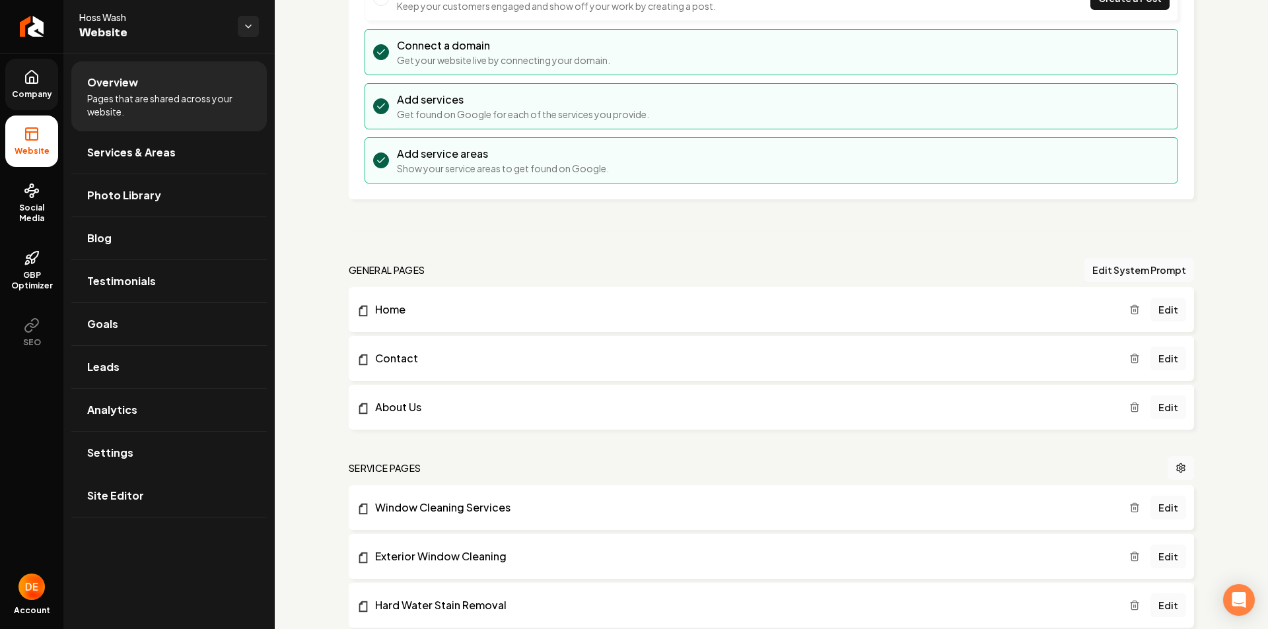
click at [40, 77] on link "Company" at bounding box center [31, 85] width 53 height 52
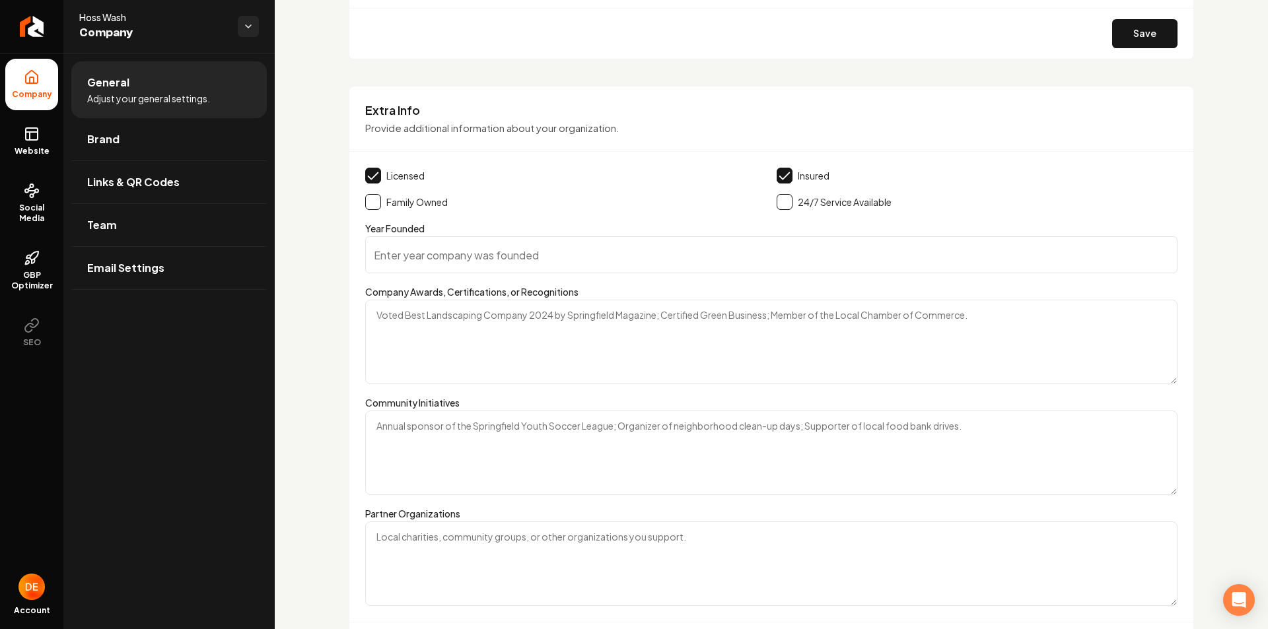
scroll to position [2035, 0]
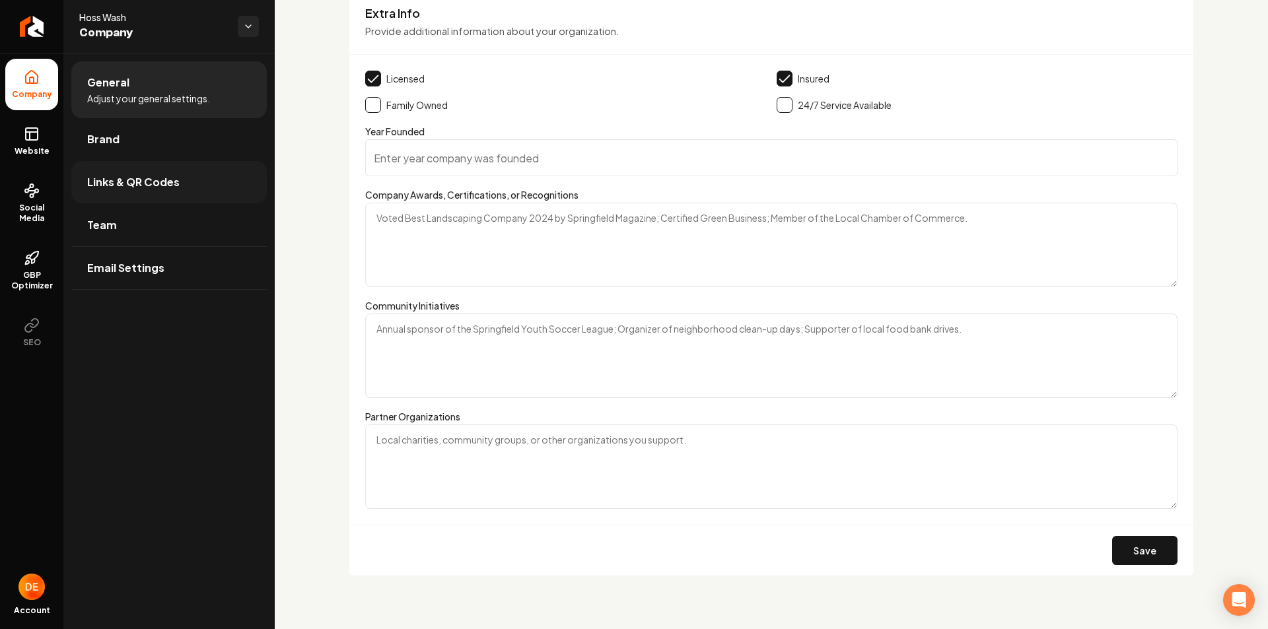
click at [160, 199] on link "Links & QR Codes" at bounding box center [168, 182] width 195 height 42
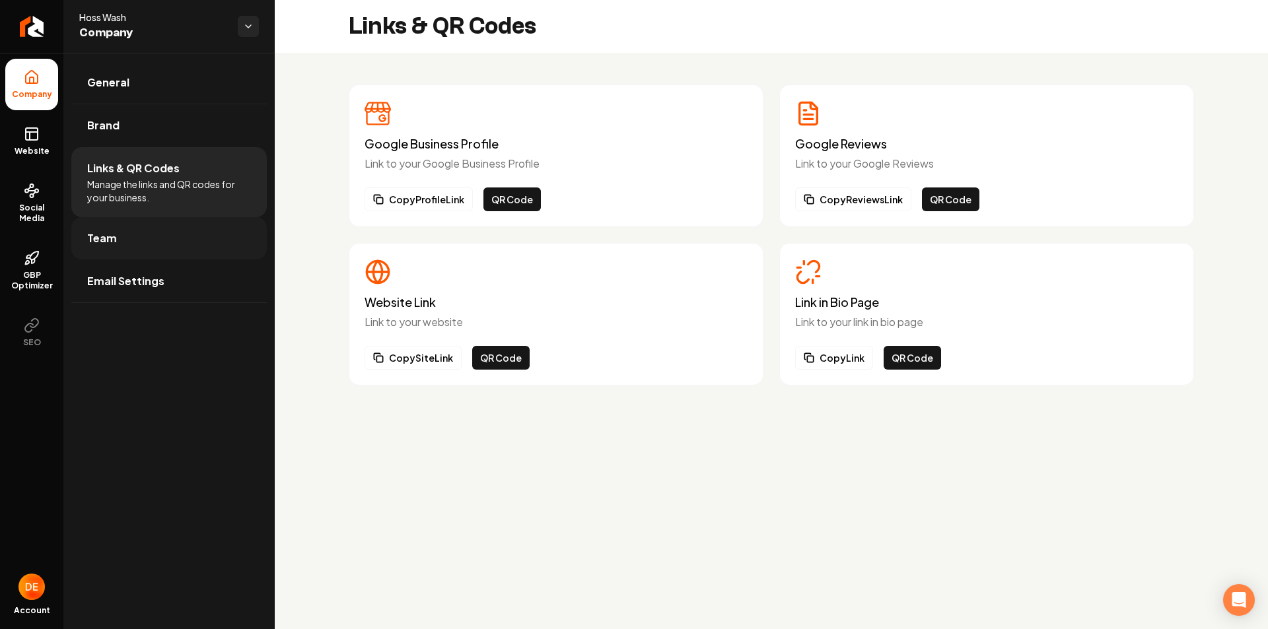
click at [170, 243] on link "Team" at bounding box center [168, 238] width 195 height 42
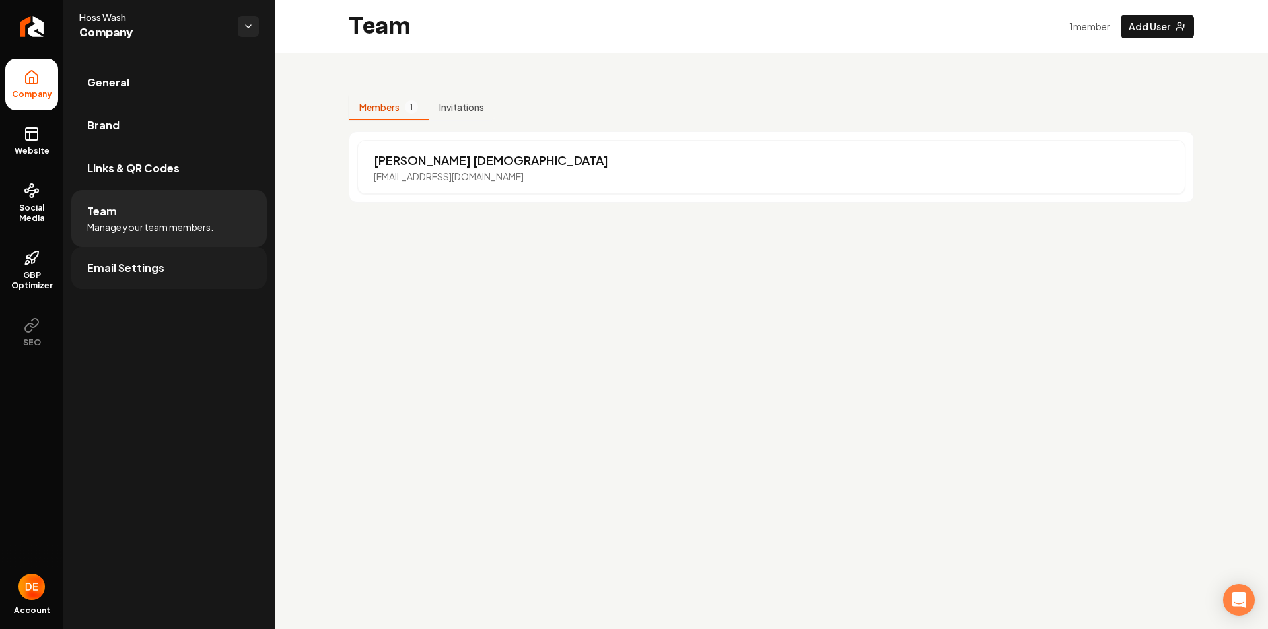
click at [162, 273] on link "Email Settings" at bounding box center [168, 268] width 195 height 42
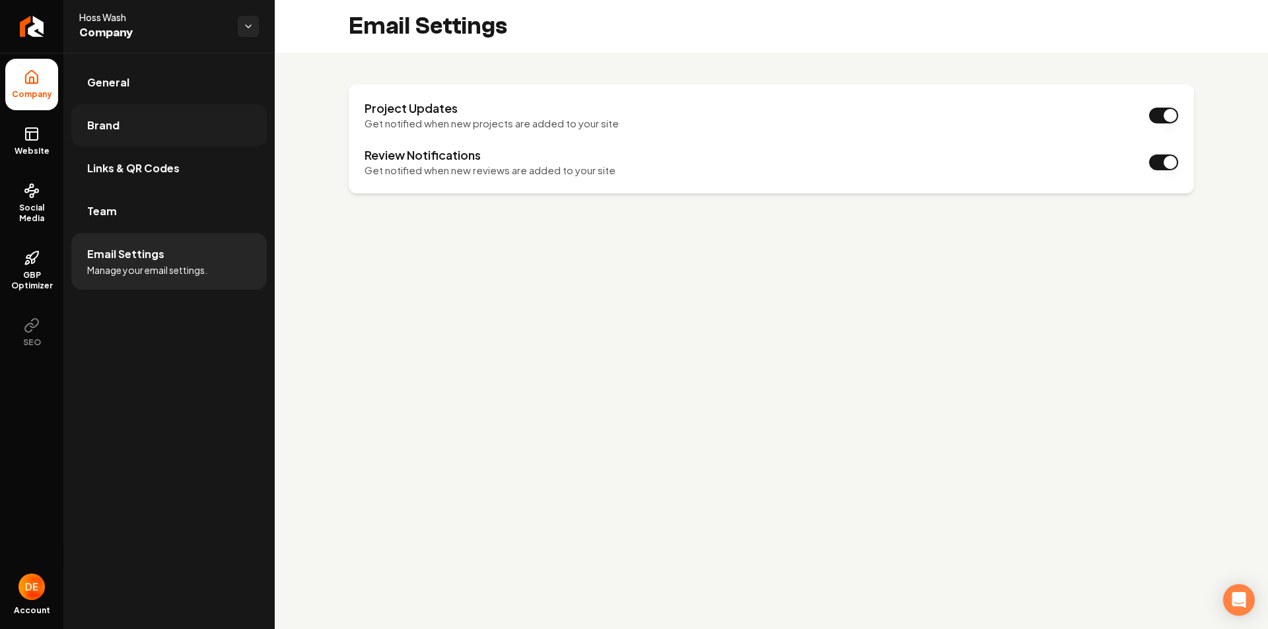
click at [180, 128] on link "Brand" at bounding box center [168, 125] width 195 height 42
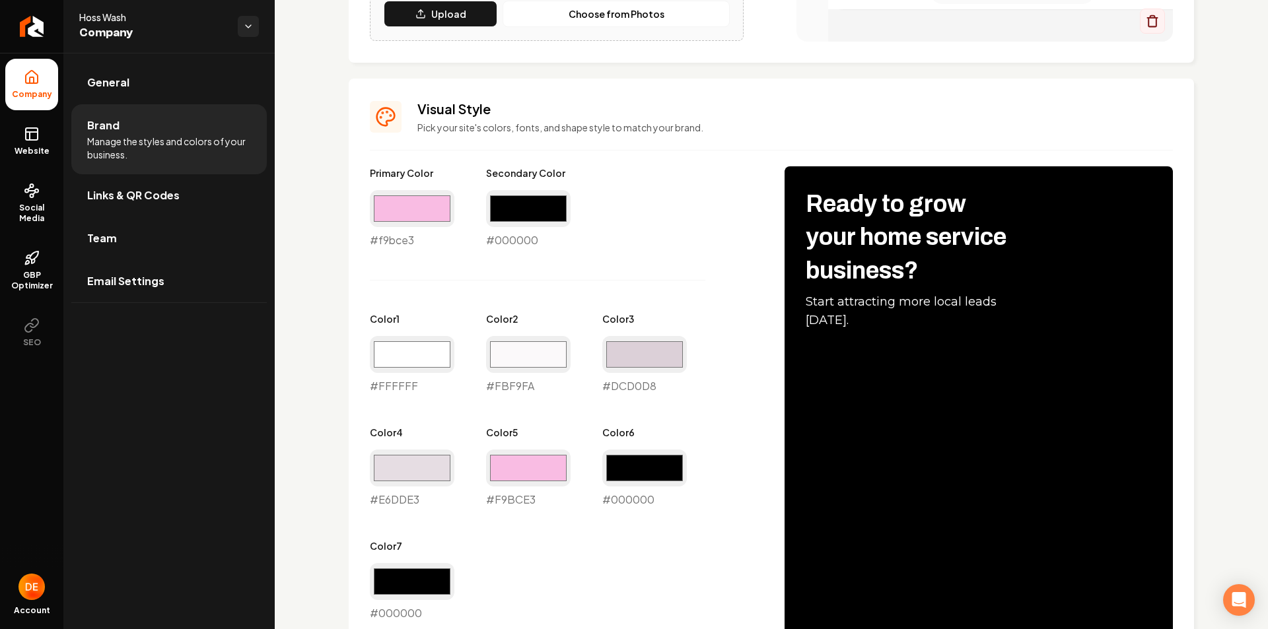
scroll to position [567, 0]
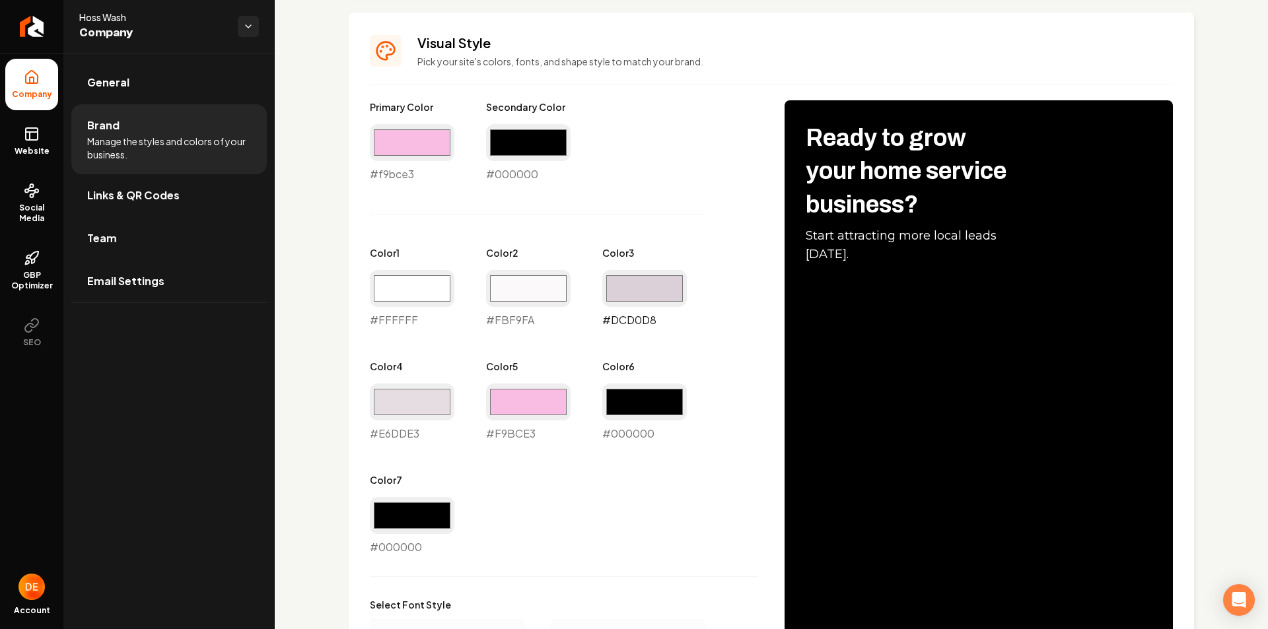
click at [666, 290] on input "#dcd0d8" at bounding box center [644, 288] width 85 height 37
click at [685, 517] on div "Primary Color #f9bce3 #f9bce3 Secondary Color #000000 #000000 Color 1 #ffffff #…" at bounding box center [564, 327] width 388 height 455
click at [435, 131] on input "#f9bce3" at bounding box center [412, 142] width 85 height 37
click at [610, 232] on div "Primary Color #f9bce3 #f9bce3 Secondary Color #000000 #000000 Color 1 #ffffff #…" at bounding box center [564, 327] width 388 height 455
click at [431, 138] on input "#f9bce3" at bounding box center [412, 142] width 85 height 37
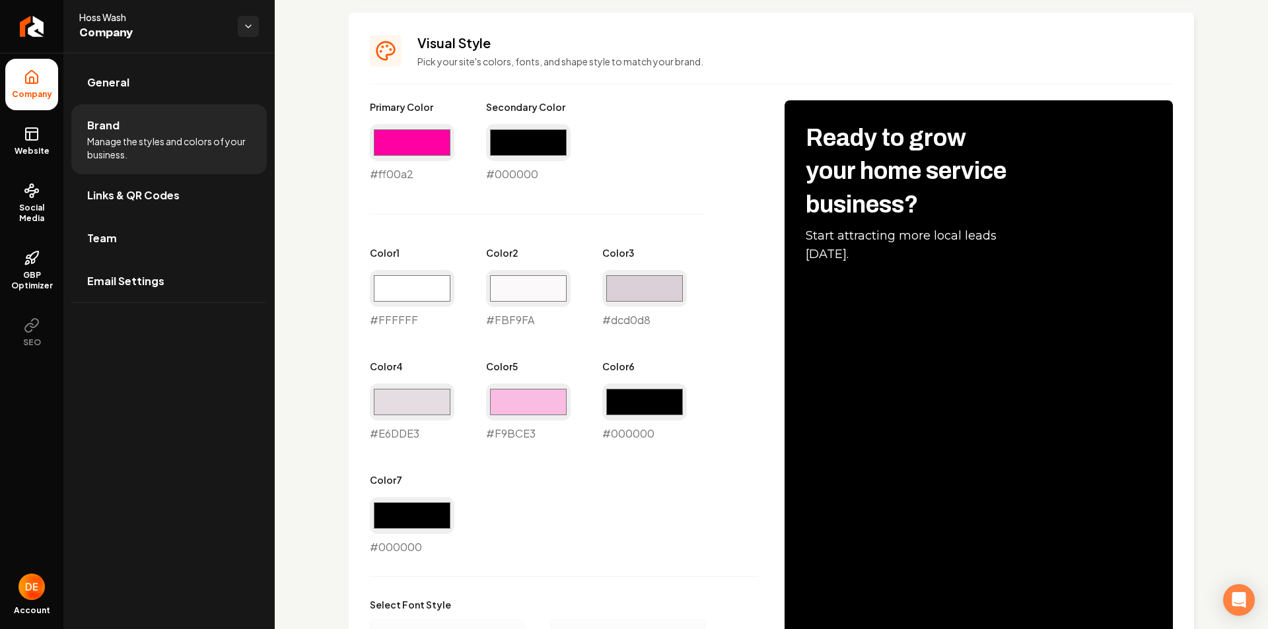
type input "#ff00a2"
click at [596, 197] on div "Primary Color #ff00a2 #ff00a2 Secondary Color #000000 #000000 Color 1 #ffffff #…" at bounding box center [564, 327] width 388 height 455
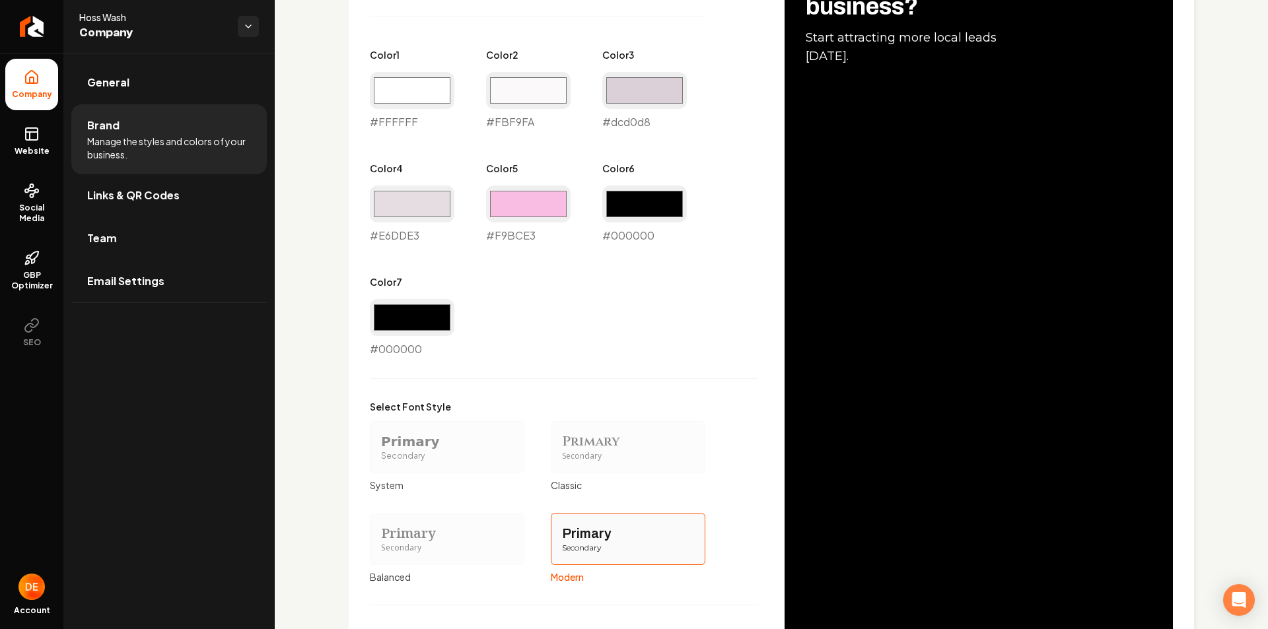
scroll to position [948, 0]
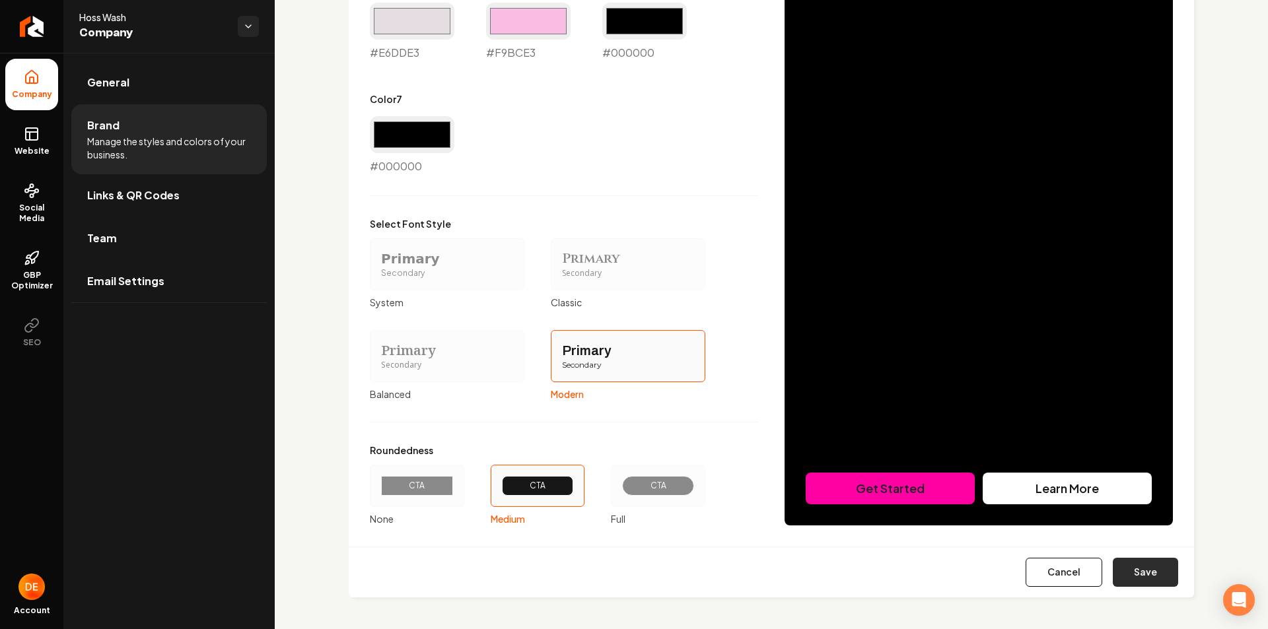
click at [1153, 571] on button "Save" at bounding box center [1145, 572] width 65 height 29
type input "#ffffff"
type input "#fbf9fa"
type input "#e6dde3"
type input "#f9bce3"
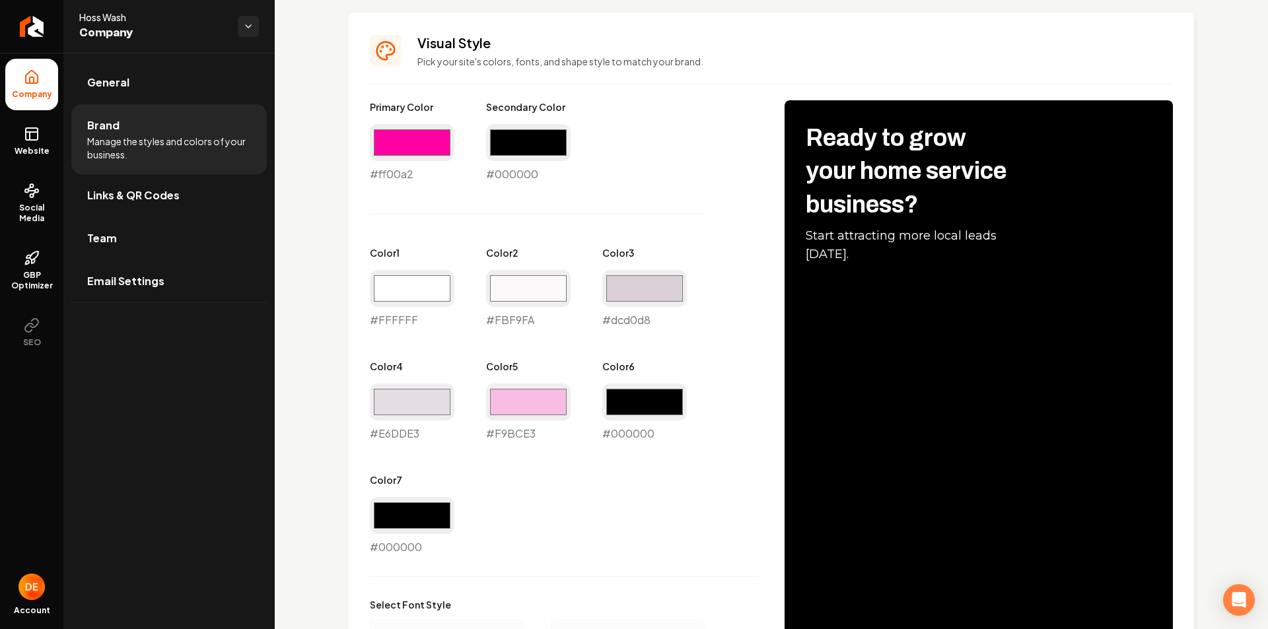
scroll to position [501, 0]
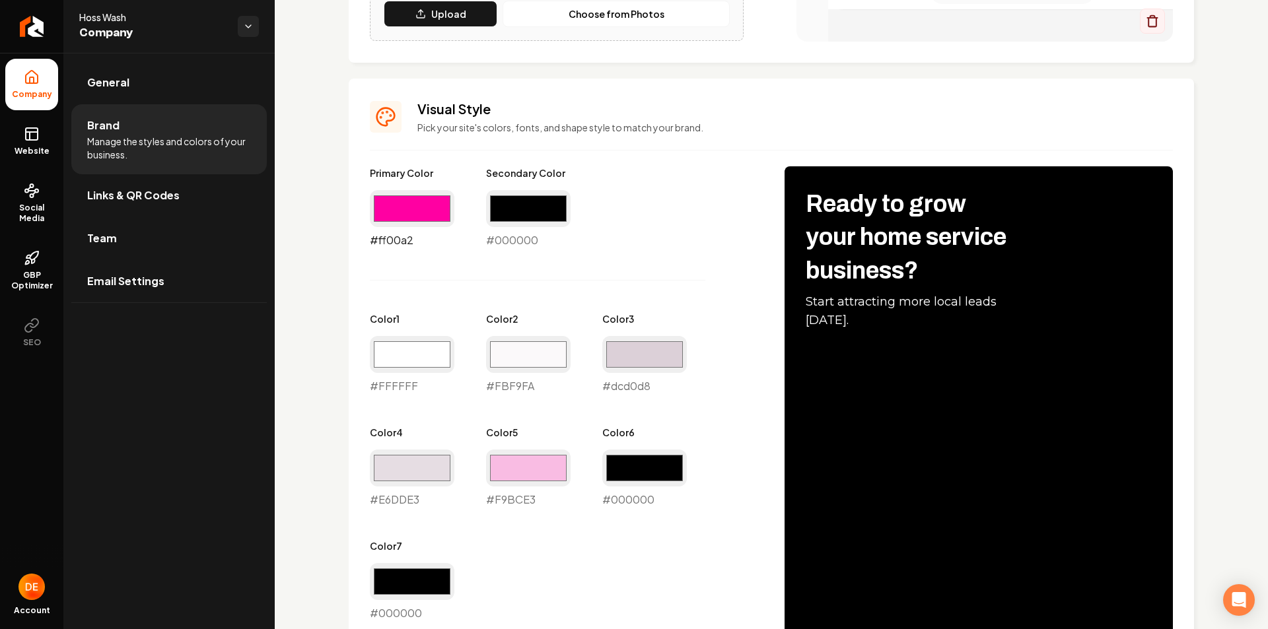
click at [436, 207] on input "#ff00a2" at bounding box center [412, 208] width 85 height 37
type input "#fd81d0"
click at [662, 266] on div "Primary Color #fd81d0 #fd81d0 Secondary Color #000000 #000000 Color 1 #ffffff #…" at bounding box center [564, 393] width 388 height 455
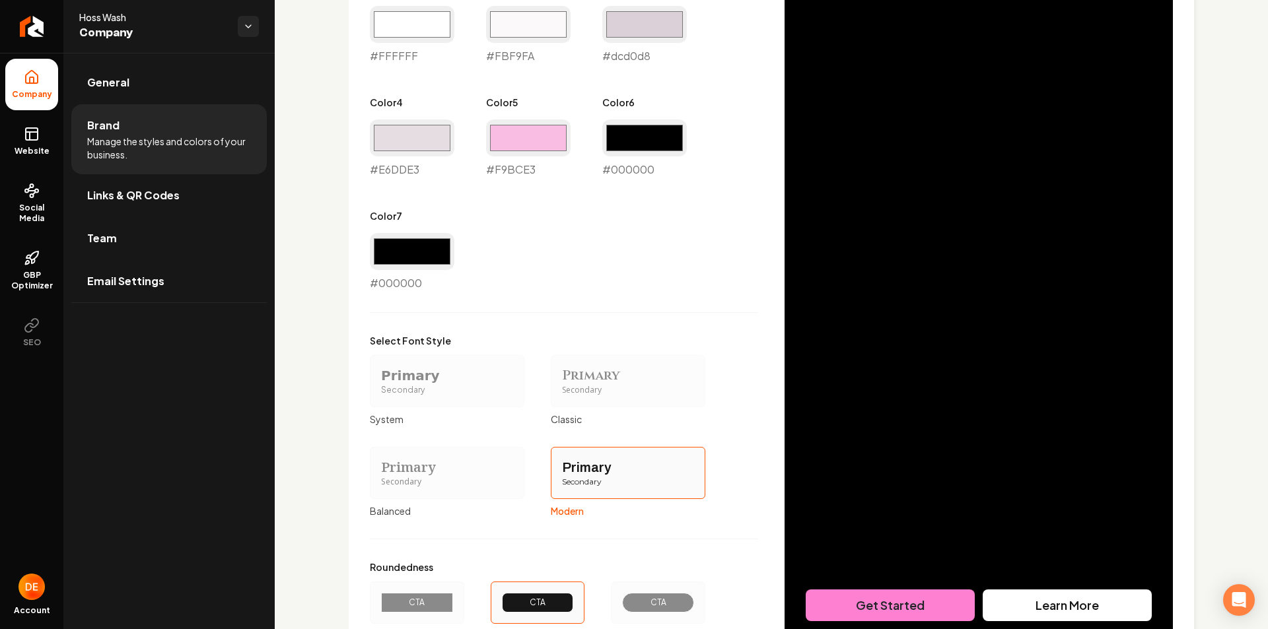
scroll to position [897, 0]
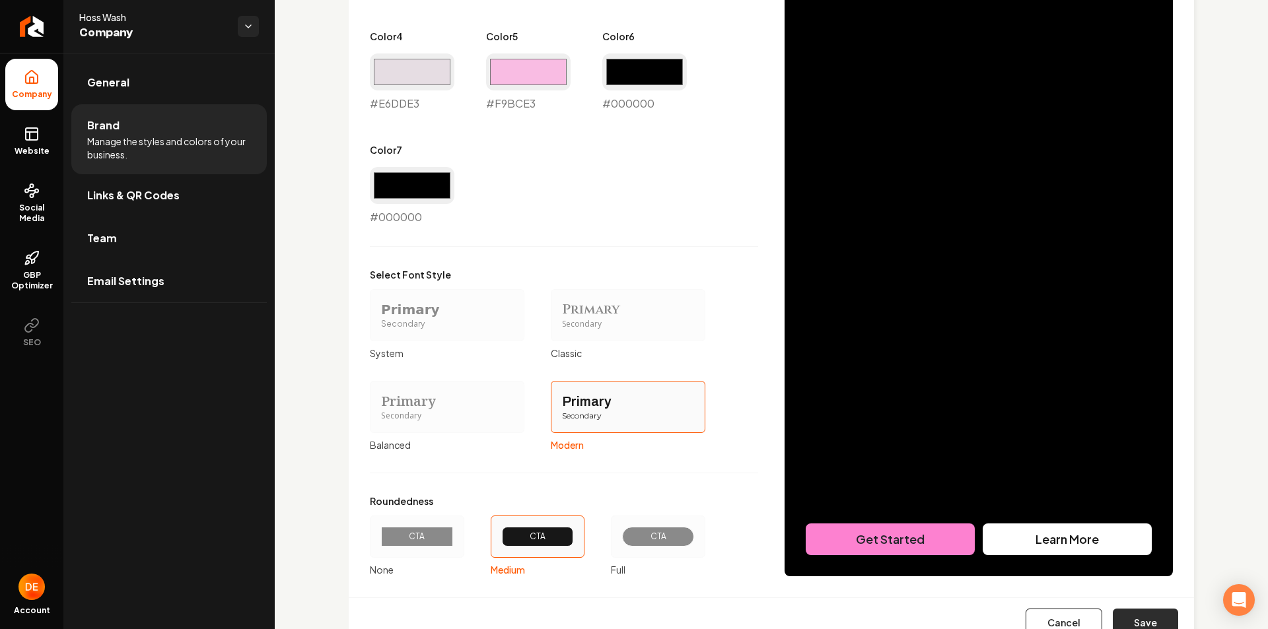
click at [1160, 615] on button "Save" at bounding box center [1145, 623] width 65 height 29
type input "#ffffff"
type input "#fbf9fa"
type input "#e6dde3"
type input "#f9bce3"
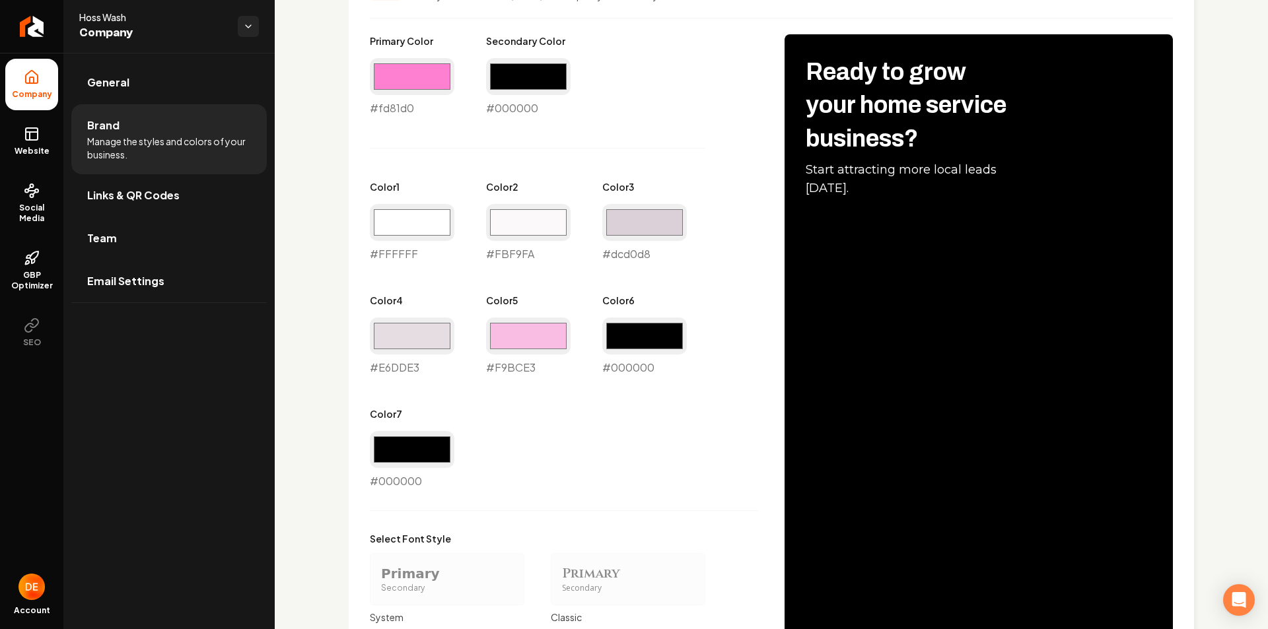
scroll to position [567, 0]
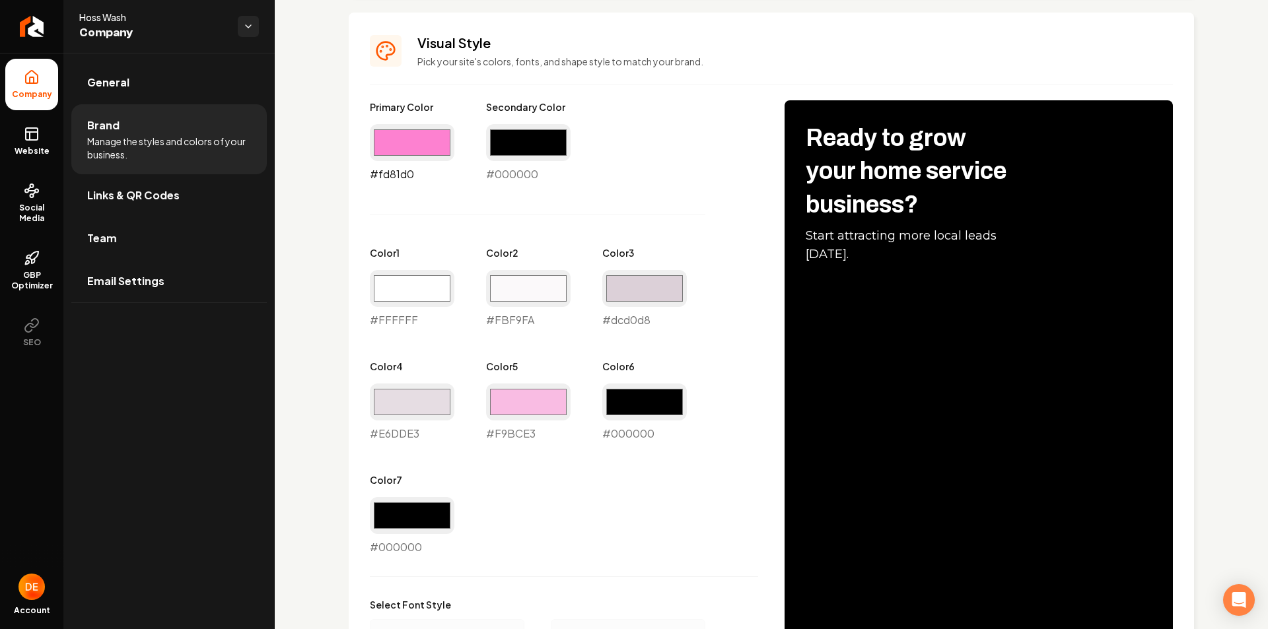
click at [419, 133] on input "#fd81d0" at bounding box center [412, 142] width 85 height 37
type input "#efa3d4"
click at [571, 211] on div "Primary Color #efa3d4 #efa3d4 Secondary Color #000000 #000000 Color 1 #ffffff #…" at bounding box center [564, 327] width 388 height 455
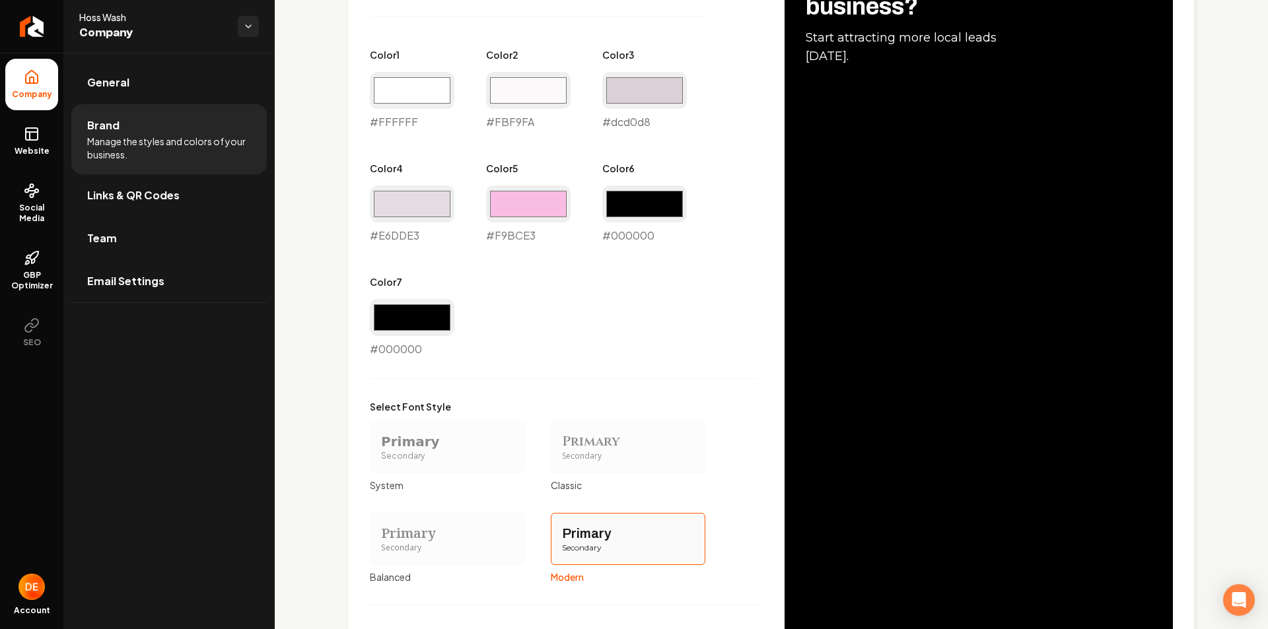
scroll to position [897, 0]
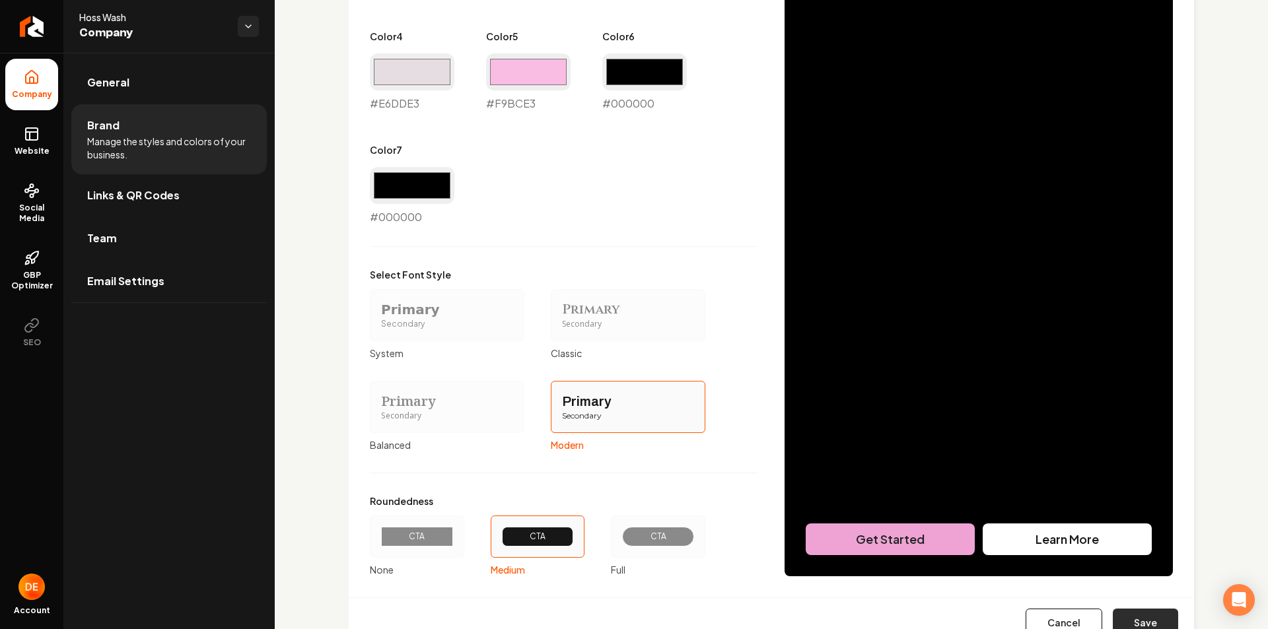
click at [1132, 617] on button "Save" at bounding box center [1145, 623] width 65 height 29
type input "#ffffff"
type input "#fbf9fa"
type input "#e6dde3"
type input "#f9bce3"
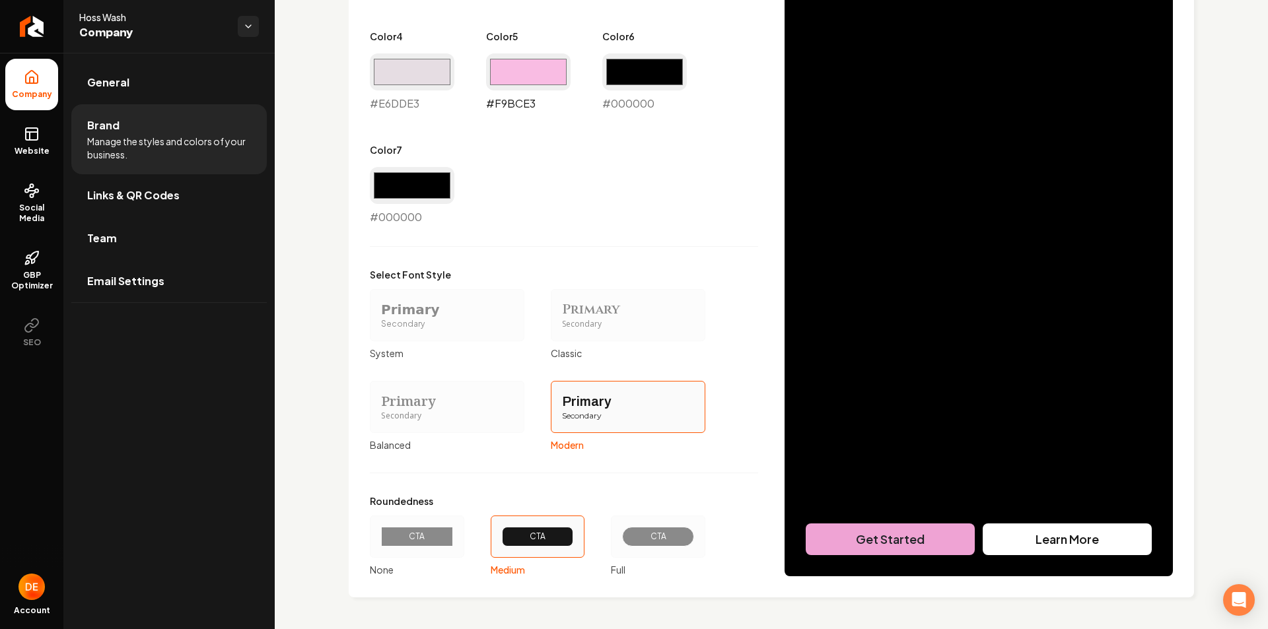
click at [524, 67] on input "#f9bce3" at bounding box center [528, 71] width 85 height 37
click at [732, 228] on div "Primary Color #efa3d4 #efa3d4 Secondary Color #000000 #000000 Color 1 #ffffff #…" at bounding box center [564, 173] width 388 height 806
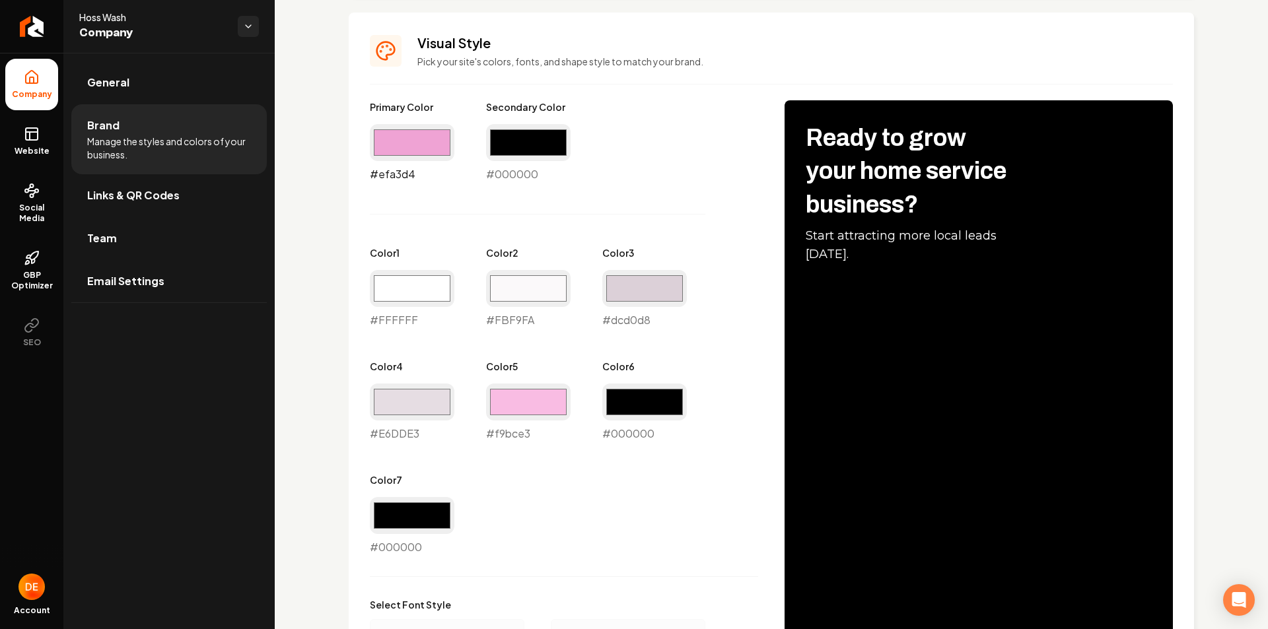
click at [408, 141] on input "#efa3d4" at bounding box center [412, 142] width 85 height 37
type input "#ffa8e1"
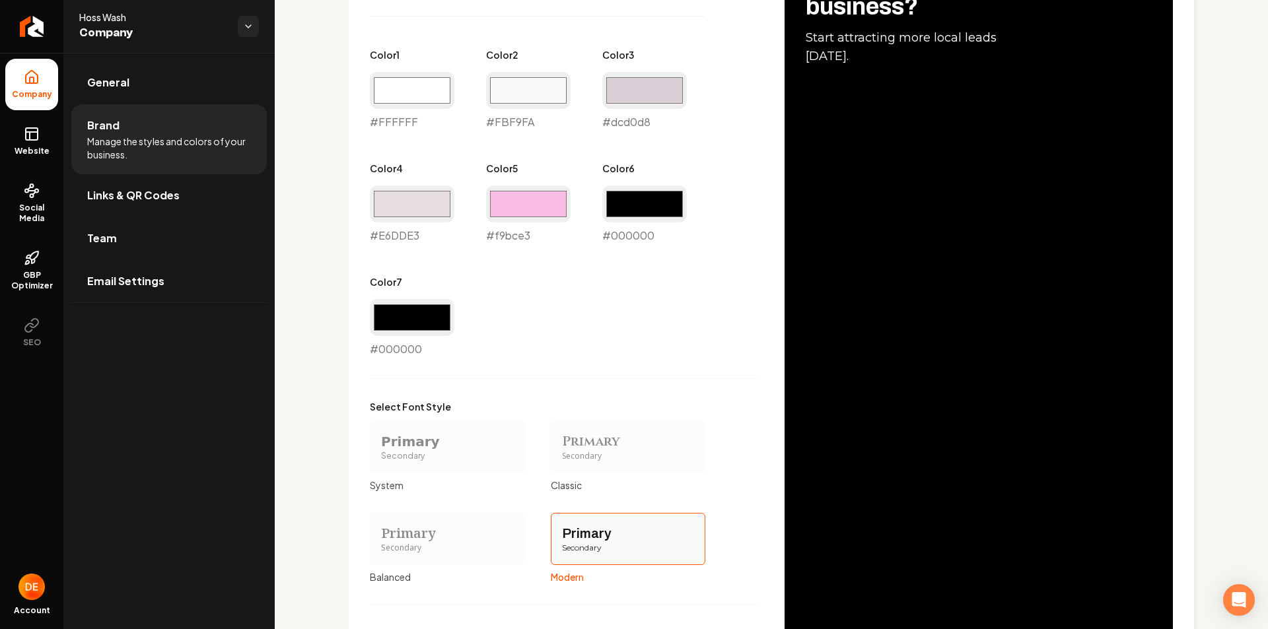
click at [750, 381] on div "Primary Color #ffa8e1 #ffa8e1 Secondary Color #000000 #000000 Color 1 #ffffff #…" at bounding box center [564, 305] width 388 height 806
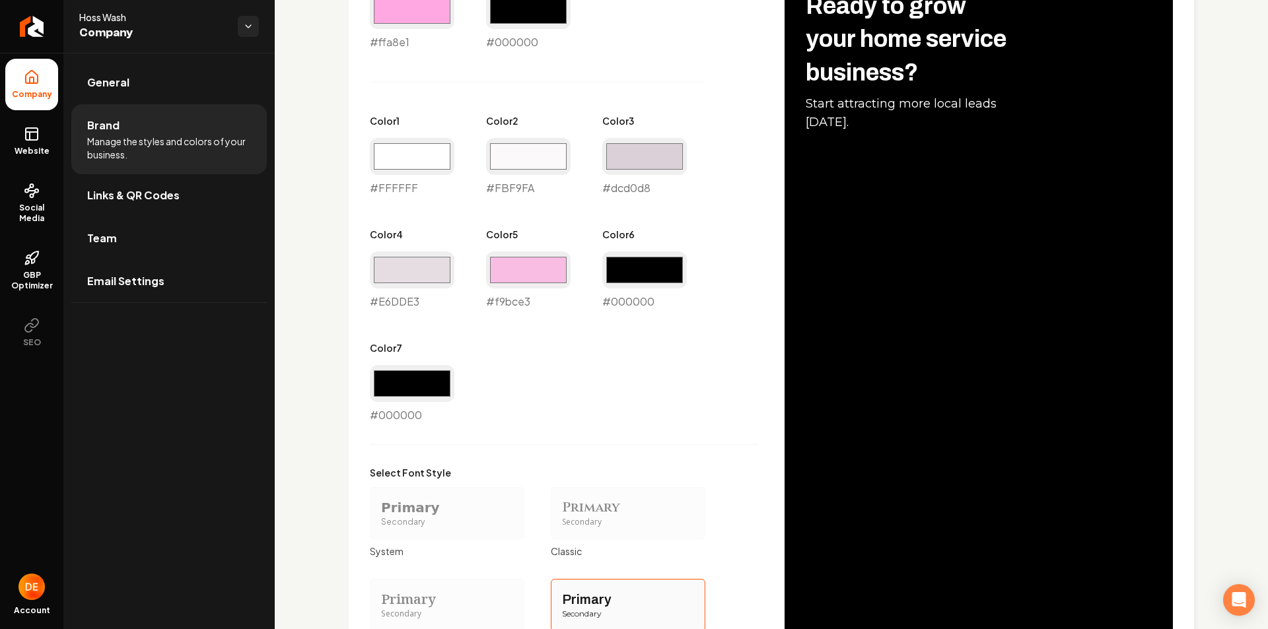
scroll to position [948, 0]
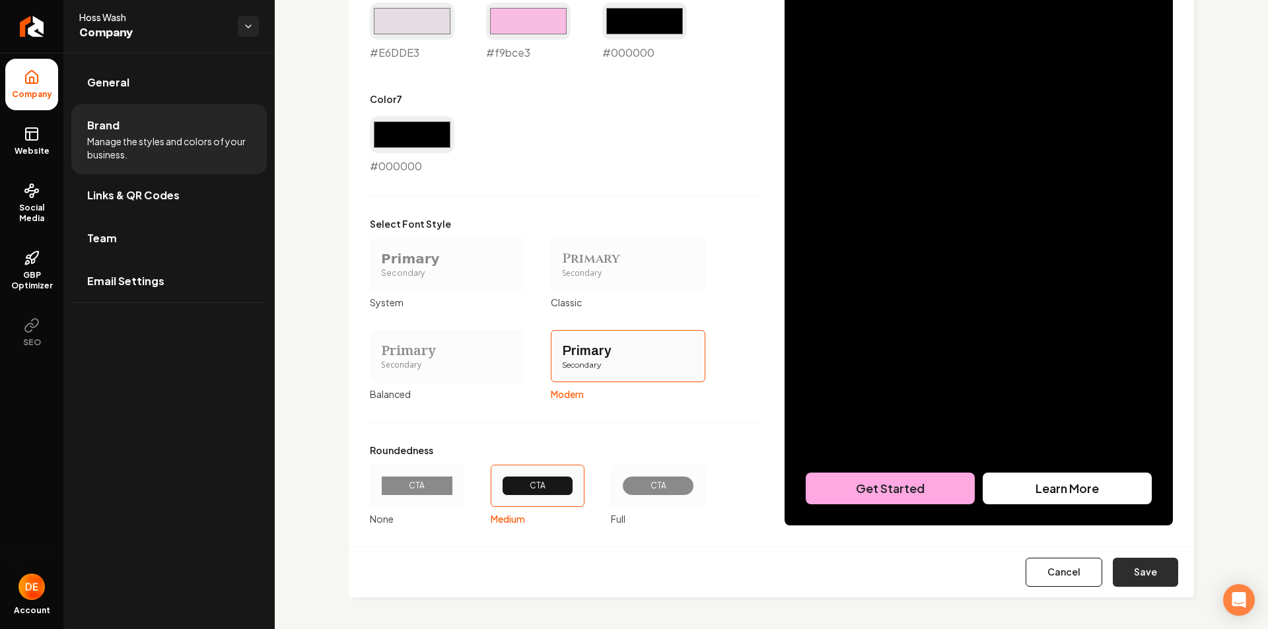
click at [1120, 569] on button "Save" at bounding box center [1145, 572] width 65 height 29
type input "#ffffff"
type input "#fbf9fa"
type input "#e6dde3"
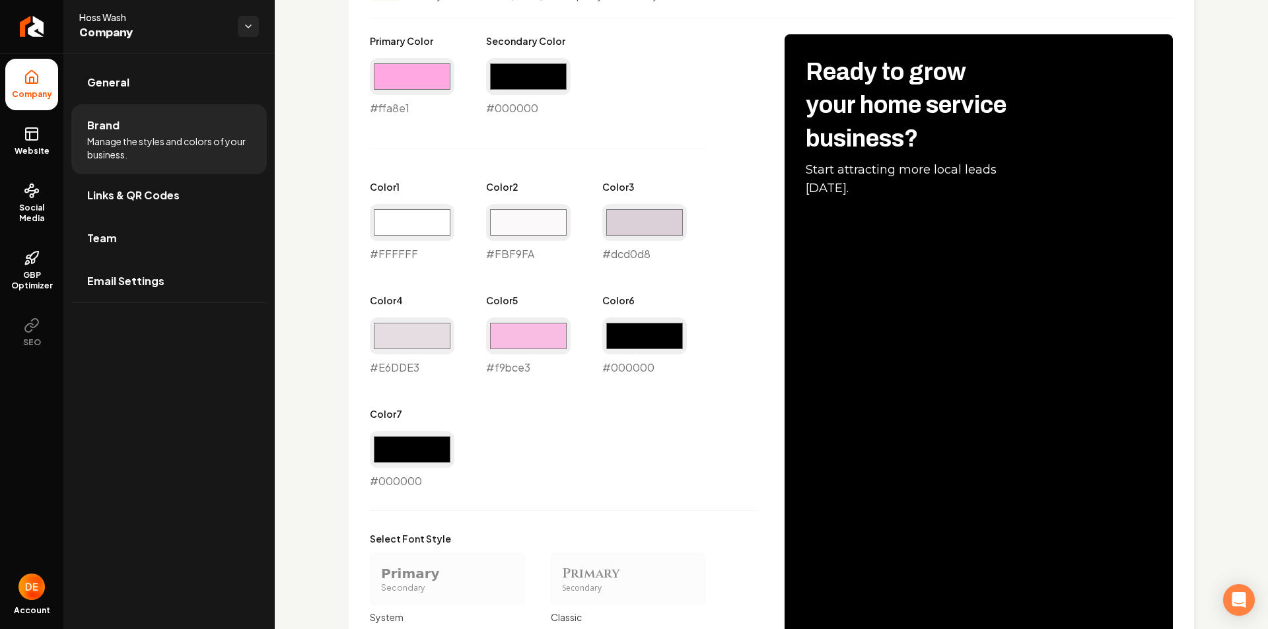
scroll to position [501, 0]
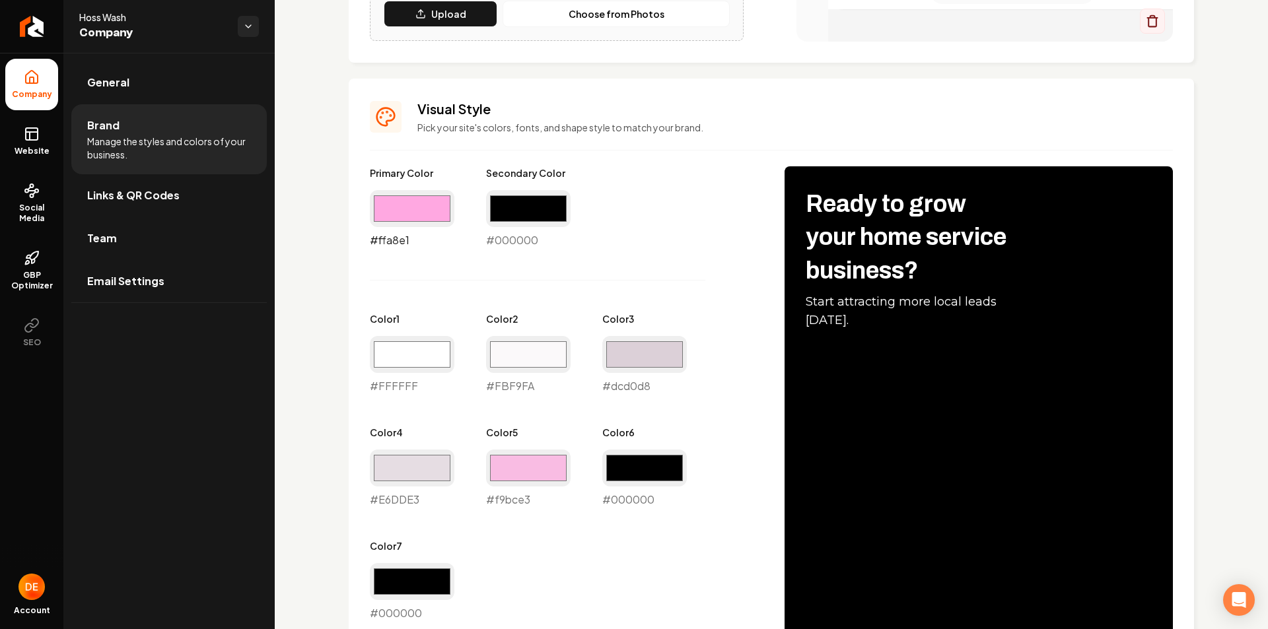
click at [424, 205] on input "#ffa8e1" at bounding box center [412, 208] width 85 height 37
click at [623, 247] on div "Primary Color #ffa8e1 #ffa8e1 Secondary Color #000000 #000000 Color 1 #ffffff #…" at bounding box center [564, 393] width 388 height 455
click at [431, 208] on input "#ffa8e1" at bounding box center [412, 208] width 85 height 37
click at [625, 227] on div "Primary Color #ffa8e1 #ffa8e1 Secondary Color #000000 #000000 Color 1 #ffffff #…" at bounding box center [564, 393] width 388 height 455
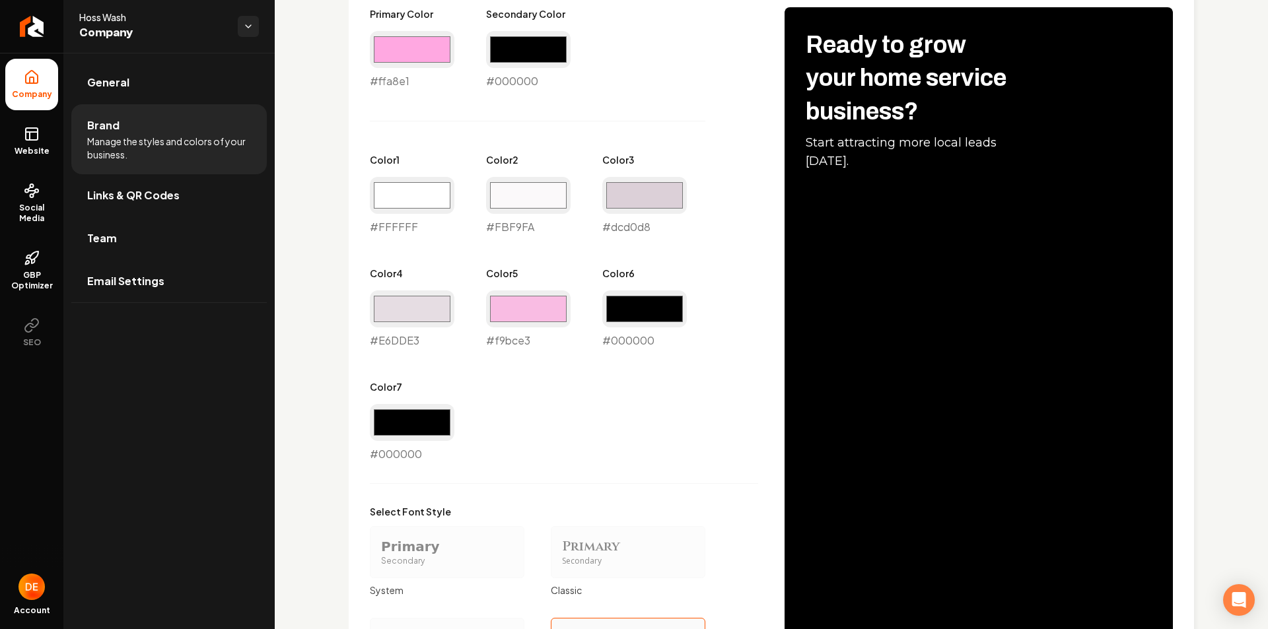
scroll to position [528, 0]
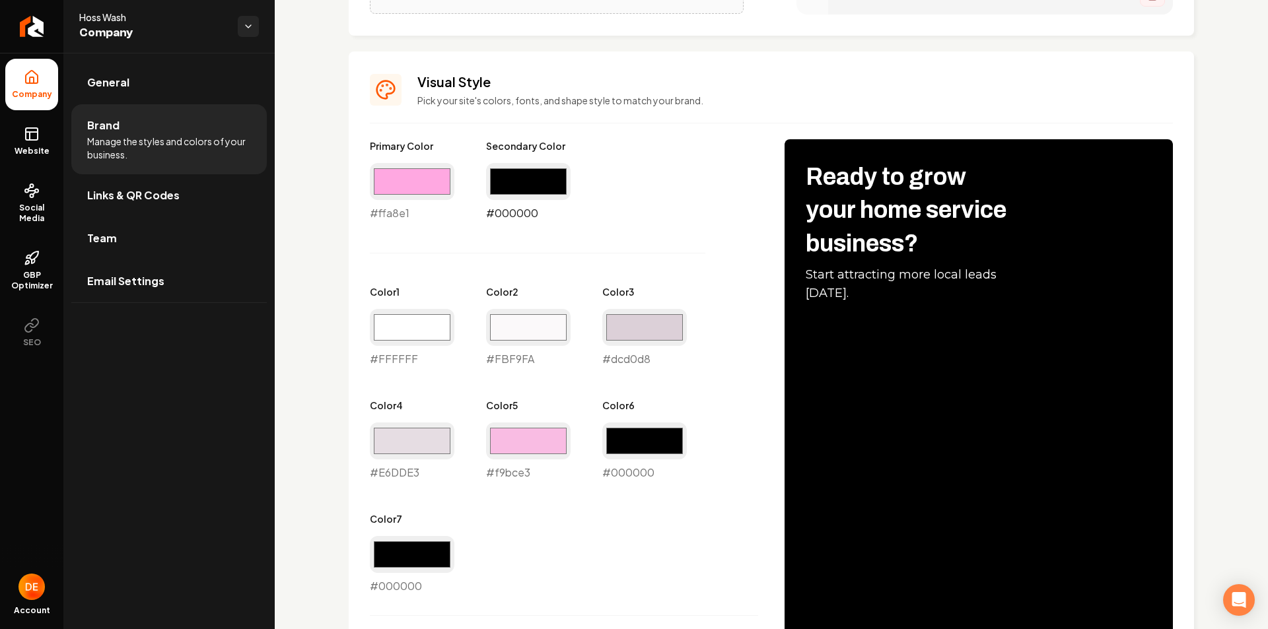
click at [498, 176] on input "#000000" at bounding box center [528, 181] width 85 height 37
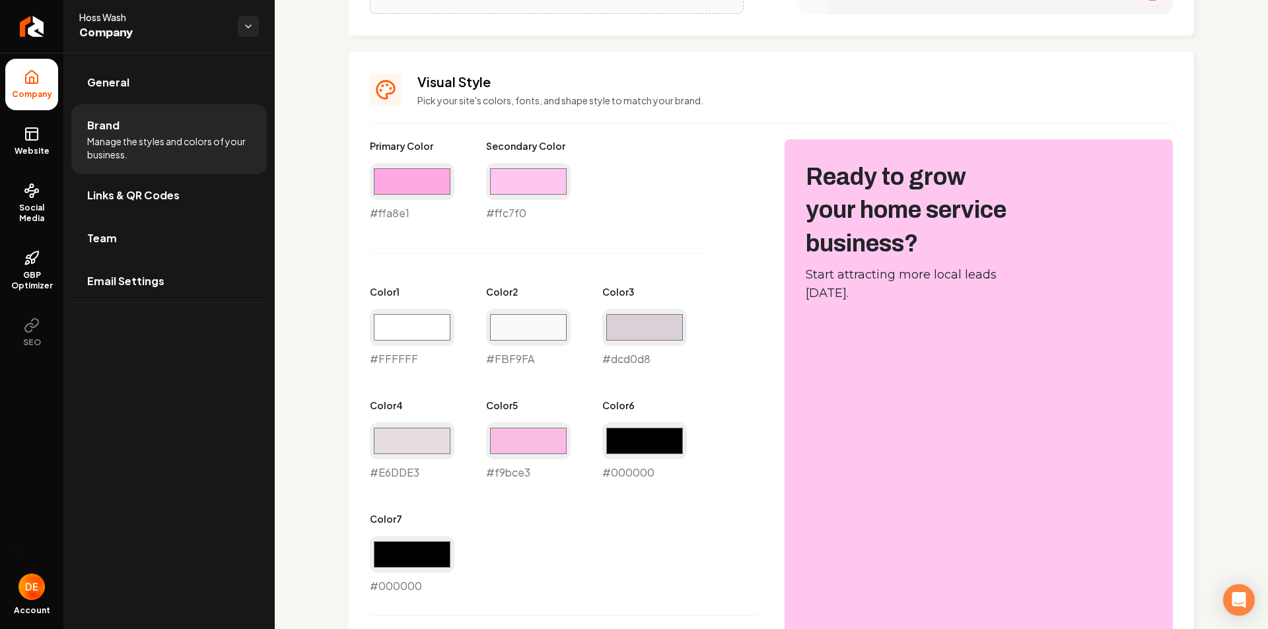
drag, startPoint x: 535, startPoint y: 481, endPoint x: 536, endPoint y: 475, distance: 6.7
click at [535, 481] on div "Primary Color #ffa8e1 #ffa8e1 Secondary Color #ffc7f0 #ffc7f0 Color 1 #ffffff #…" at bounding box center [564, 366] width 388 height 455
drag, startPoint x: 538, startPoint y: 472, endPoint x: 477, endPoint y: 472, distance: 60.8
click at [477, 472] on div "Primary Color #ffa8e1 #ffa8e1 Secondary Color #ffc7f0 #ffc7f0 Color 1 #ffffff #…" at bounding box center [564, 366] width 388 height 455
copy div "#f9bce3"
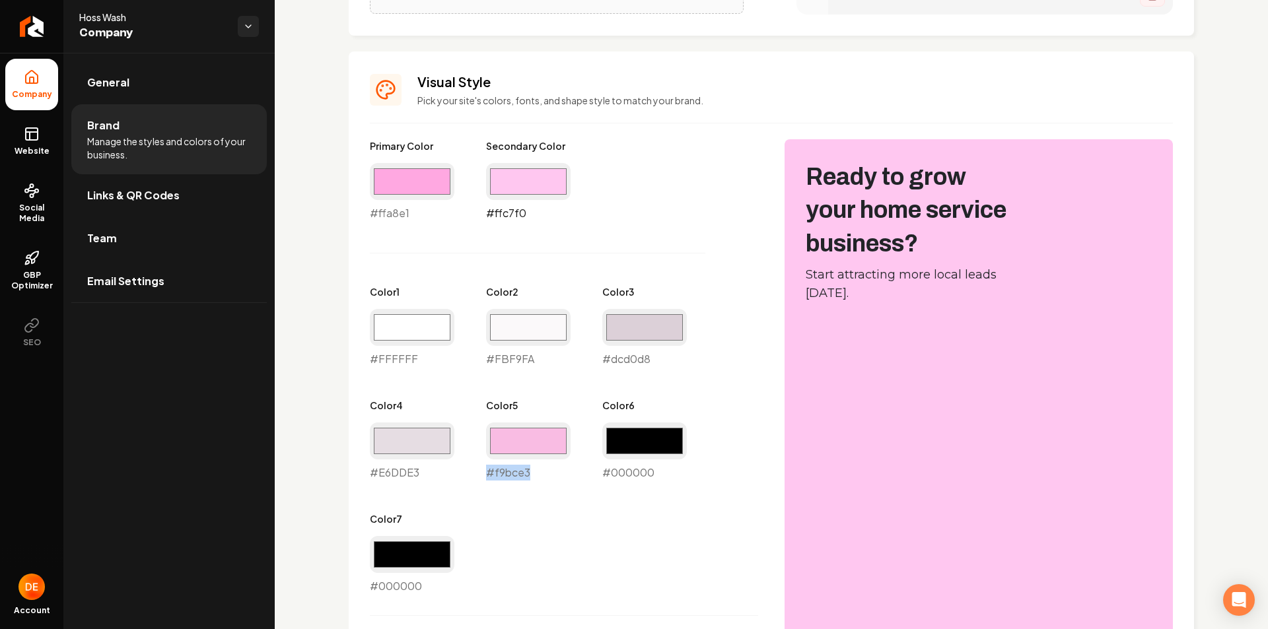
click at [540, 184] on input "#ffc7f0" at bounding box center [528, 181] width 85 height 37
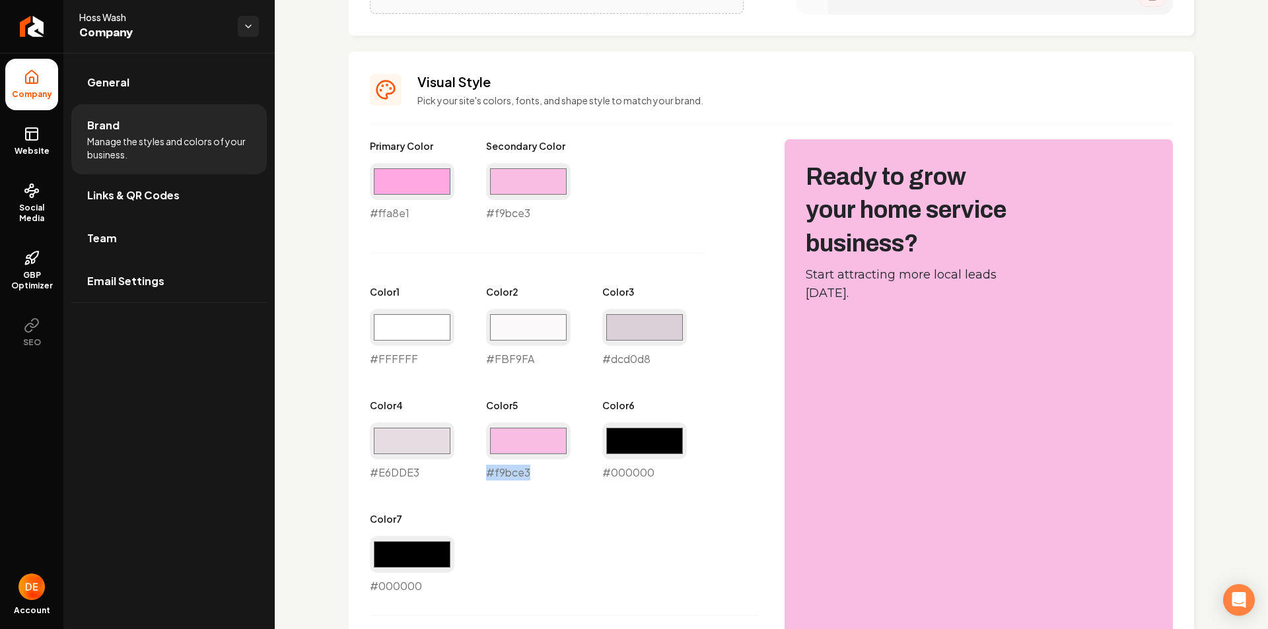
type input "#f9bce3"
click at [755, 279] on div "Primary Color #ffa8e1 #ffa8e1 Secondary Color #f9bce3 #f9bce3 Color 1 #ffffff #…" at bounding box center [771, 542] width 803 height 806
click at [605, 211] on div "Primary Color #ffa8e1 #ffa8e1 Secondary Color #f9bce3 #f9bce3 Color 1 #ffffff #…" at bounding box center [564, 366] width 388 height 455
click at [408, 186] on input "#ffa8e1" at bounding box center [412, 181] width 85 height 37
type input "#f9bce3"
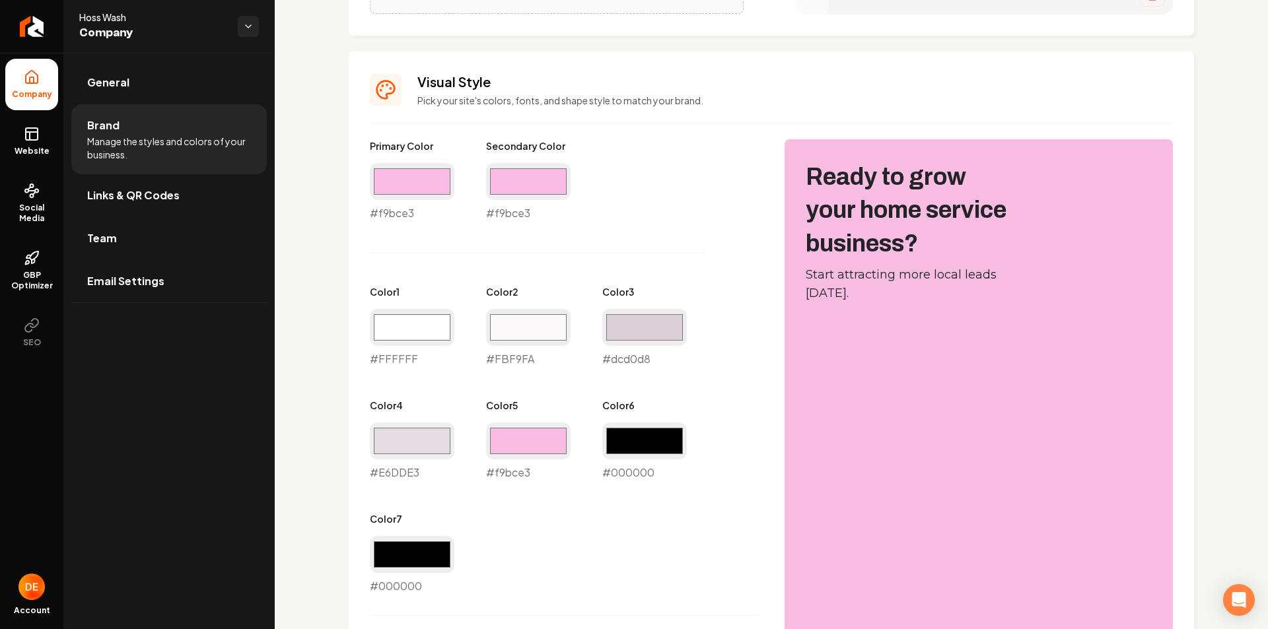
click at [623, 262] on div "Primary Color #f9bce3 #f9bce3 Secondary Color #f9bce3 #f9bce3 Color 1 #ffffff #…" at bounding box center [564, 366] width 388 height 455
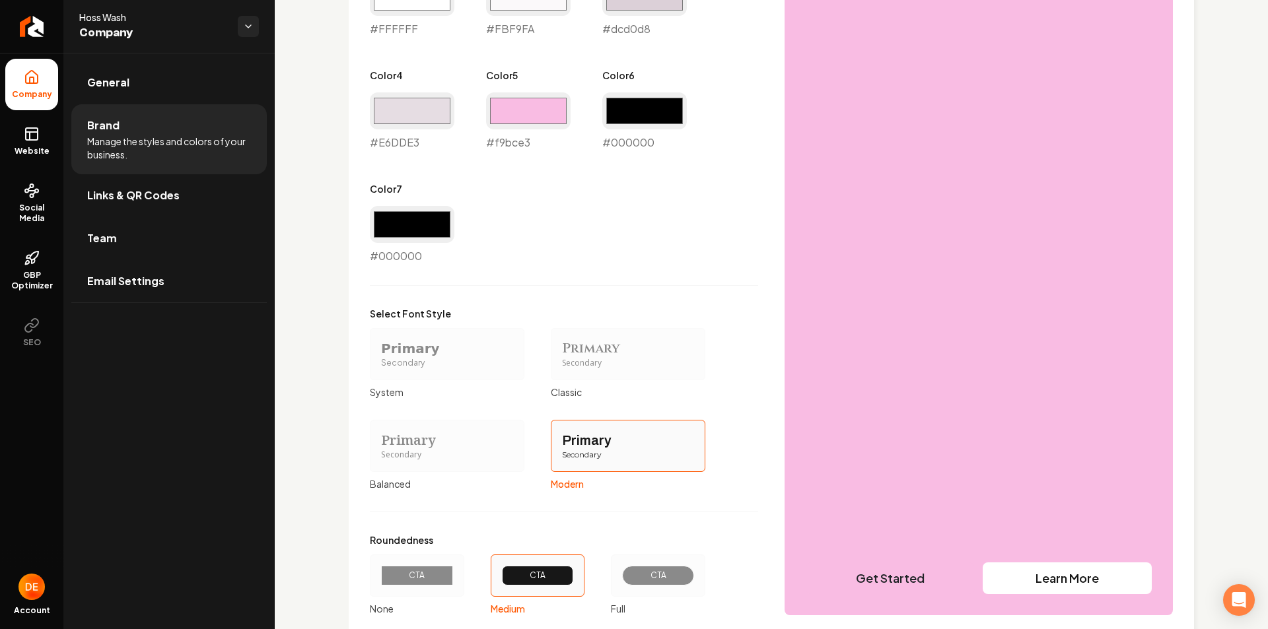
scroll to position [948, 0]
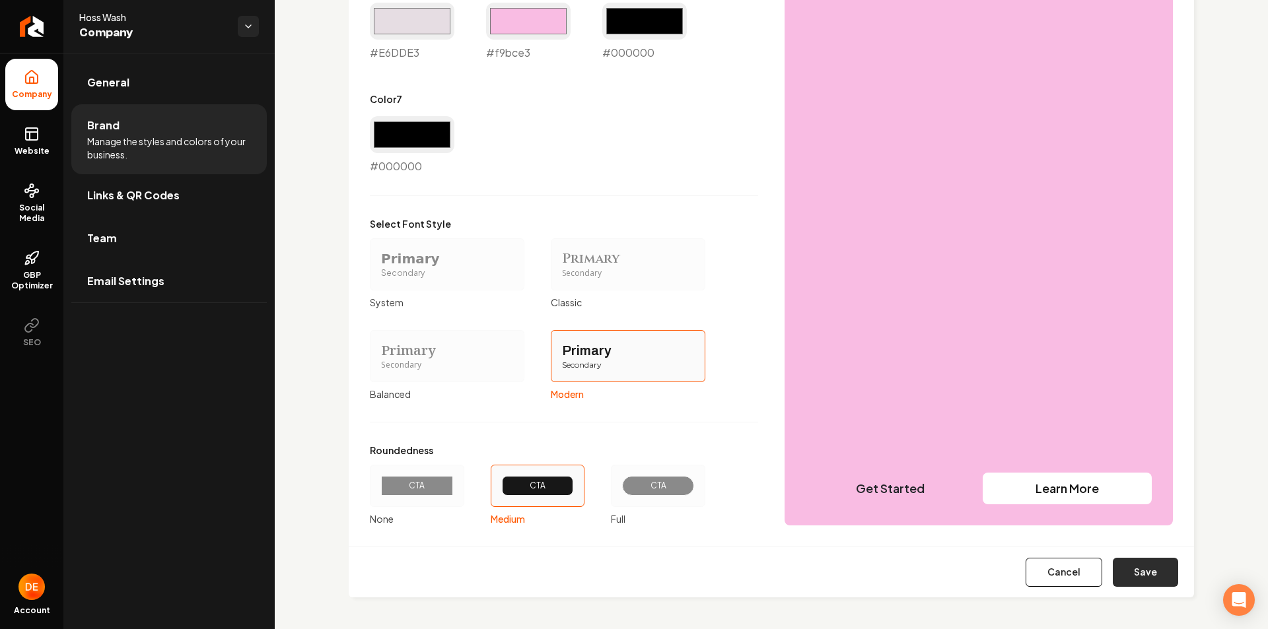
click at [1113, 565] on button "Save" at bounding box center [1145, 572] width 65 height 29
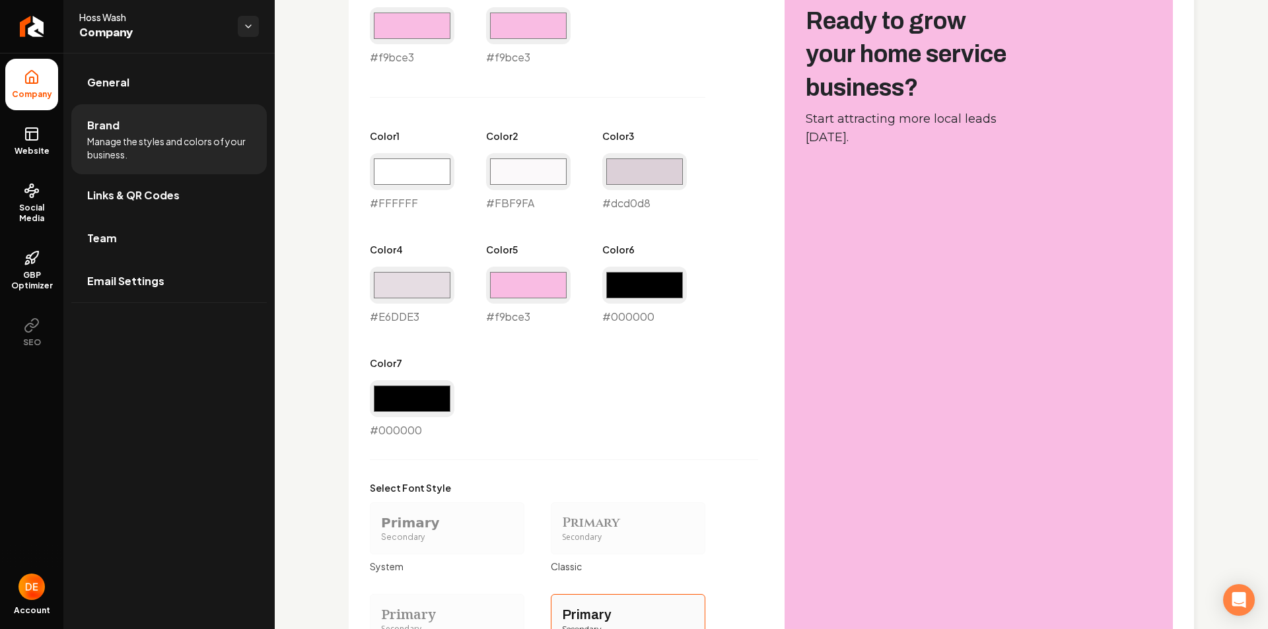
scroll to position [618, 0]
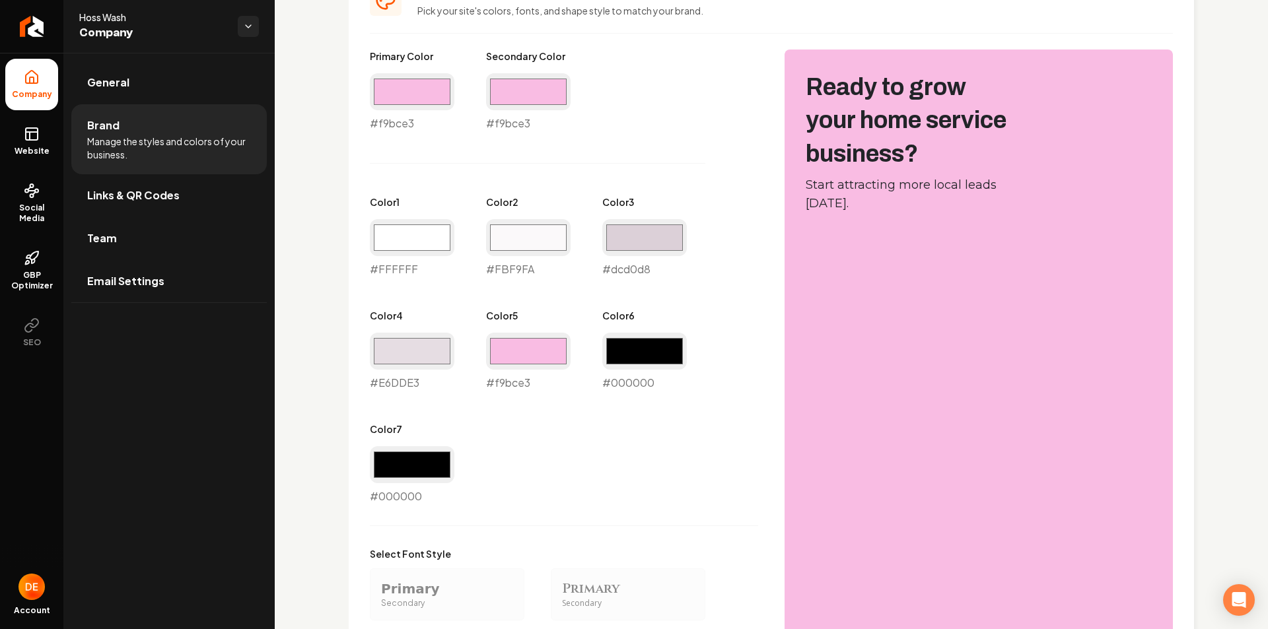
type input "#ffffff"
type input "#fbf9fa"
type input "#e6dde3"
click at [629, 349] on input "#000000" at bounding box center [644, 351] width 85 height 37
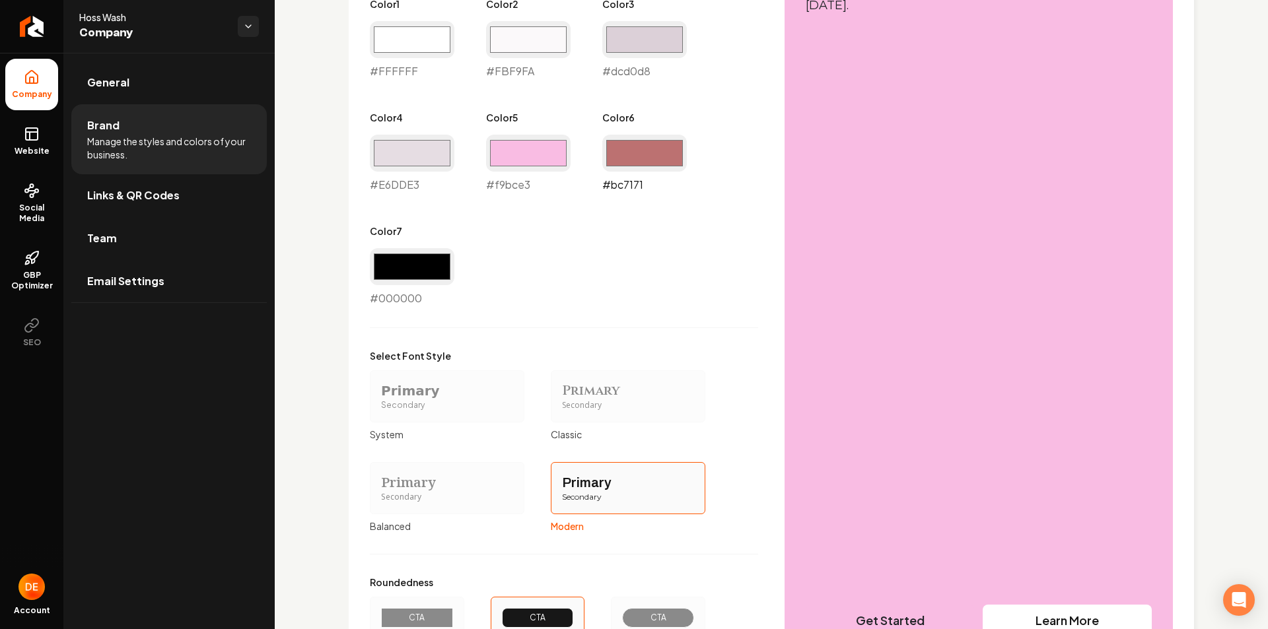
click at [656, 166] on input "#bc7171" at bounding box center [644, 153] width 85 height 37
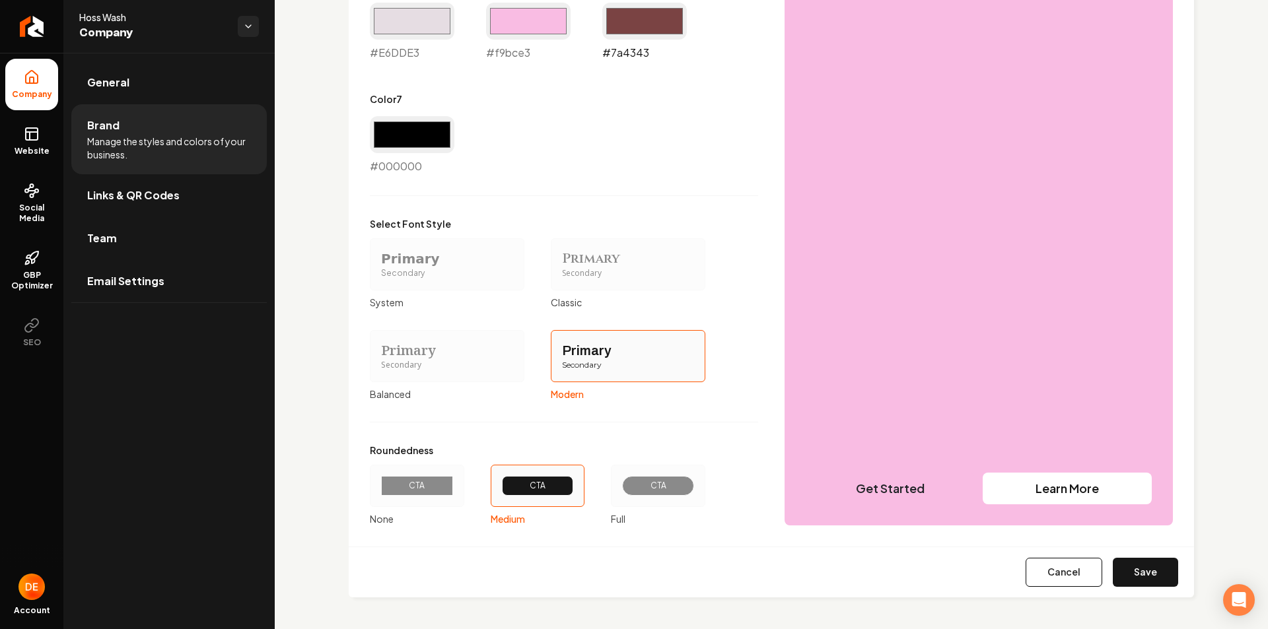
scroll to position [684, 0]
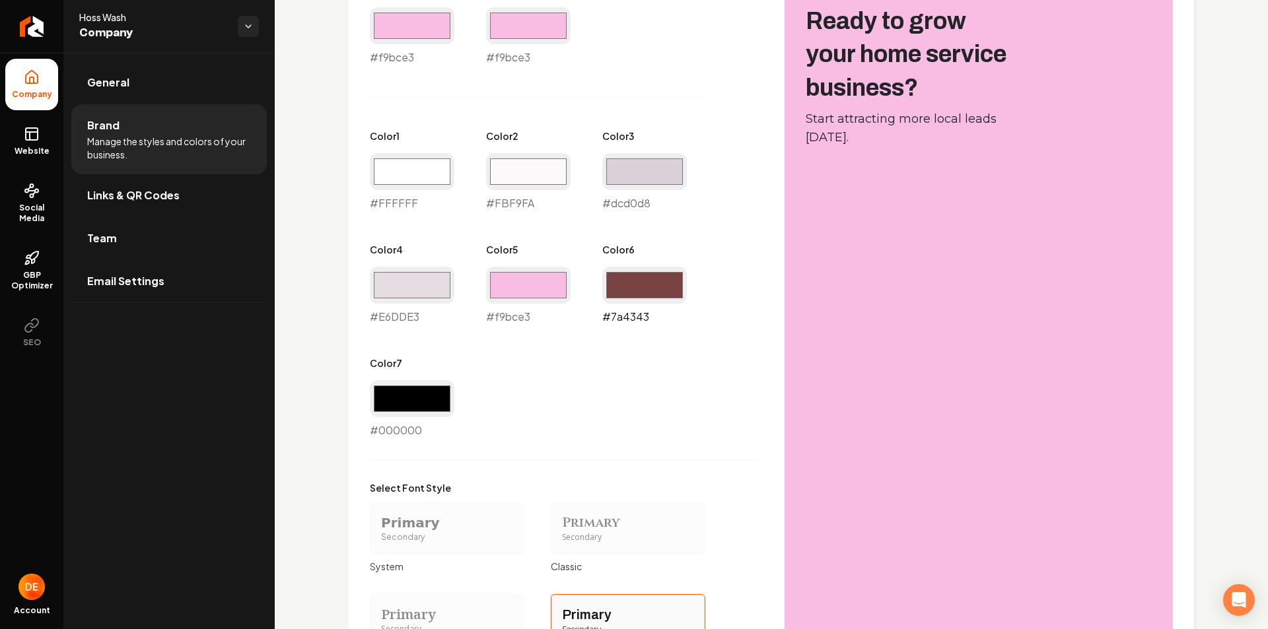
click at [652, 281] on input "#7a4343" at bounding box center [644, 285] width 85 height 37
click at [653, 292] on input "#7a4343" at bounding box center [644, 285] width 85 height 37
type input "#000000"
drag, startPoint x: 780, startPoint y: 337, endPoint x: 773, endPoint y: 332, distance: 8.1
click at [780, 337] on div "Primary Color #f9bce3 #f9bce3 Secondary Color #f9bce3 #f9bce3 Color 1 #ffffff #…" at bounding box center [771, 386] width 803 height 806
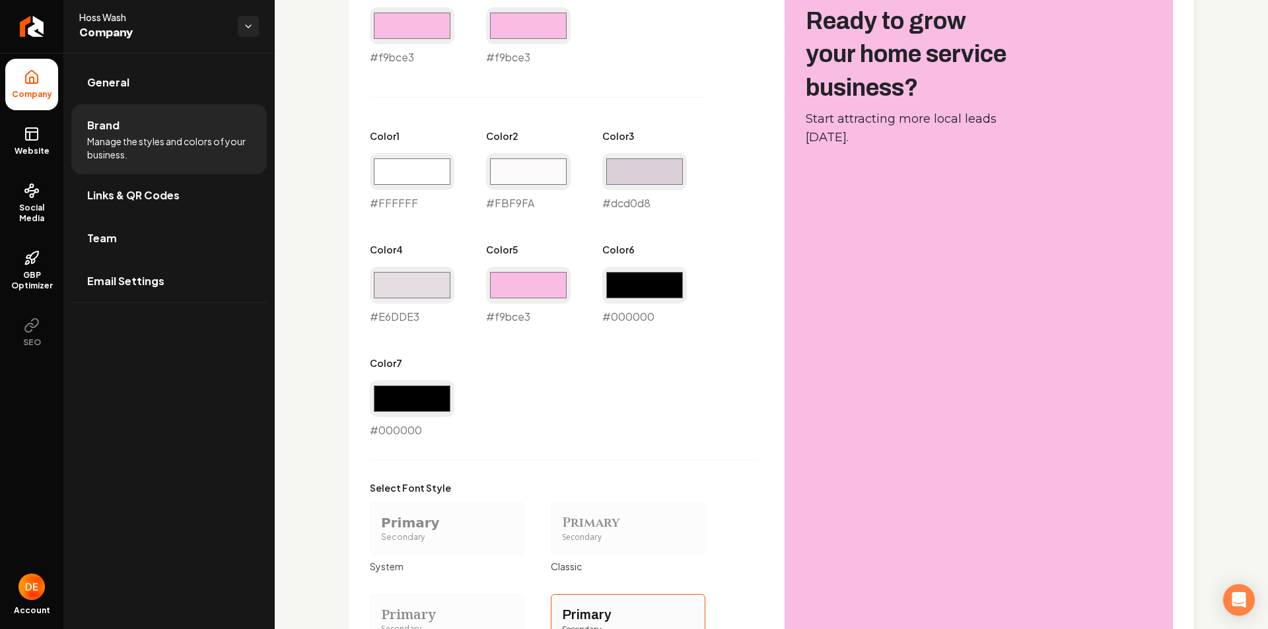
click at [418, 306] on div "#e6dde3 #E6DDE3" at bounding box center [412, 296] width 85 height 58
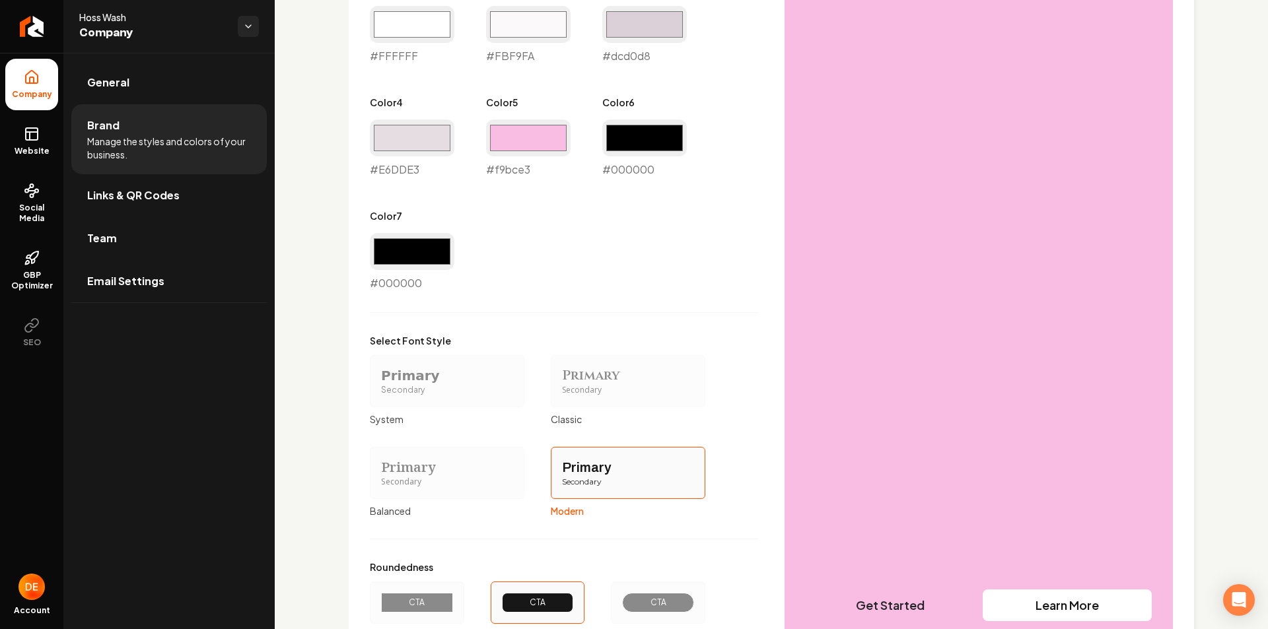
scroll to position [567, 0]
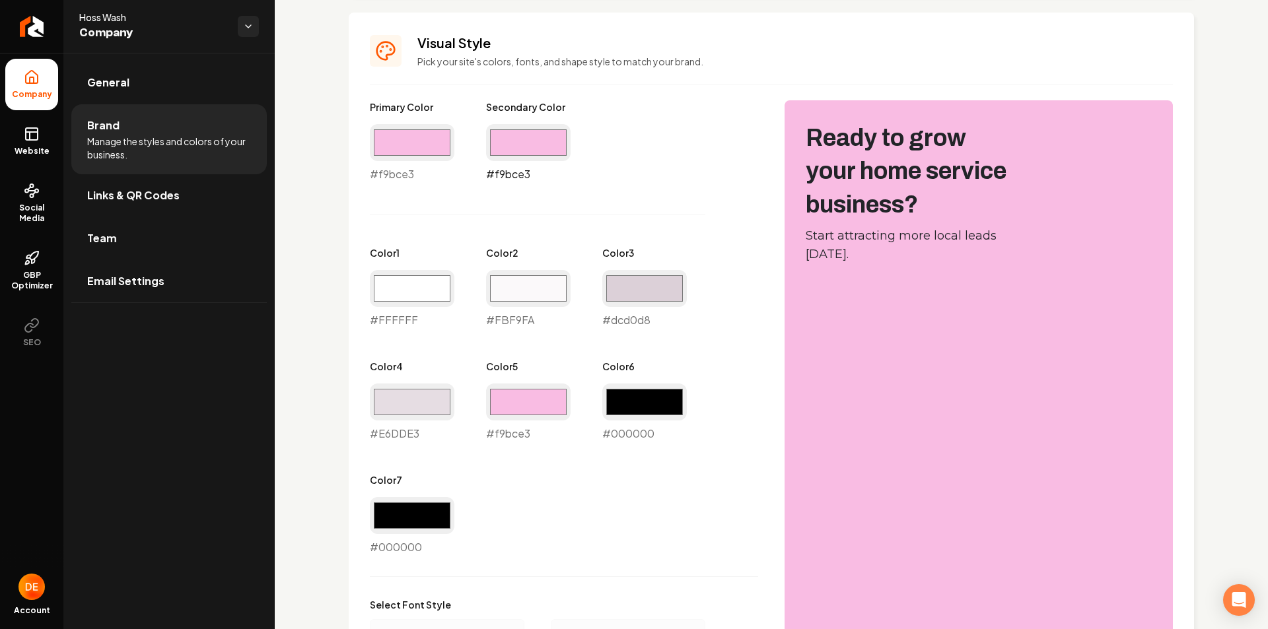
click at [534, 132] on input "#f9bce3" at bounding box center [528, 142] width 85 height 37
click at [524, 152] on input "#f9bce3" at bounding box center [528, 142] width 85 height 37
click at [424, 139] on input "#f9bce3" at bounding box center [412, 142] width 85 height 37
click at [431, 159] on input "#301225" at bounding box center [412, 142] width 85 height 37
click at [429, 144] on input "#301225" at bounding box center [412, 142] width 85 height 37
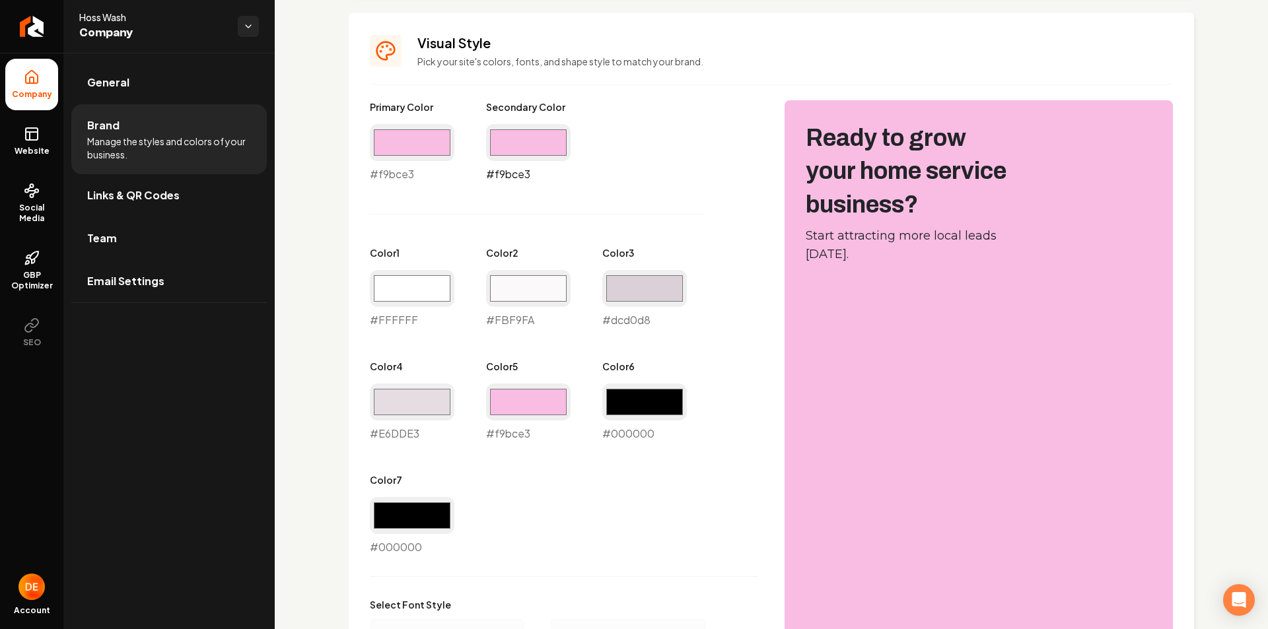
type input "#f9bce3"
click at [532, 139] on input "#f9bce3" at bounding box center [528, 142] width 85 height 37
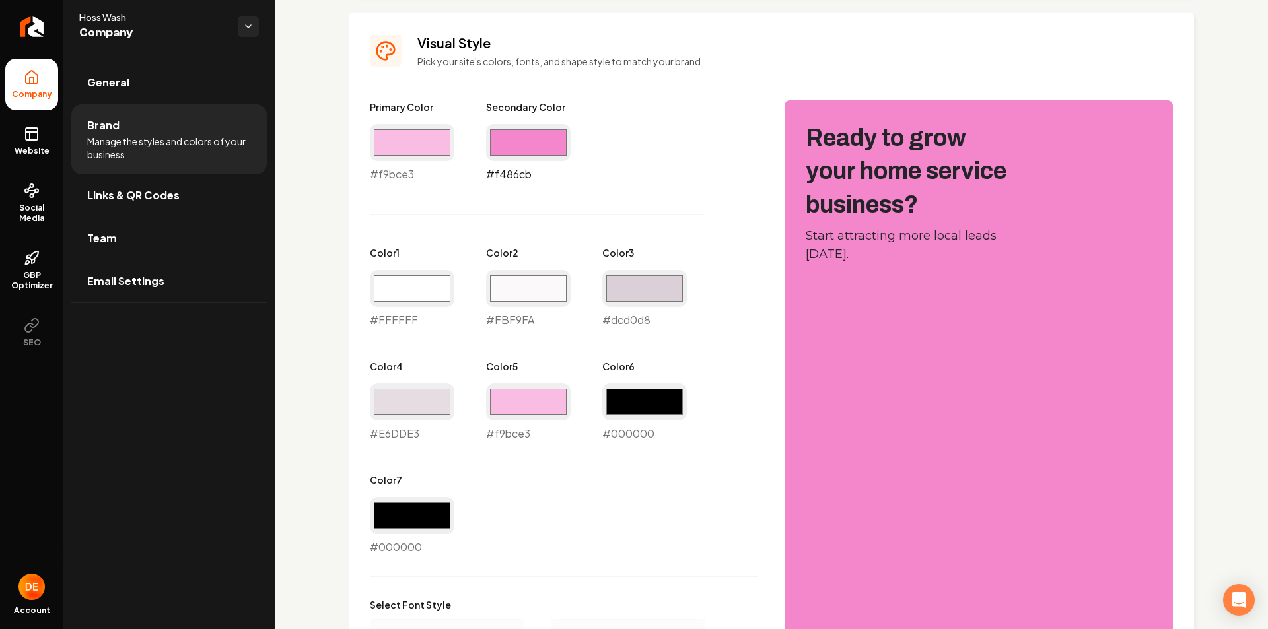
type input "#f486cb"
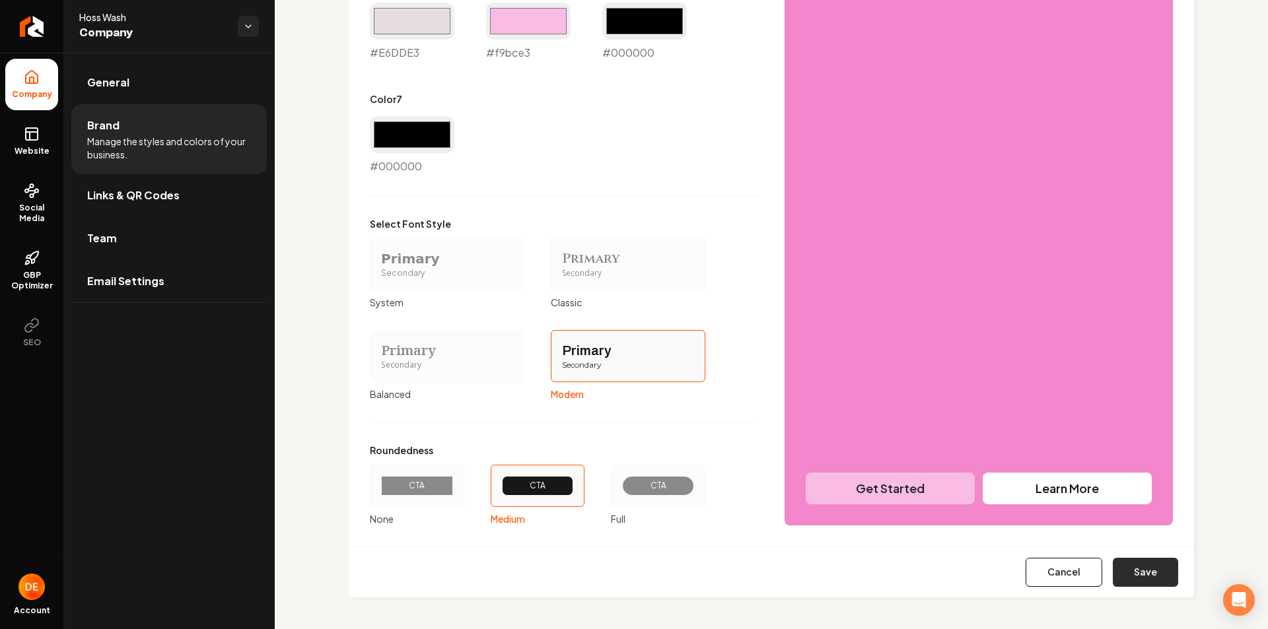
click at [1115, 574] on button "Save" at bounding box center [1145, 572] width 65 height 29
type input "#ffffff"
type input "#fbf9fa"
type input "#e6dde3"
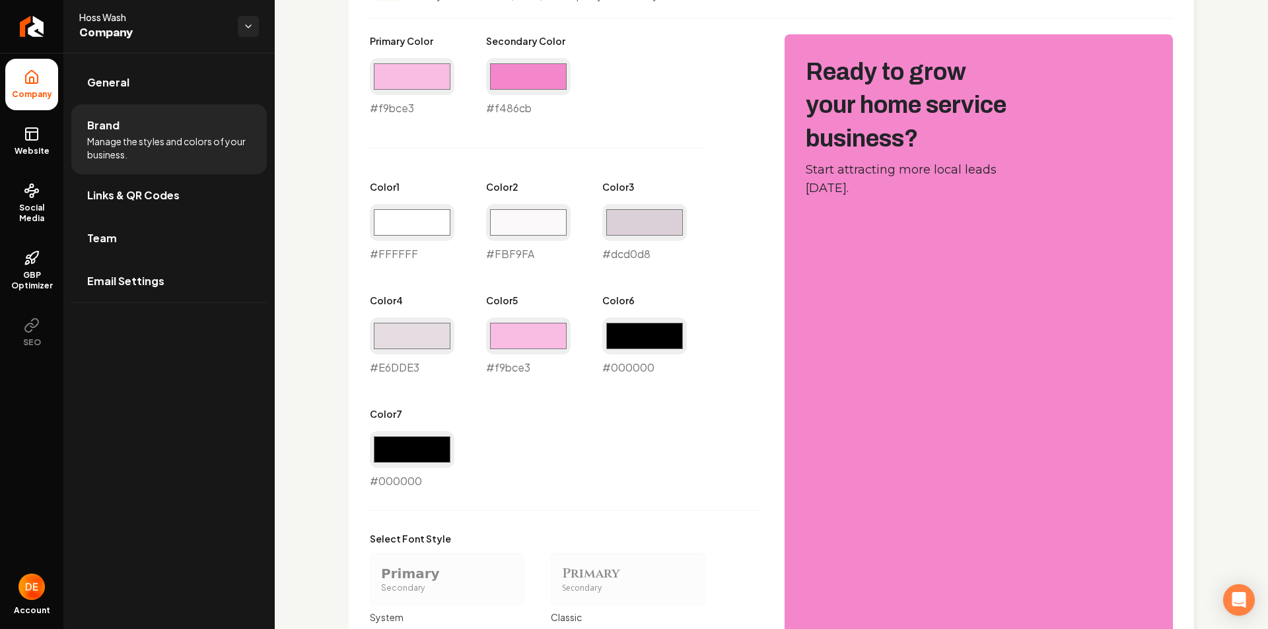
scroll to position [567, 0]
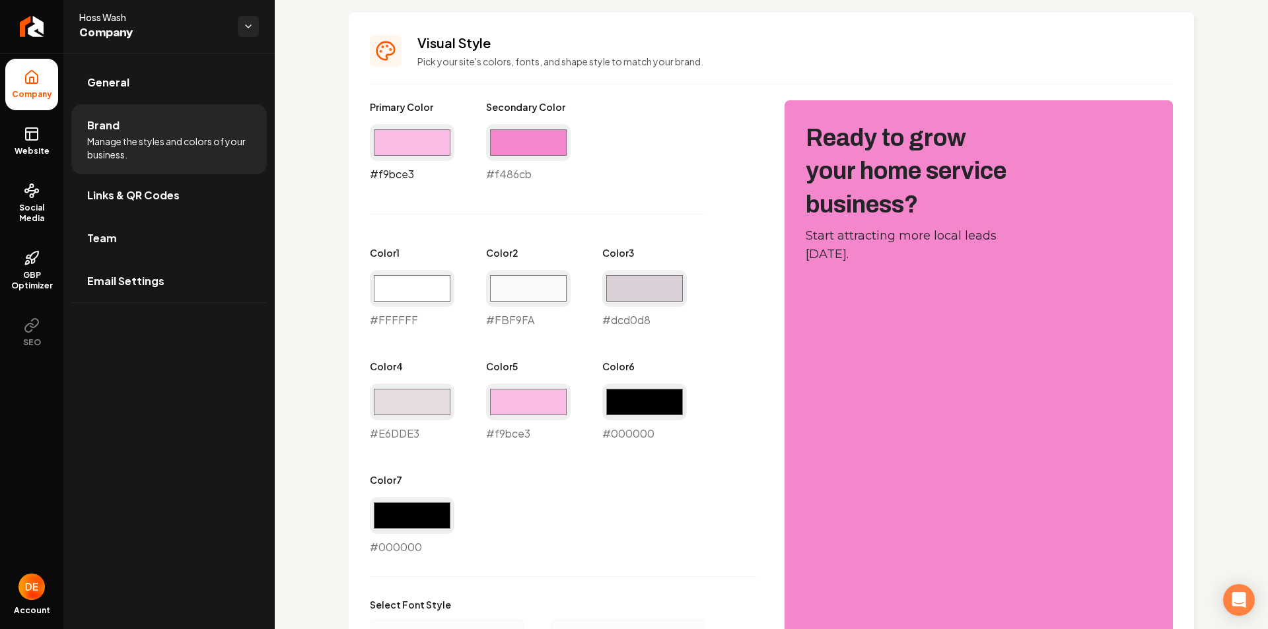
click at [432, 154] on input "#f9bce3" at bounding box center [412, 142] width 85 height 37
click at [423, 155] on input "#f9bce3" at bounding box center [412, 142] width 85 height 37
type input "#ff99da"
click at [607, 201] on div "Primary Color #ff99da #ff99da Secondary Color #f486cb #f486cb Color 1 #ffffff #…" at bounding box center [564, 327] width 388 height 455
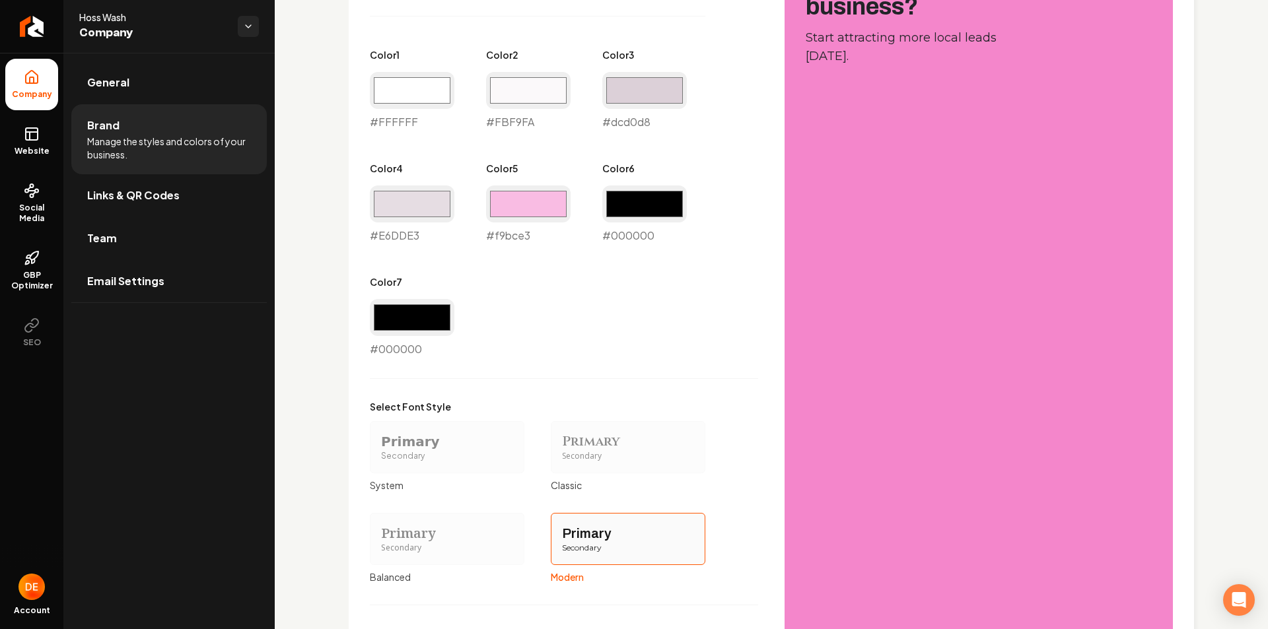
scroll to position [948, 0]
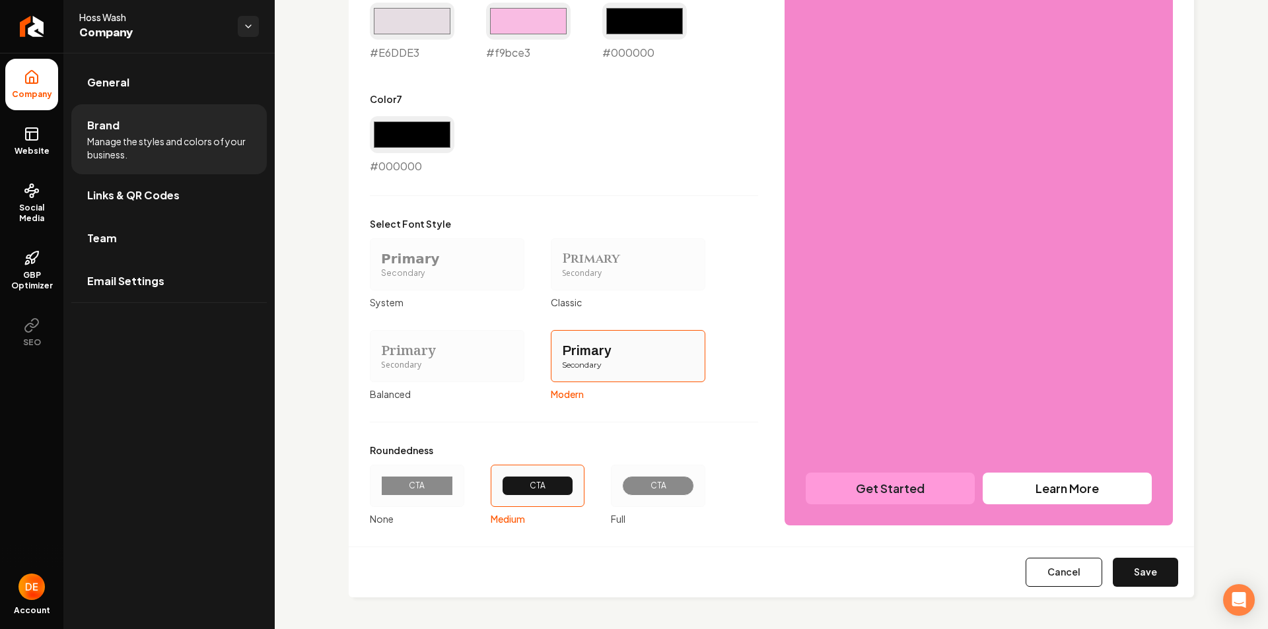
click at [1137, 582] on button "Save" at bounding box center [1145, 572] width 65 height 29
type input "#ffffff"
type input "#fbf9fa"
type input "#e6dde3"
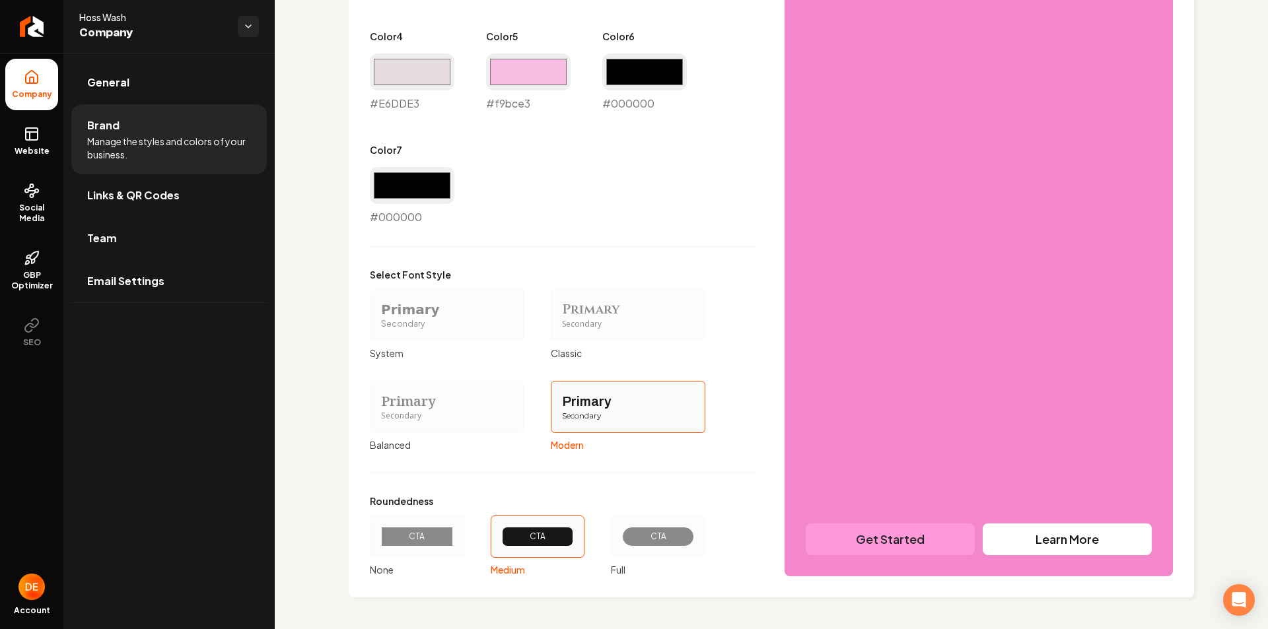
scroll to position [897, 0]
click at [46, 139] on link "Website" at bounding box center [31, 142] width 53 height 52
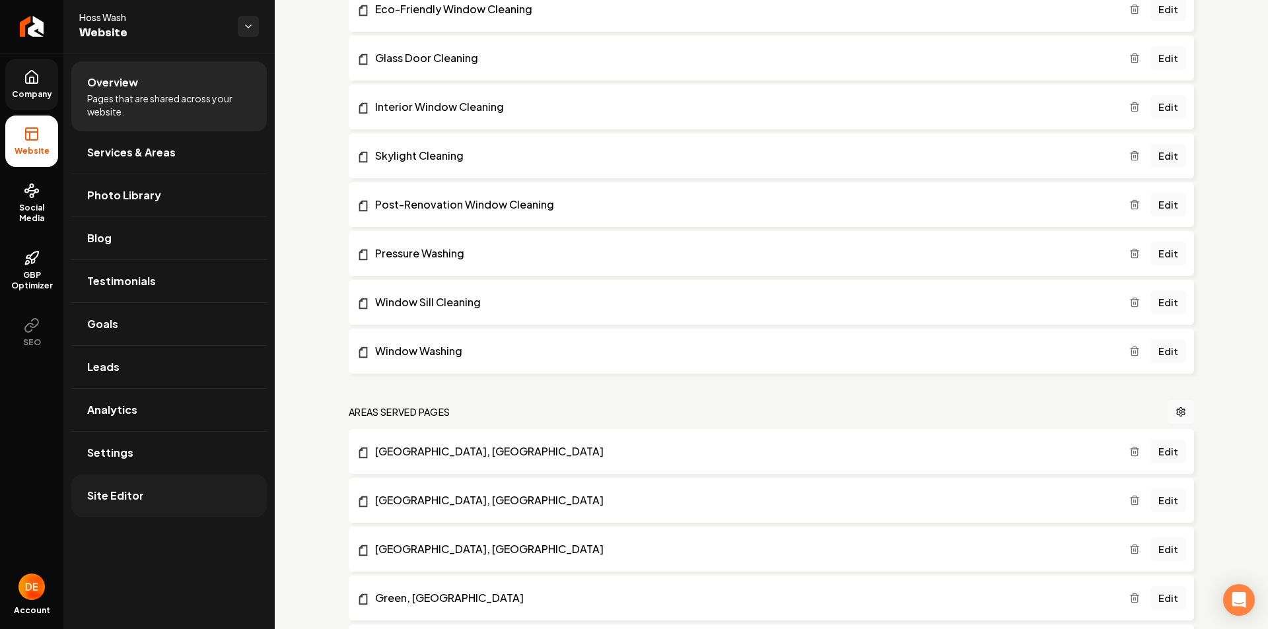
click at [148, 489] on link "Site Editor" at bounding box center [168, 496] width 195 height 42
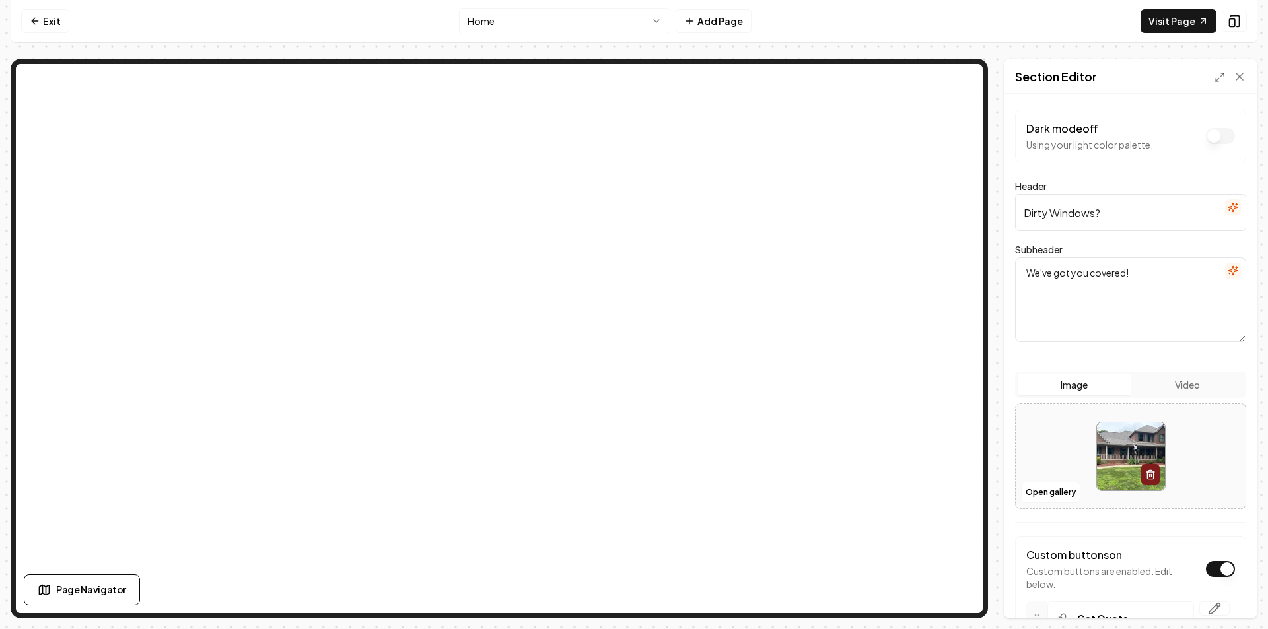
scroll to position [66, 0]
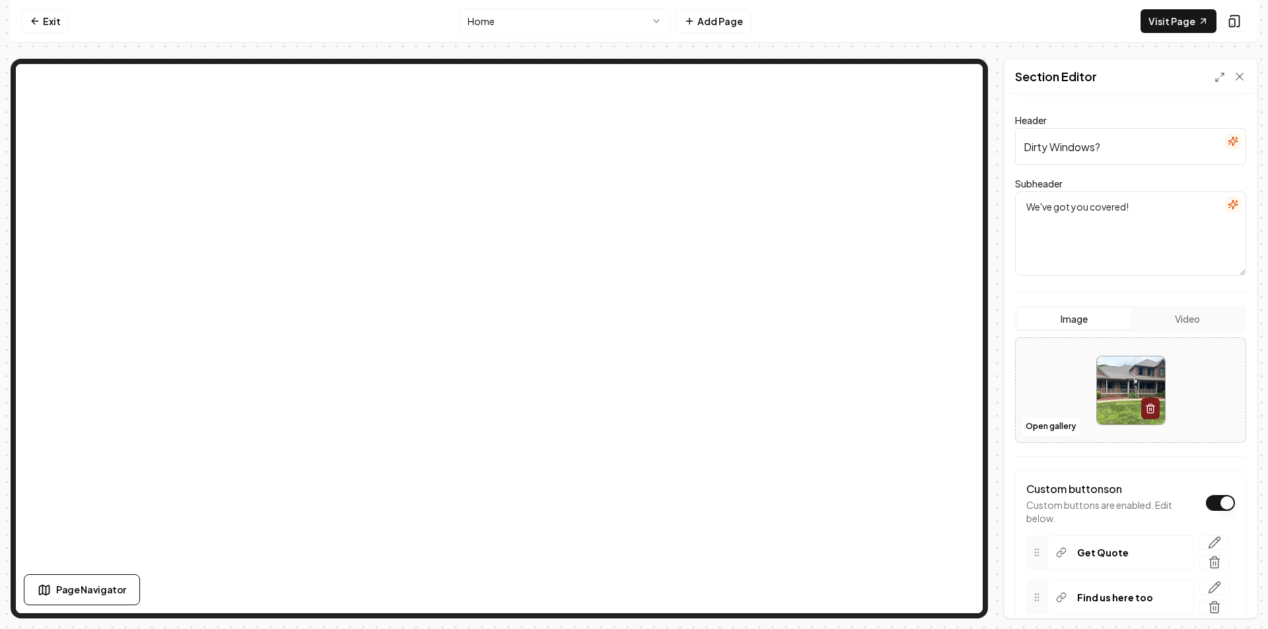
click at [1172, 320] on button "Video" at bounding box center [1187, 318] width 113 height 21
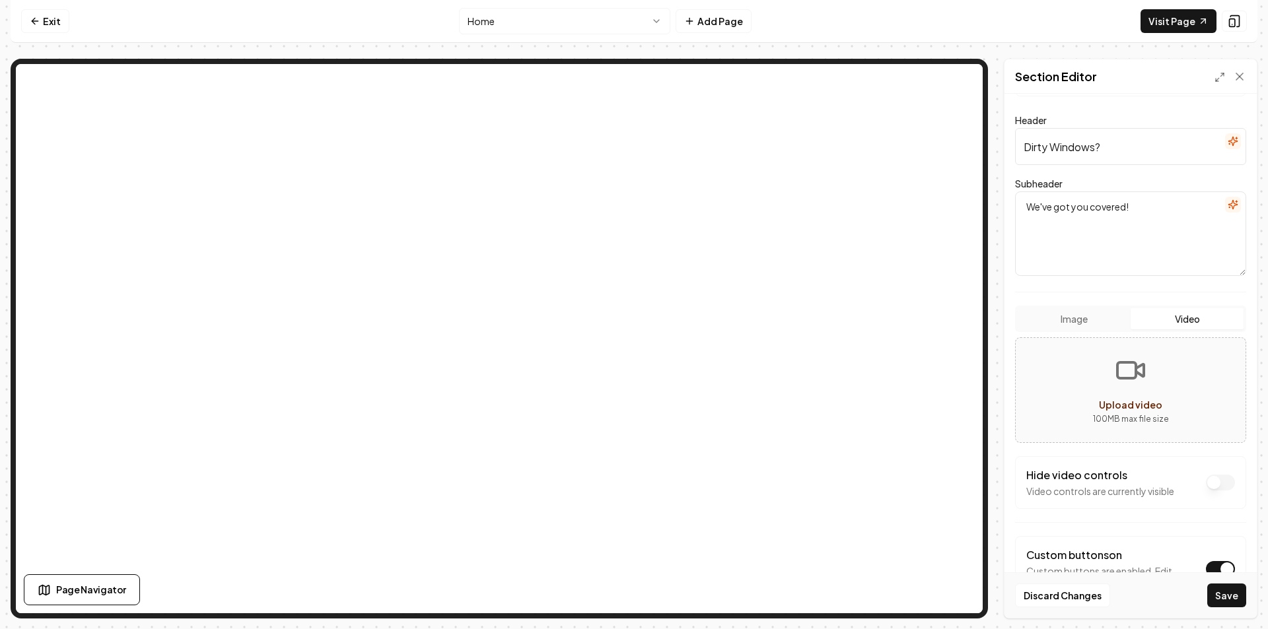
click at [1102, 326] on button "Image" at bounding box center [1074, 318] width 113 height 21
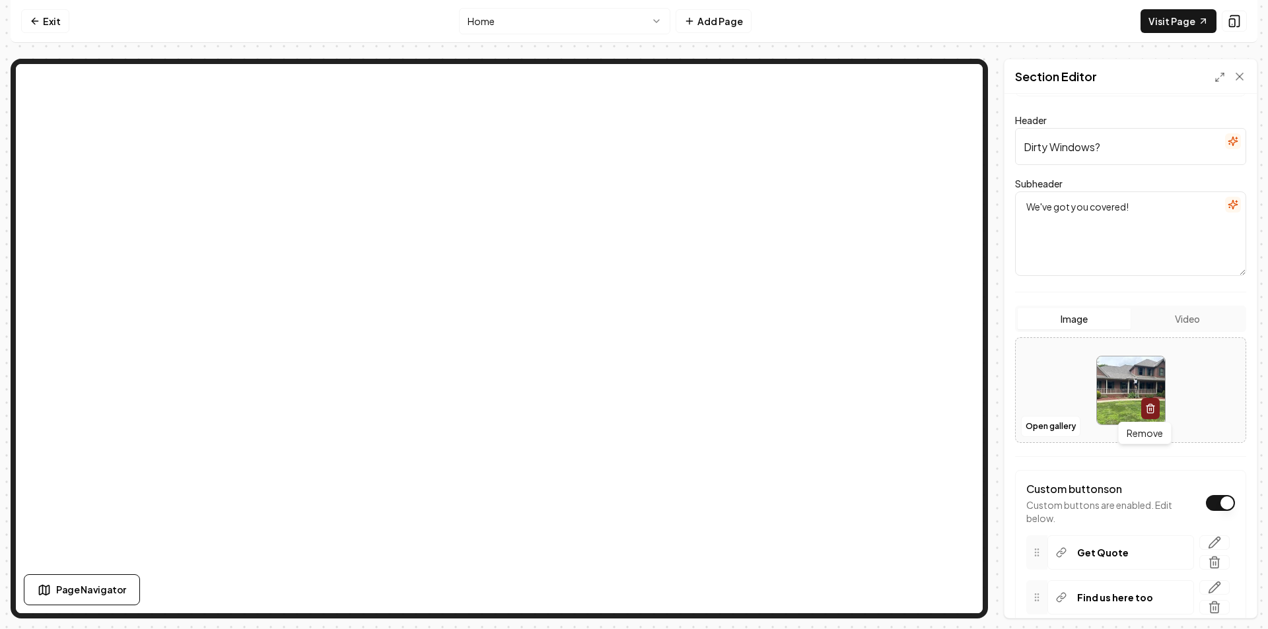
click at [1146, 407] on icon "button" at bounding box center [1150, 408] width 11 height 11
click at [1181, 325] on button "Video" at bounding box center [1187, 318] width 113 height 21
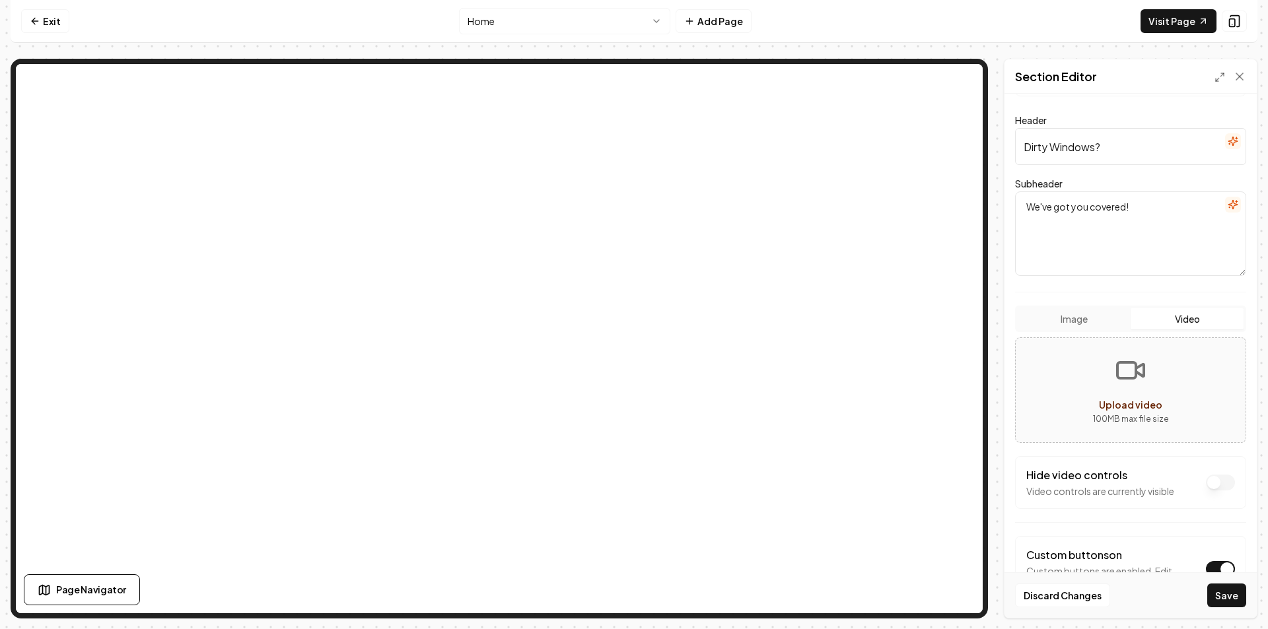
click at [1168, 399] on button "Upload video 100 MB max file size" at bounding box center [1131, 390] width 230 height 92
type input "**********"
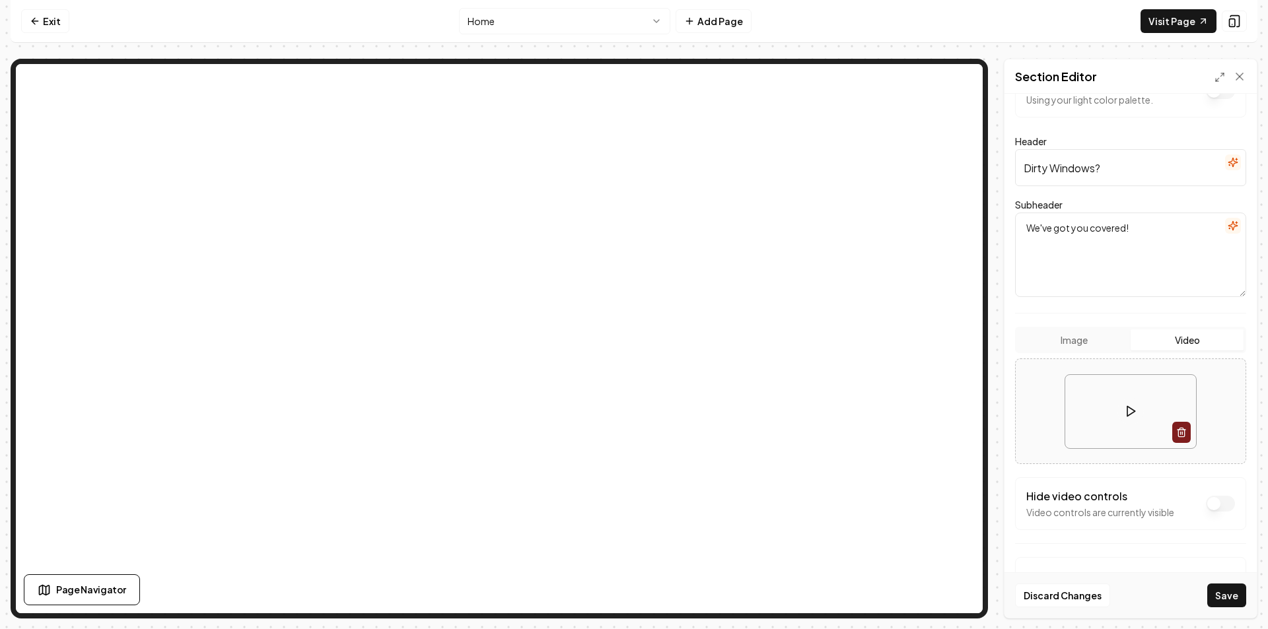
scroll to position [243, 0]
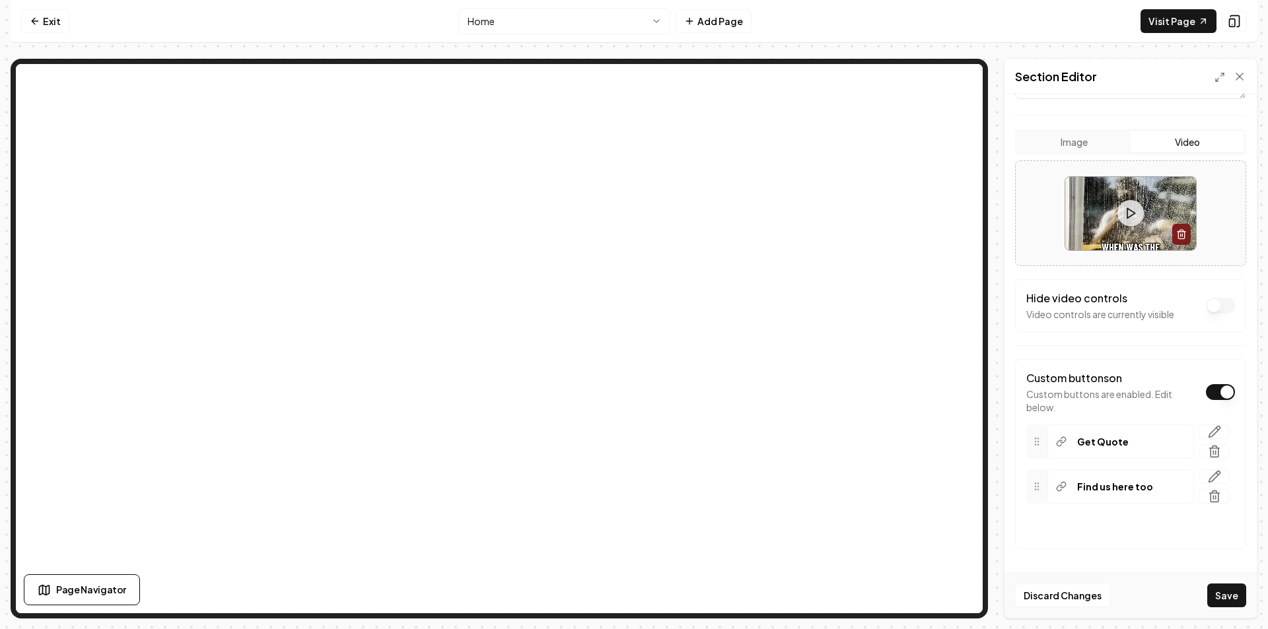
click at [1125, 215] on icon at bounding box center [1130, 213] width 13 height 13
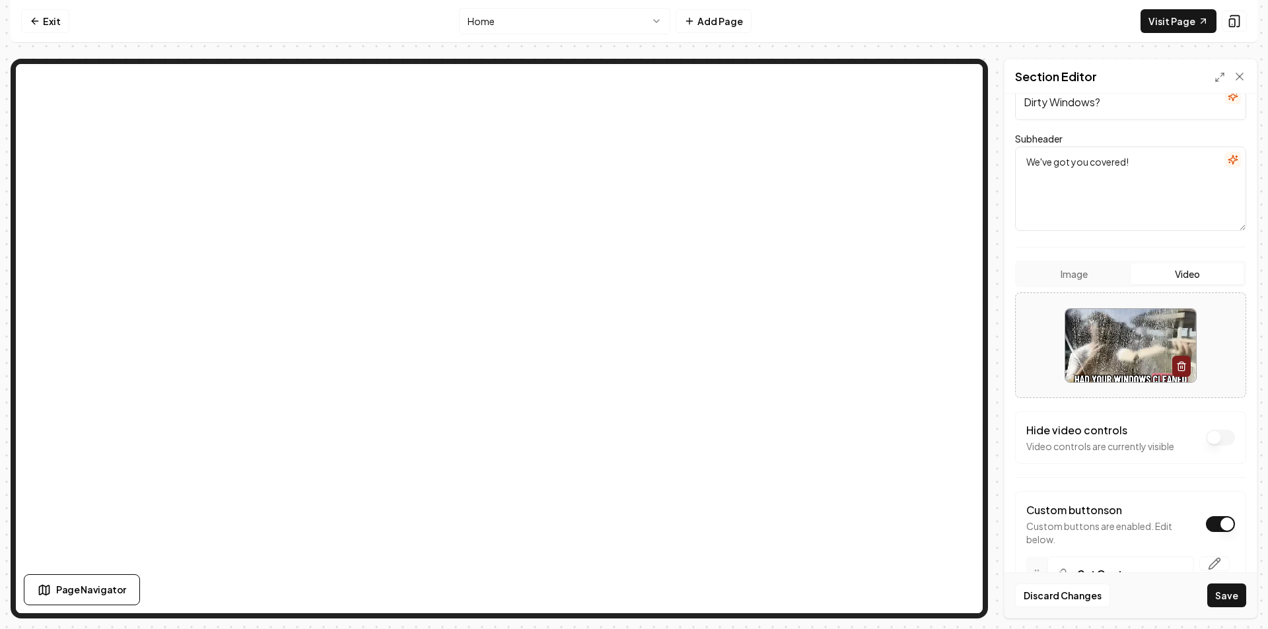
click at [1216, 442] on button "Dark mode off" at bounding box center [1220, 438] width 29 height 16
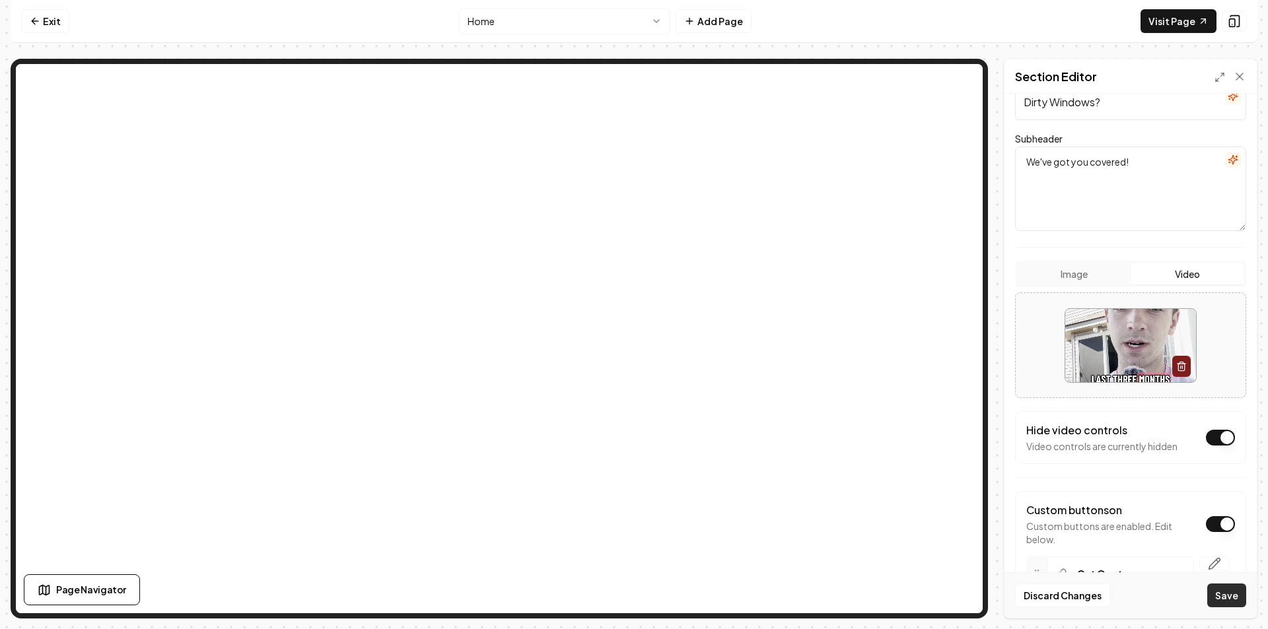
click at [1238, 594] on button "Save" at bounding box center [1226, 596] width 39 height 24
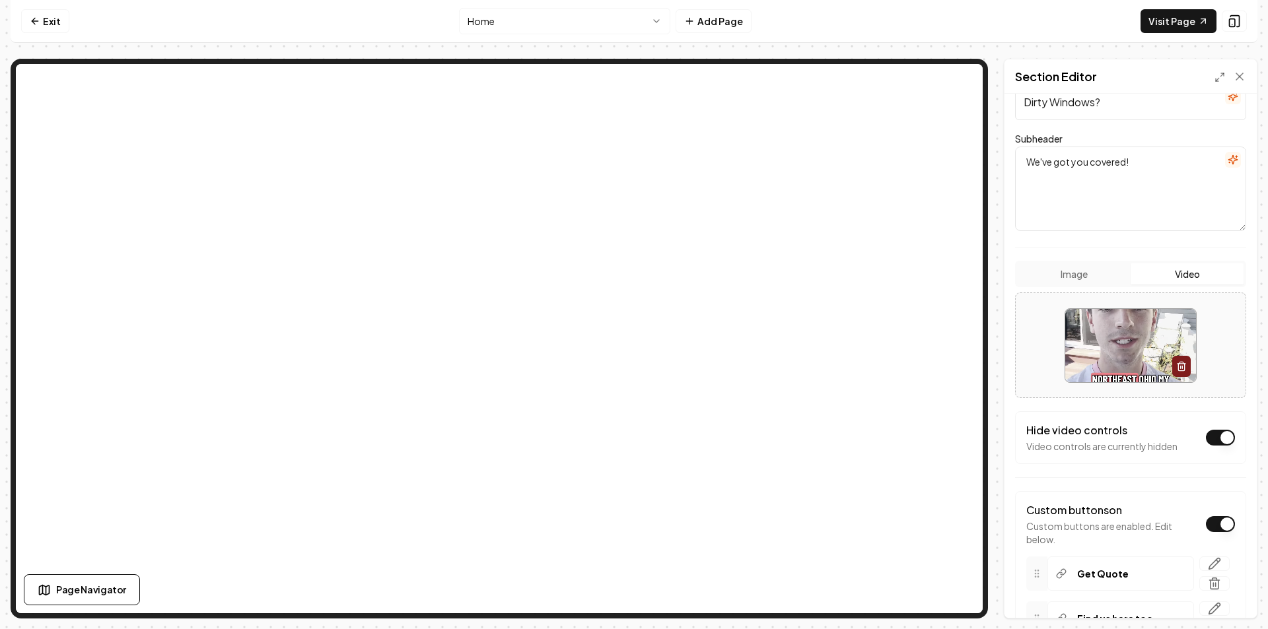
click at [1121, 346] on video at bounding box center [1130, 345] width 131 height 73
click at [1177, 363] on icon "button" at bounding box center [1181, 366] width 11 height 11
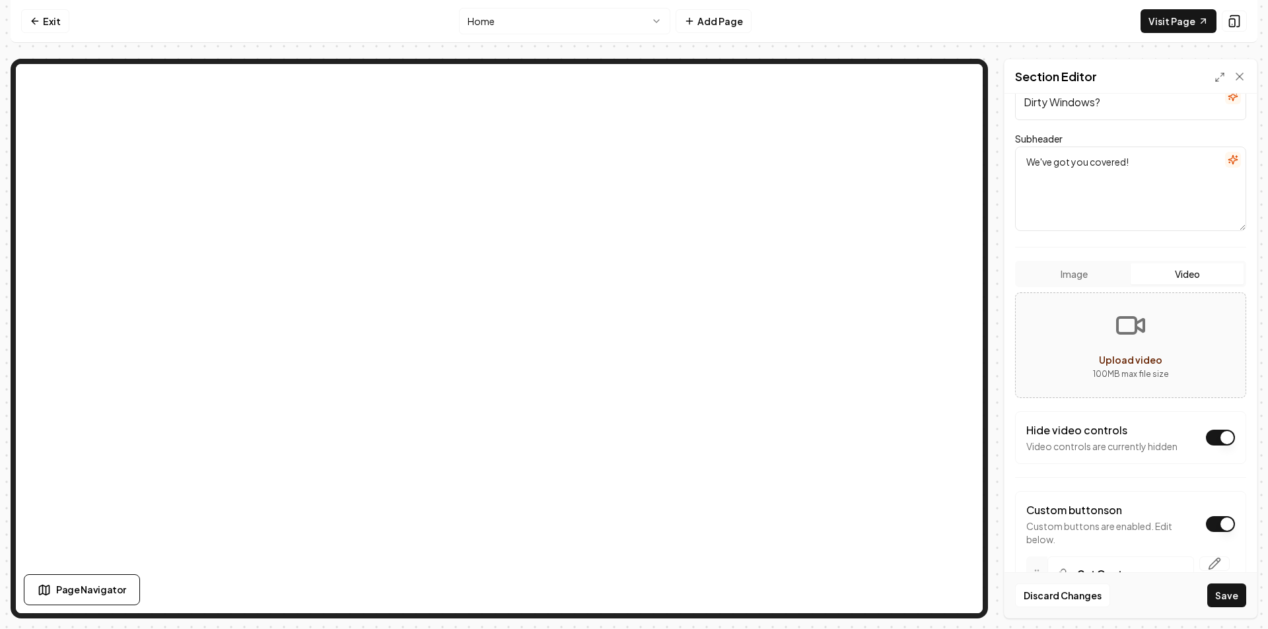
click at [1142, 343] on button "Upload video 100 MB max file size" at bounding box center [1131, 345] width 230 height 92
click at [1096, 271] on button "Image" at bounding box center [1074, 273] width 113 height 21
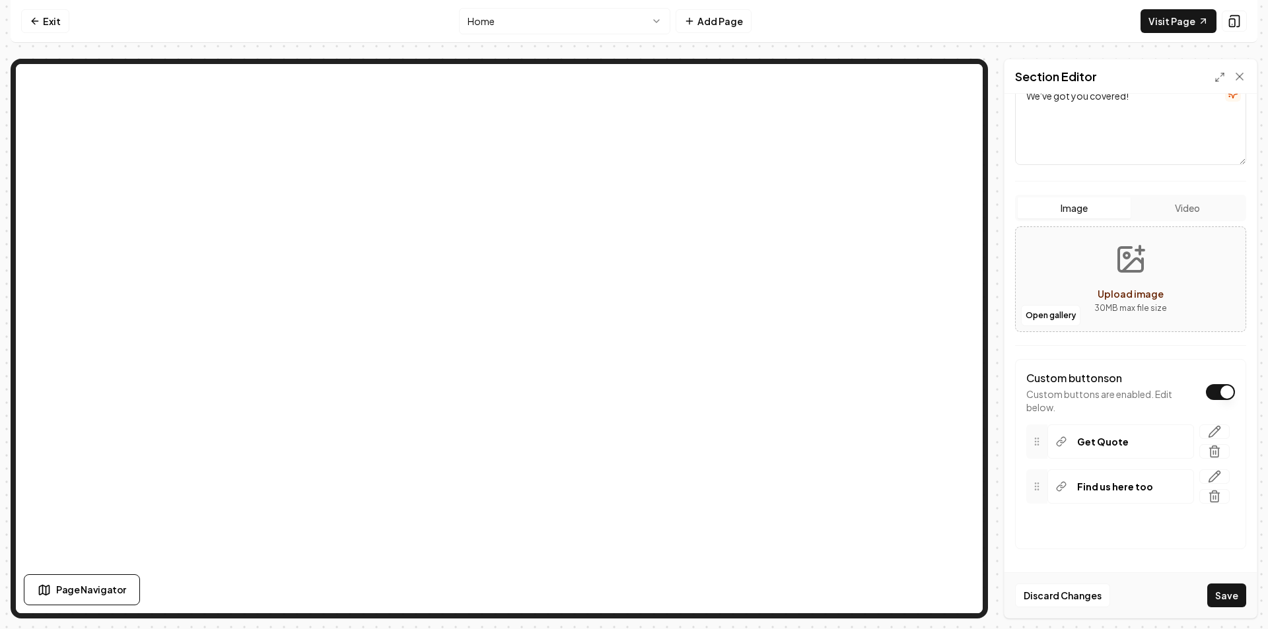
scroll to position [0, 0]
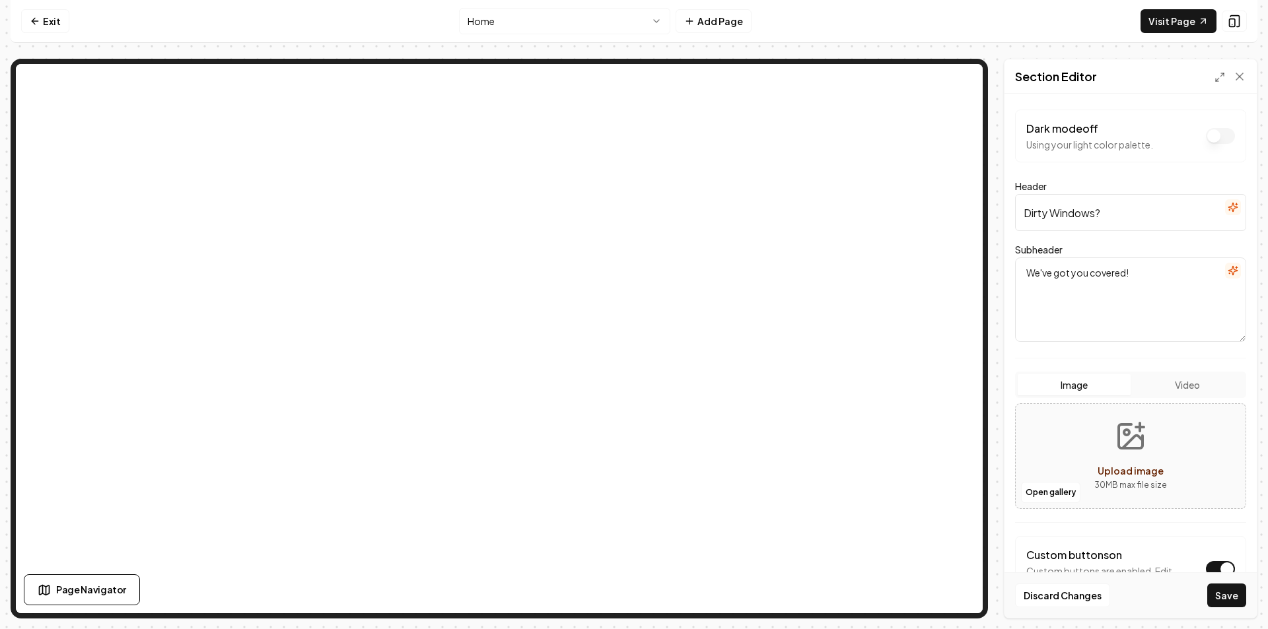
click at [1199, 382] on button "Video" at bounding box center [1187, 384] width 113 height 21
click at [1090, 380] on button "Image" at bounding box center [1074, 384] width 113 height 21
click at [1141, 444] on icon "Upload image" at bounding box center [1131, 437] width 32 height 32
click at [1154, 472] on span "Upload image" at bounding box center [1131, 471] width 66 height 12
type input "**********"
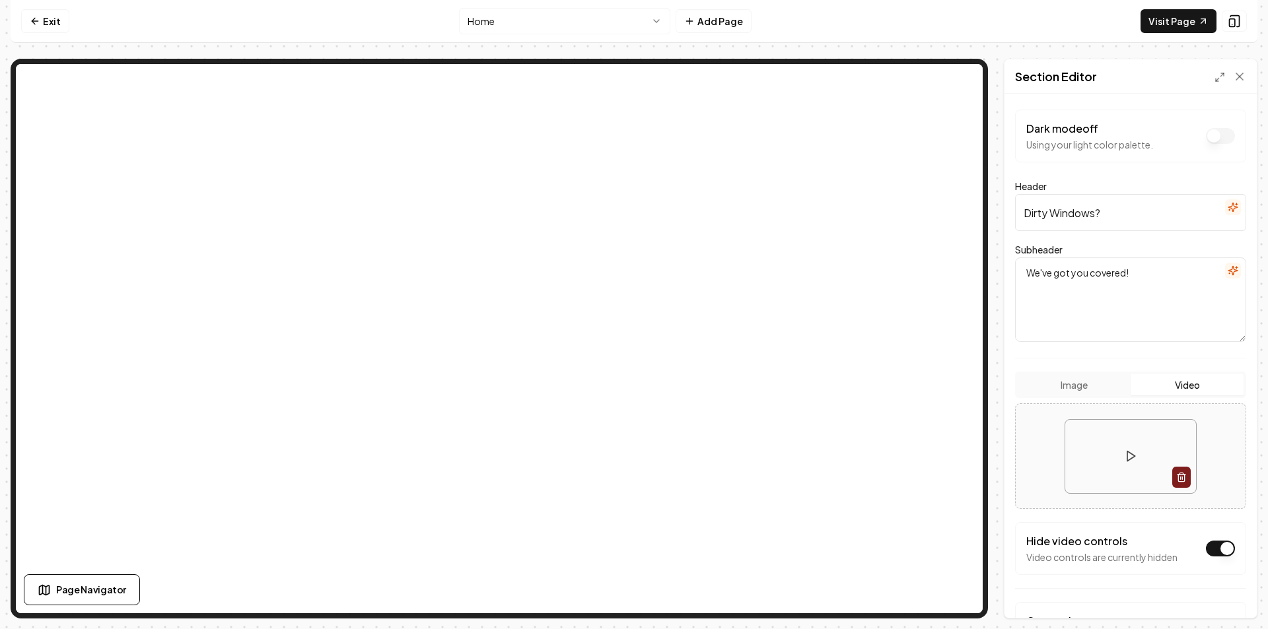
click at [948, 42] on nav "Exit Home Add Page Visit Page" at bounding box center [634, 21] width 1247 height 43
click at [950, 49] on div "Exit Home Add Page Visit Page Page Navigator Page Settings Section Editor Dark …" at bounding box center [634, 309] width 1247 height 619
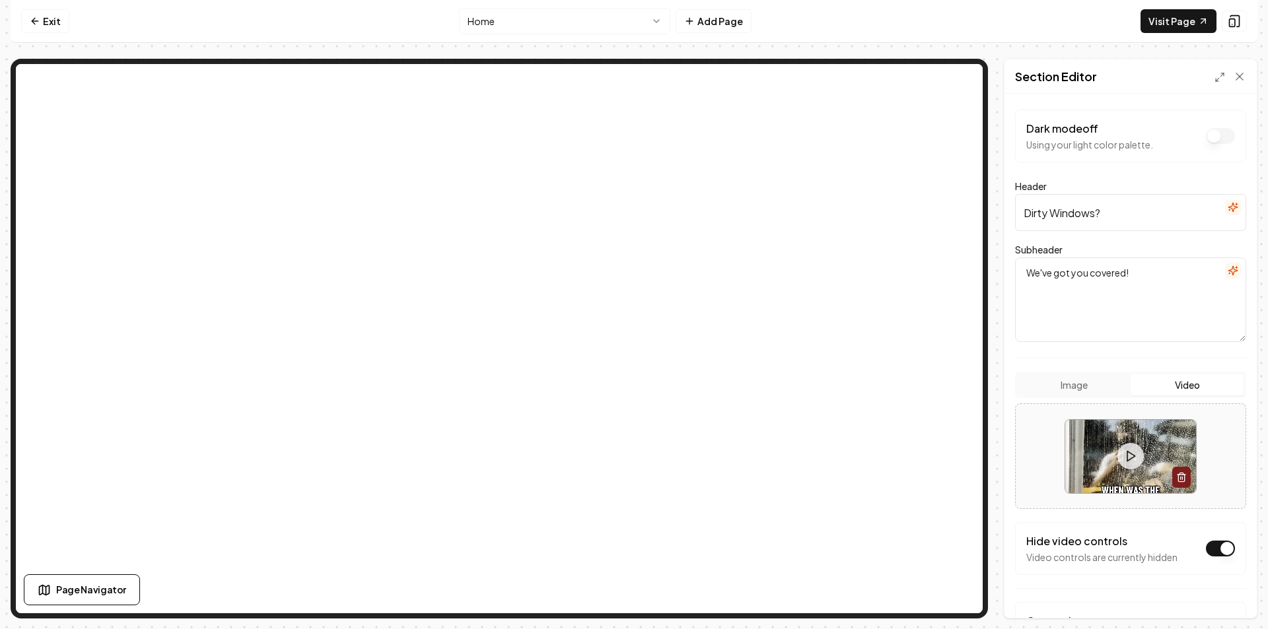
click at [1246, 83] on div "Section Editor" at bounding box center [1130, 76] width 252 height 34
click at [1240, 79] on icon at bounding box center [1239, 76] width 13 height 13
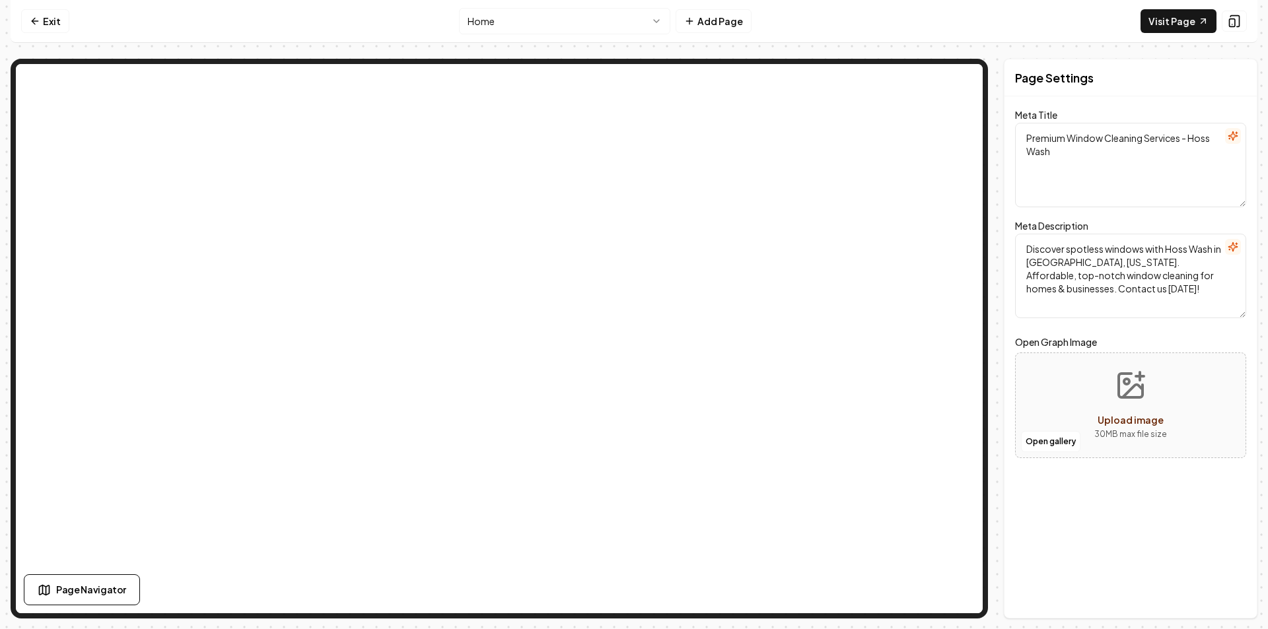
click at [1137, 380] on icon "Upload image" at bounding box center [1131, 386] width 32 height 32
type input "**********"
click at [1230, 594] on button "Save" at bounding box center [1226, 596] width 39 height 24
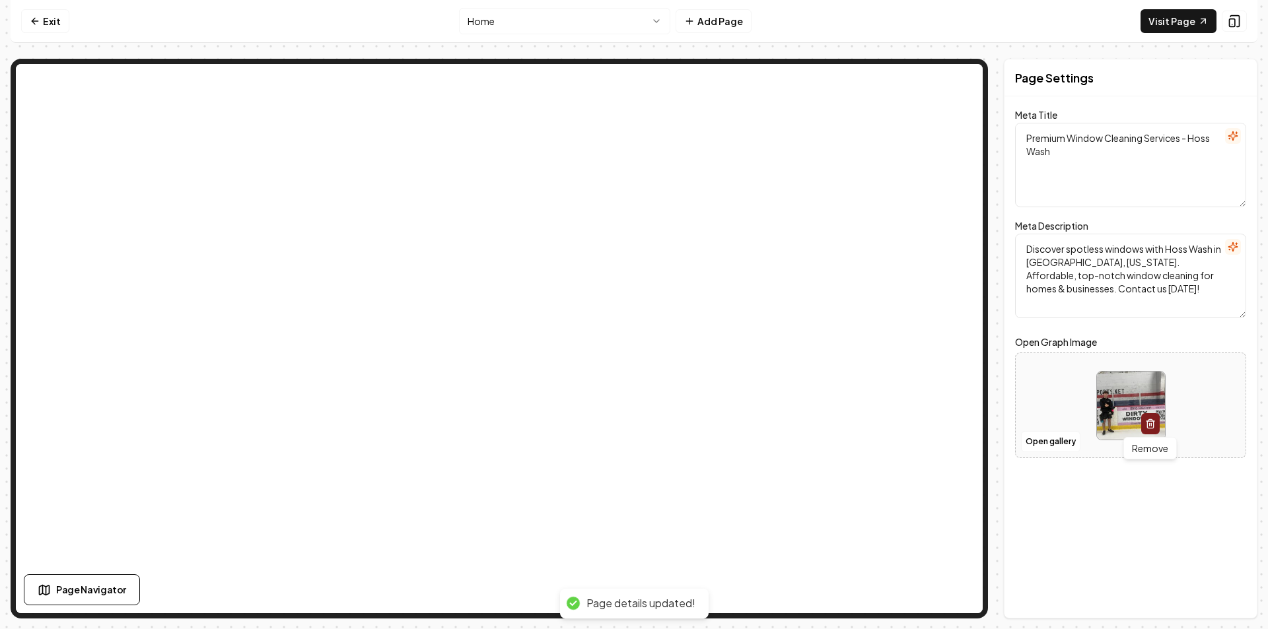
click at [1155, 427] on icon "button" at bounding box center [1150, 424] width 11 height 11
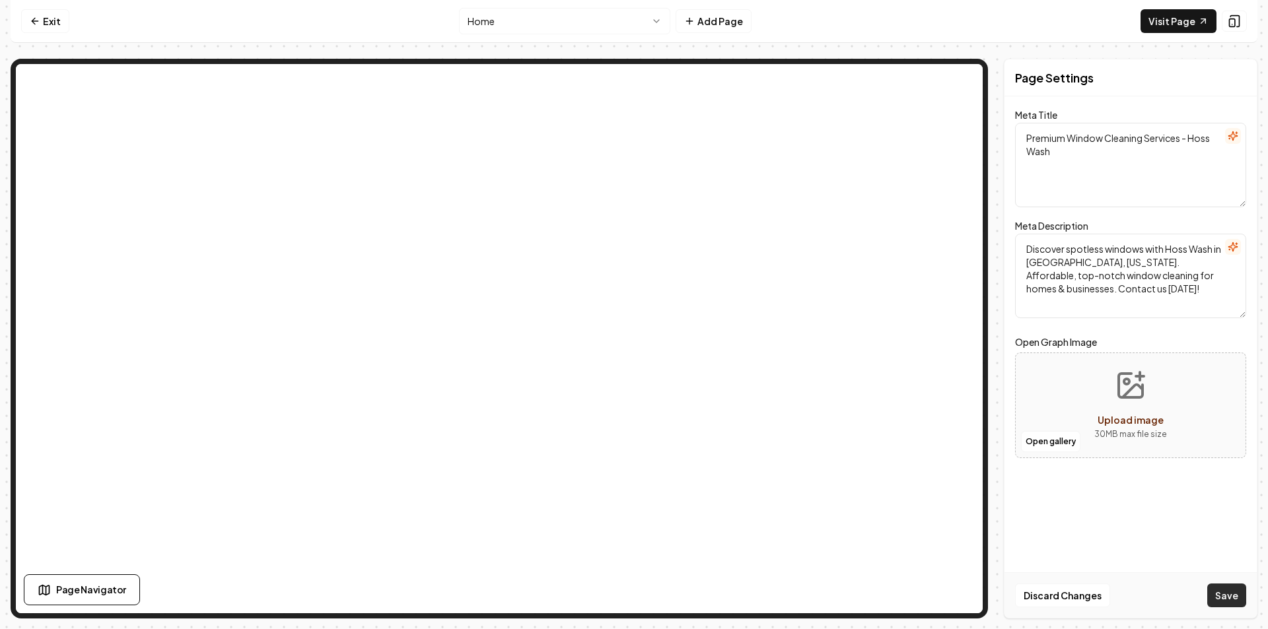
drag, startPoint x: 1200, startPoint y: 602, endPoint x: 1208, endPoint y: 602, distance: 7.9
click at [1202, 602] on div "Discard Changes Save" at bounding box center [1130, 596] width 252 height 46
click at [1220, 601] on button "Save" at bounding box center [1226, 596] width 39 height 24
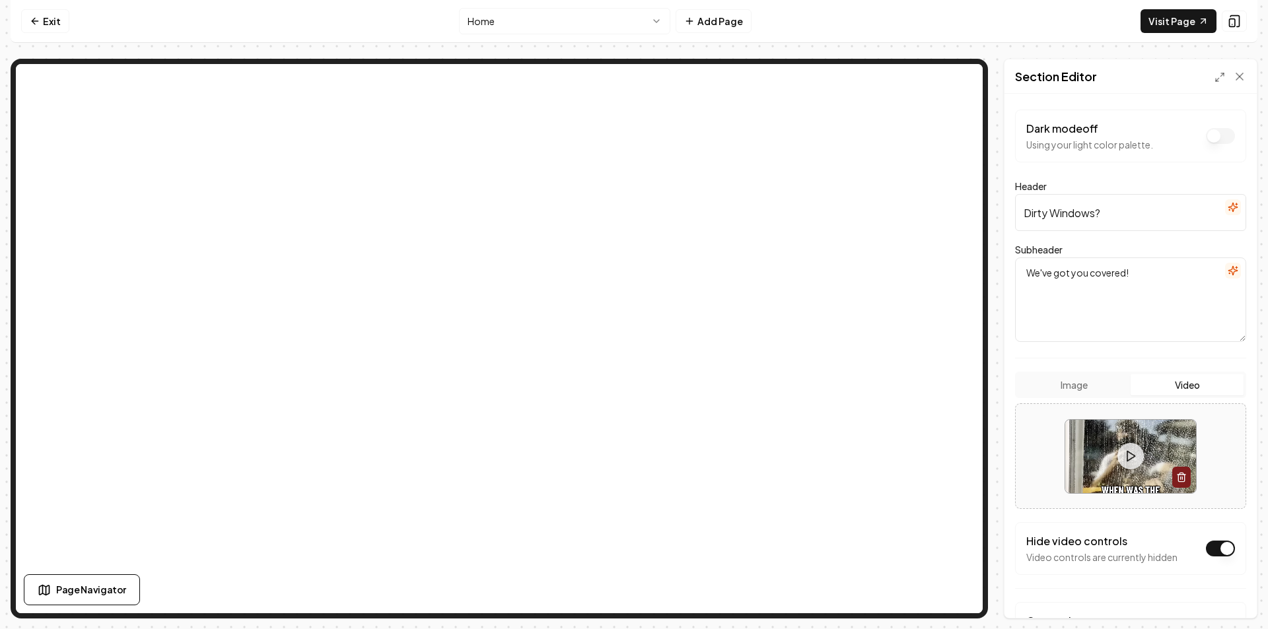
click at [1092, 385] on button "Image" at bounding box center [1074, 384] width 113 height 21
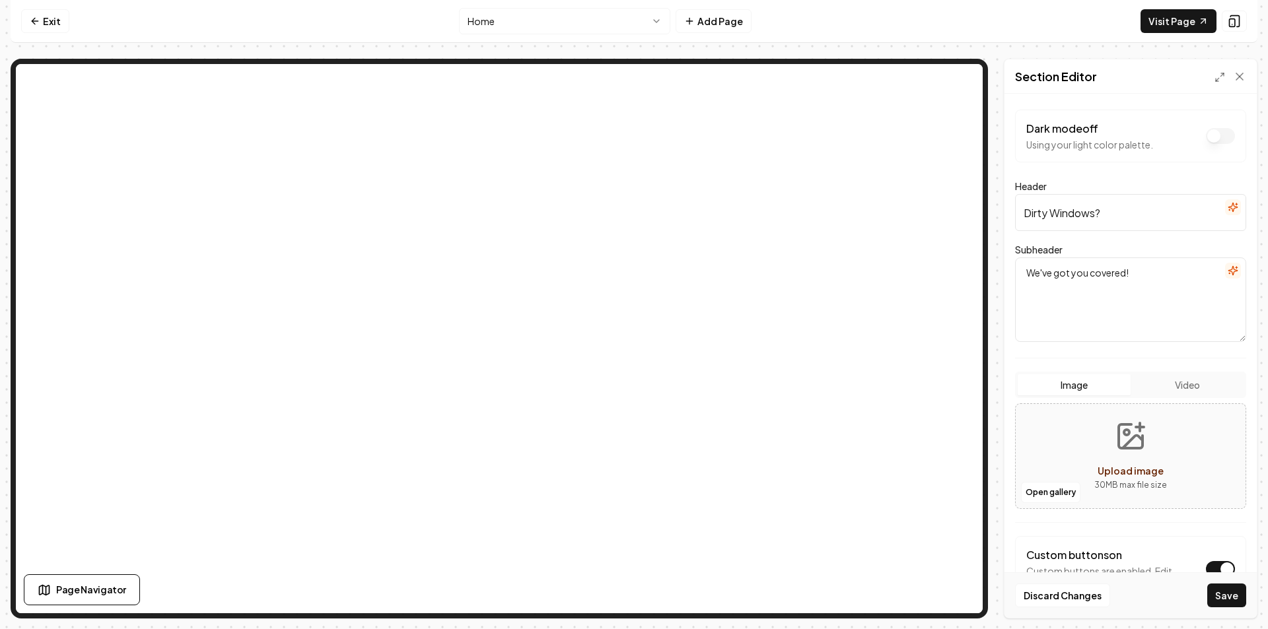
click at [1126, 448] on icon "Upload image" at bounding box center [1131, 437] width 24 height 24
type input "**********"
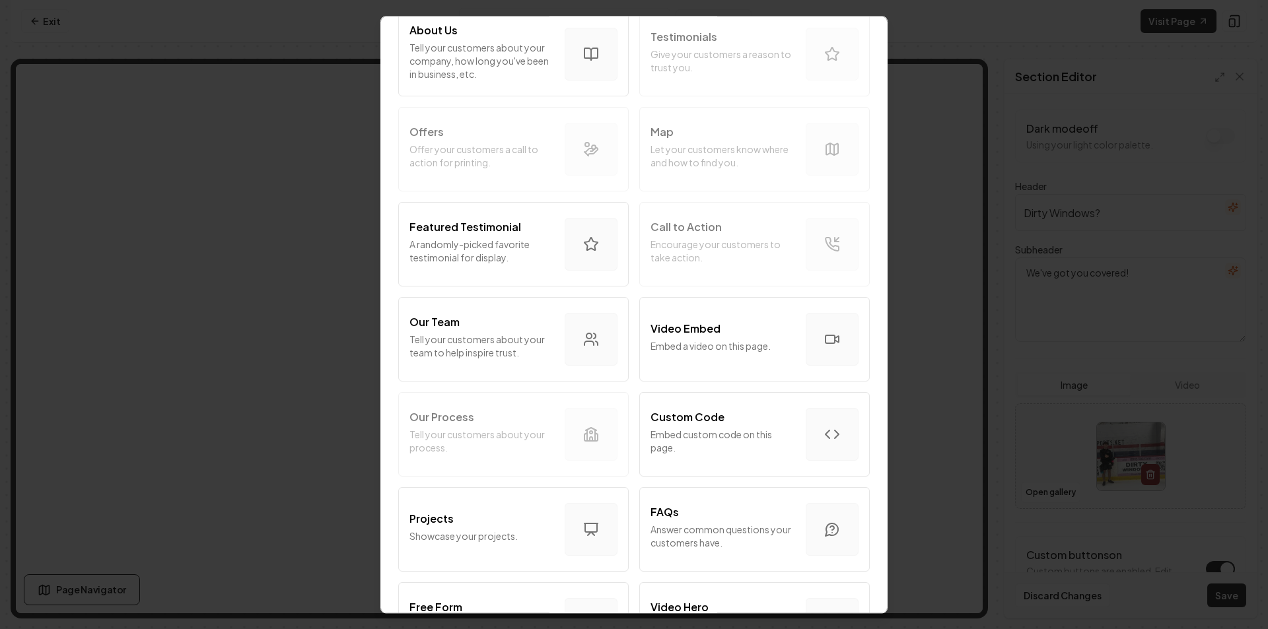
scroll to position [264, 0]
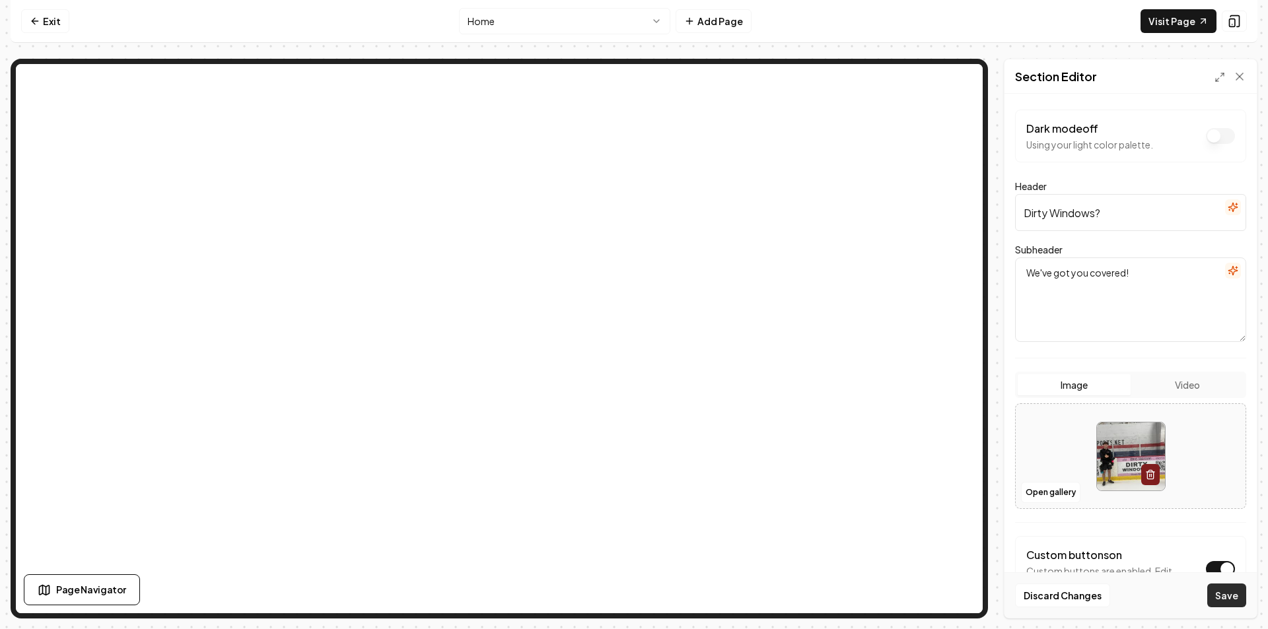
click at [1230, 592] on button "Save" at bounding box center [1226, 596] width 39 height 24
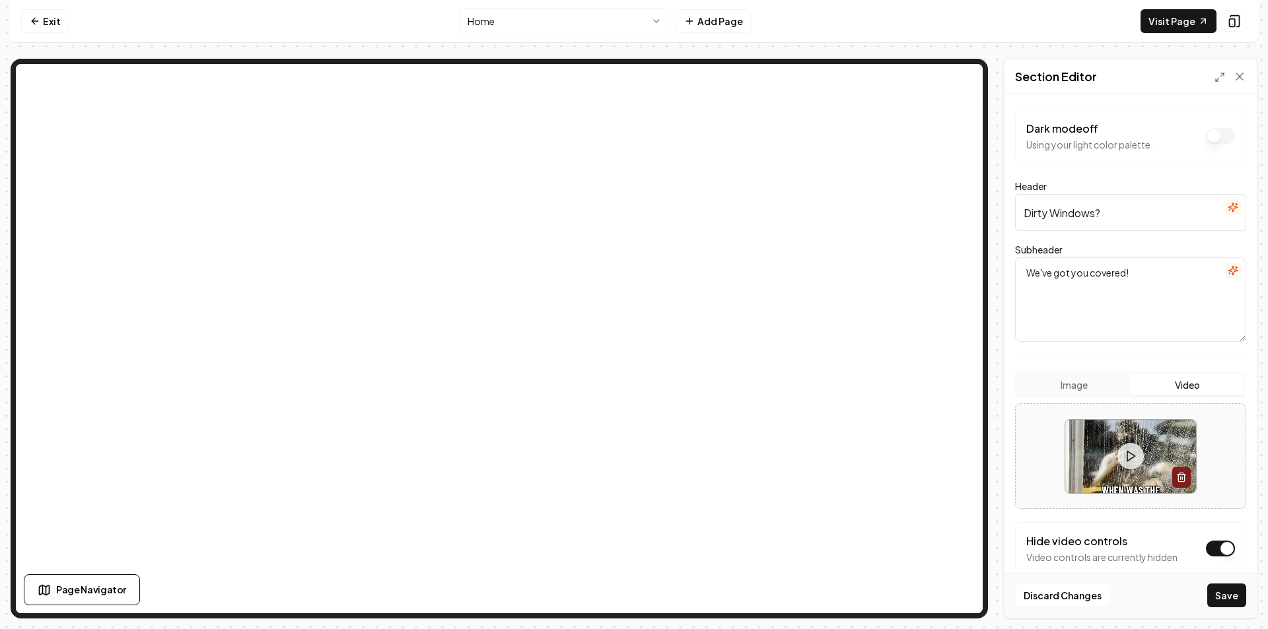
click at [1162, 386] on button "Video" at bounding box center [1187, 384] width 113 height 21
click at [1107, 391] on button "Image" at bounding box center [1074, 384] width 113 height 21
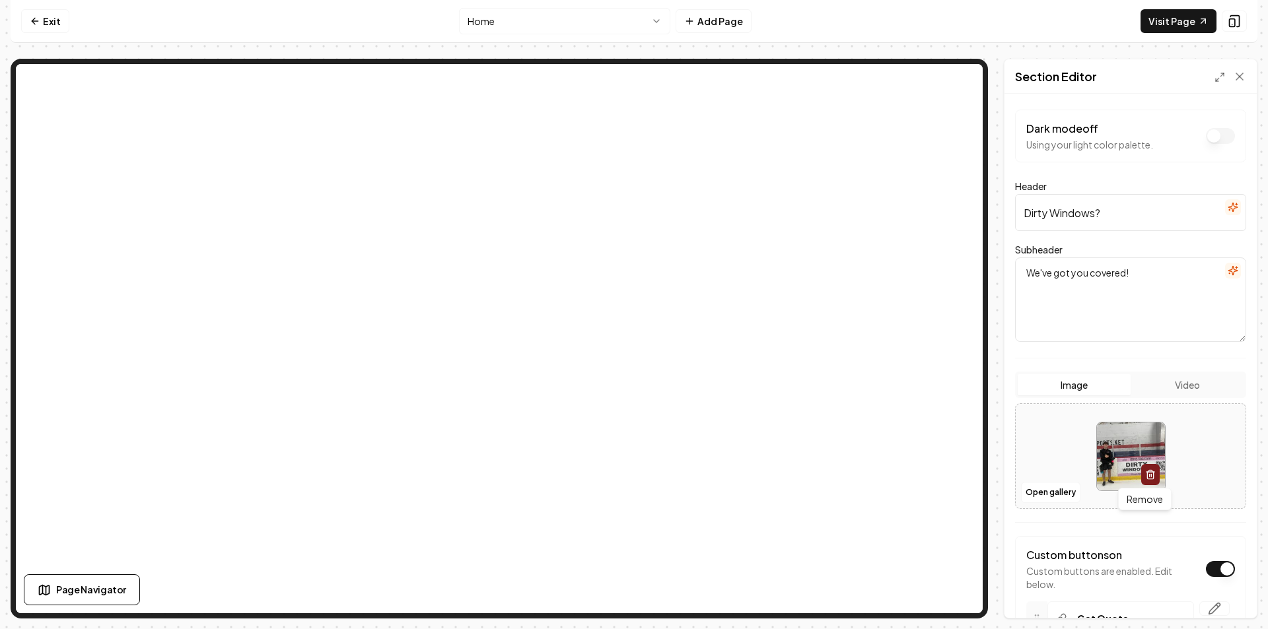
click at [1148, 479] on icon "button" at bounding box center [1150, 475] width 6 height 7
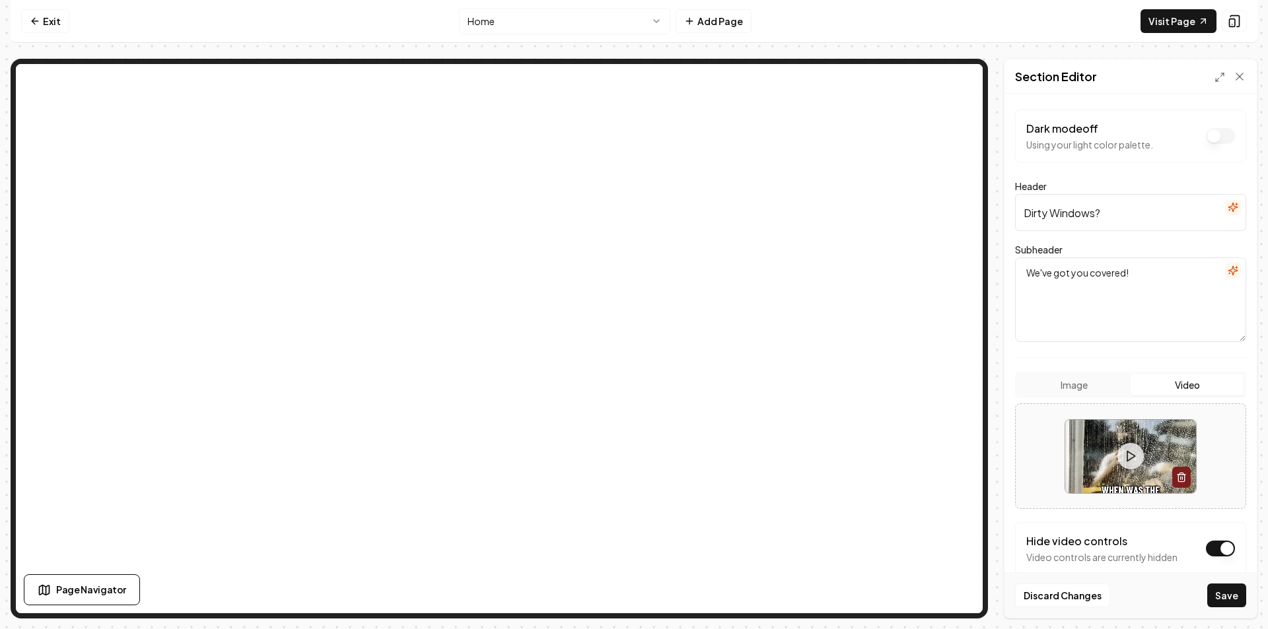
click at [1164, 384] on button "Video" at bounding box center [1187, 384] width 113 height 21
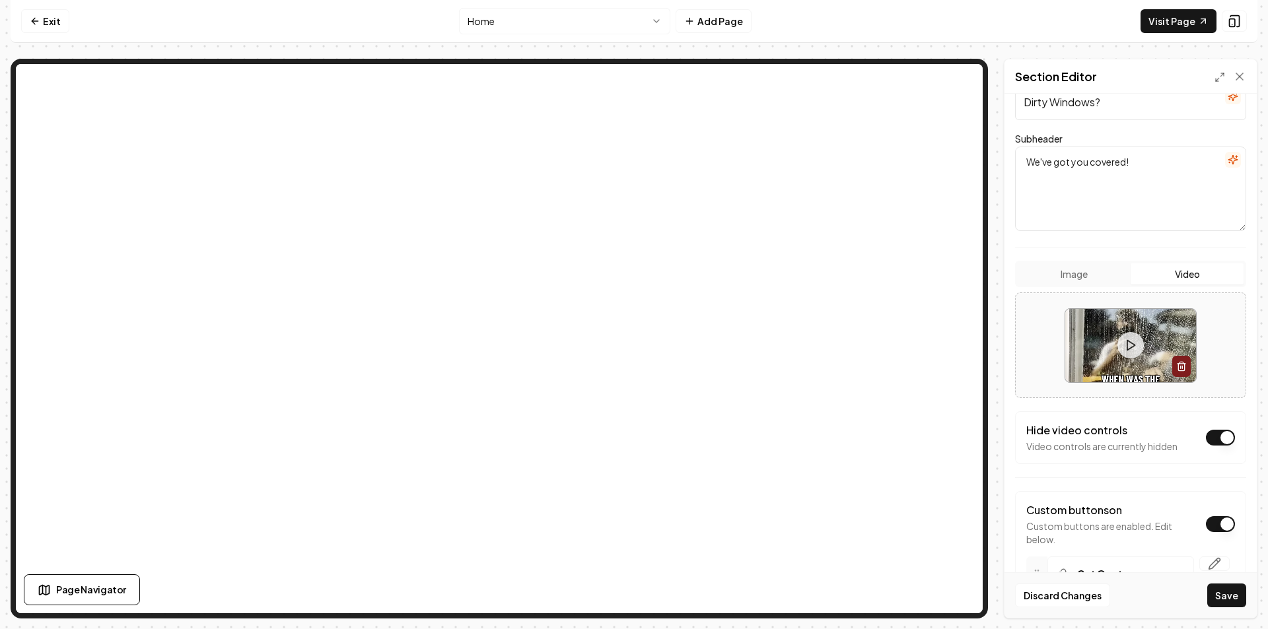
scroll to position [45, 0]
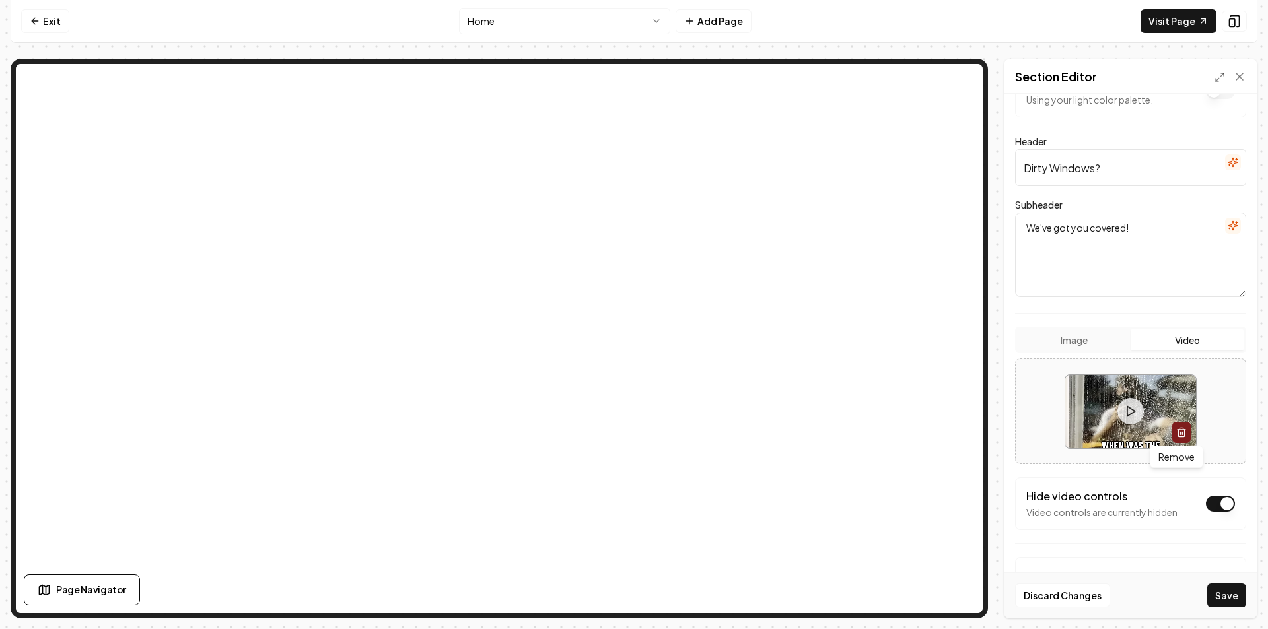
click at [1176, 431] on icon "button" at bounding box center [1181, 432] width 11 height 11
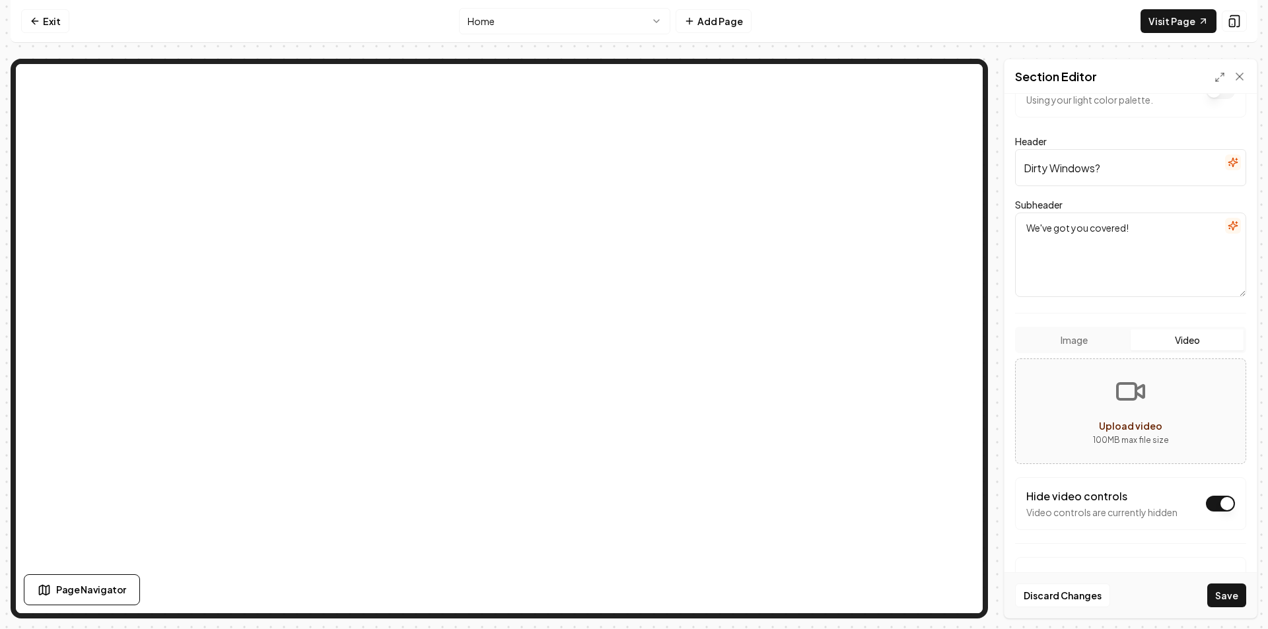
click at [1142, 425] on span "Upload video" at bounding box center [1130, 426] width 63 height 12
type input "**********"
click at [1234, 605] on button "Save" at bounding box center [1226, 596] width 39 height 24
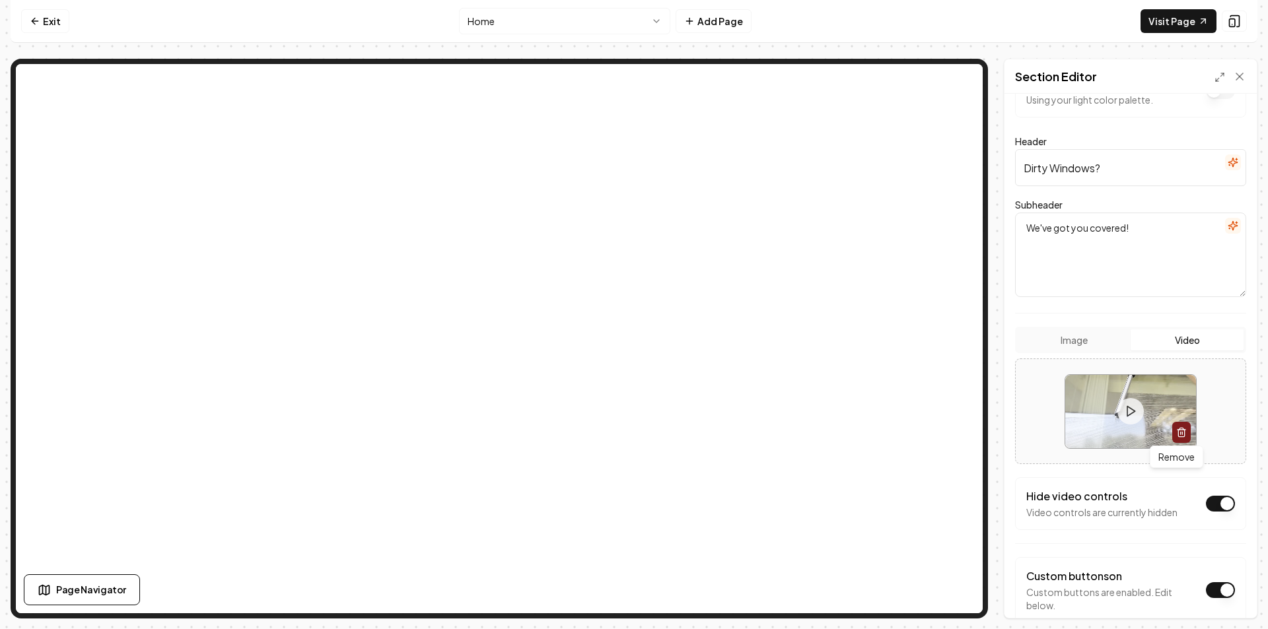
click at [1181, 431] on button "button" at bounding box center [1181, 432] width 18 height 21
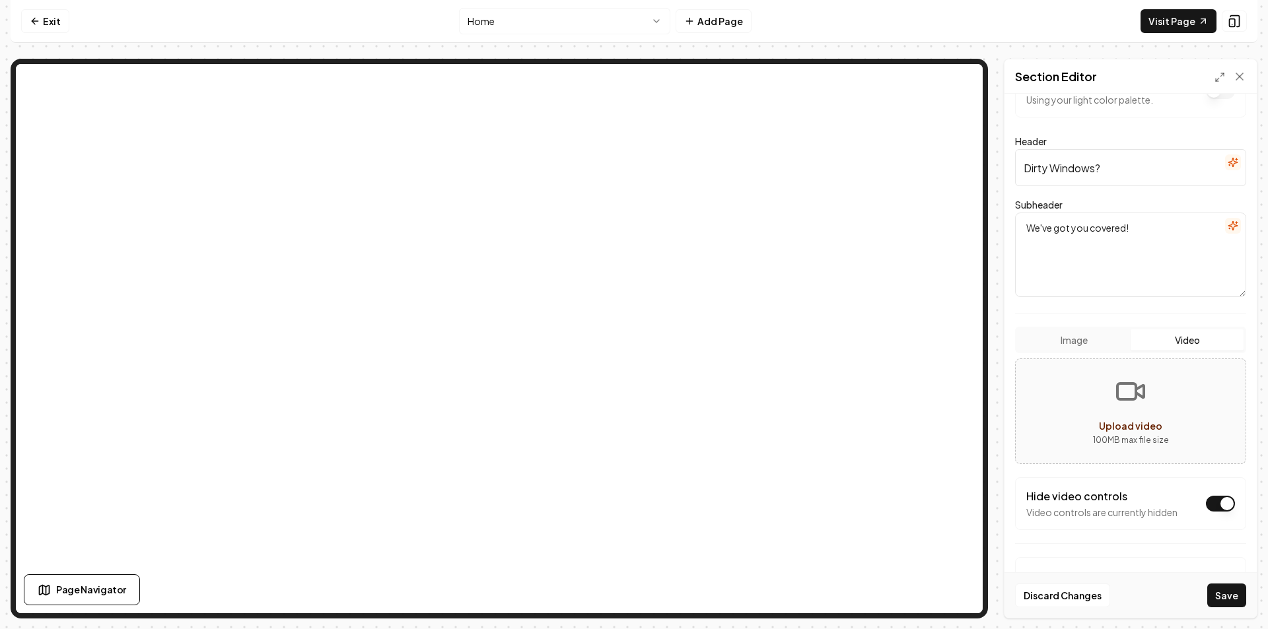
click at [1152, 419] on div "Upload video" at bounding box center [1130, 426] width 63 height 16
type input "**********"
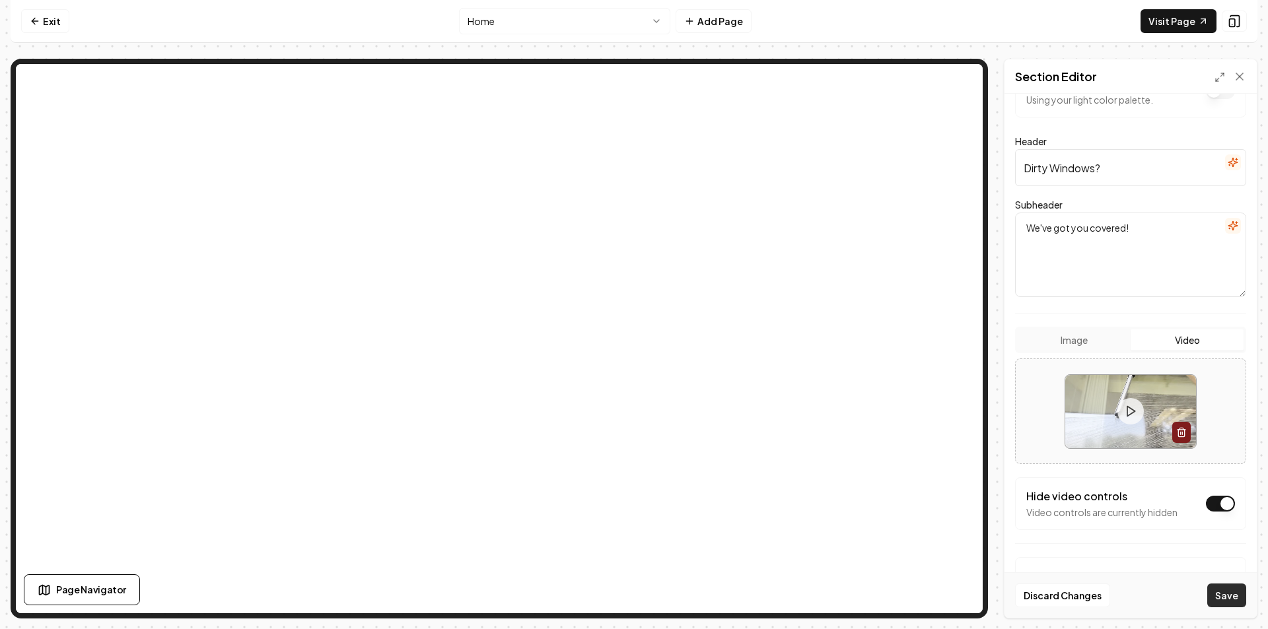
click at [1227, 590] on button "Save" at bounding box center [1226, 596] width 39 height 24
click at [977, 52] on div "Exit Home Add Page Visit Page Page Navigator Page Settings Section Editor Dark …" at bounding box center [634, 309] width 1247 height 619
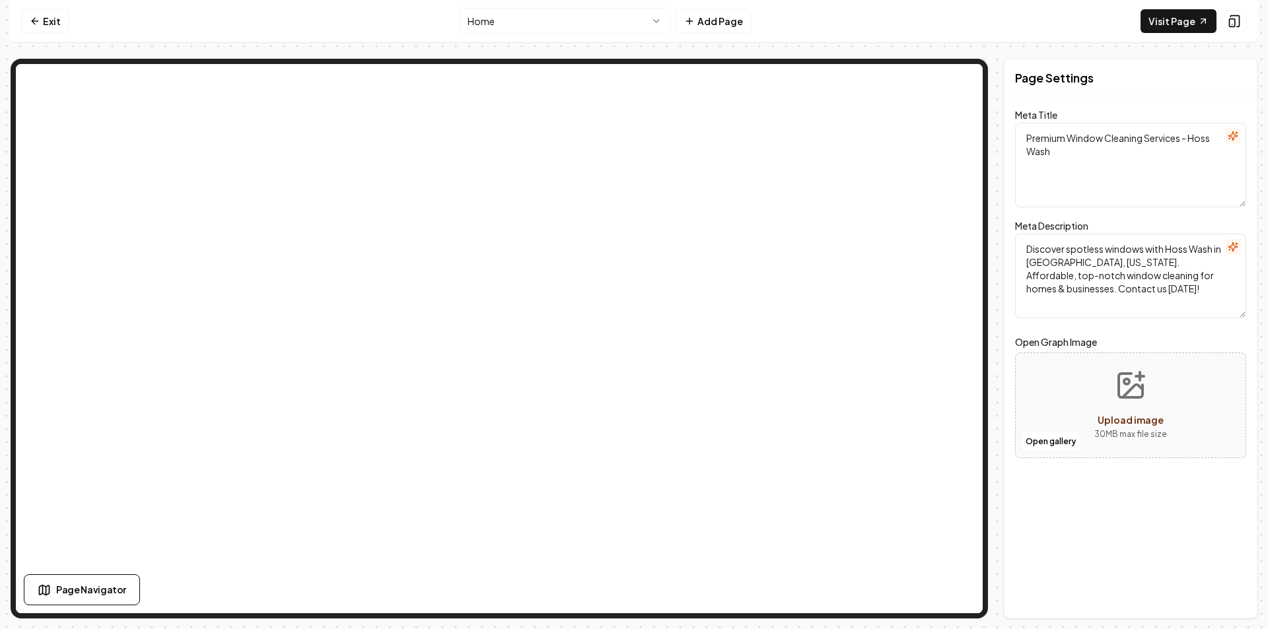
scroll to position [0, 0]
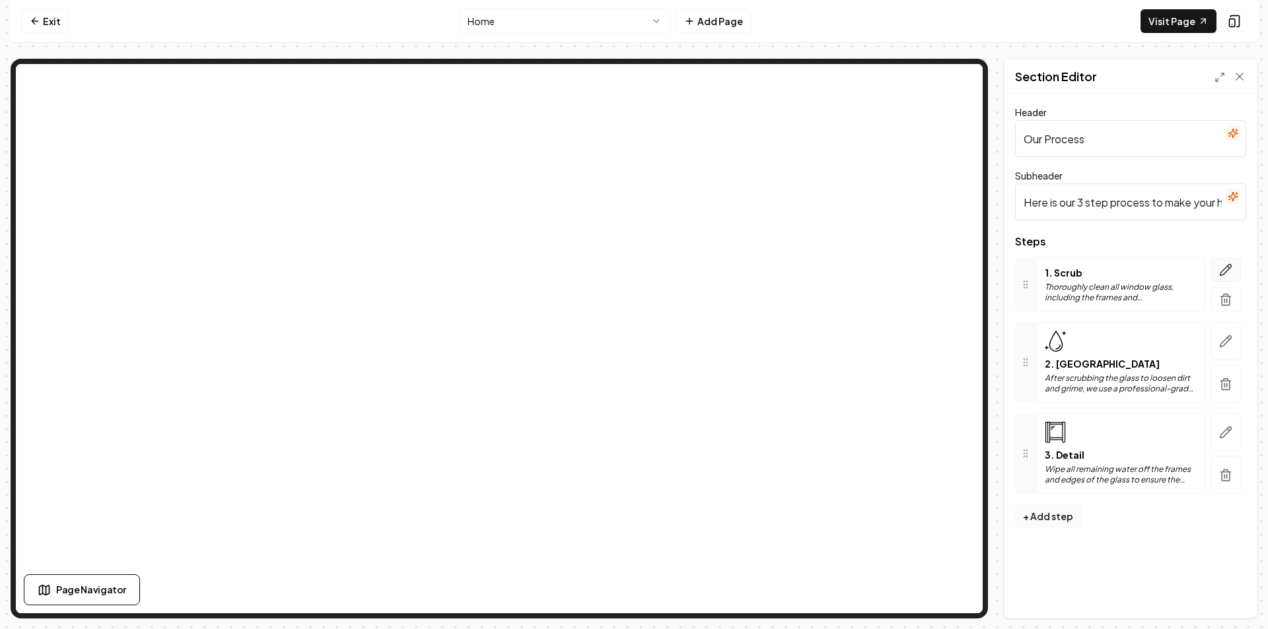
click at [1230, 263] on icon "button" at bounding box center [1225, 269] width 13 height 13
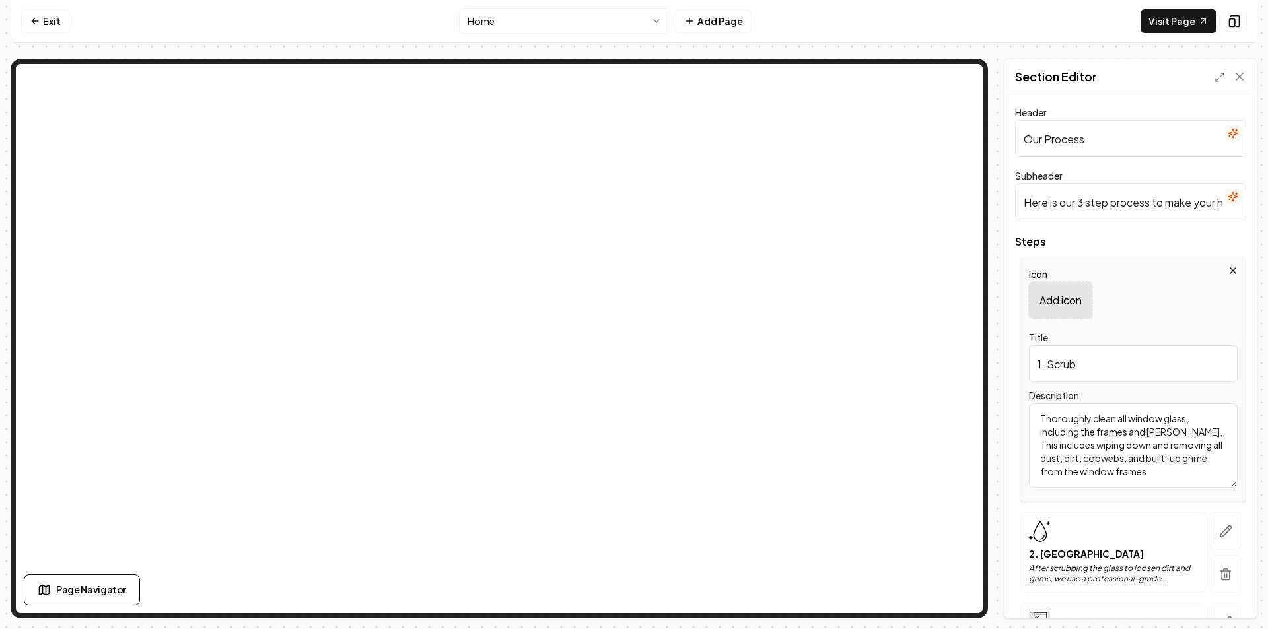
click at [1080, 293] on p "Add icon" at bounding box center [1060, 301] width 42 height 16
click at [1058, 308] on p "Add icon" at bounding box center [1060, 301] width 42 height 16
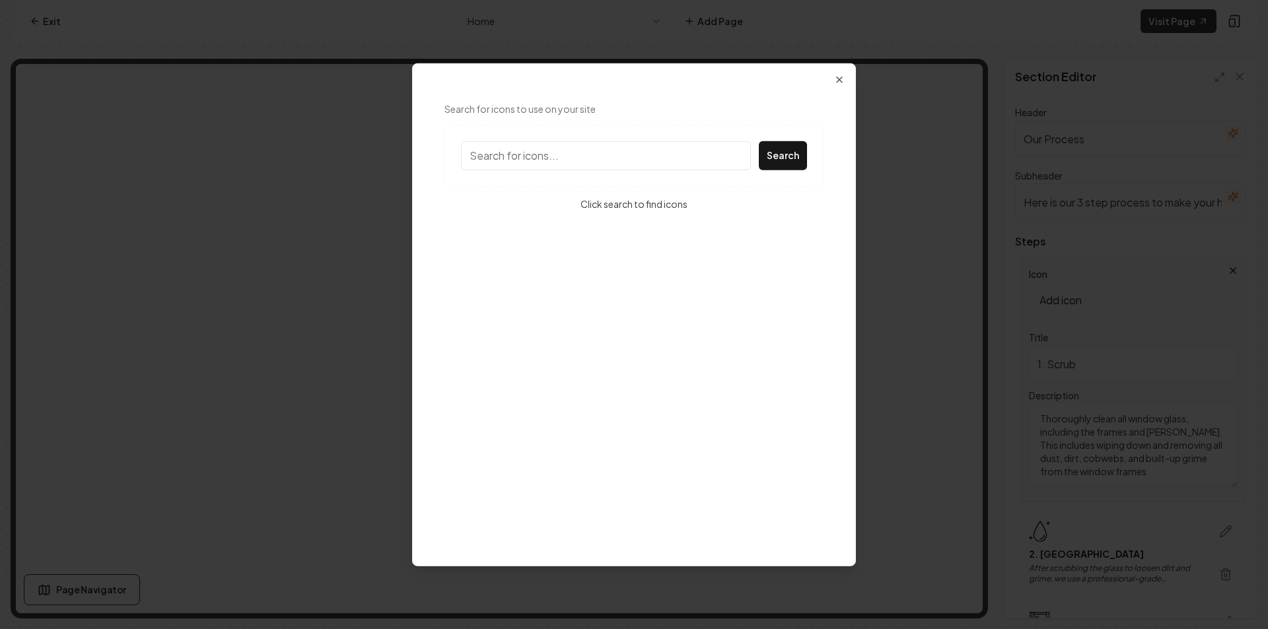
click at [658, 163] on input "Search for icons to use on your site" at bounding box center [606, 155] width 290 height 29
type input "scrub"
click at [740, 158] on input "scrub" at bounding box center [606, 155] width 290 height 29
click at [703, 154] on input "Search for icons to use on your site" at bounding box center [606, 155] width 290 height 29
type input "mop"
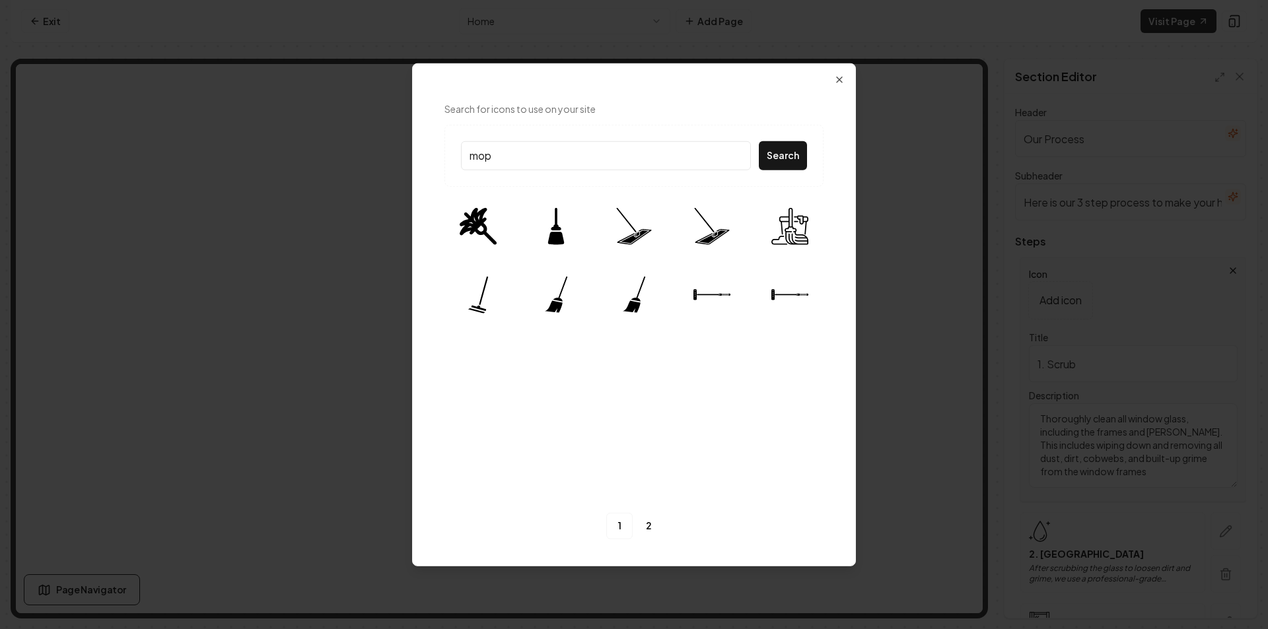
click at [736, 158] on input "mop" at bounding box center [606, 155] width 290 height 29
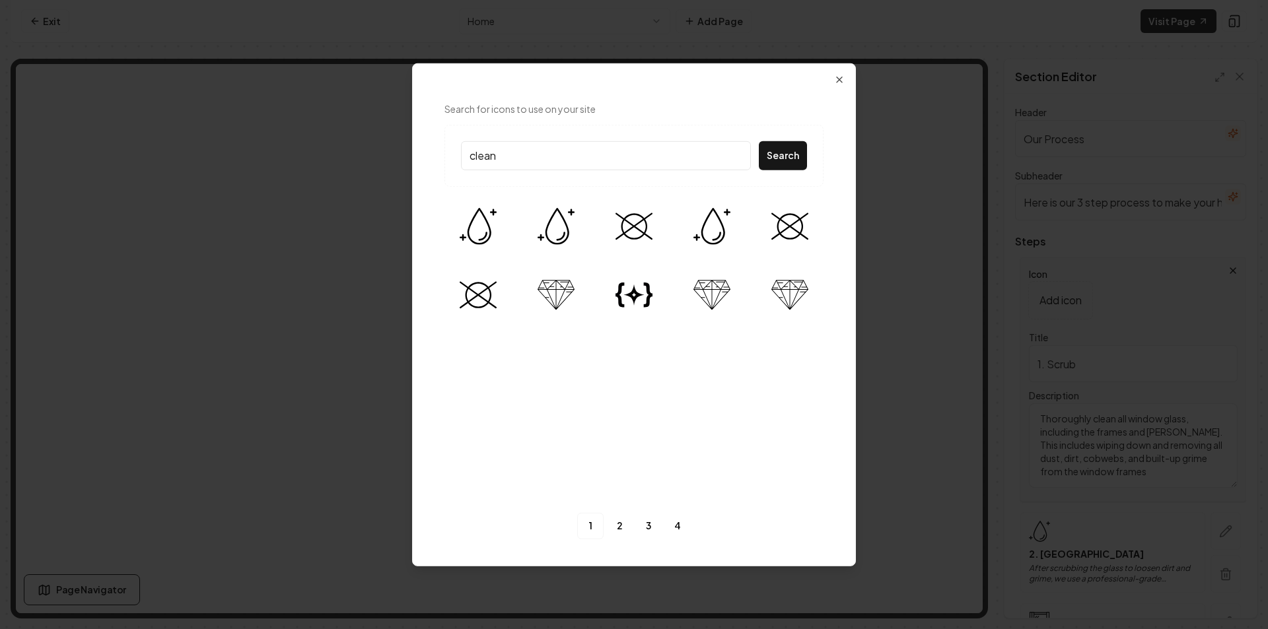
type input "clean"
click at [676, 376] on div "Search for icons to use on your site clean Search 1 2 3 4" at bounding box center [634, 320] width 411 height 470
click at [734, 153] on input "clean" at bounding box center [606, 155] width 290 height 29
click at [736, 154] on input "clean" at bounding box center [606, 155] width 290 height 29
click at [731, 156] on input "Search for icons to use on your site" at bounding box center [606, 155] width 290 height 29
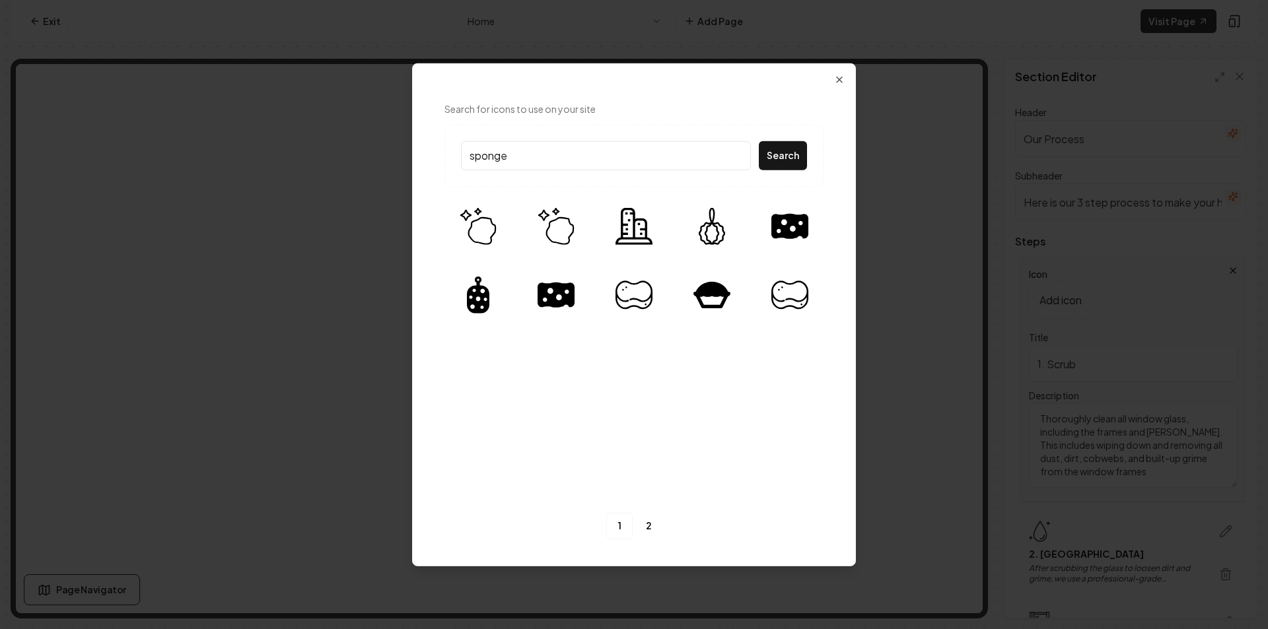
type input "sponge"
click at [800, 355] on div "Search for icons to use on your site sponge Search 1 2" at bounding box center [634, 320] width 411 height 470
click at [737, 153] on input "sponge" at bounding box center [606, 155] width 290 height 29
click at [695, 160] on input "Search for icons to use on your site" at bounding box center [606, 155] width 290 height 29
type input "sc"
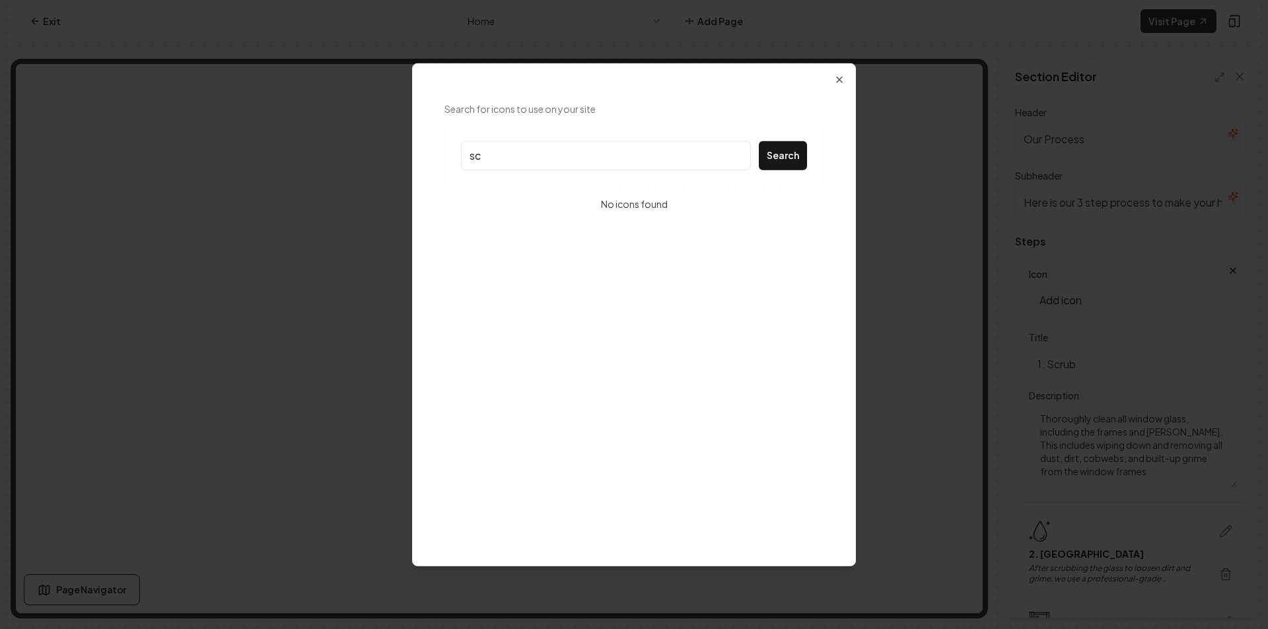
click at [732, 157] on input "sc" at bounding box center [606, 155] width 290 height 29
click at [744, 155] on input "sc" at bounding box center [606, 155] width 290 height 29
click at [738, 157] on input "sc" at bounding box center [606, 155] width 290 height 29
click at [770, 150] on button "Search" at bounding box center [783, 155] width 48 height 29
click at [684, 160] on input "Search for icons to use on your site" at bounding box center [606, 155] width 290 height 29
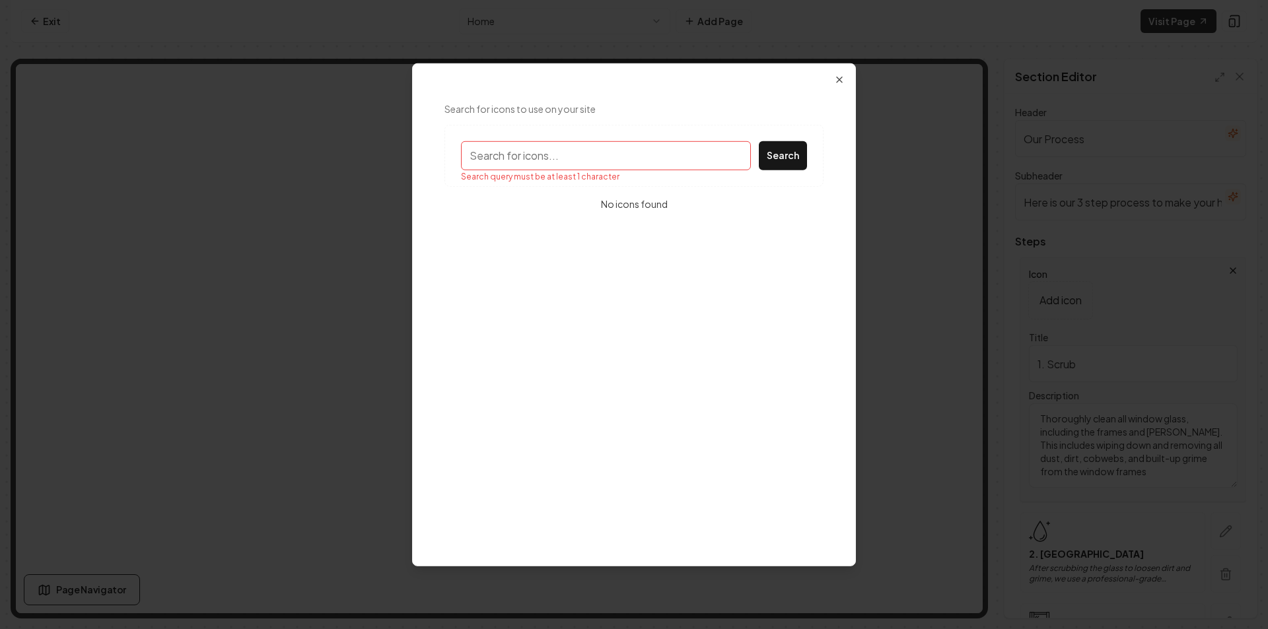
click at [676, 151] on input "Search for icons to use on your site" at bounding box center [606, 155] width 290 height 29
type input "towel"
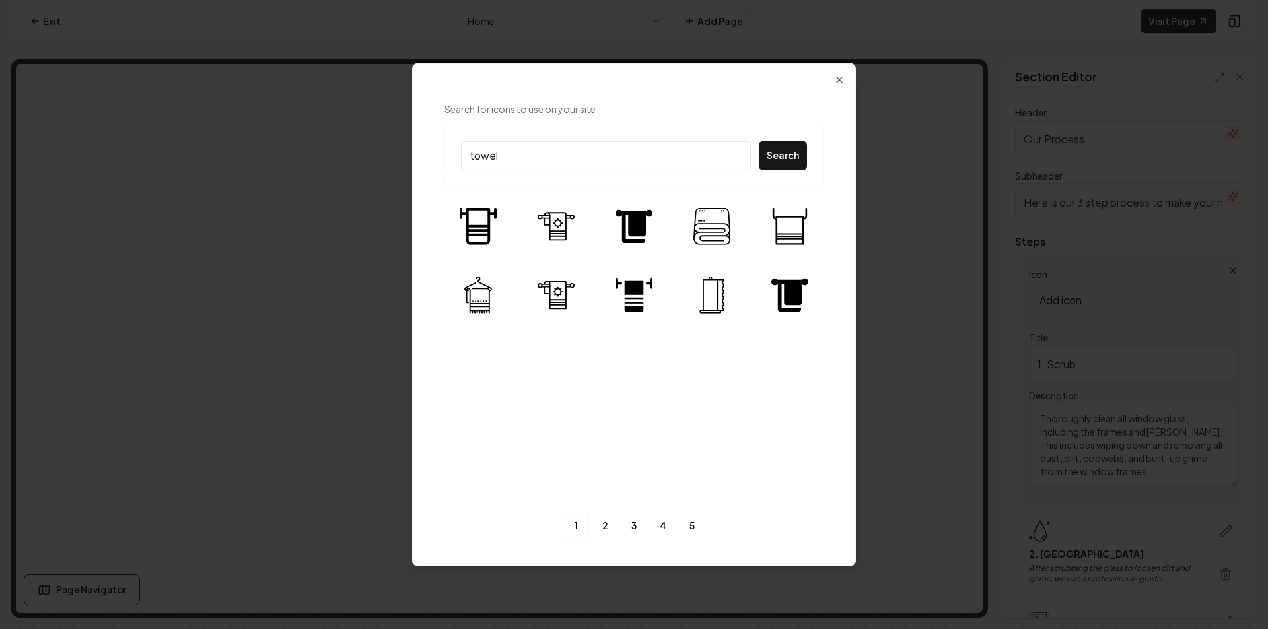
click at [731, 151] on input "towel" at bounding box center [606, 155] width 290 height 29
click at [738, 153] on input "towel" at bounding box center [606, 155] width 290 height 29
click at [709, 159] on input "Search for icons to use on your site" at bounding box center [606, 155] width 290 height 29
type input "abrasive"
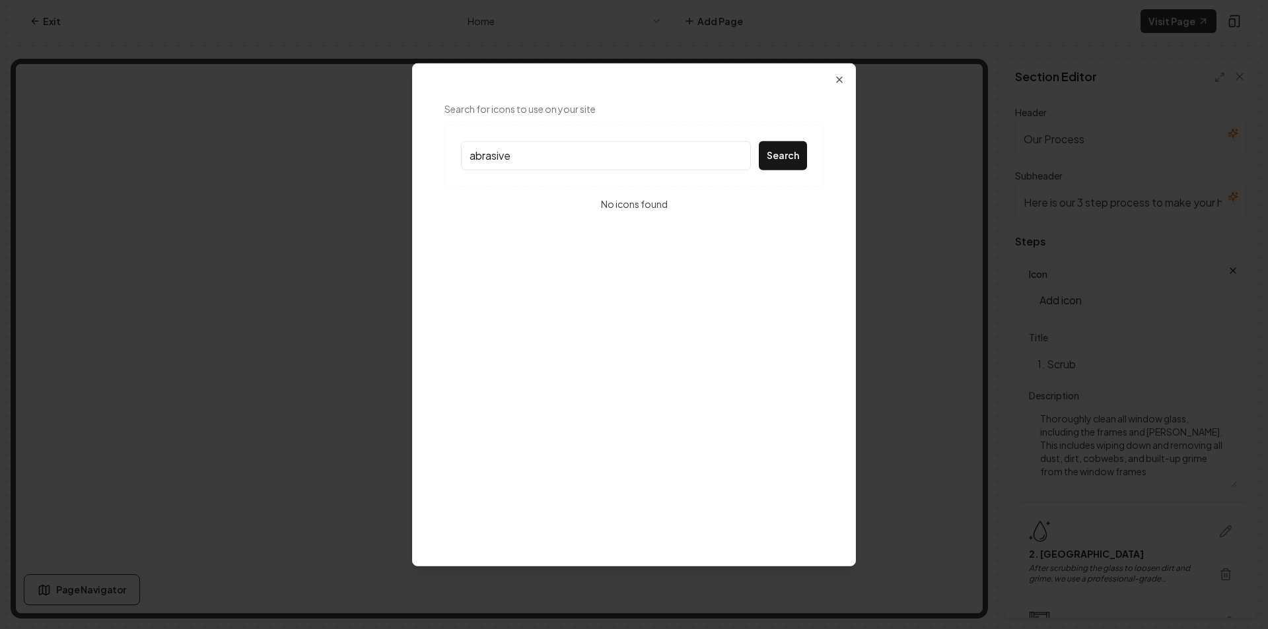
click at [743, 159] on input "abrasive" at bounding box center [606, 155] width 290 height 29
click at [739, 155] on input "abrasive" at bounding box center [606, 155] width 290 height 29
click at [738, 155] on input "Search for icons to use on your site" at bounding box center [606, 155] width 290 height 29
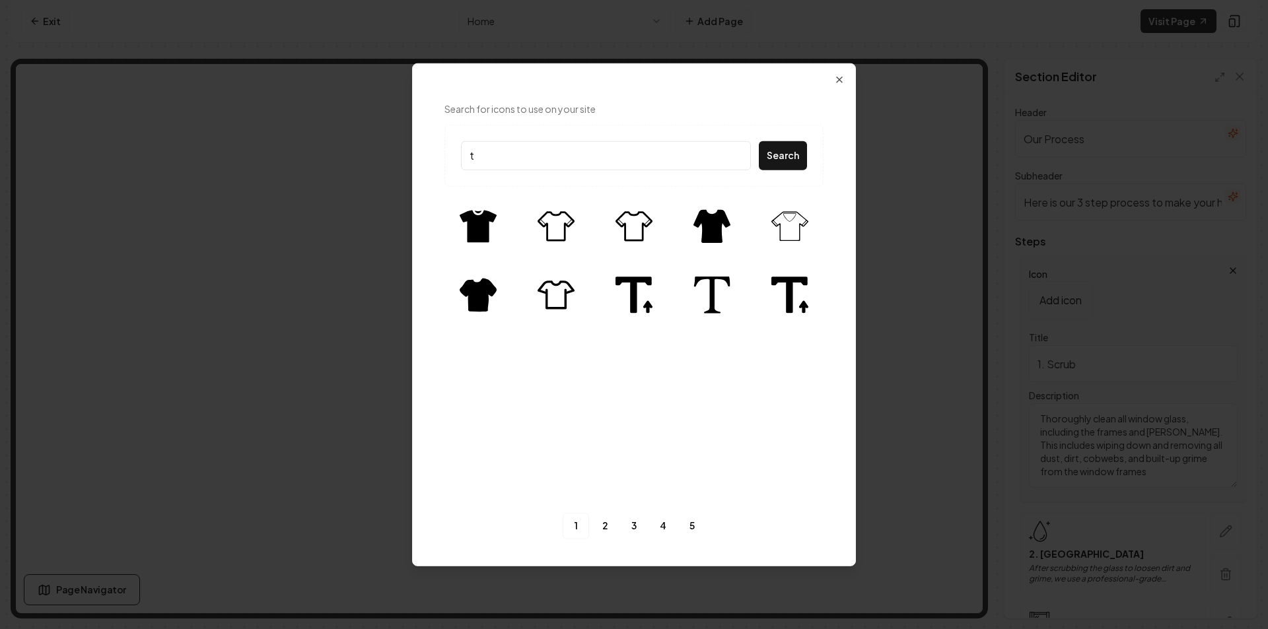
click at [652, 157] on input "t" at bounding box center [606, 155] width 290 height 29
type input "t bar"
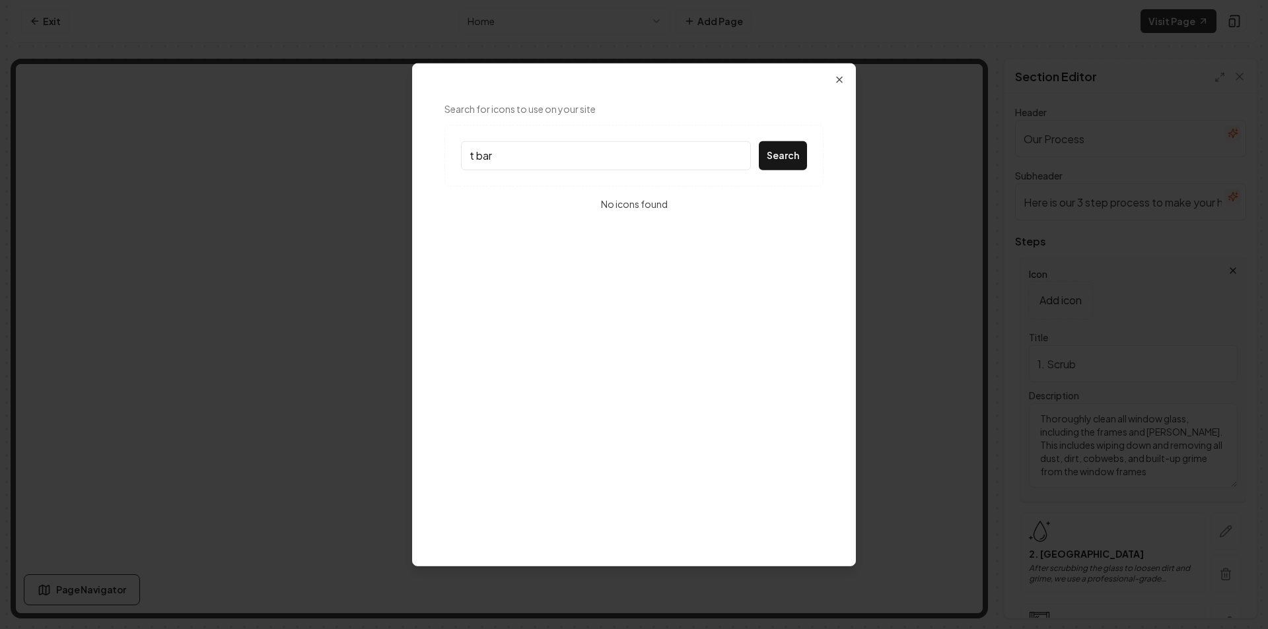
click at [735, 149] on input "t bar" at bounding box center [606, 155] width 290 height 29
click at [737, 153] on input "t bar" at bounding box center [606, 155] width 290 height 29
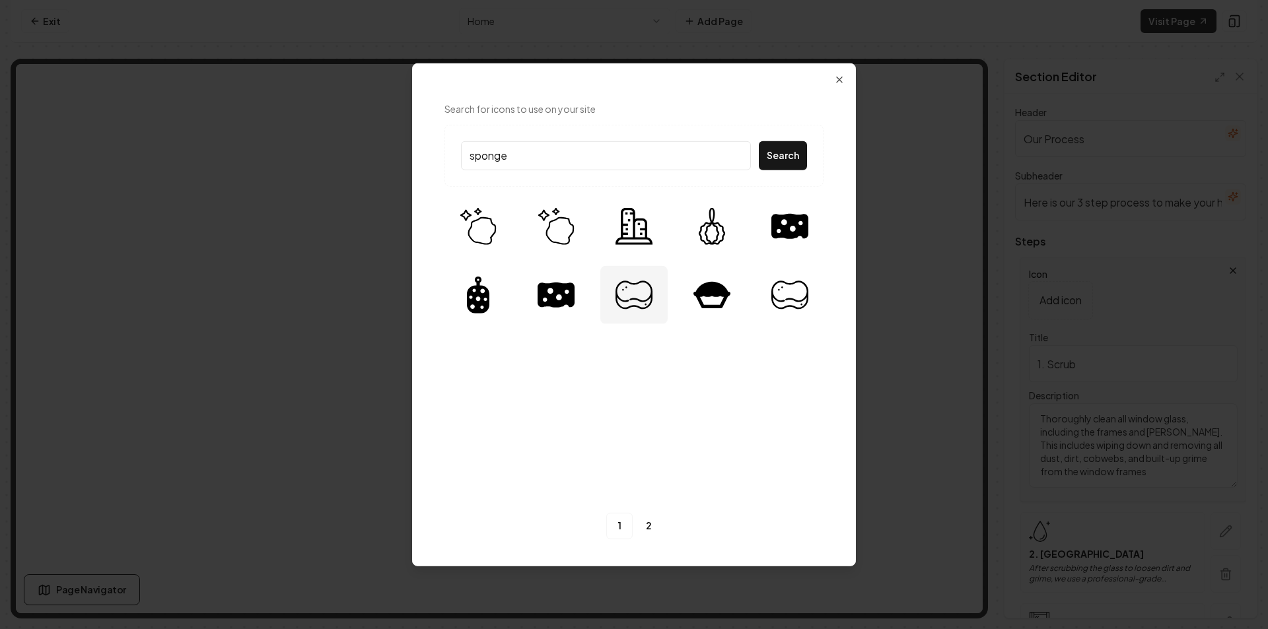
type input "sponge"
click at [656, 295] on div at bounding box center [633, 294] width 67 height 58
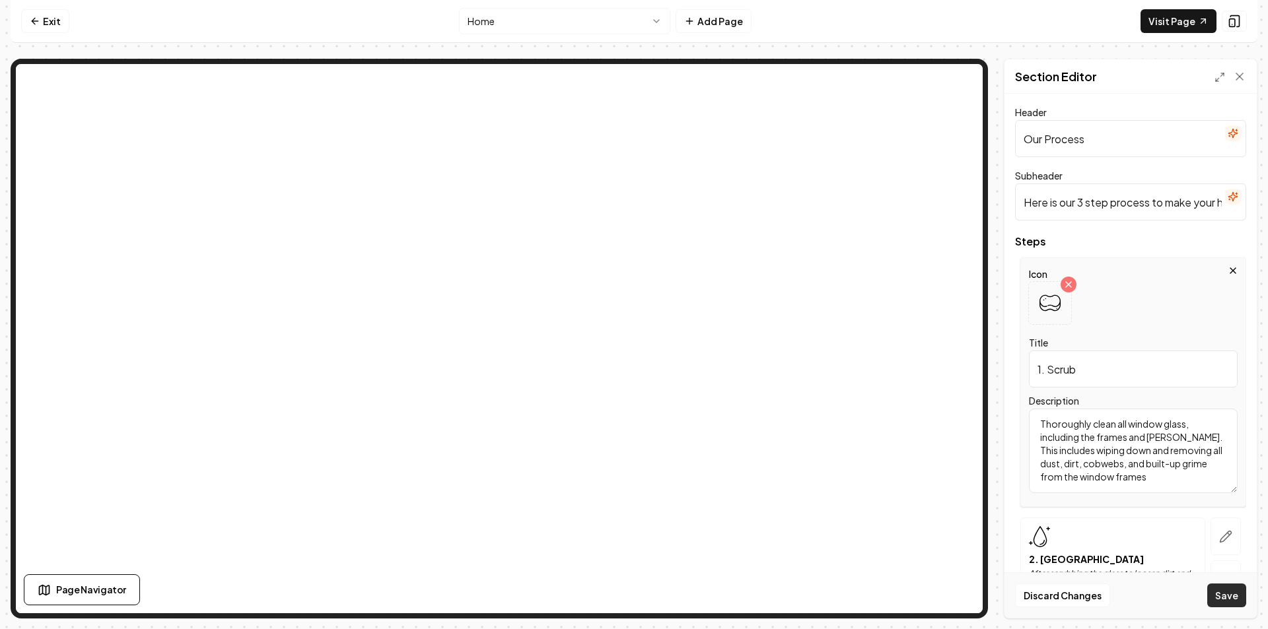
click at [1236, 594] on button "Save" at bounding box center [1226, 596] width 39 height 24
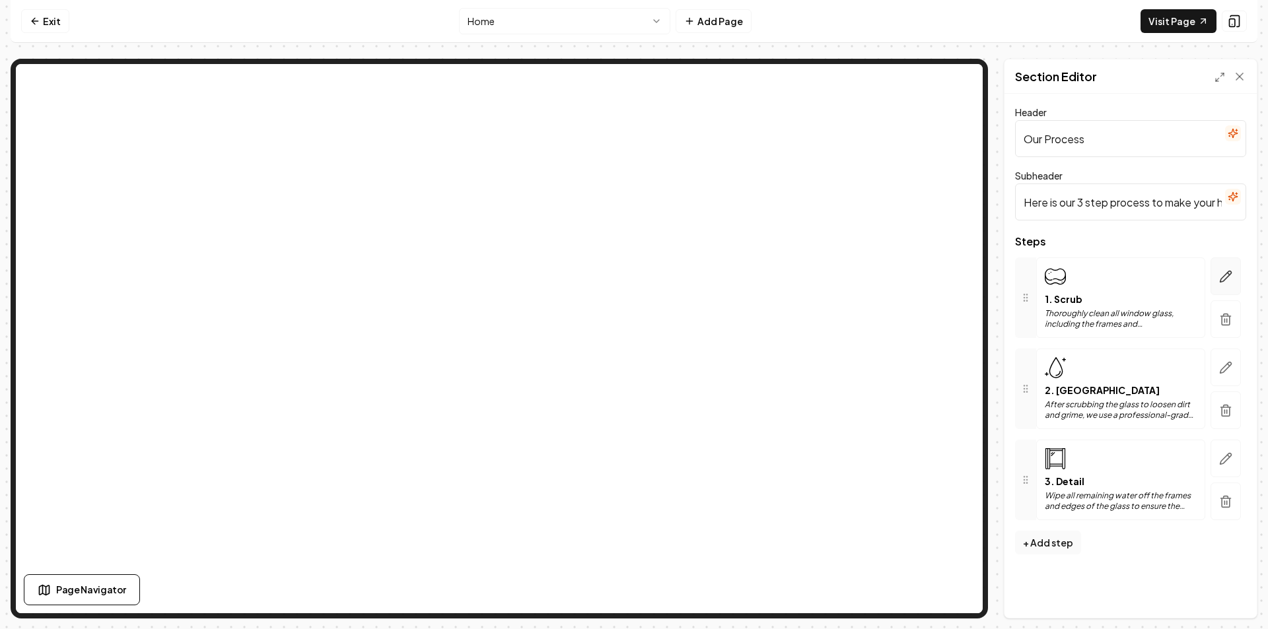
click at [1223, 281] on icon "button" at bounding box center [1225, 276] width 13 height 13
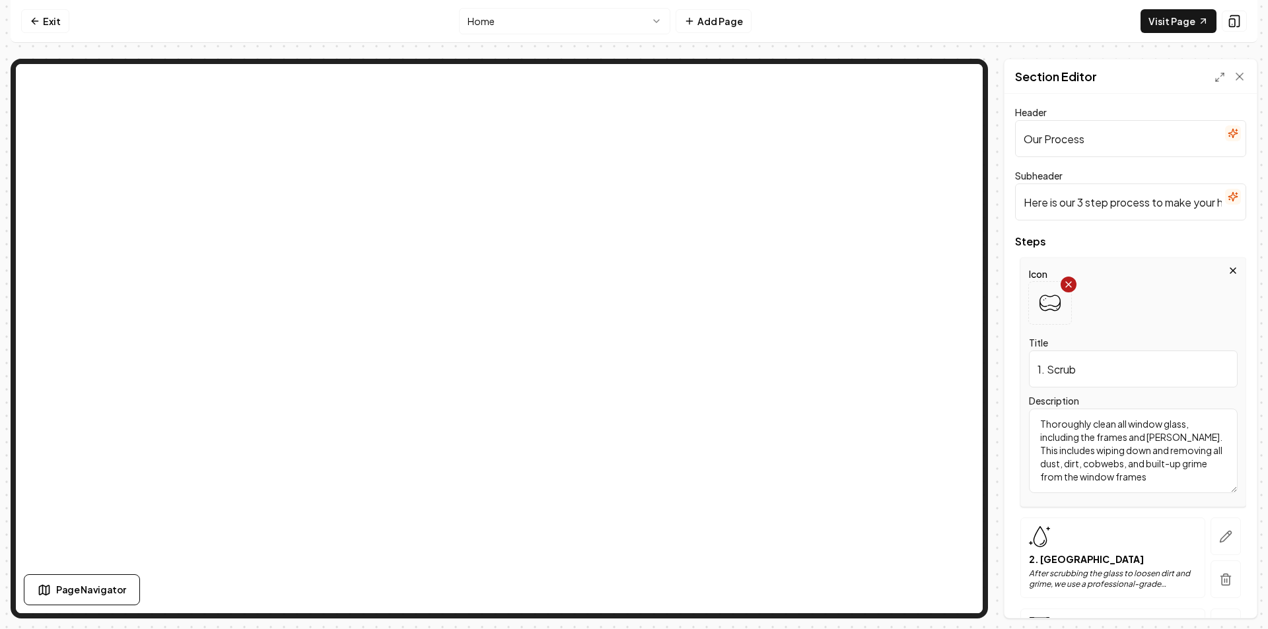
click at [1065, 285] on icon at bounding box center [1068, 284] width 11 height 11
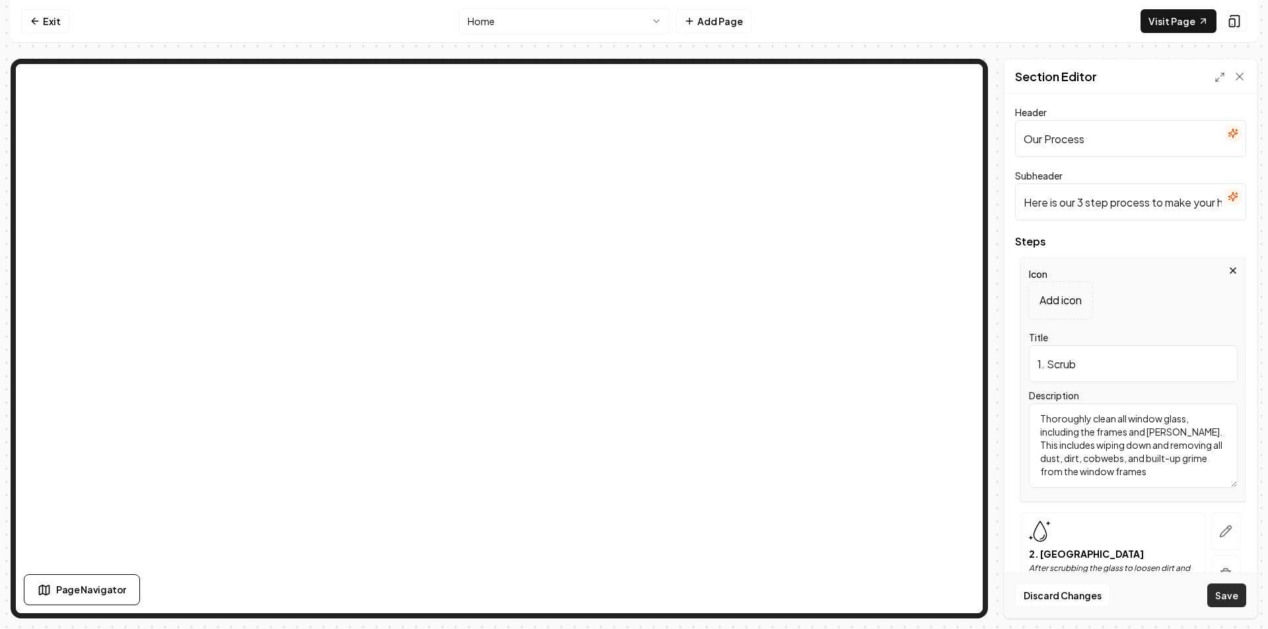
click at [1230, 601] on button "Save" at bounding box center [1226, 596] width 39 height 24
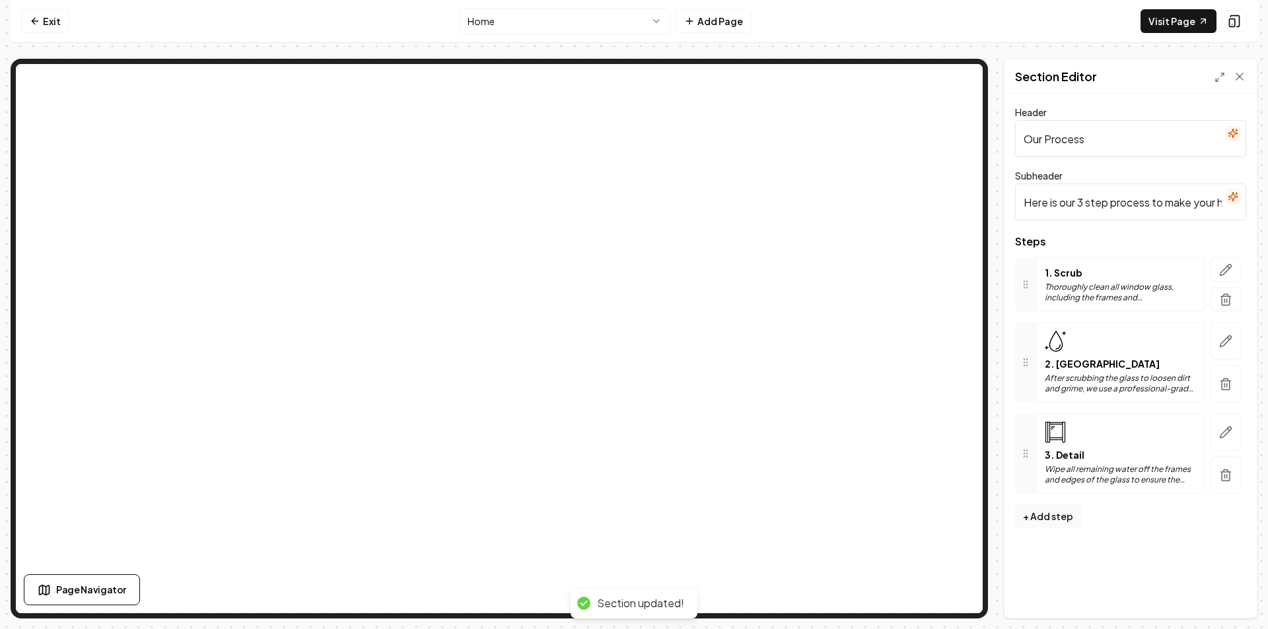
click at [1216, 398] on button "button" at bounding box center [1225, 384] width 30 height 38
click at [1228, 341] on icon "button" at bounding box center [1225, 341] width 13 height 13
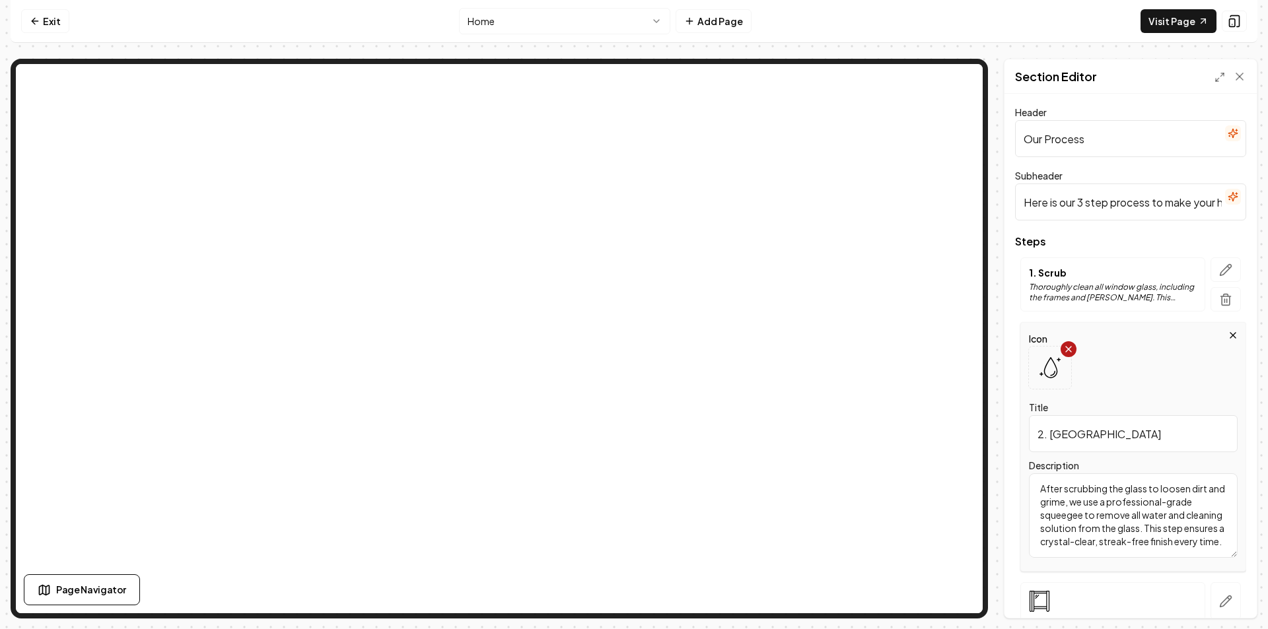
click at [1065, 351] on icon at bounding box center [1068, 349] width 11 height 11
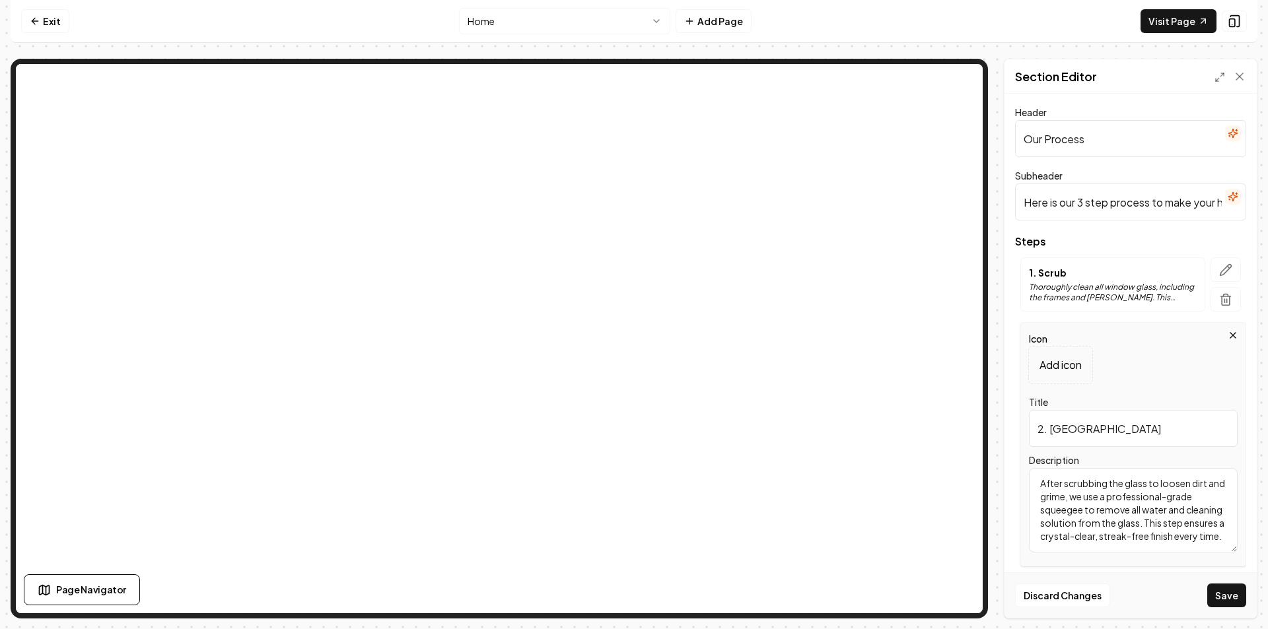
scroll to position [135, 0]
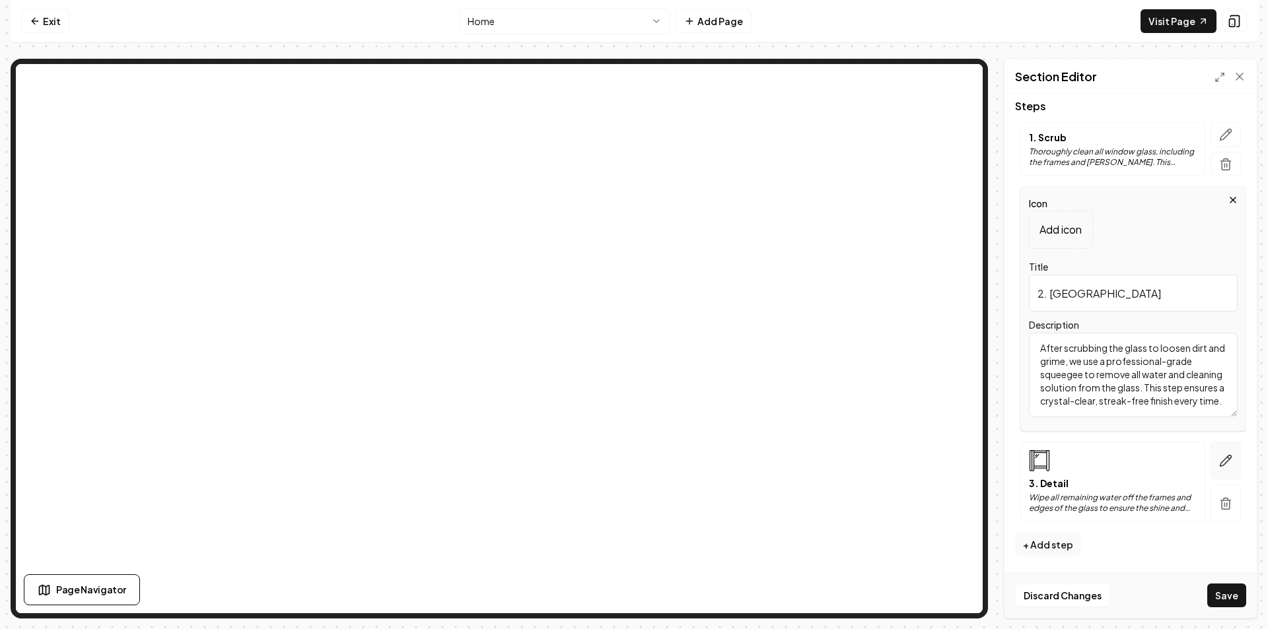
click at [1220, 454] on icon "button" at bounding box center [1225, 460] width 13 height 13
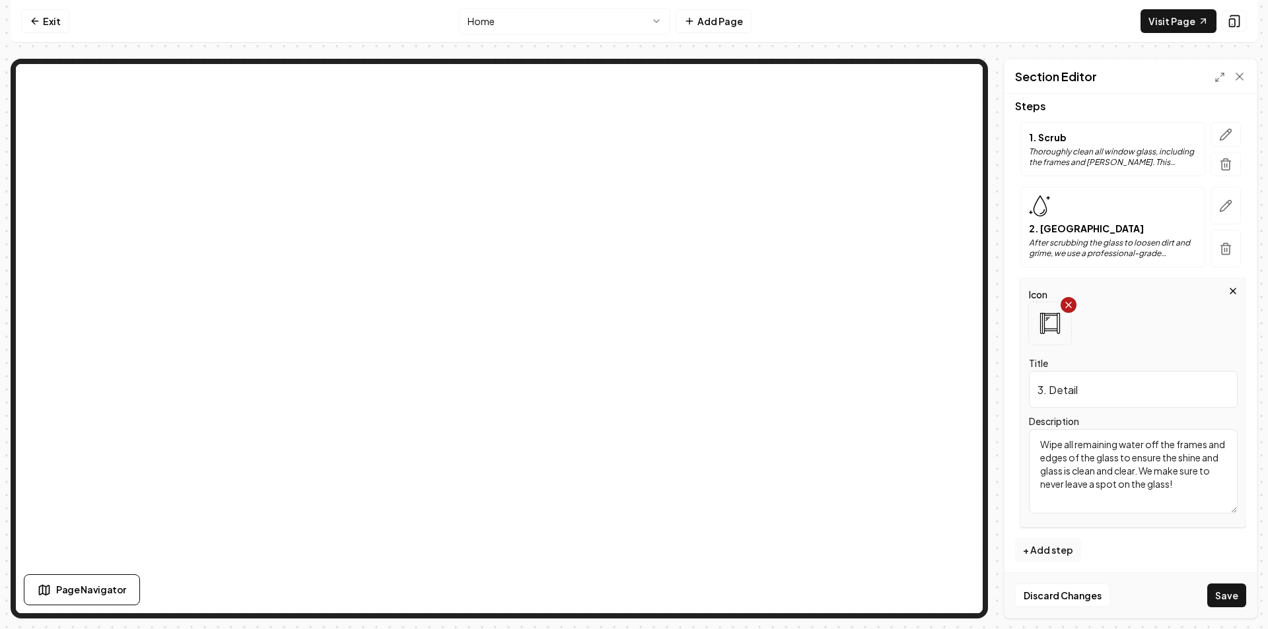
click at [1066, 307] on icon at bounding box center [1068, 305] width 11 height 11
click at [1228, 597] on button "Save" at bounding box center [1226, 596] width 39 height 24
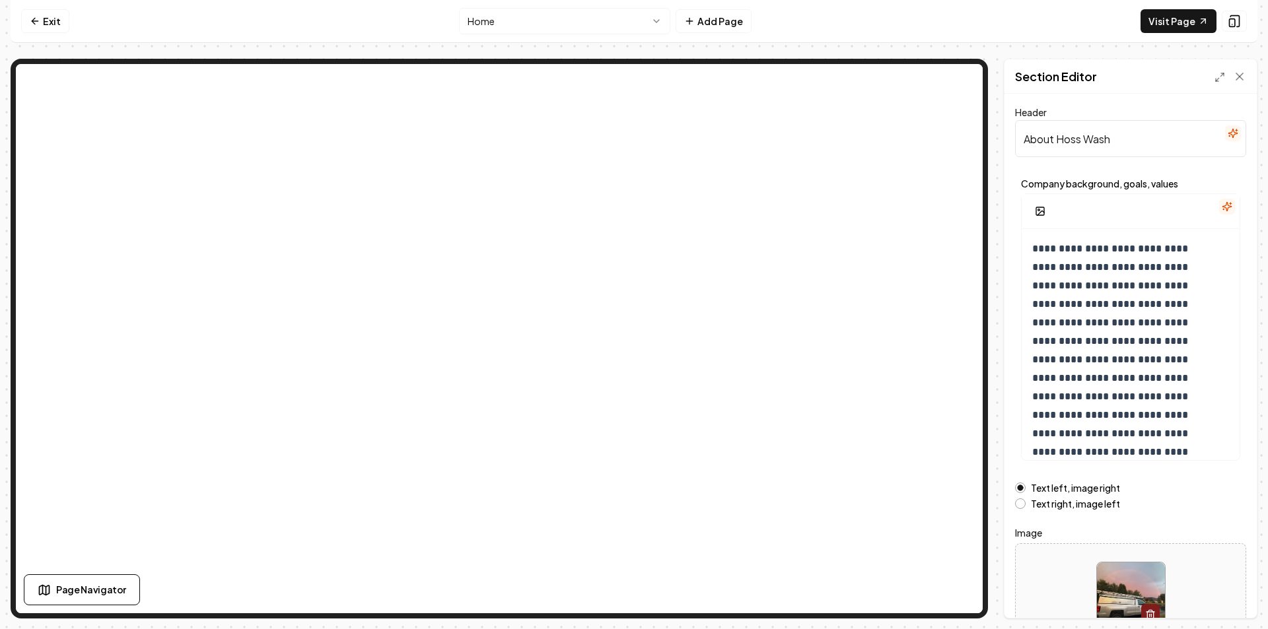
scroll to position [84, 0]
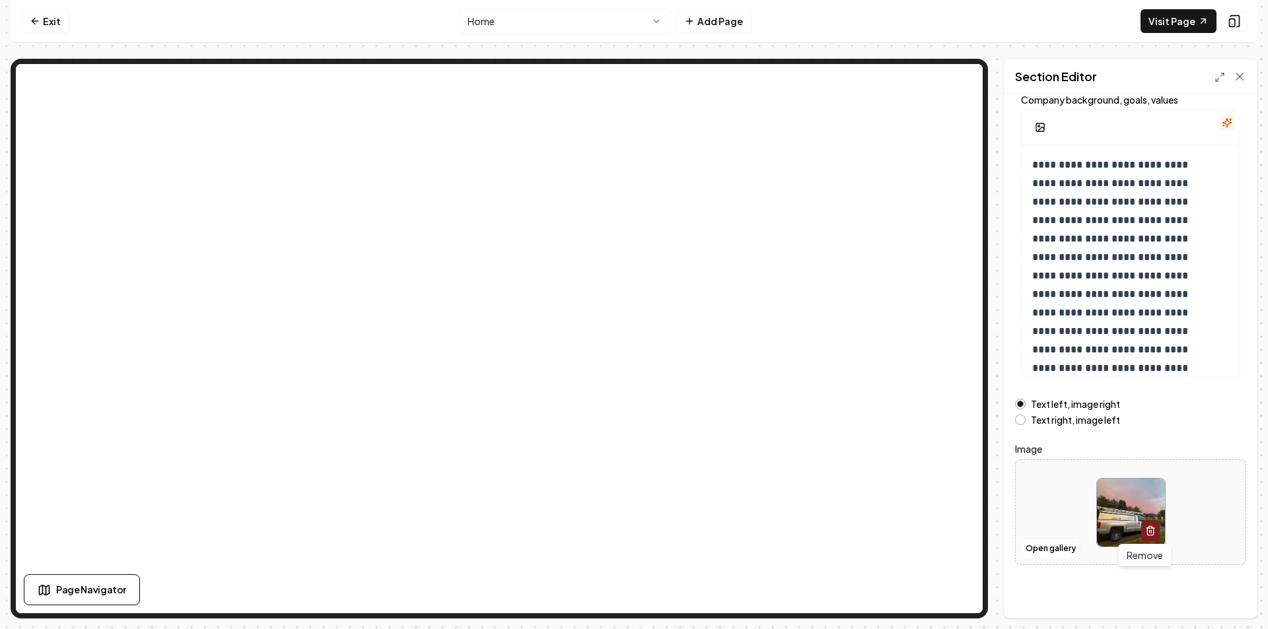
click at [1149, 542] on img at bounding box center [1131, 513] width 68 height 68
click at [1149, 533] on line "button" at bounding box center [1149, 531] width 0 height 3
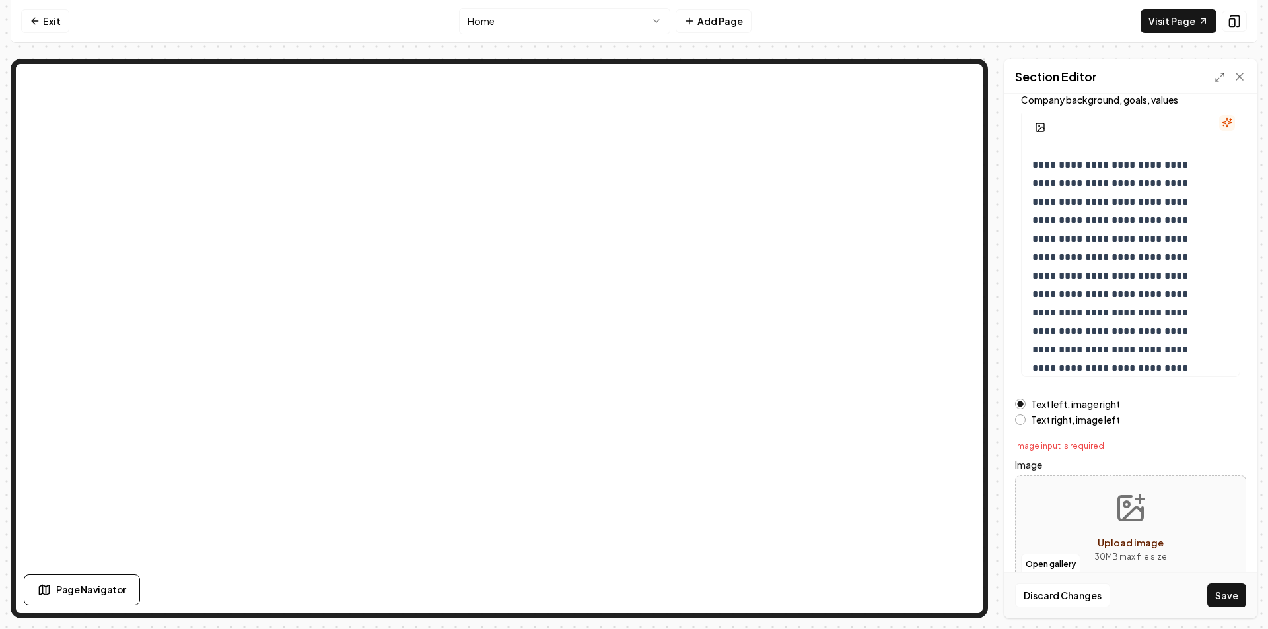
click at [1142, 526] on button "Upload image 30 MB max file size" at bounding box center [1131, 528] width 94 height 92
type input "**********"
click at [1236, 590] on button "Save" at bounding box center [1226, 596] width 39 height 24
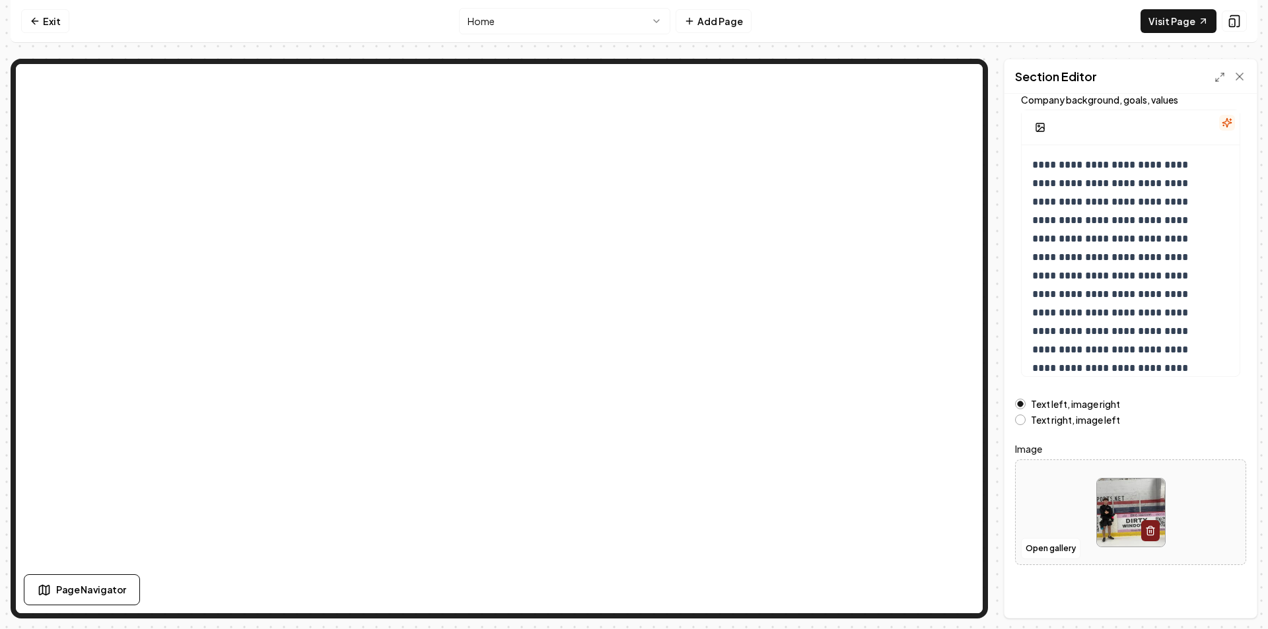
scroll to position [0, 0]
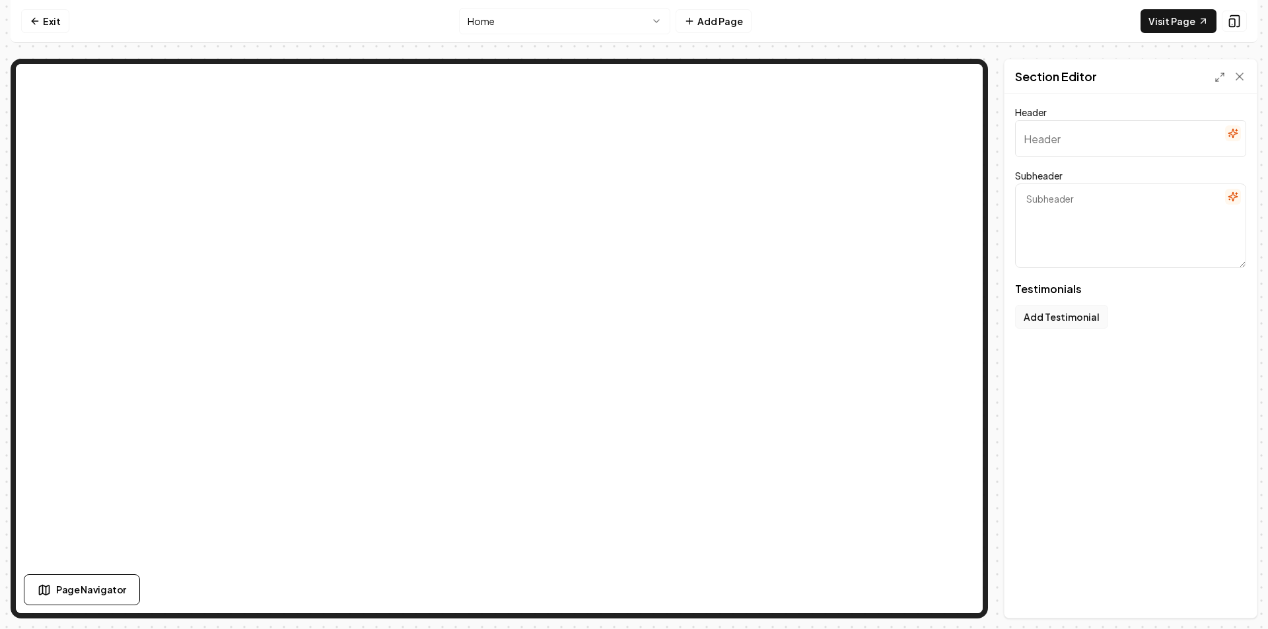
type input "Our clients love us"
type textarea "Here's some of what they had to say"
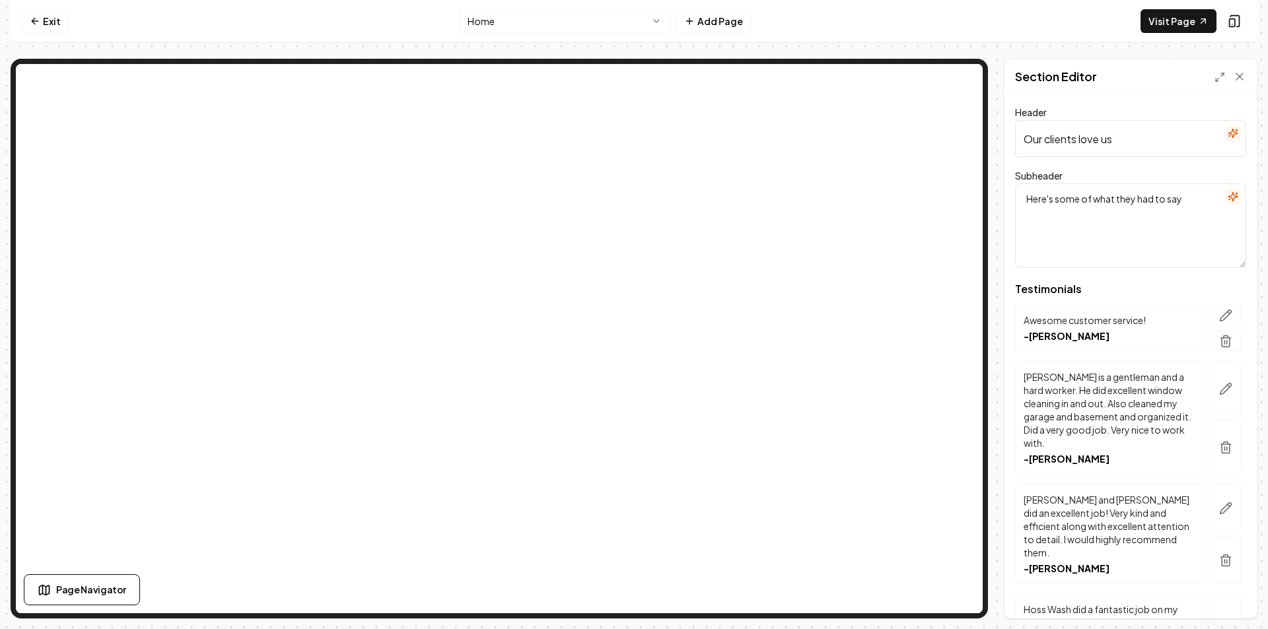
scroll to position [66, 0]
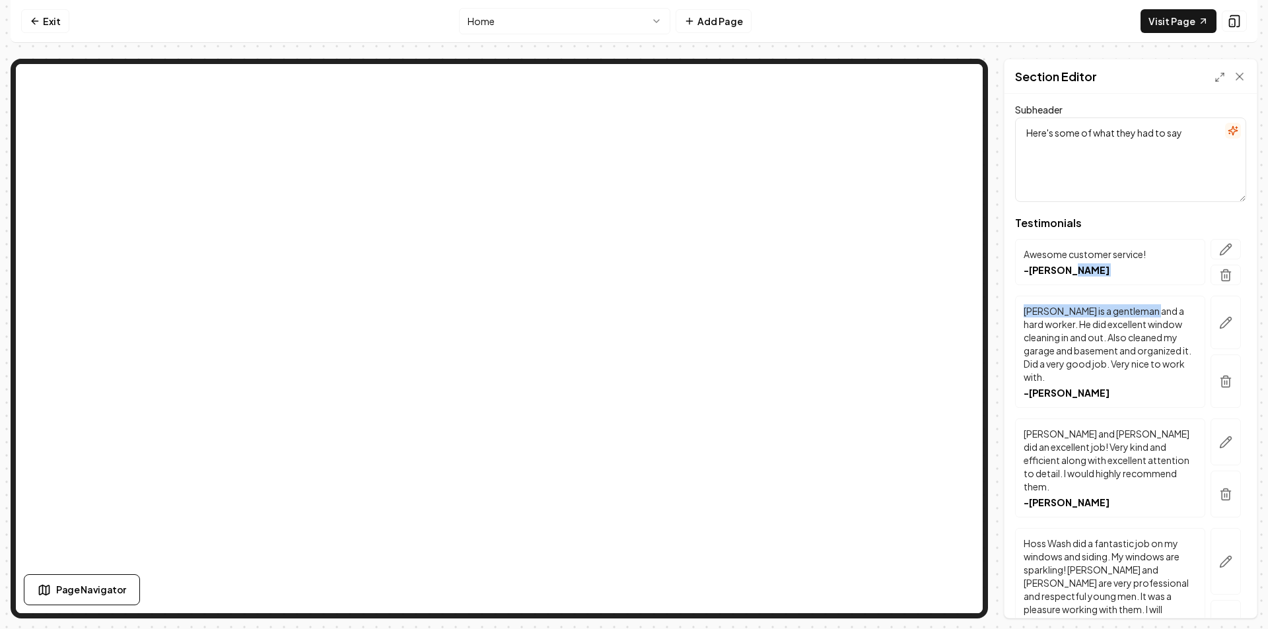
drag, startPoint x: 1141, startPoint y: 262, endPoint x: 1142, endPoint y: 305, distance: 42.9
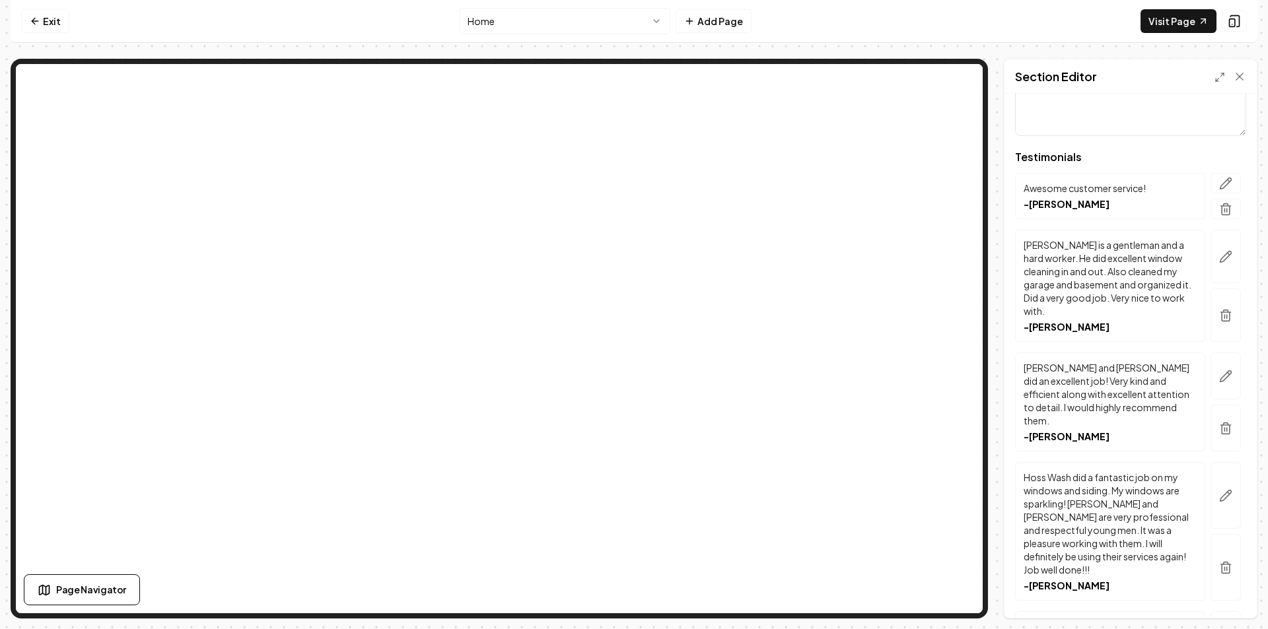
scroll to position [0, 0]
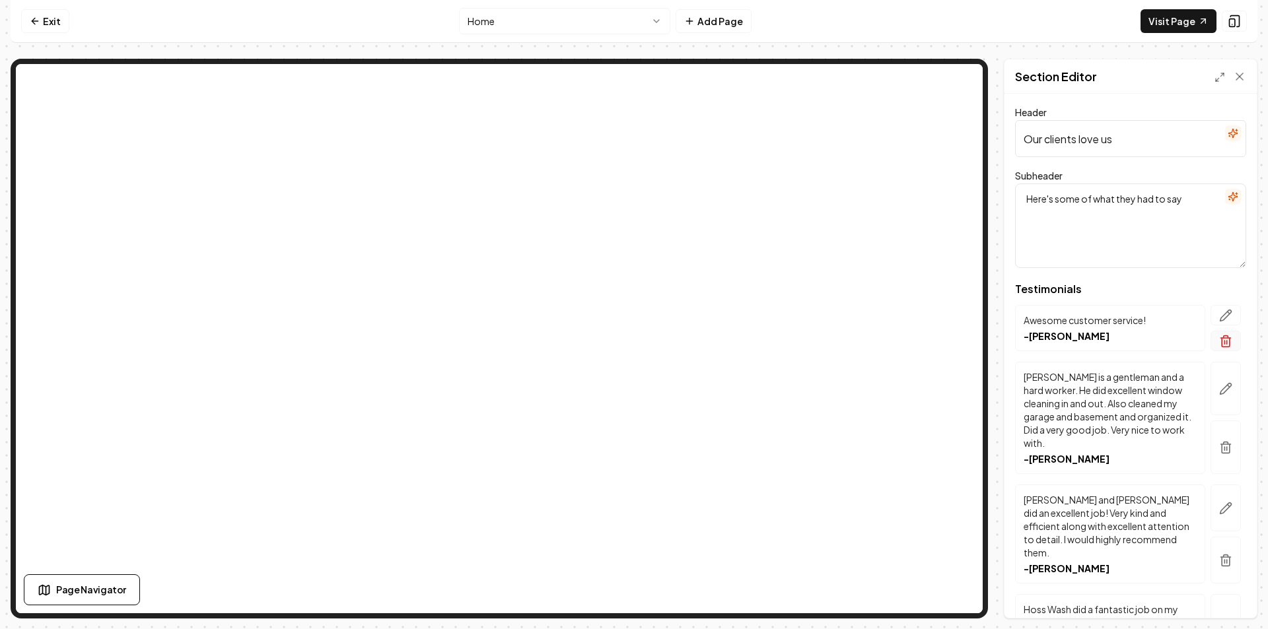
click at [1219, 339] on icon "button" at bounding box center [1225, 341] width 13 height 13
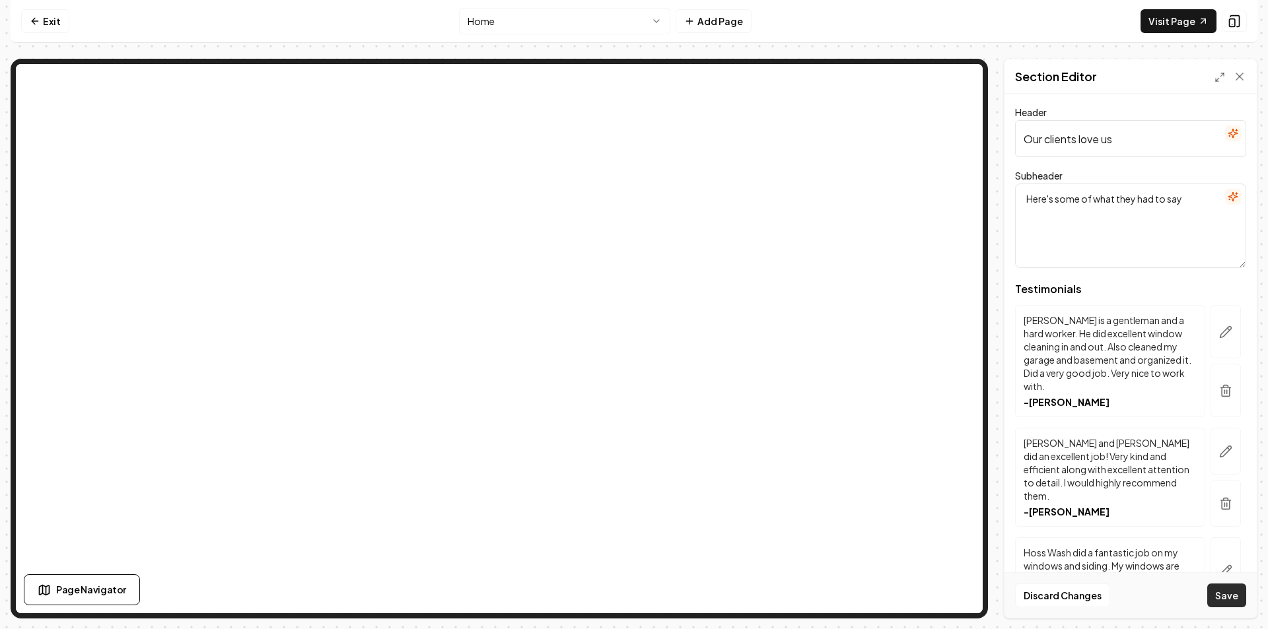
click at [1231, 588] on button "Save" at bounding box center [1226, 596] width 39 height 24
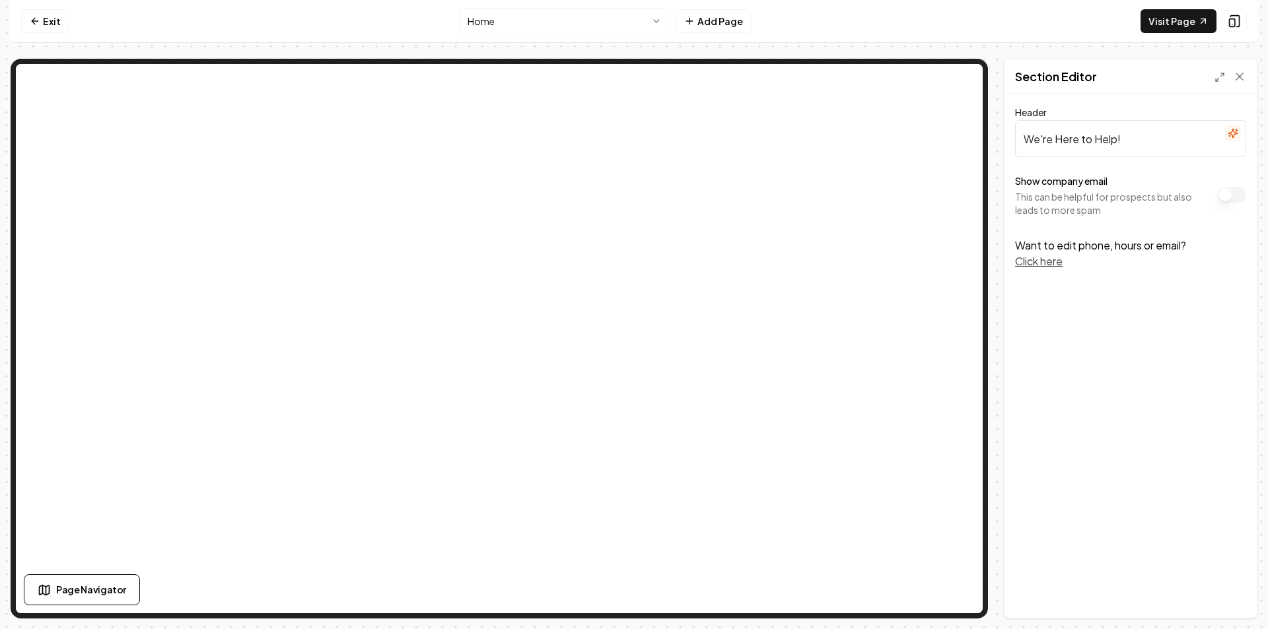
click at [1220, 196] on button "Show company email" at bounding box center [1231, 195] width 29 height 16
click at [1224, 193] on button "Show company email" at bounding box center [1231, 195] width 29 height 16
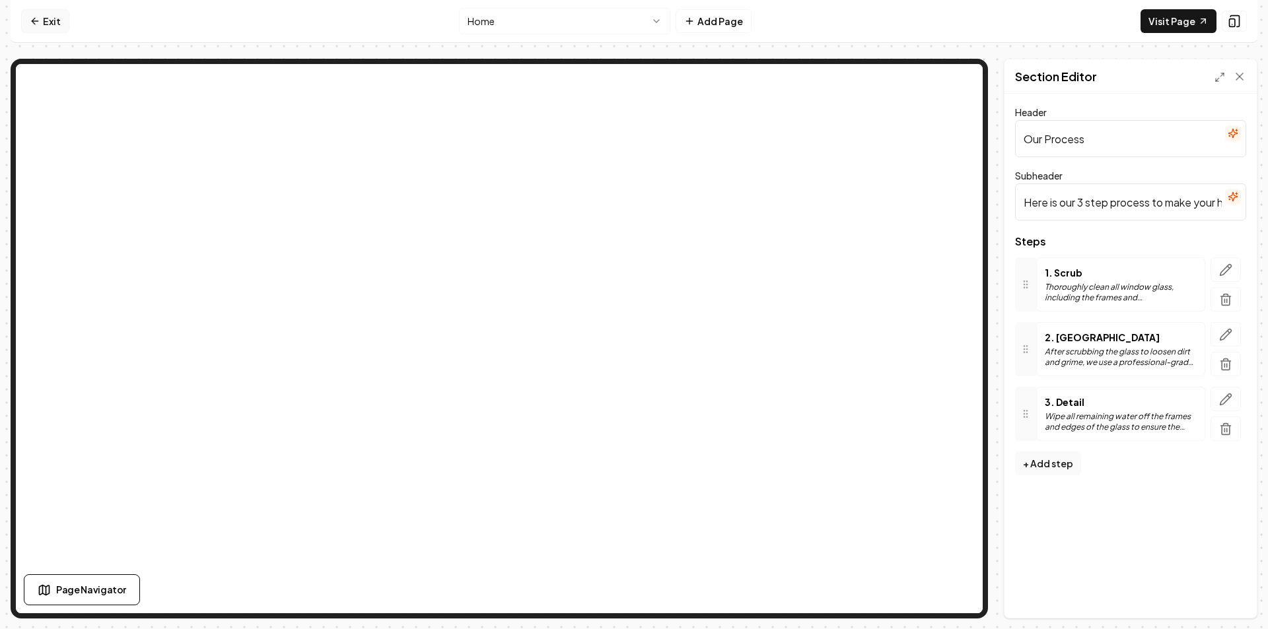
click at [42, 27] on link "Exit" at bounding box center [45, 21] width 48 height 24
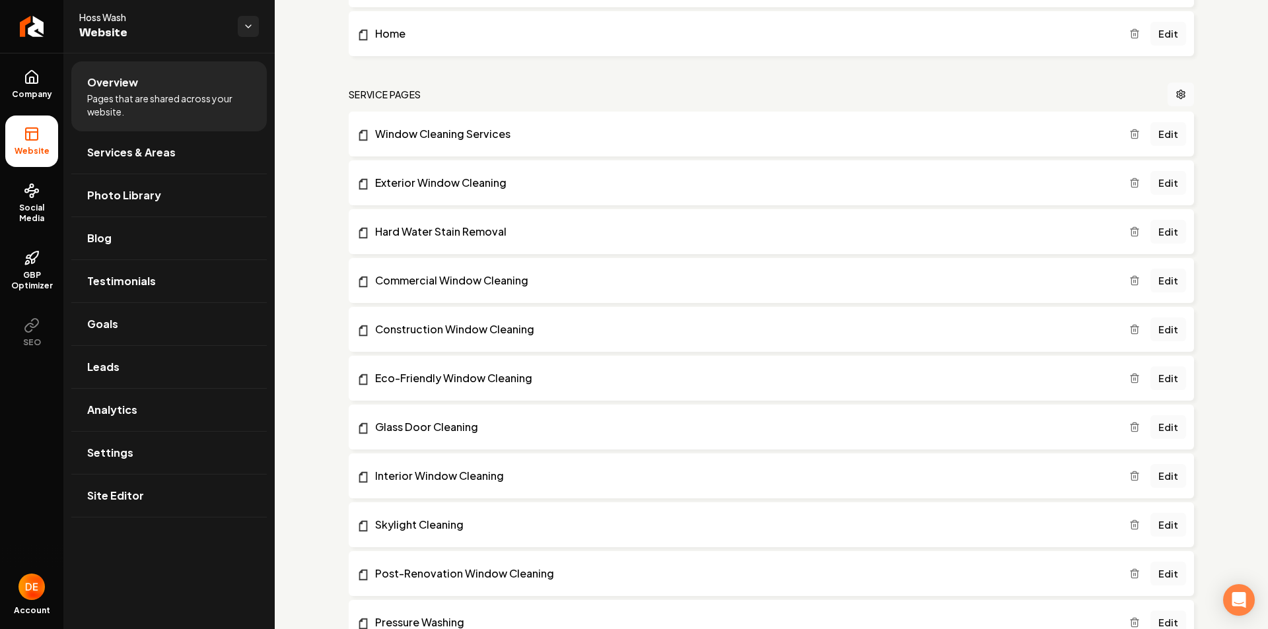
scroll to position [726, 0]
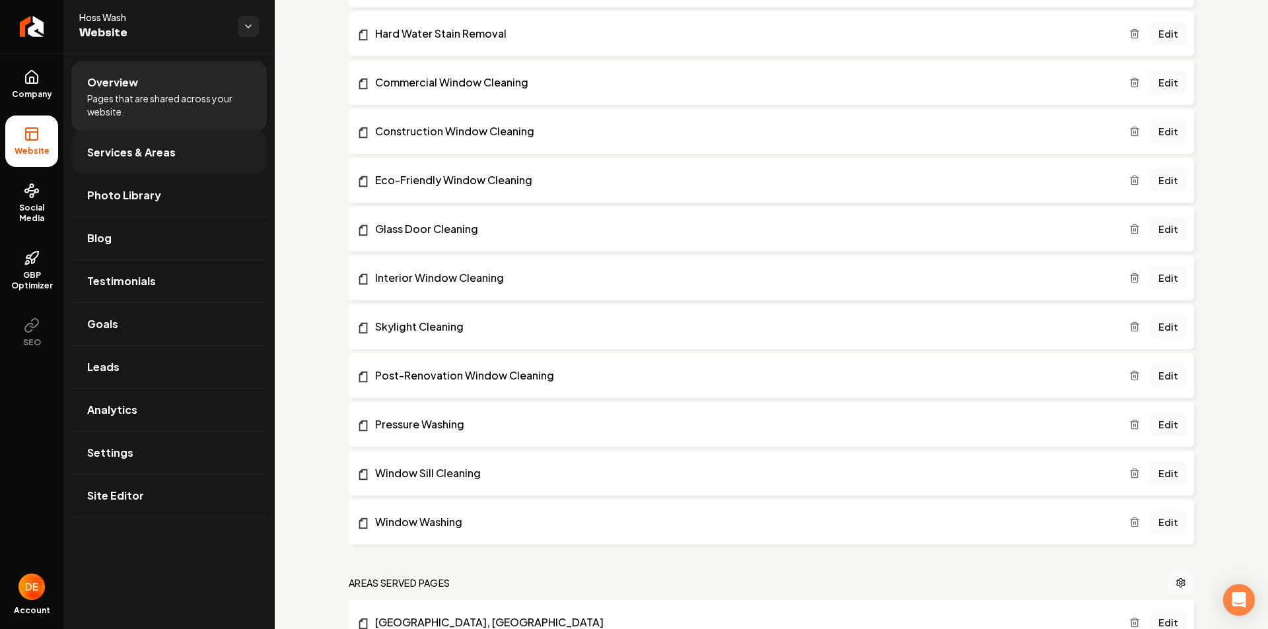
click at [164, 162] on link "Services & Areas" at bounding box center [168, 152] width 195 height 42
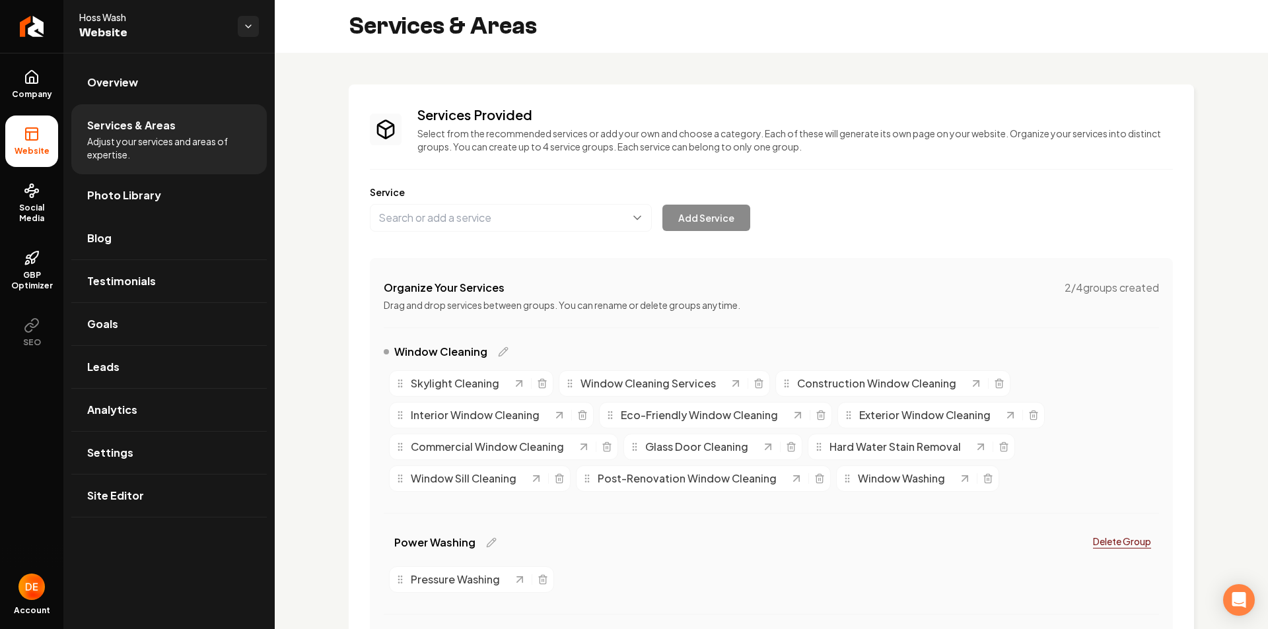
click at [195, 217] on li "Photo Library" at bounding box center [168, 195] width 195 height 43
click at [194, 199] on link "Photo Library" at bounding box center [168, 195] width 195 height 42
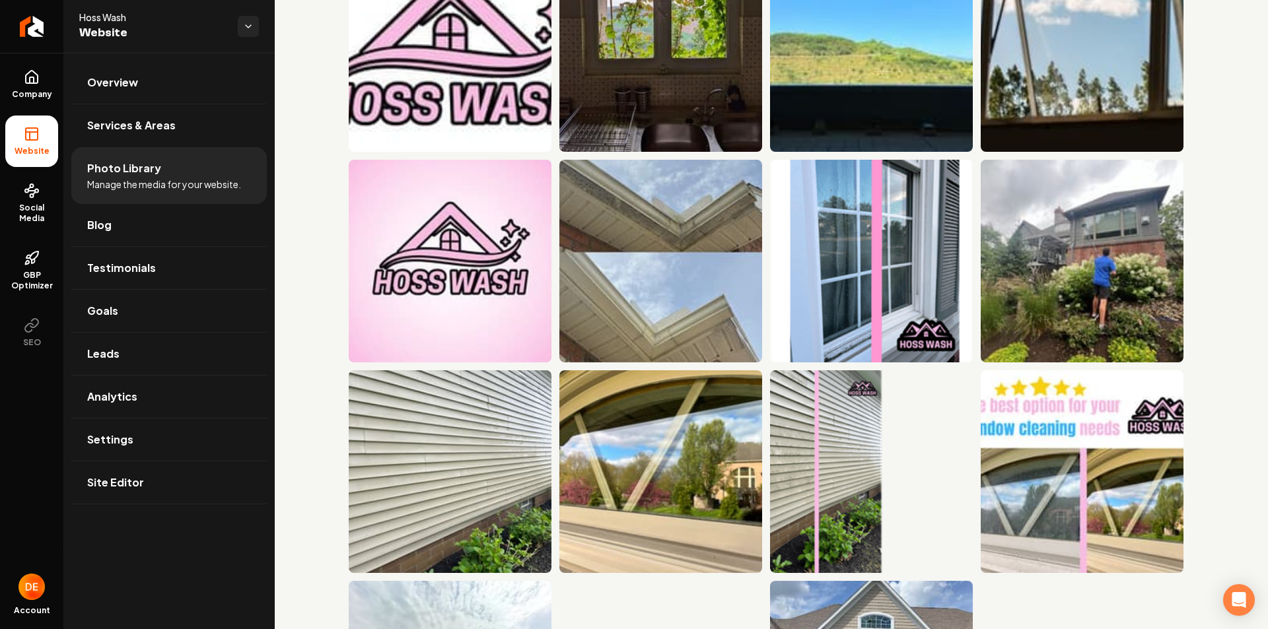
scroll to position [1352, 0]
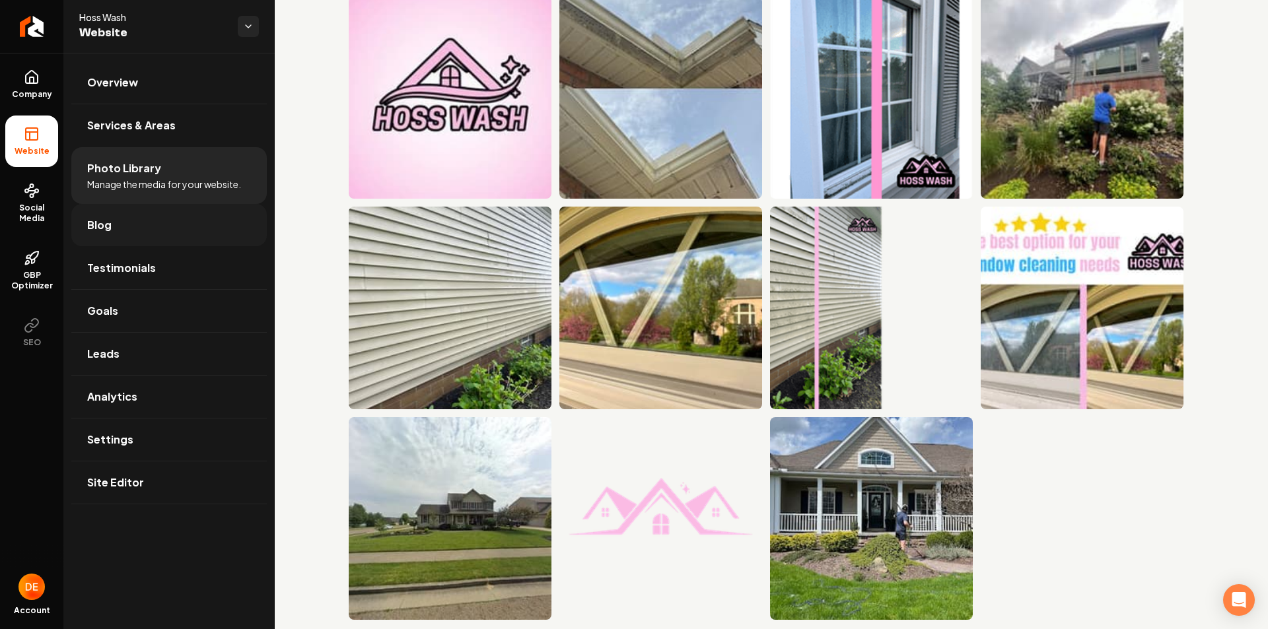
click at [156, 225] on link "Blog" at bounding box center [168, 225] width 195 height 42
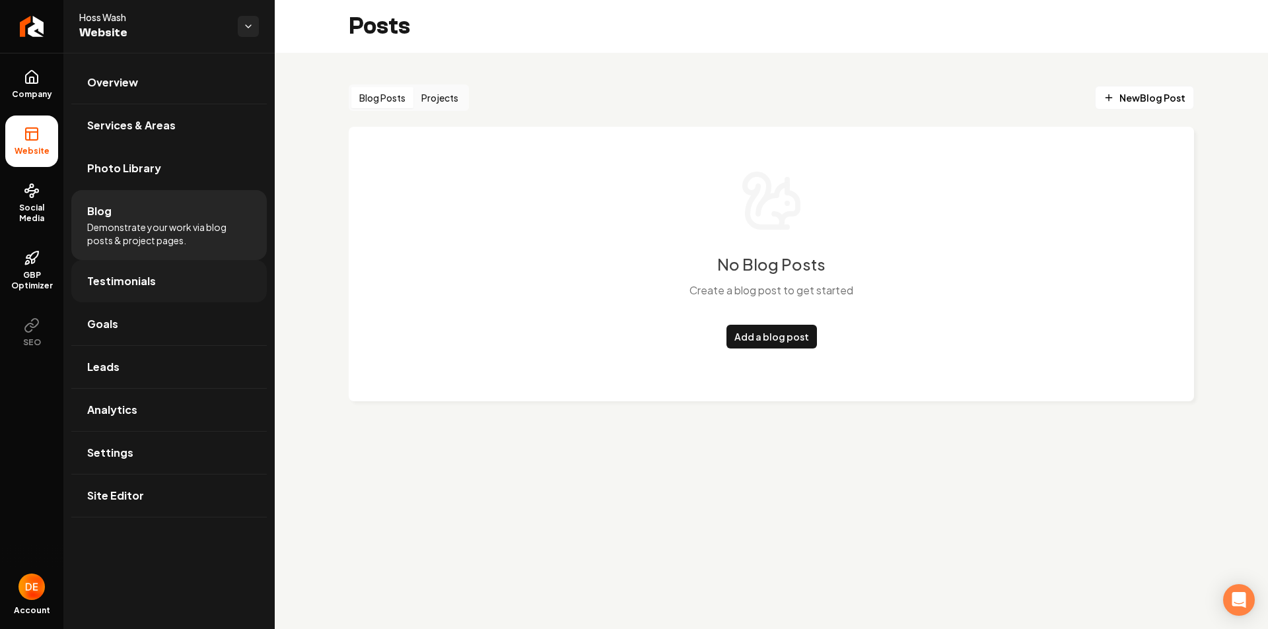
click at [172, 287] on link "Testimonials" at bounding box center [168, 281] width 195 height 42
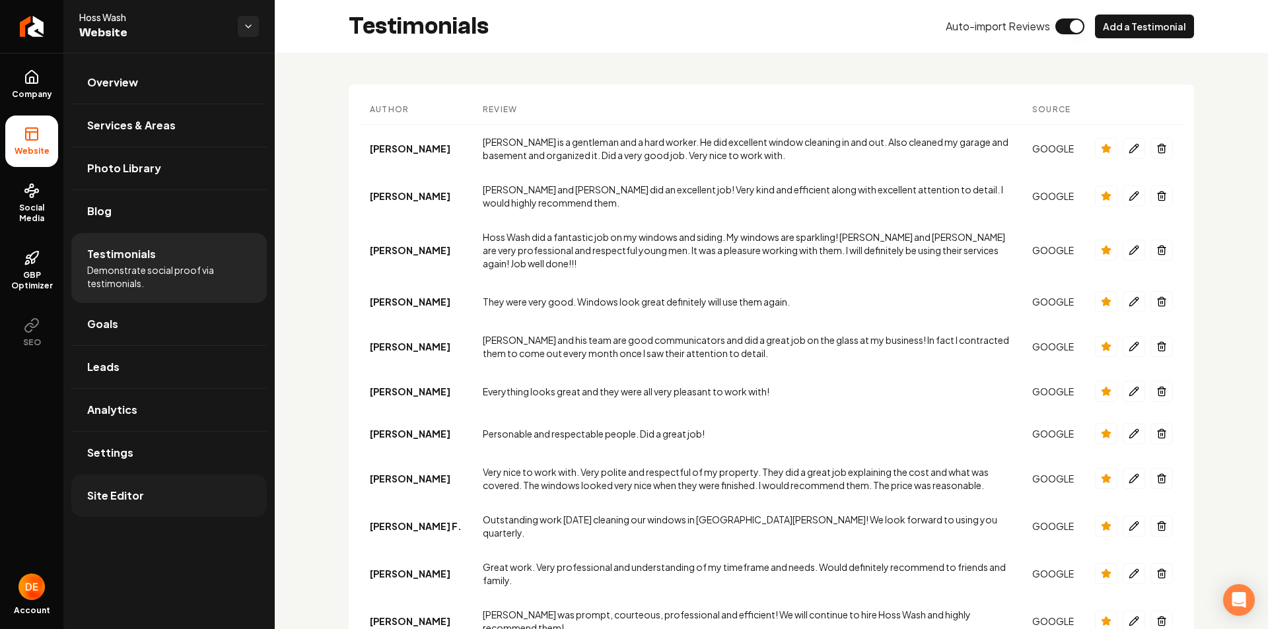
click at [141, 508] on link "Site Editor" at bounding box center [168, 496] width 195 height 42
